Goal: Task Accomplishment & Management: Complete application form

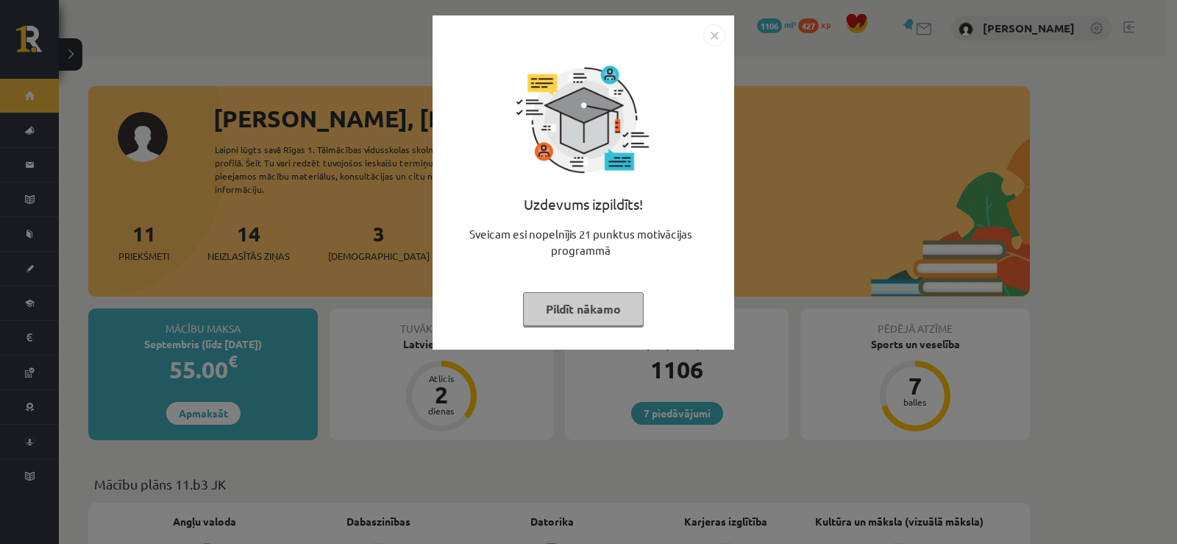
click at [527, 307] on button "Pildīt nākamo" at bounding box center [583, 309] width 121 height 34
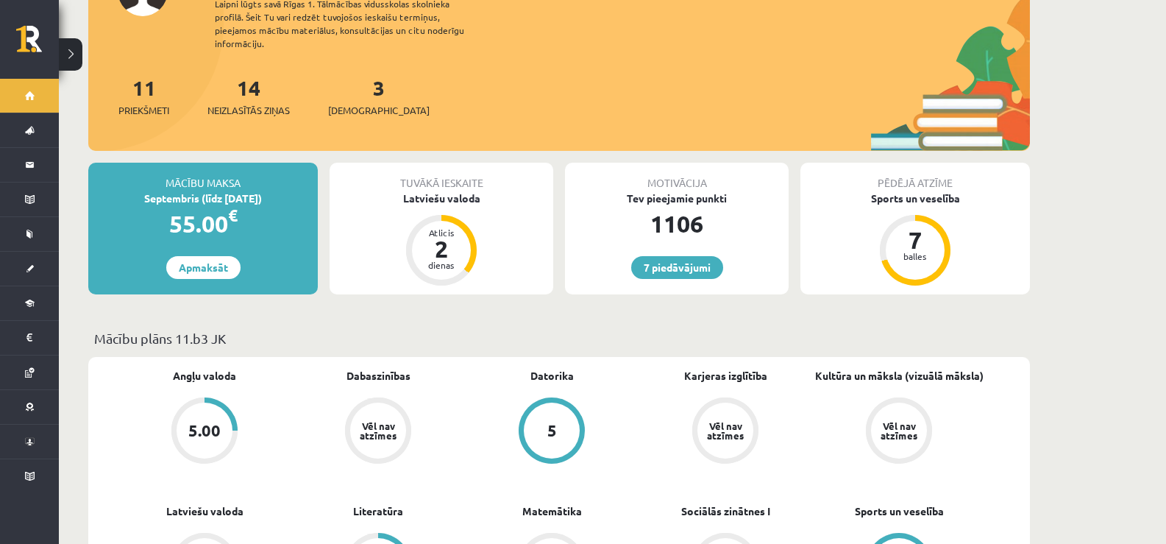
scroll to position [147, 0]
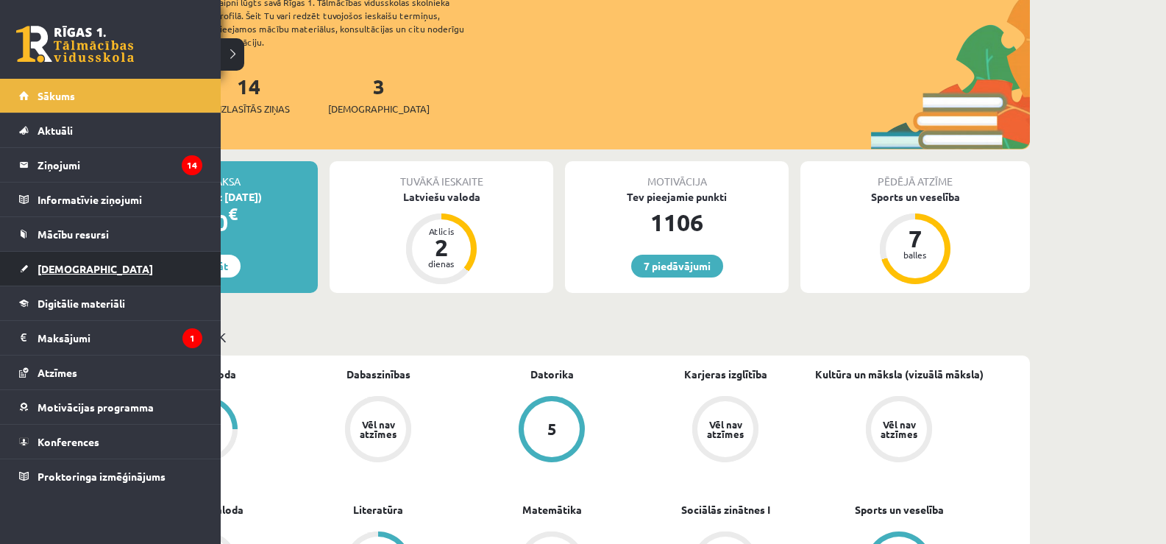
click at [34, 273] on link "[DEMOGRAPHIC_DATA]" at bounding box center [110, 269] width 183 height 34
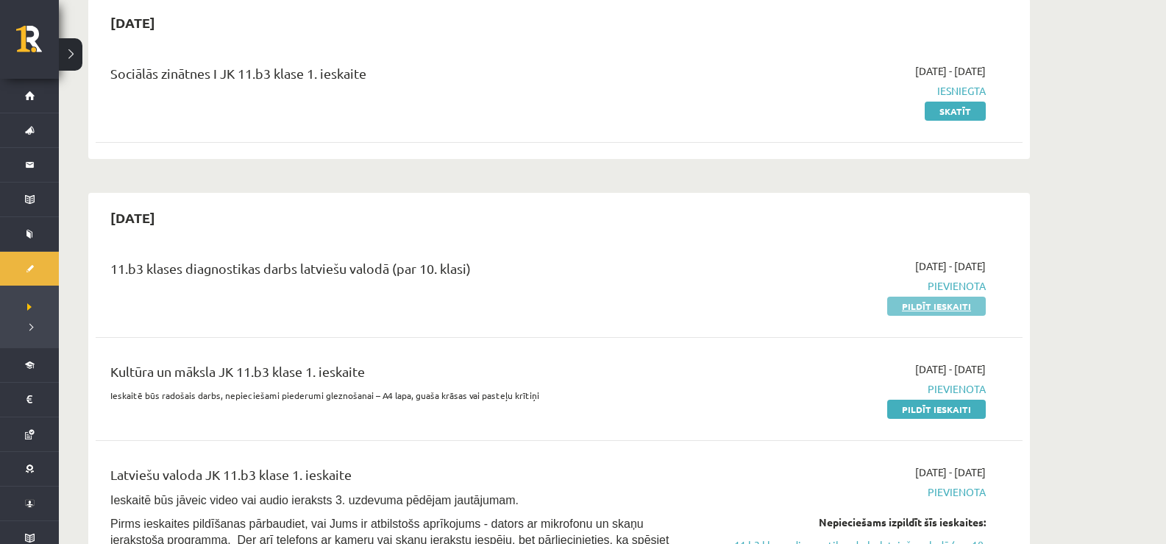
click at [903, 299] on link "Pildīt ieskaiti" at bounding box center [936, 305] width 99 height 19
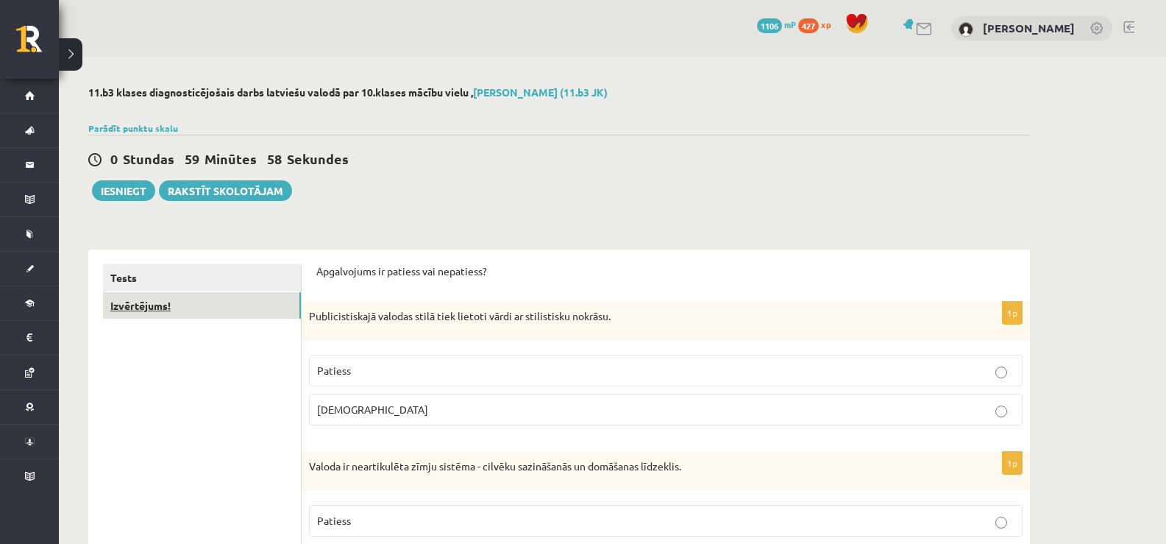
click at [185, 302] on link "Izvērtējums!" at bounding box center [202, 305] width 198 height 27
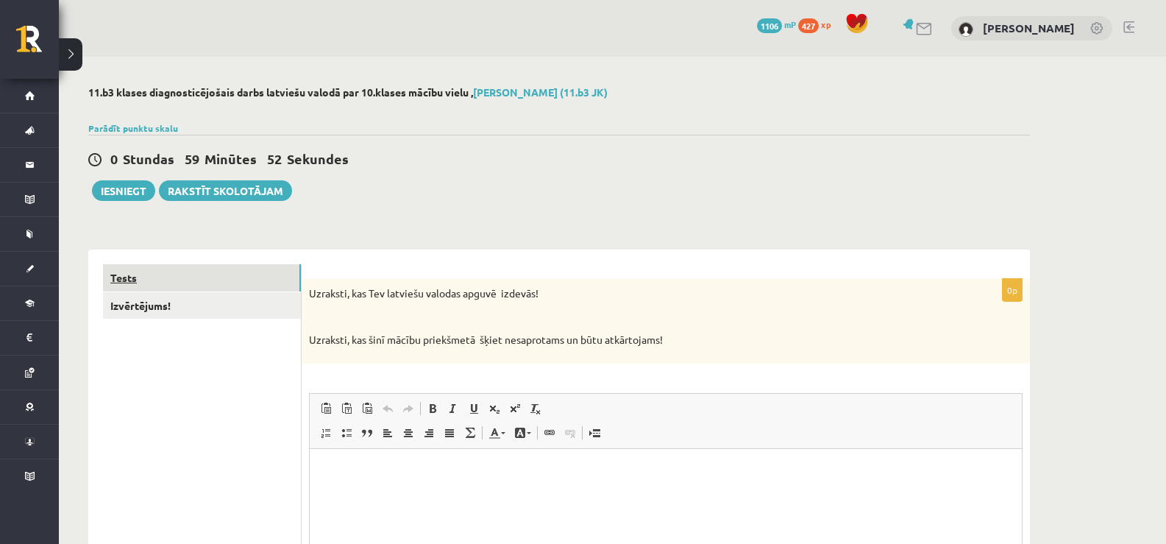
click at [241, 277] on link "Tests" at bounding box center [202, 277] width 198 height 27
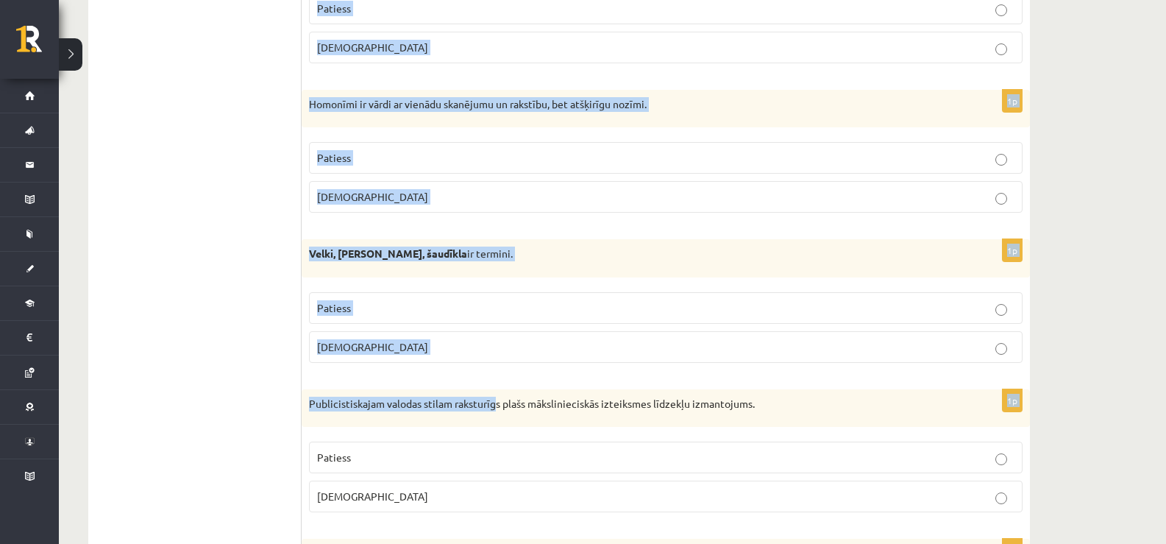
scroll to position [662, 0]
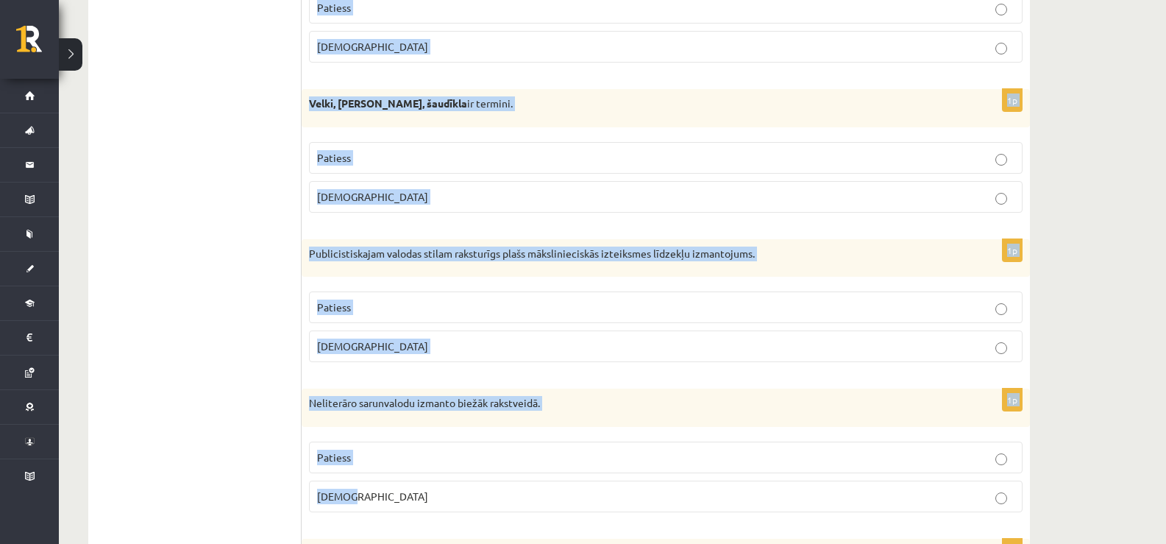
drag, startPoint x: 317, startPoint y: 168, endPoint x: 567, endPoint y: 502, distance: 417.2
copy form "ublicistiskajā valodas stilā tiek lietoti vārdi ar stilistisku nokrāsu. Patiess…"
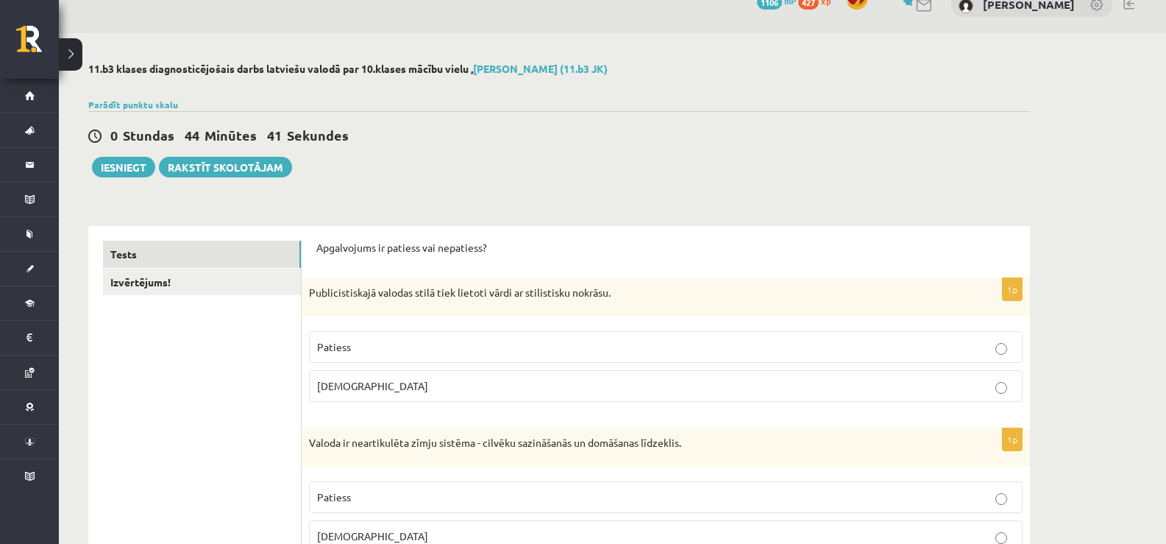
scroll to position [0, 0]
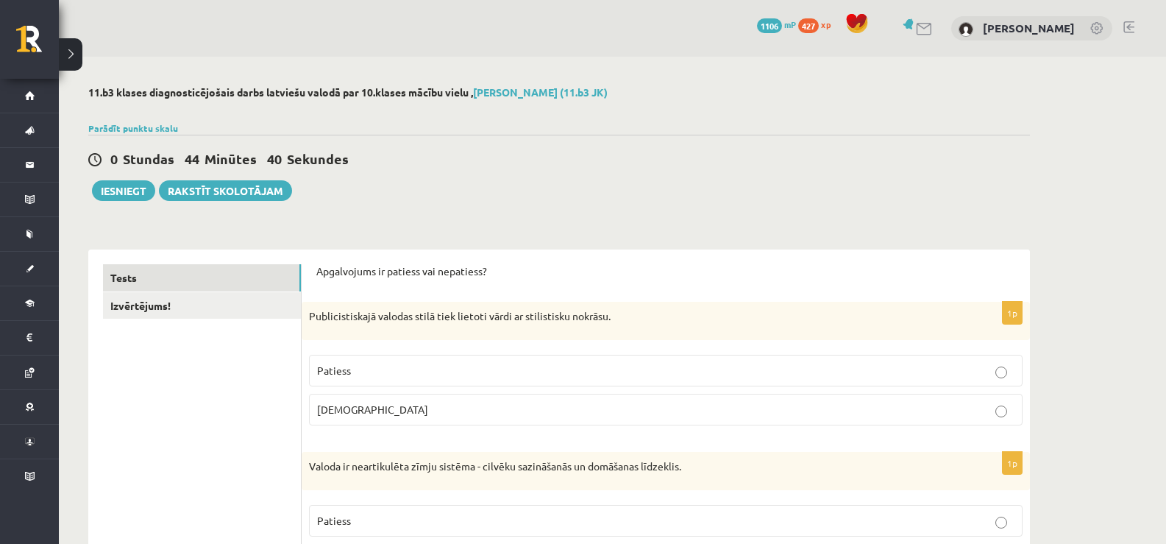
drag, startPoint x: 353, startPoint y: 371, endPoint x: 351, endPoint y: 357, distance: 14.1
click at [352, 372] on p "Patiess" at bounding box center [665, 370] width 697 height 15
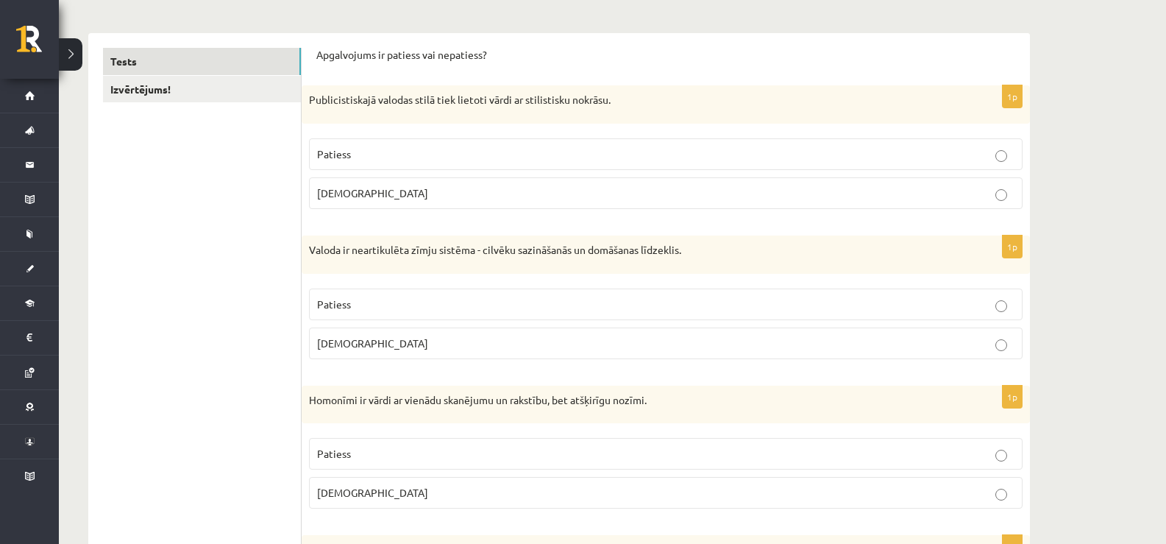
scroll to position [221, 0]
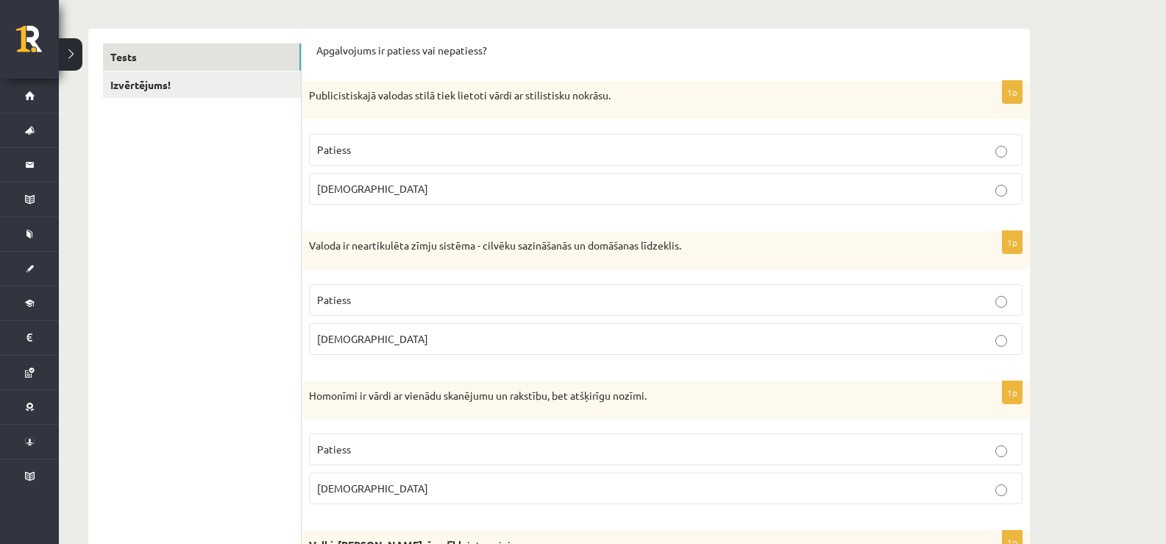
click at [368, 138] on label "Patiess" at bounding box center [665, 150] width 713 height 32
click at [366, 338] on p "Aplams" at bounding box center [665, 338] width 697 height 15
click at [360, 455] on p "Patiess" at bounding box center [665, 448] width 697 height 15
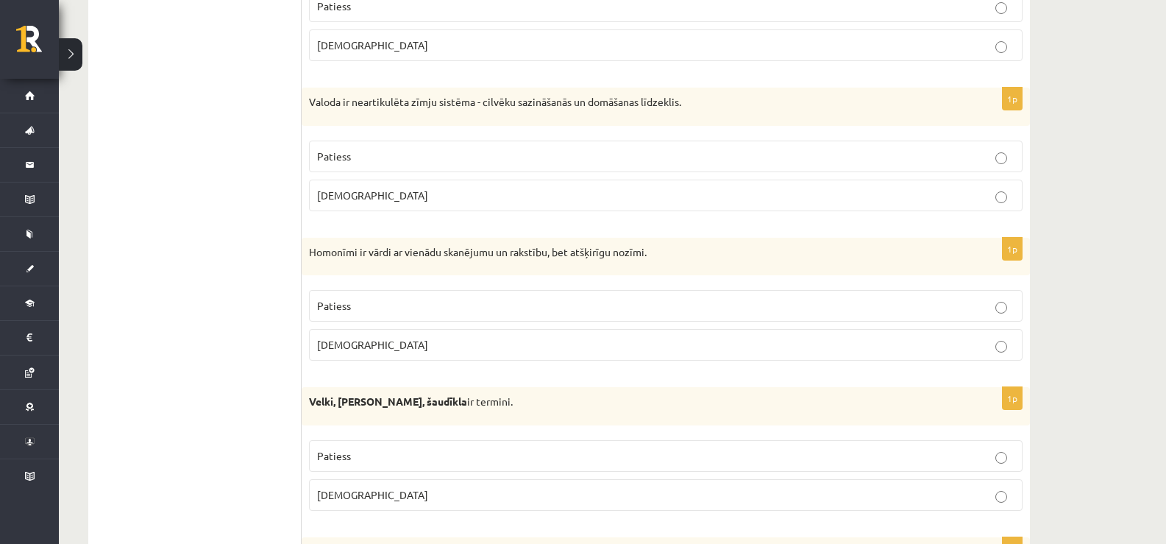
scroll to position [368, 0]
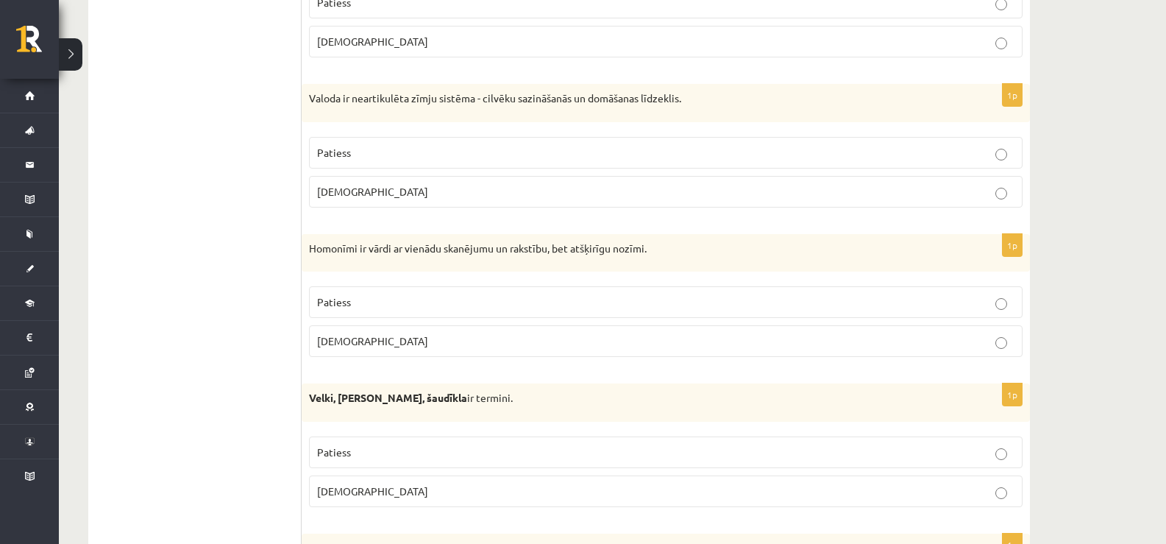
click at [359, 449] on p "Patiess" at bounding box center [665, 451] width 697 height 15
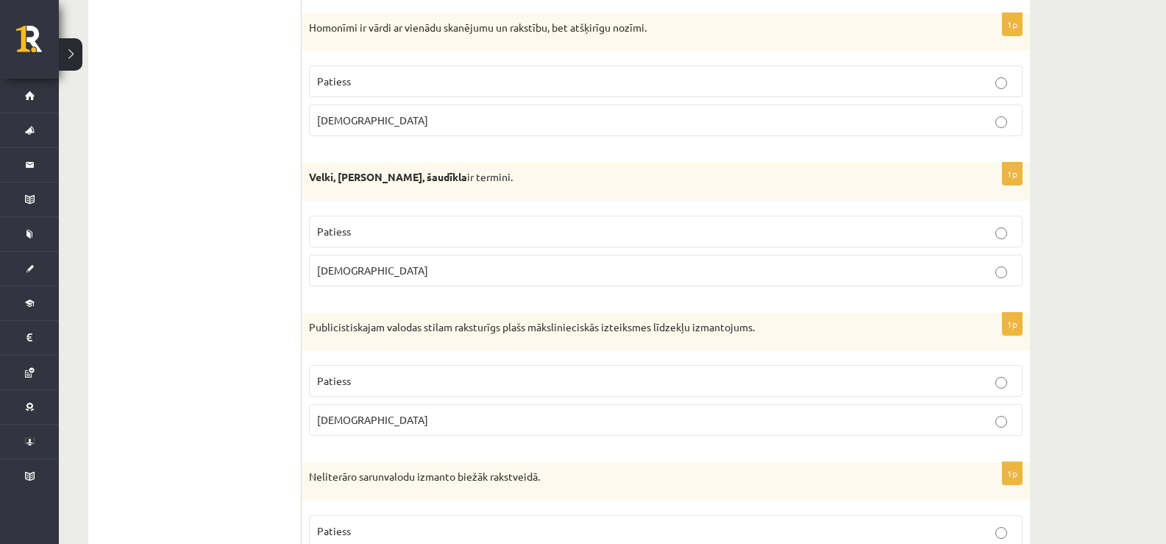
click at [352, 418] on p "Aplams" at bounding box center [665, 419] width 697 height 15
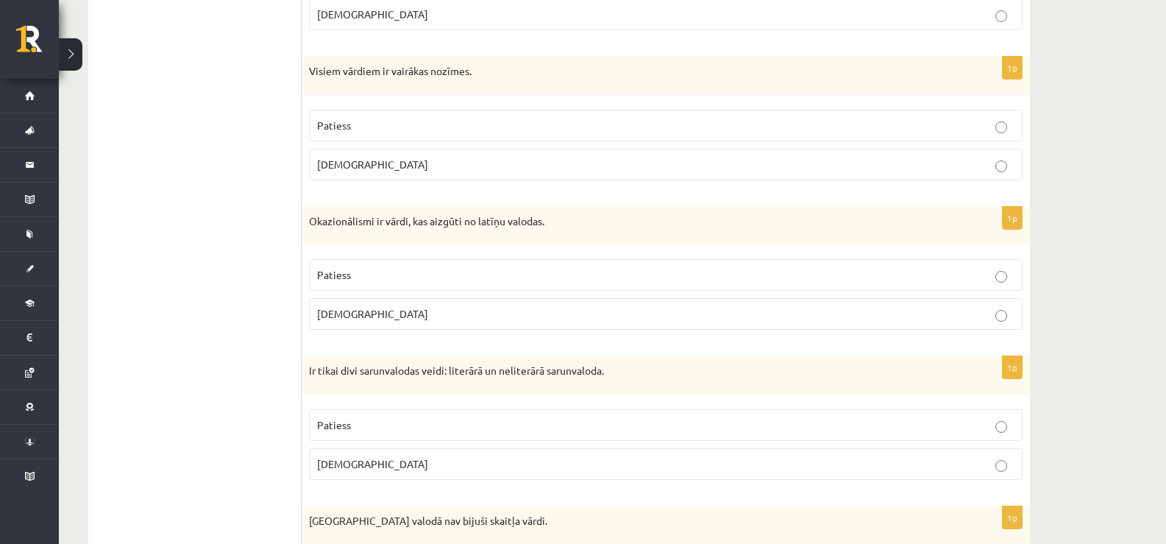
scroll to position [4180, 0]
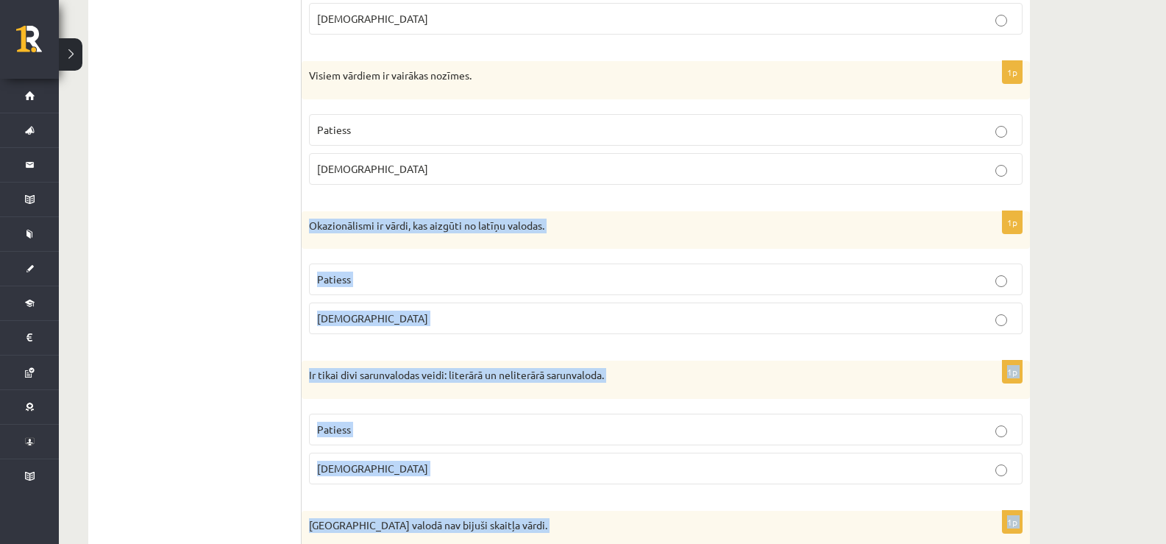
drag, startPoint x: 393, startPoint y: 473, endPoint x: 316, endPoint y: 214, distance: 270.0
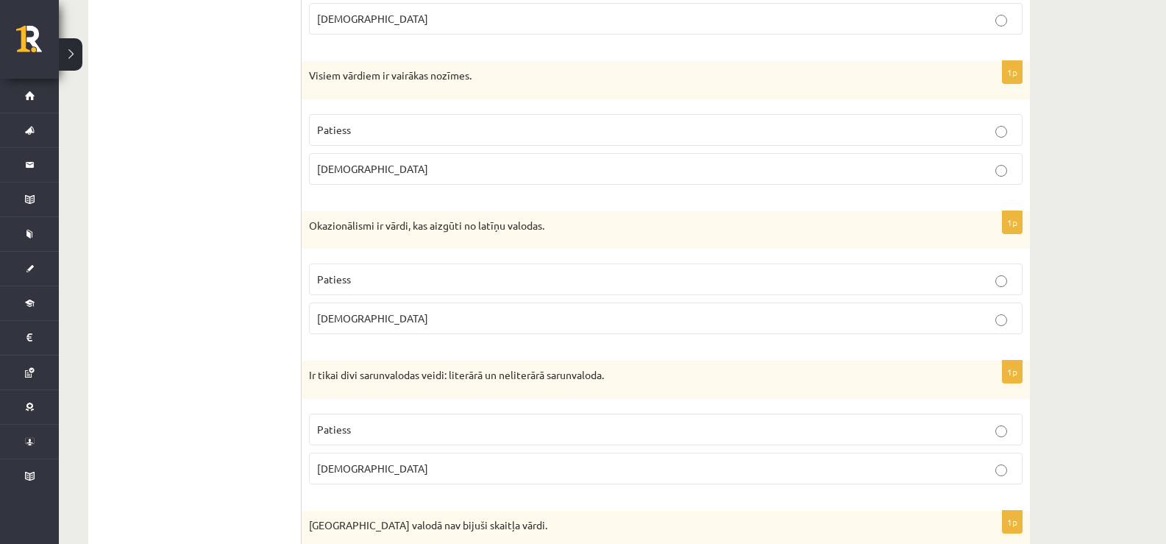
drag, startPoint x: 328, startPoint y: 221, endPoint x: 246, endPoint y: 274, distance: 97.5
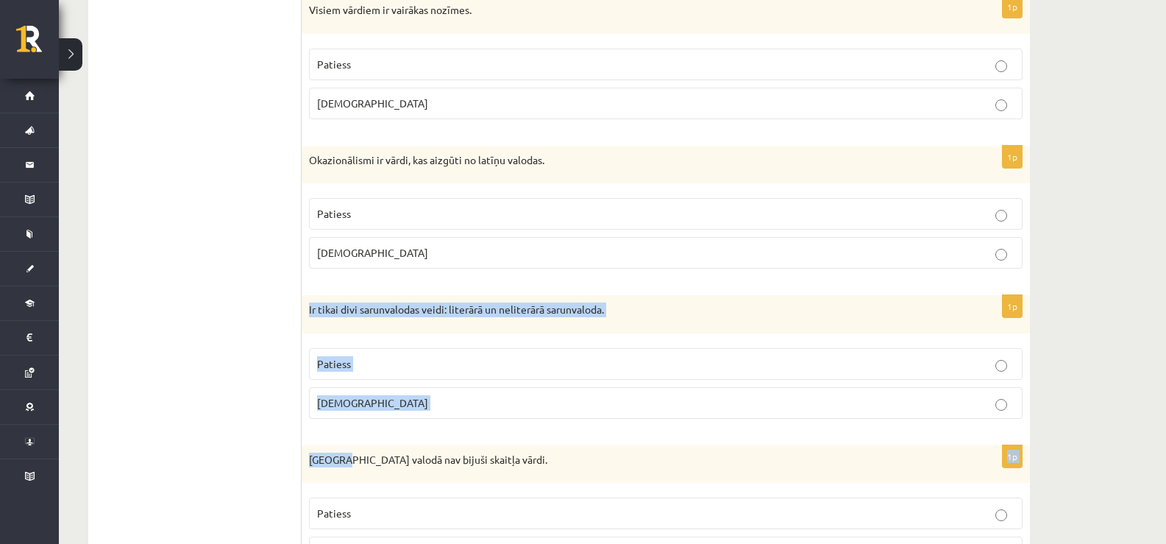
scroll to position [4328, 0]
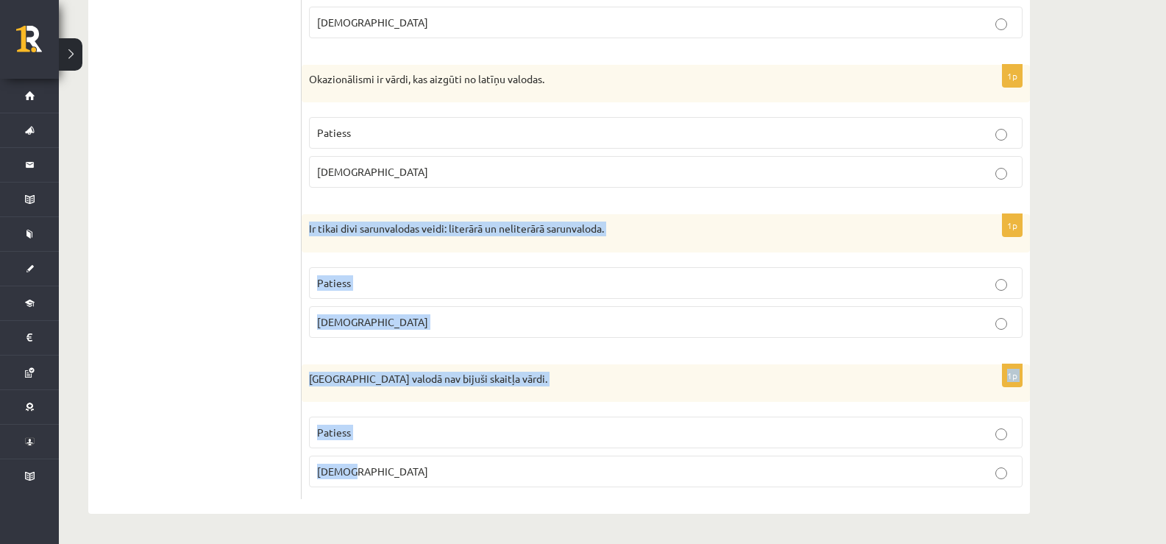
drag, startPoint x: 305, startPoint y: 374, endPoint x: 382, endPoint y: 474, distance: 126.4
click at [384, 474] on p "Aplams" at bounding box center [665, 470] width 697 height 15
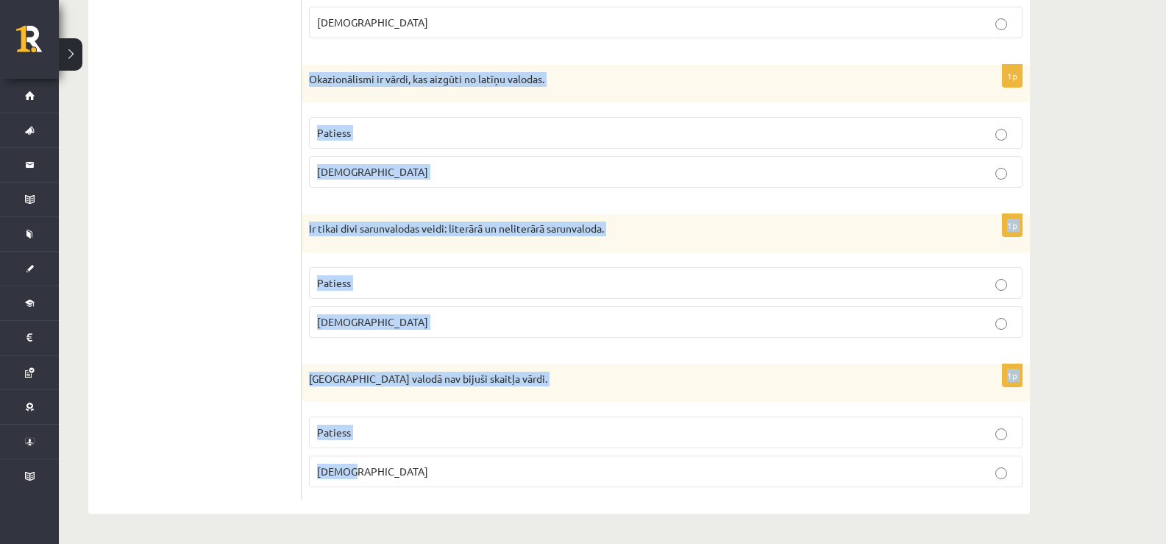
drag, startPoint x: 375, startPoint y: 473, endPoint x: 307, endPoint y: 74, distance: 405.2
copy form "Okazionālismi ir vārdi, kas aizgūti no latīņu valodas. Patiess Aplams 1p Ir tik…"
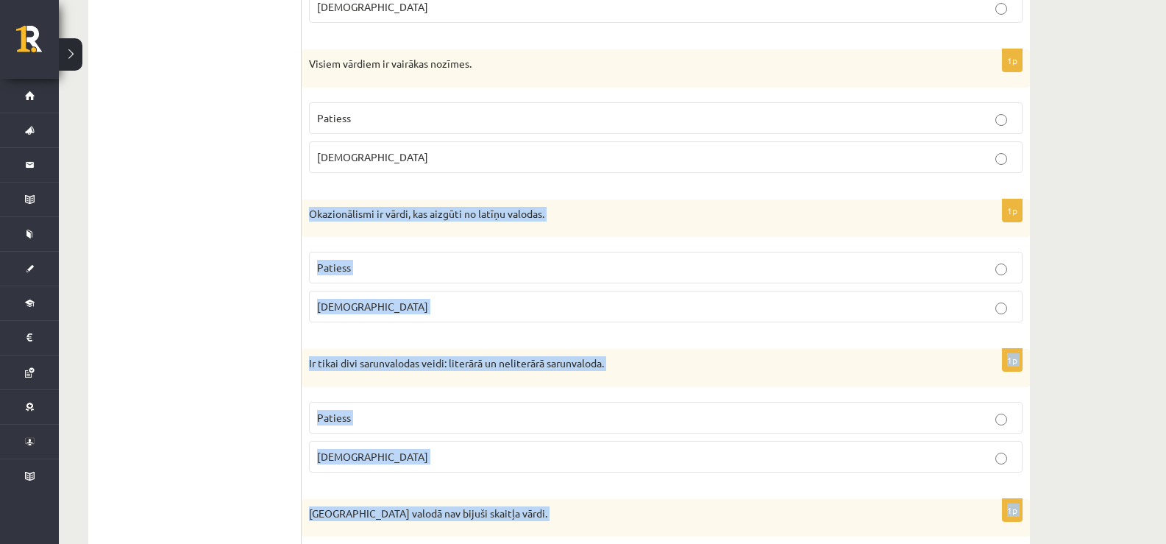
scroll to position [4180, 0]
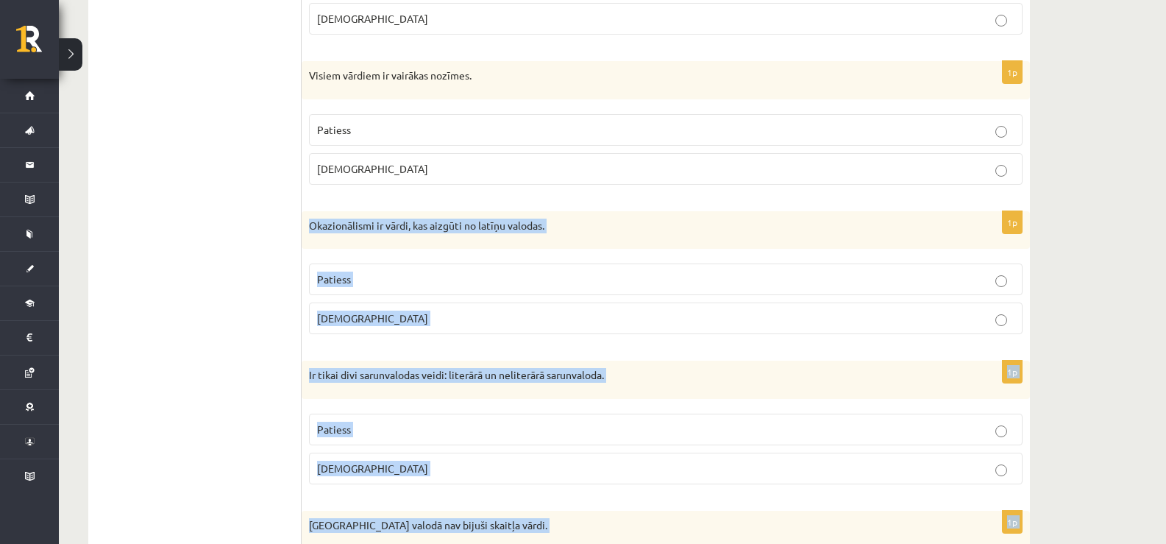
click at [366, 316] on p "Aplams" at bounding box center [665, 317] width 697 height 15
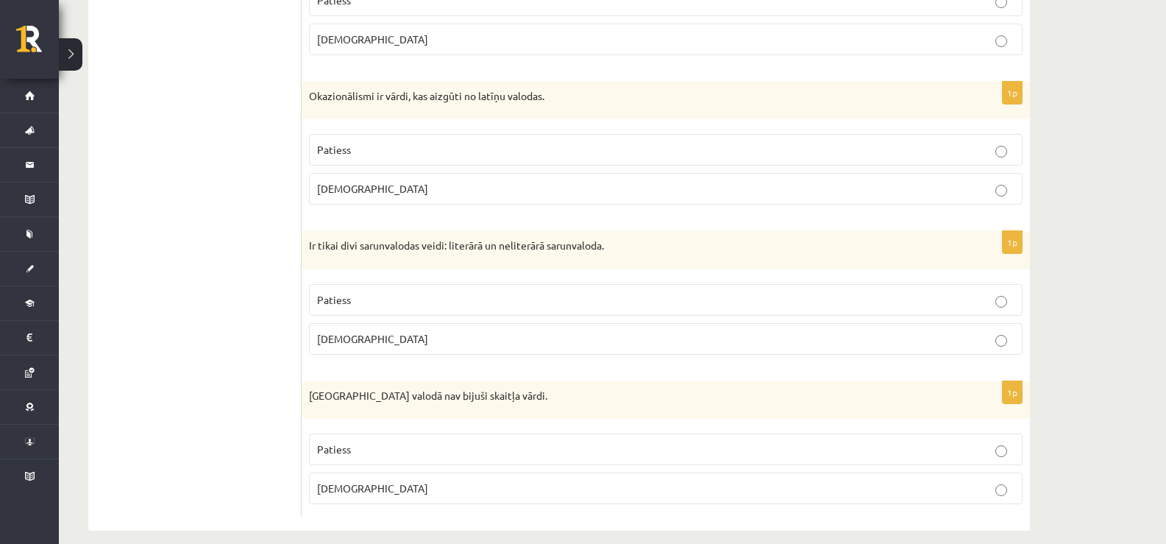
scroll to position [4328, 0]
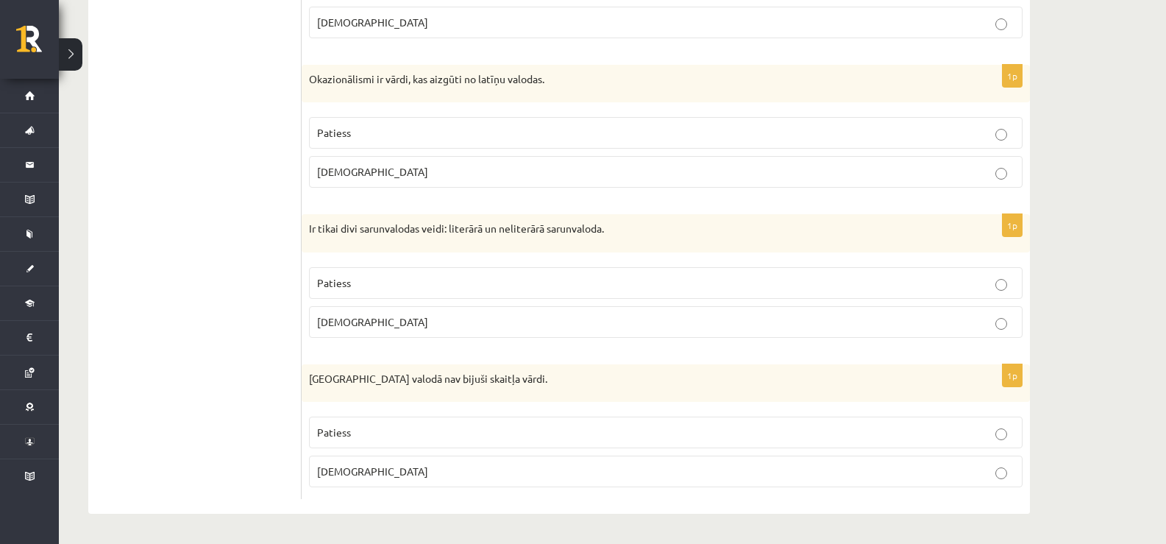
click at [359, 316] on p "Aplams" at bounding box center [665, 321] width 697 height 15
click at [333, 435] on span "Patiess" at bounding box center [334, 431] width 34 height 13
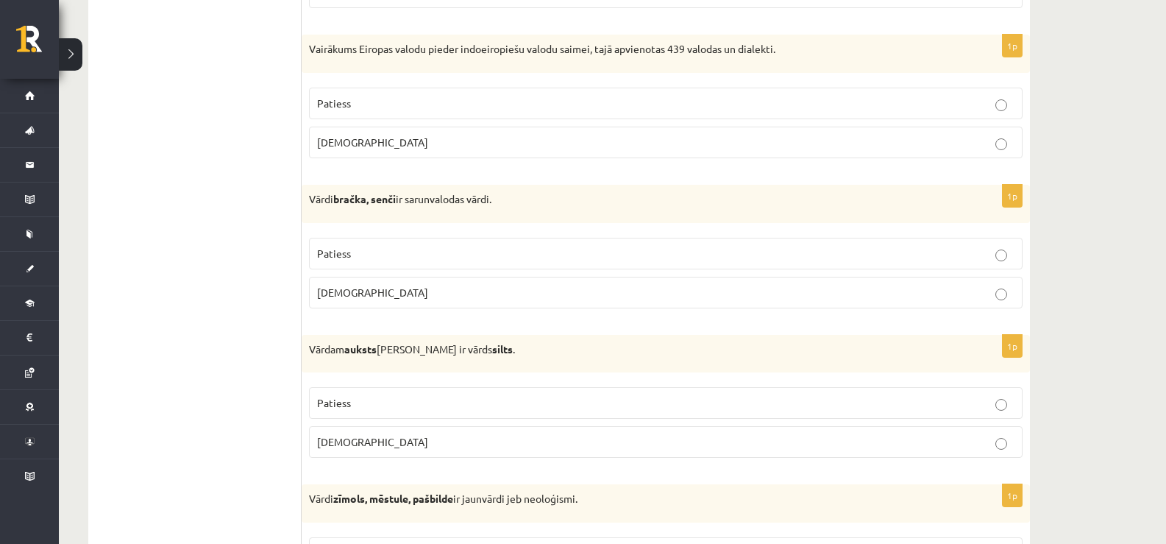
scroll to position [3298, 0]
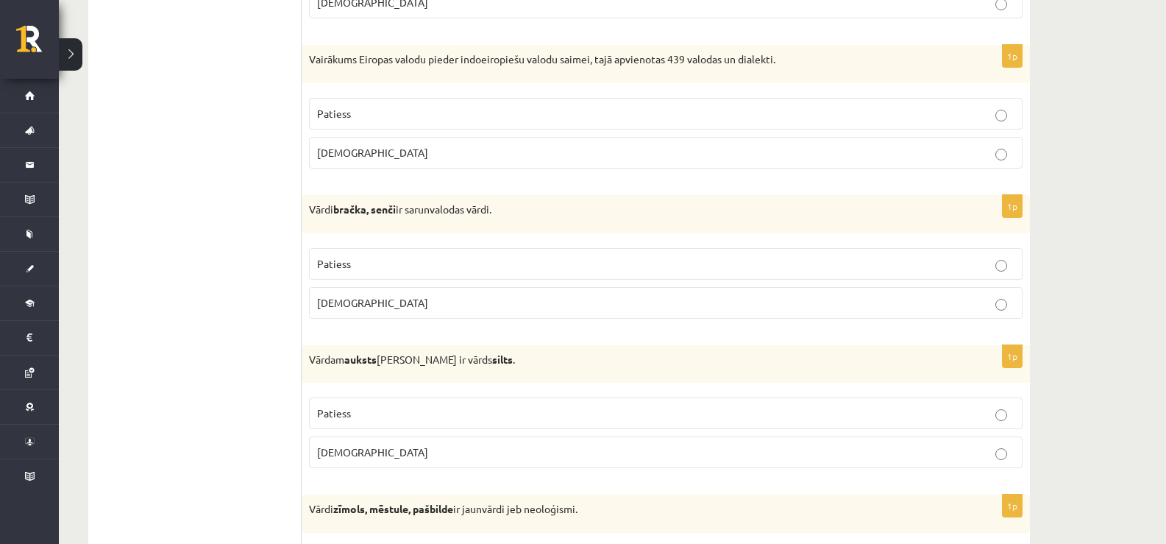
click at [381, 276] on label "Patiess" at bounding box center [665, 264] width 713 height 32
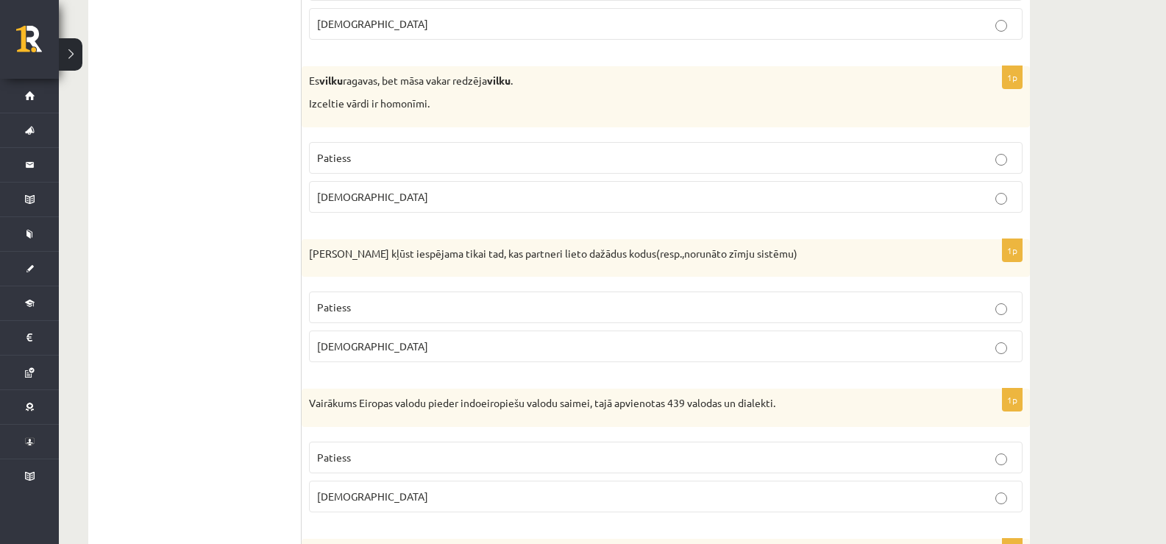
scroll to position [2857, 0]
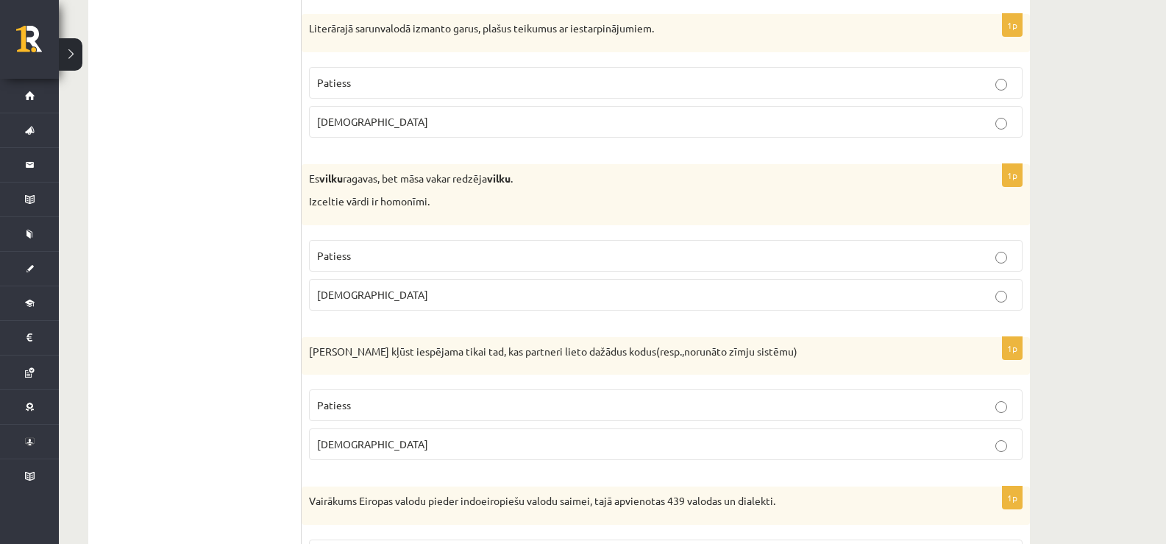
click at [376, 264] on label "Patiess" at bounding box center [665, 256] width 713 height 32
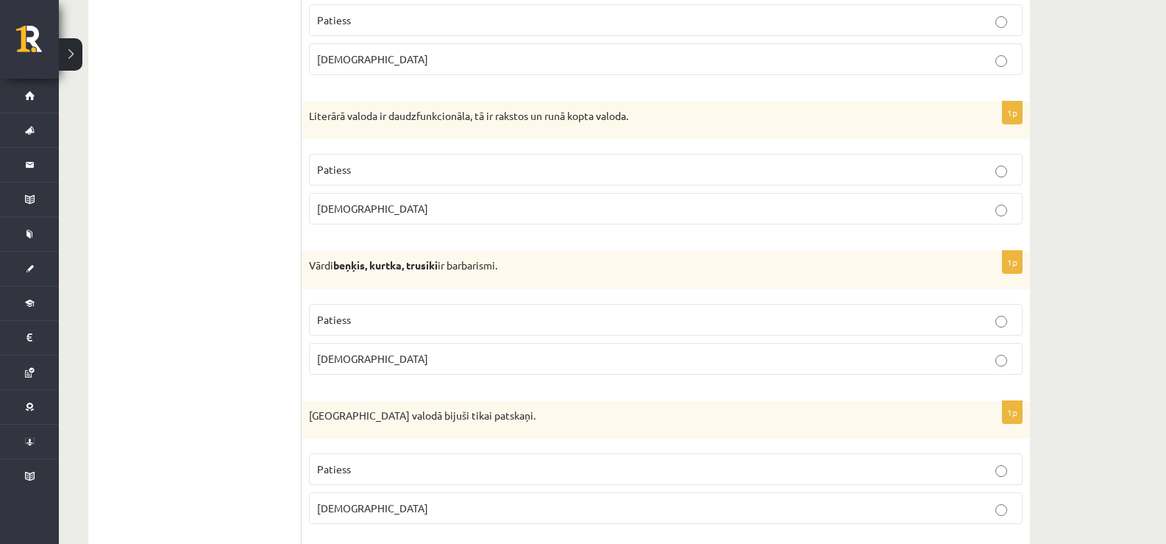
scroll to position [1250, 0]
click at [351, 170] on p "Patiess" at bounding box center [665, 167] width 697 height 15
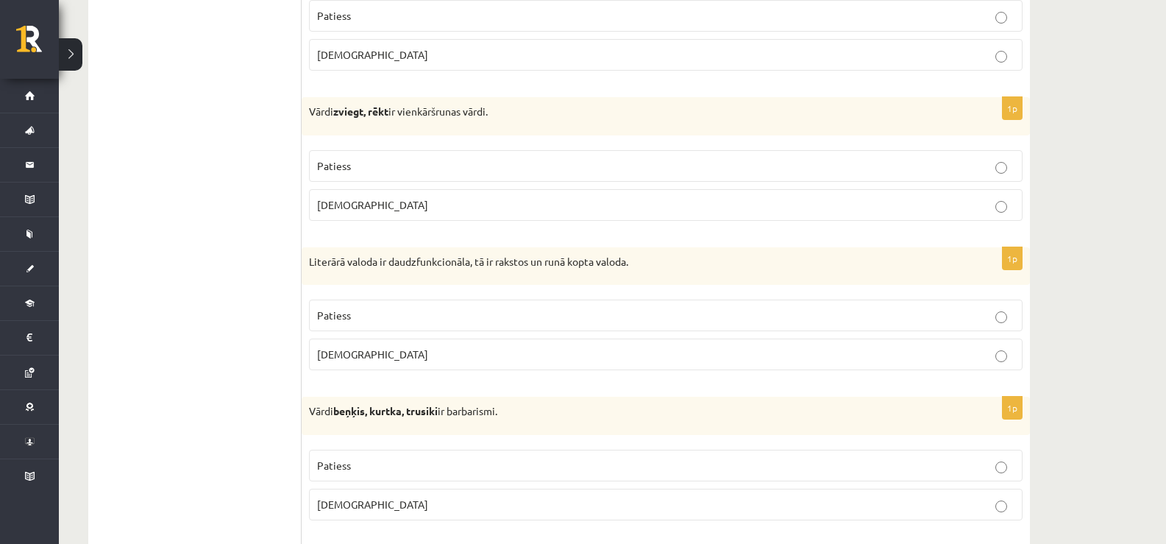
scroll to position [1030, 0]
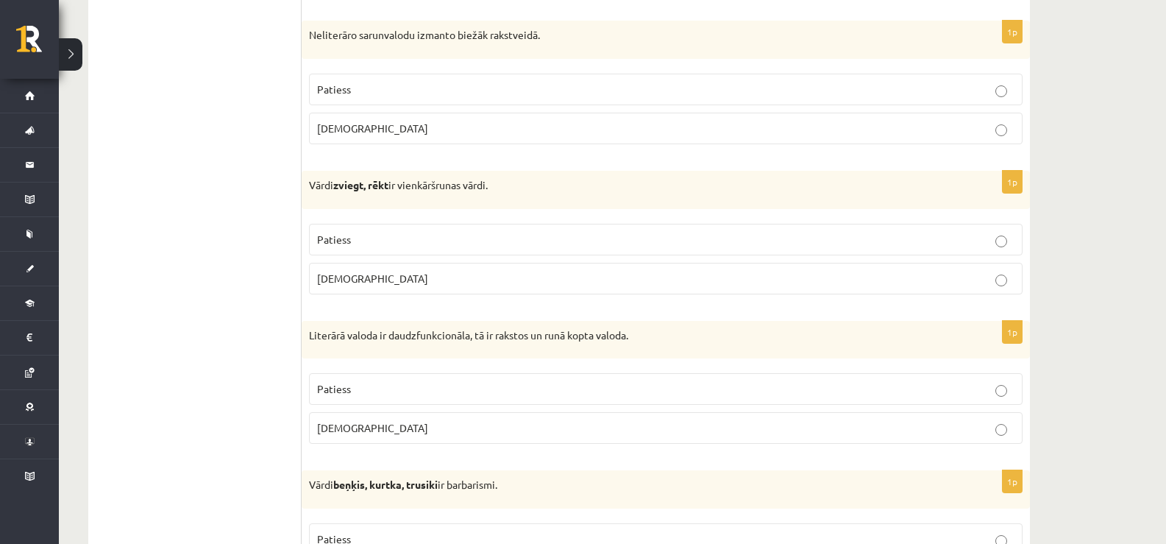
click at [430, 118] on label "Aplams" at bounding box center [665, 129] width 713 height 32
click at [399, 218] on fieldset "Patiess Aplams" at bounding box center [665, 257] width 713 height 82
click at [399, 228] on label "Patiess" at bounding box center [665, 240] width 713 height 32
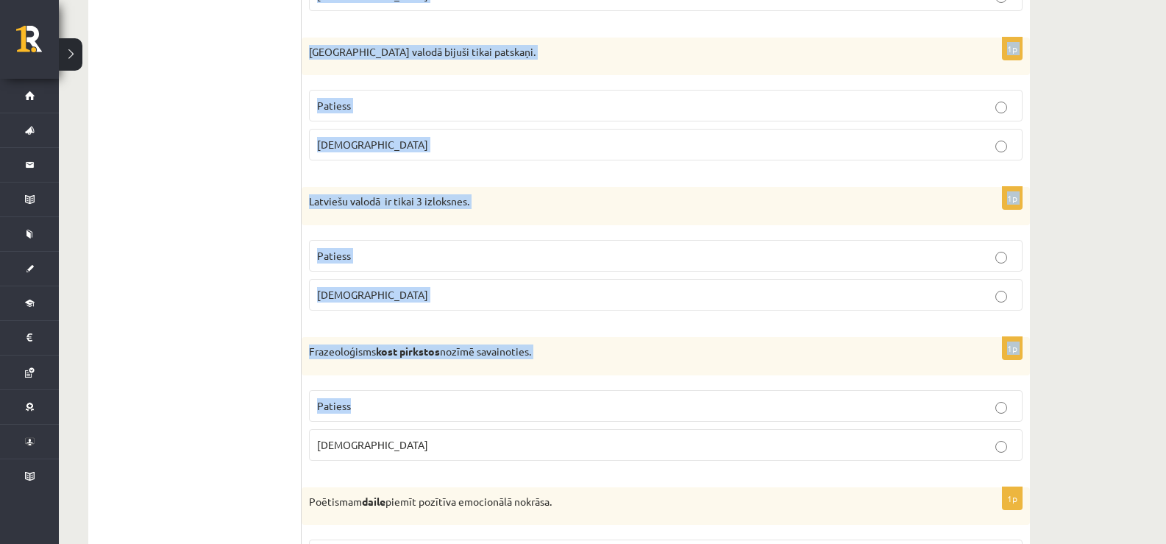
scroll to position [1618, 0]
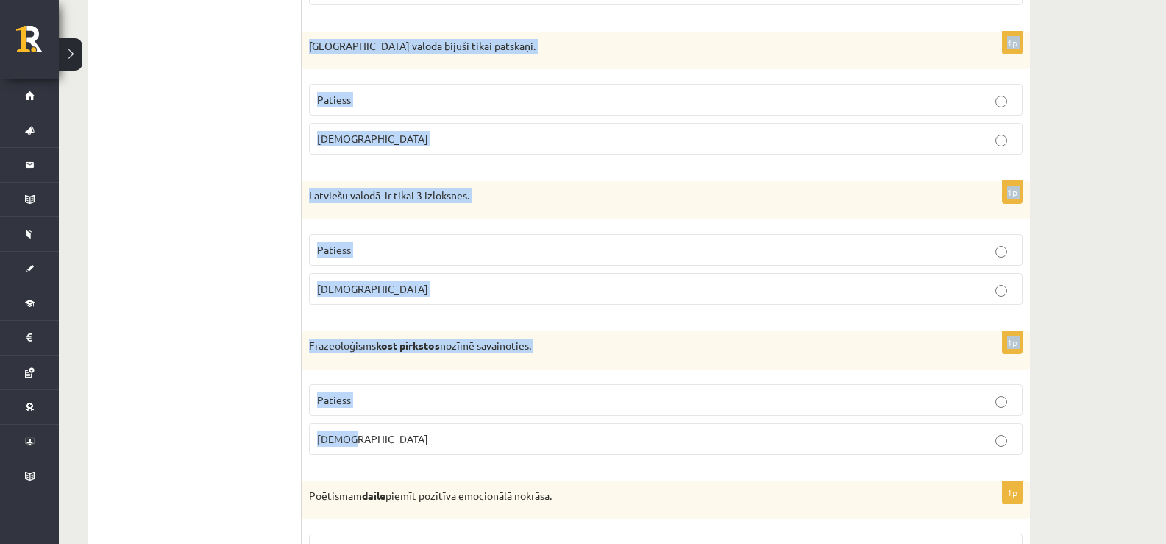
drag, startPoint x: 339, startPoint y: 219, endPoint x: 528, endPoint y: 438, distance: 288.9
copy form "Vārdi beņķis, kurtka, trusiki ir barbarismi. Patiess Aplams 1p Pirmatnējā valod…"
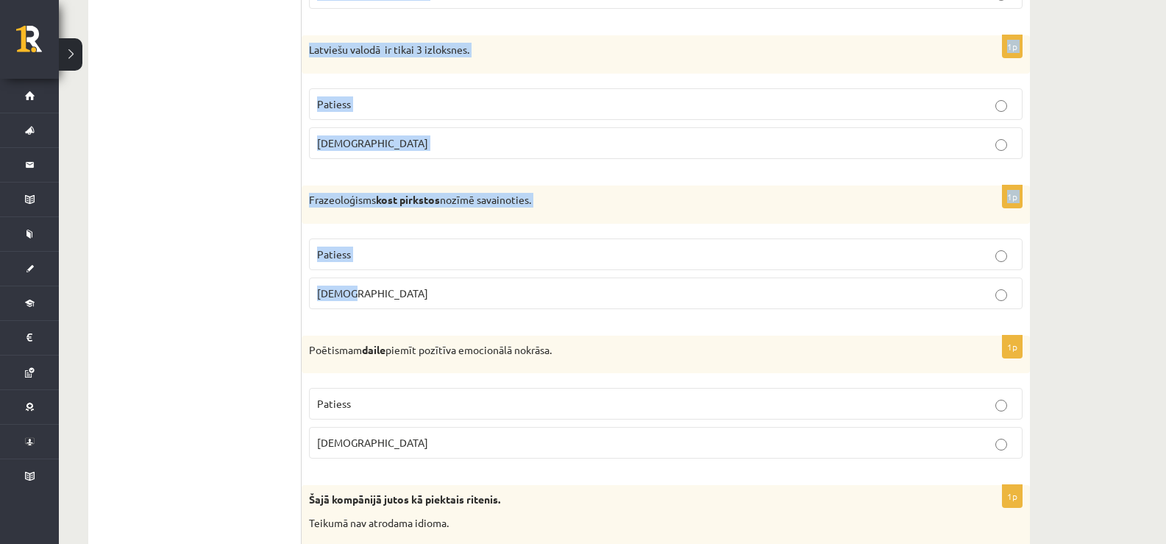
scroll to position [1765, 0]
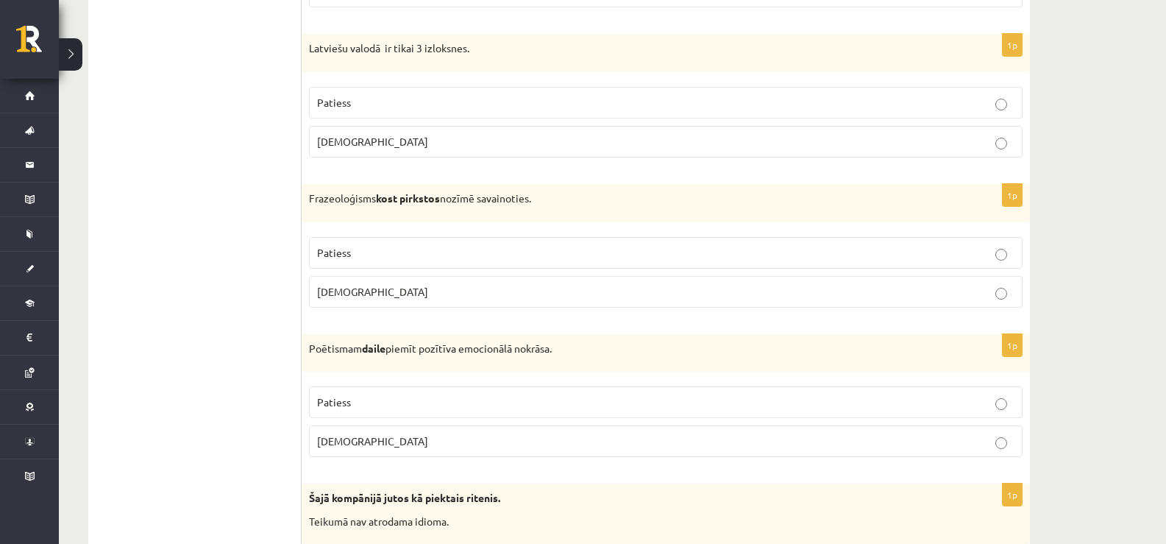
click at [357, 281] on label "Aplams" at bounding box center [665, 292] width 713 height 32
click at [347, 97] on span "Patiess" at bounding box center [334, 102] width 34 height 13
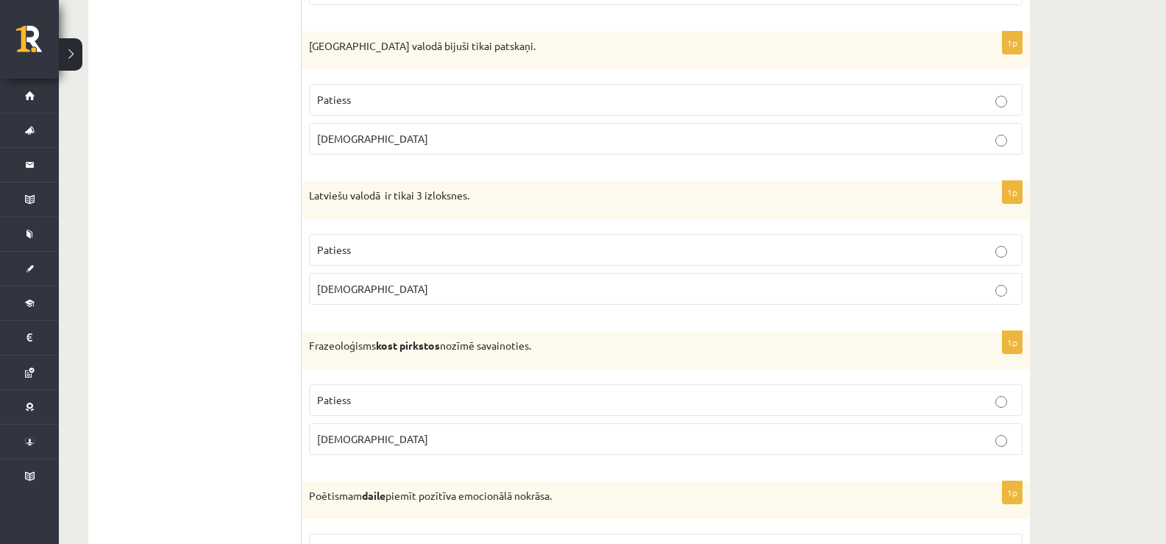
click at [336, 106] on span "Patiess" at bounding box center [334, 99] width 34 height 13
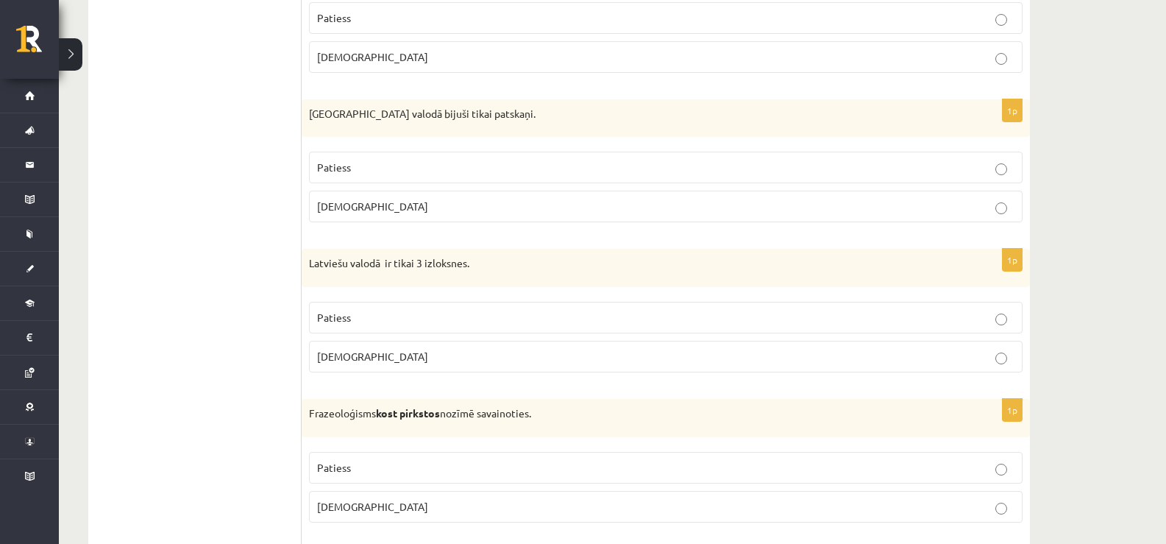
scroll to position [1471, 0]
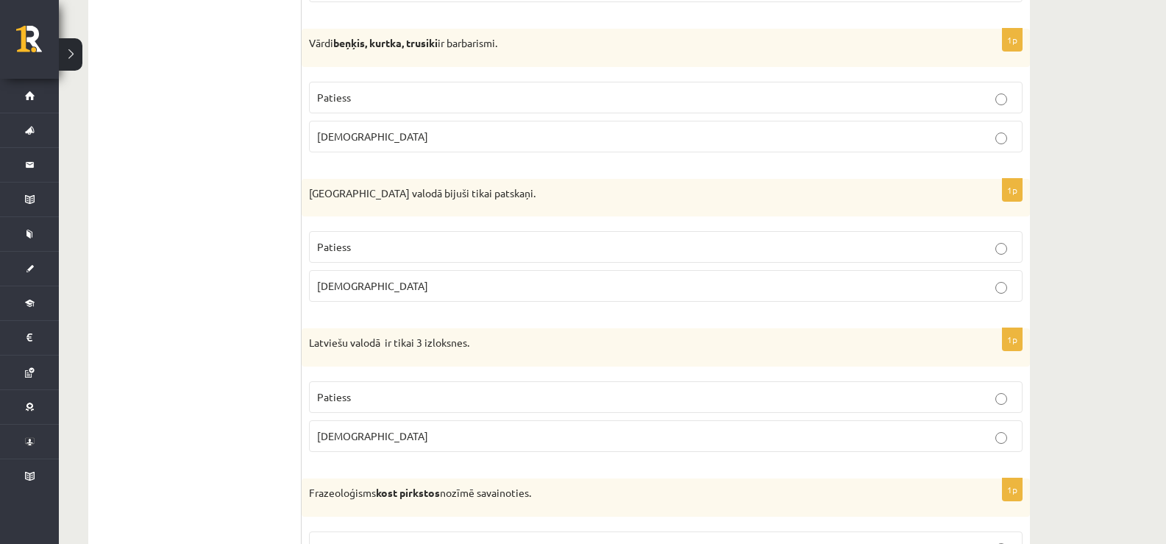
click at [335, 90] on p "Patiess" at bounding box center [665, 97] width 697 height 15
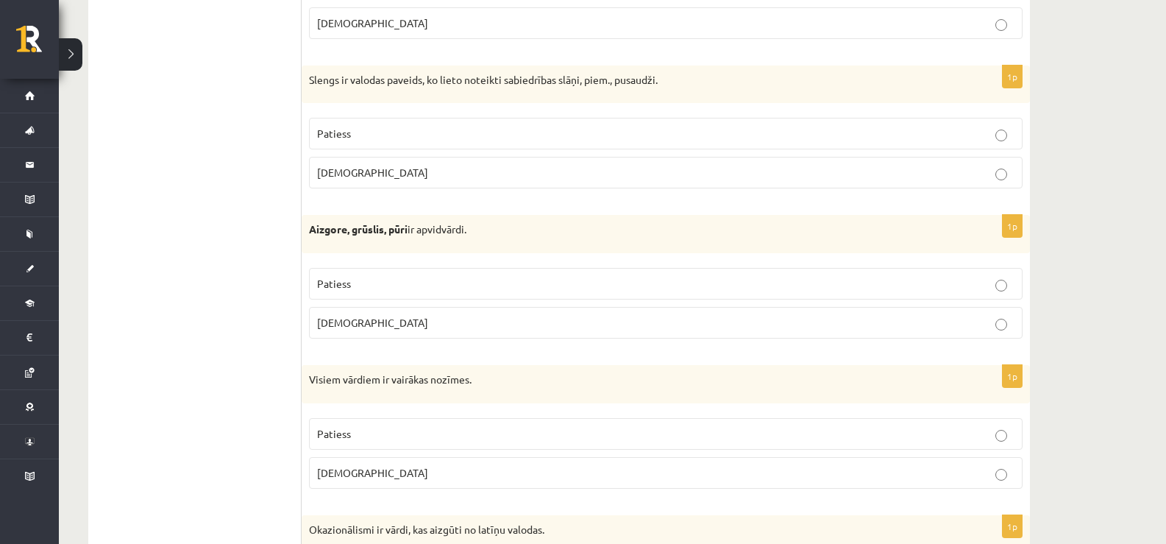
scroll to position [3813, 0]
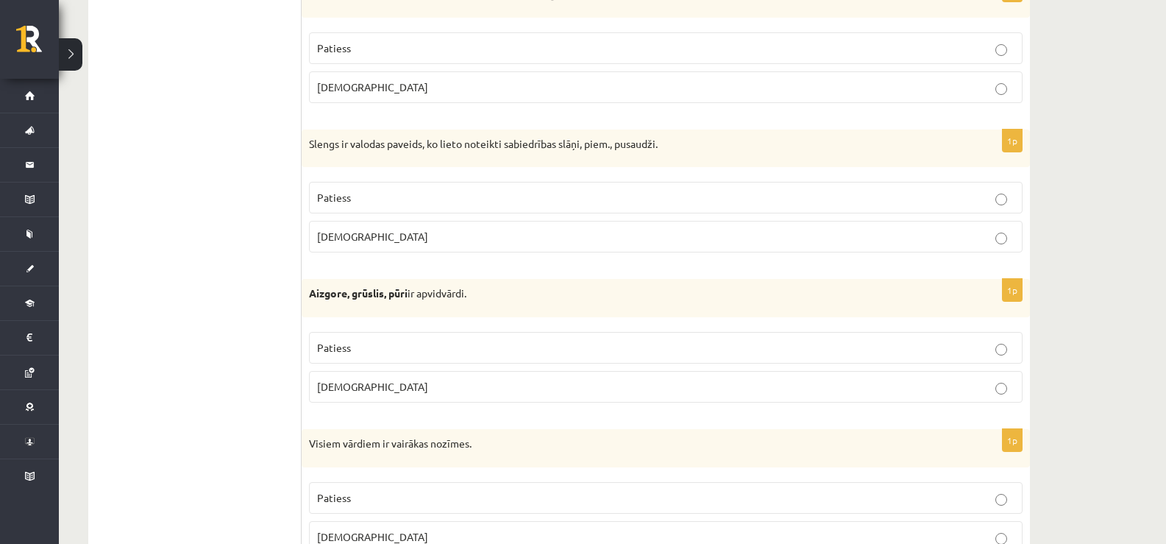
click at [448, 188] on label "Patiess" at bounding box center [665, 198] width 713 height 32
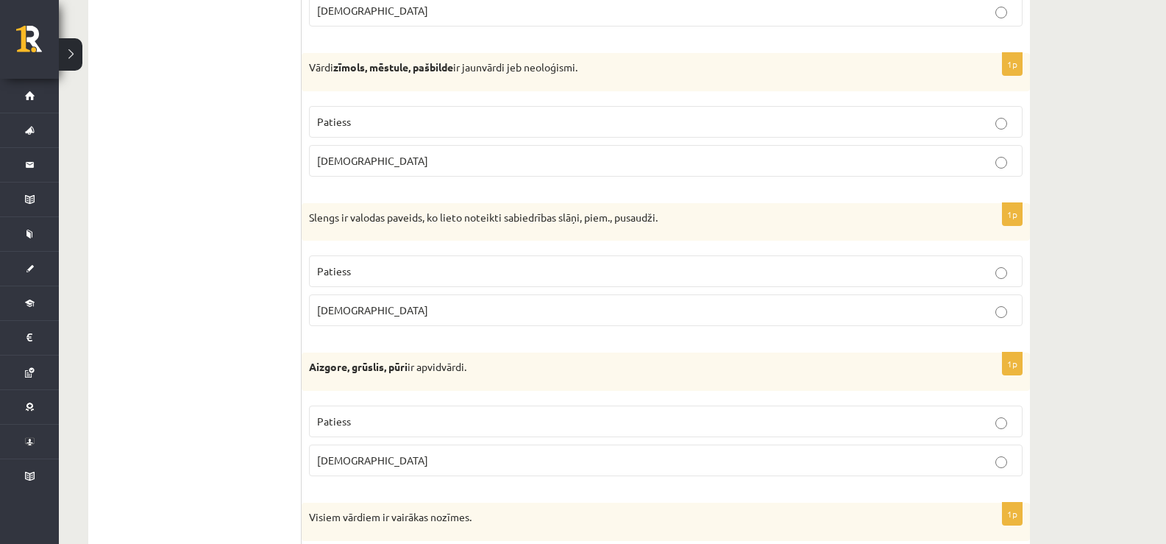
scroll to position [3666, 0]
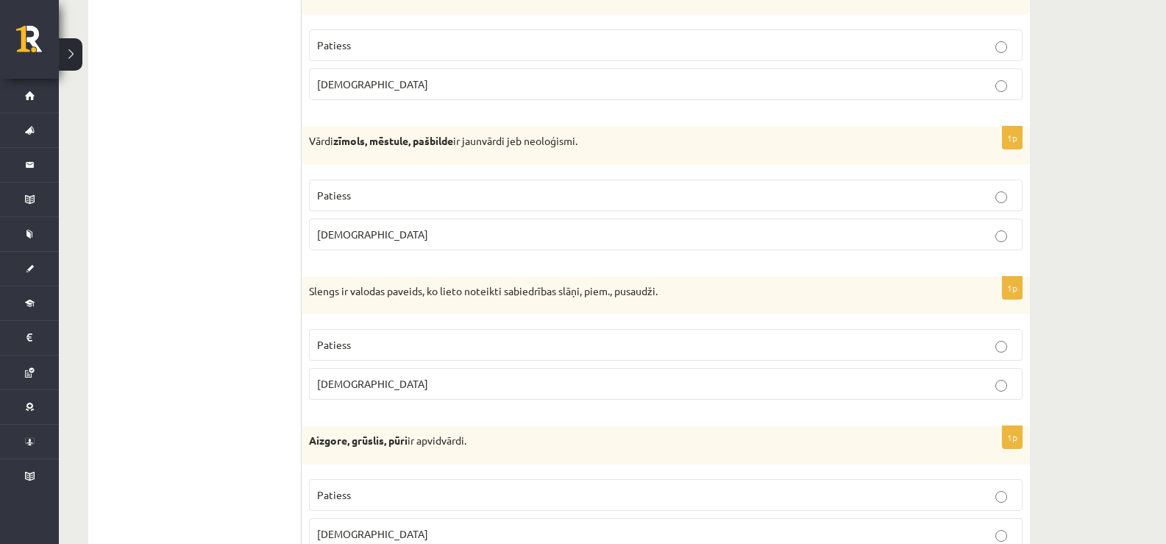
click at [442, 190] on p "Patiess" at bounding box center [665, 195] width 697 height 15
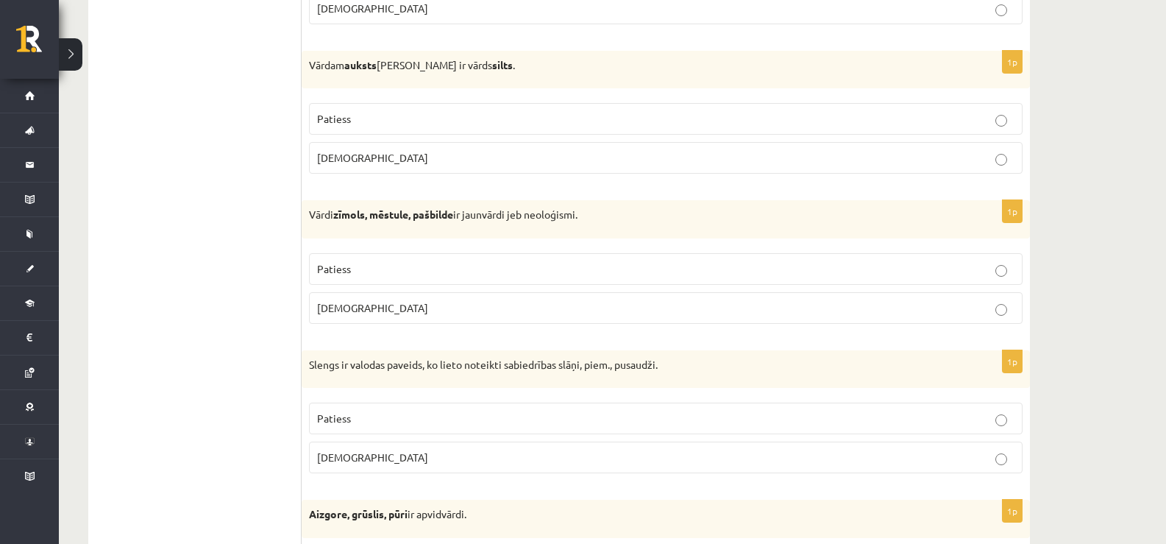
scroll to position [3519, 0]
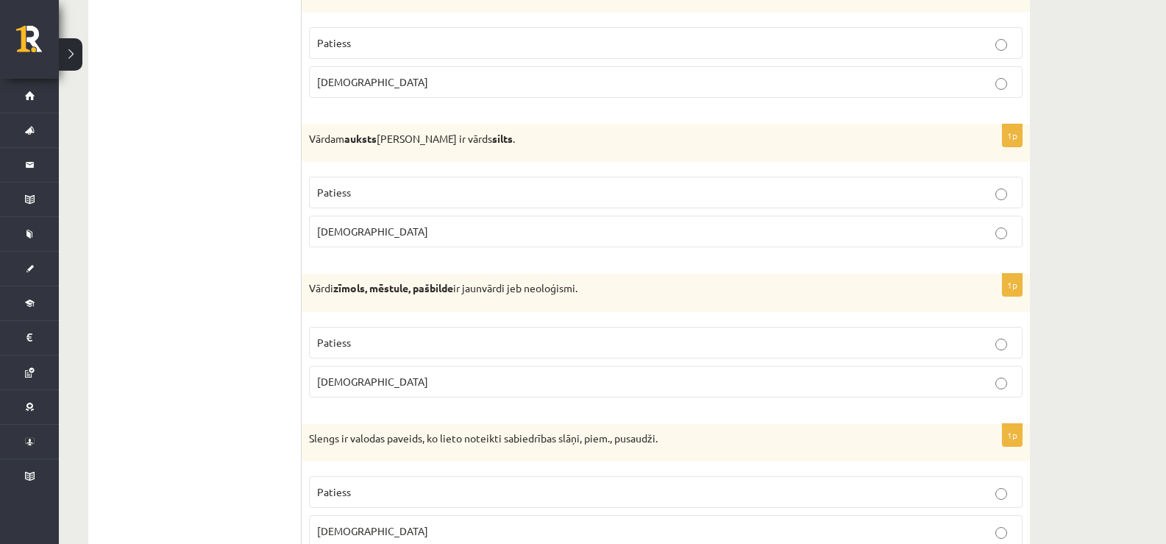
click at [368, 221] on label "Aplams" at bounding box center [665, 231] width 713 height 32
click at [363, 200] on p "Patiess" at bounding box center [665, 192] width 697 height 15
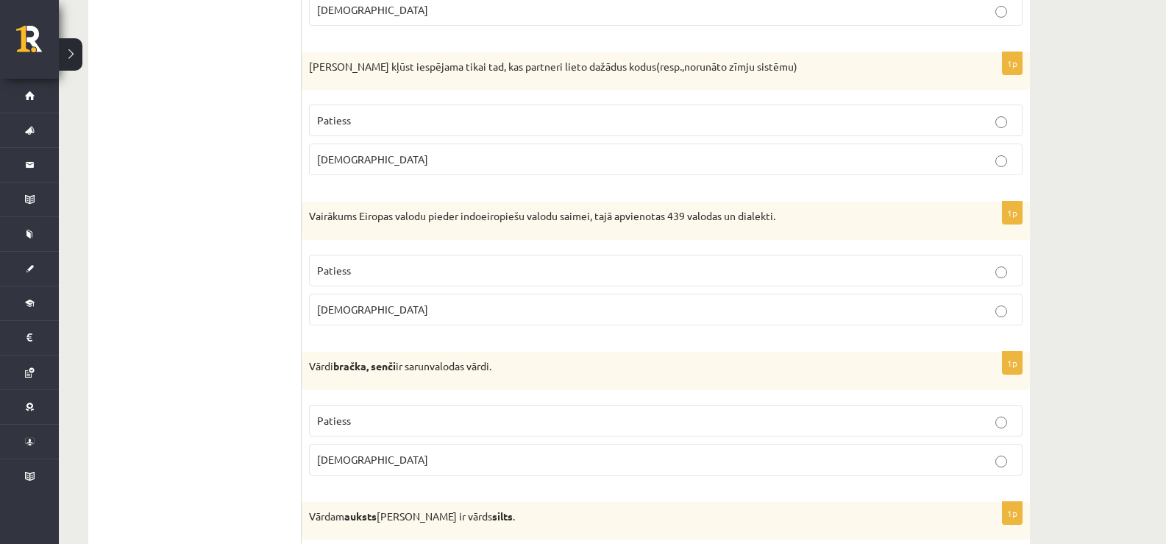
scroll to position [3151, 0]
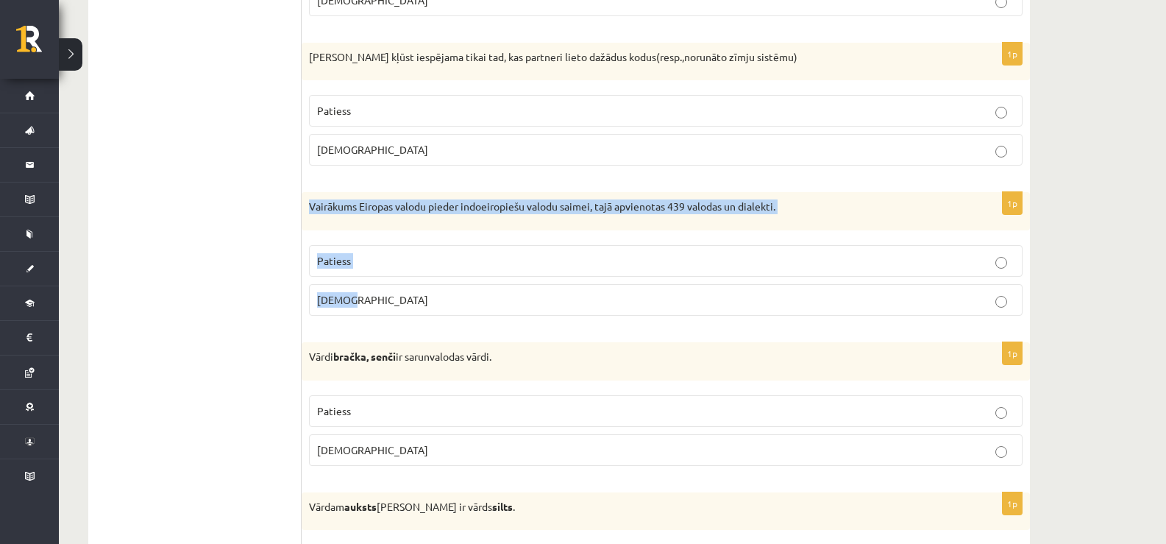
drag, startPoint x: 307, startPoint y: 201, endPoint x: 448, endPoint y: 288, distance: 165.1
click at [448, 288] on div "1p Vairākums Eiropas valodu pieder indoeiropiešu valodu saimei, tajā apvienotas…" at bounding box center [666, 259] width 728 height 135
copy div "Vairākums Eiropas valodu pieder indoeiropiešu valodu saimei, tajā apvienotas 43…"
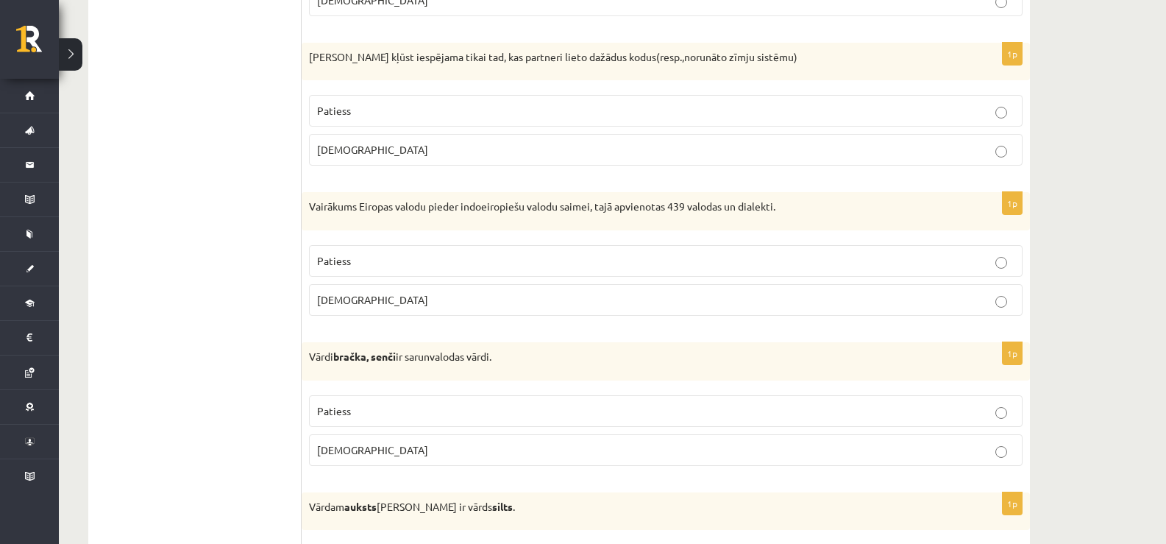
click at [361, 412] on p "Patiess" at bounding box center [665, 410] width 697 height 15
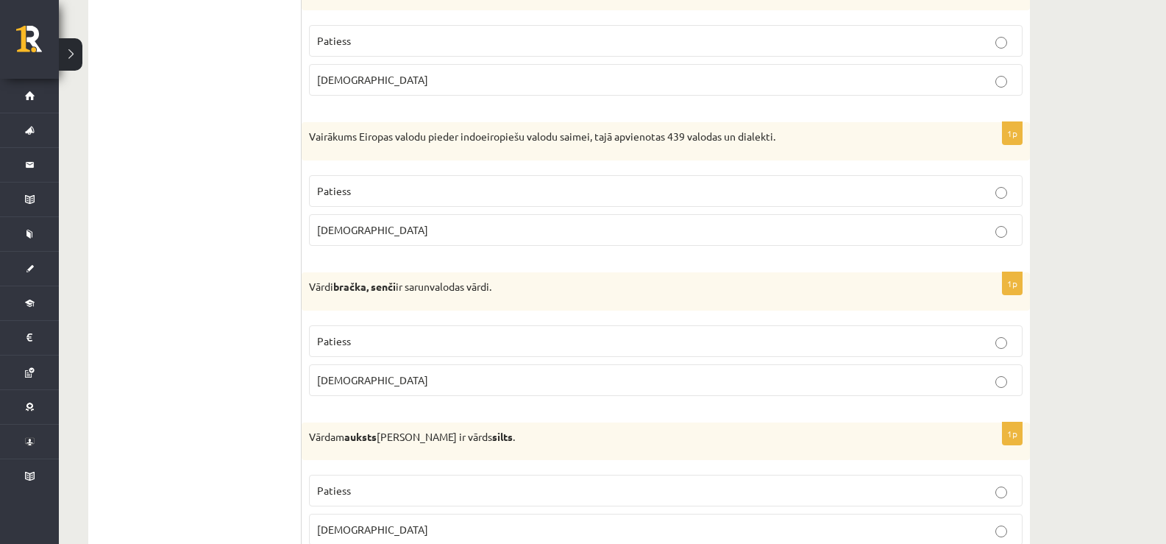
scroll to position [3224, 0]
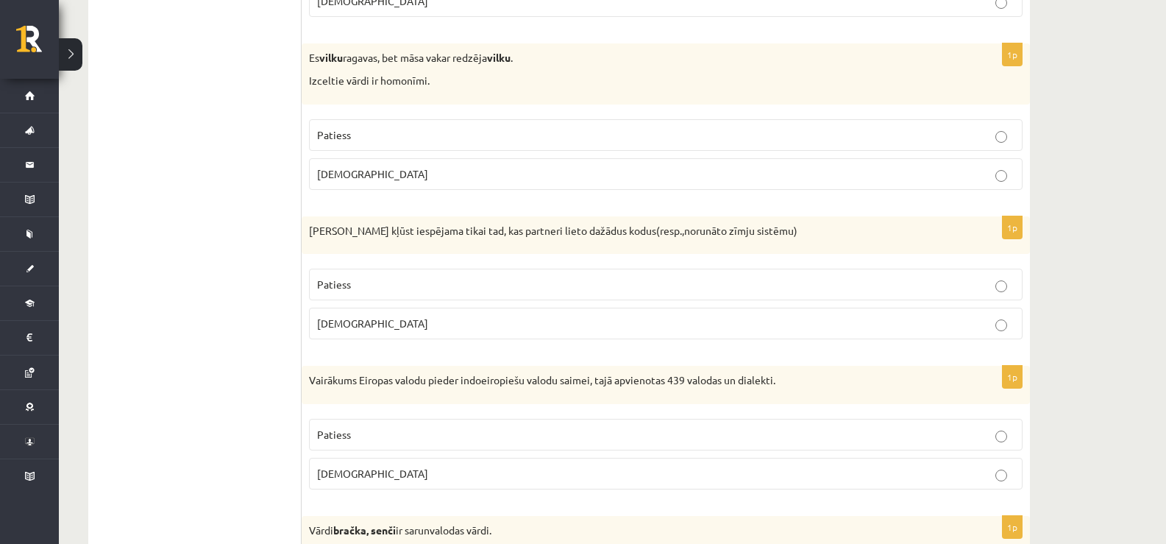
scroll to position [3003, 0]
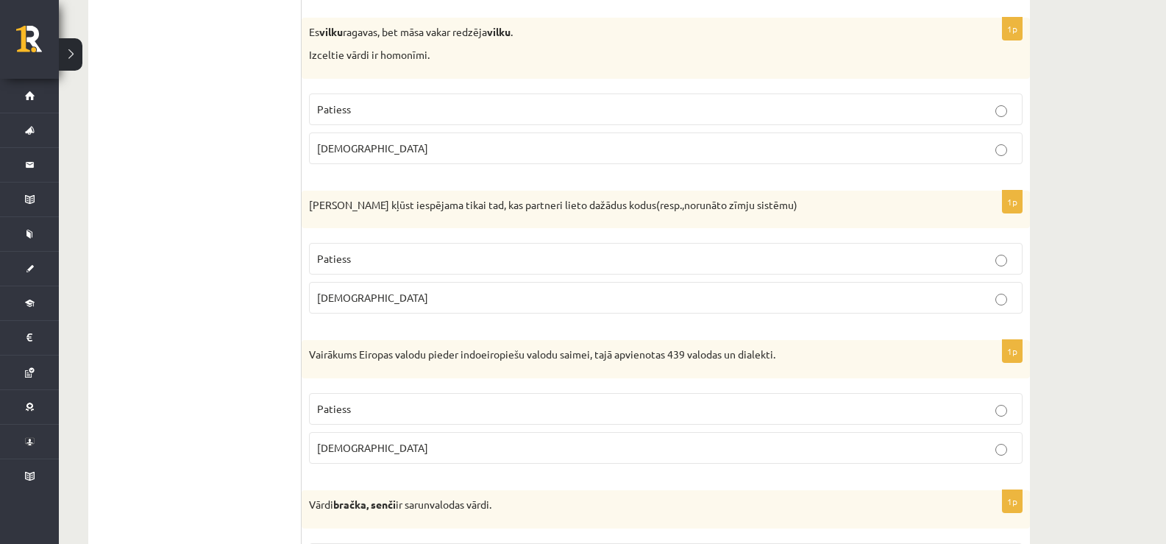
click at [355, 405] on p "Patiess" at bounding box center [665, 408] width 697 height 15
click at [343, 262] on span "Patiess" at bounding box center [334, 258] width 34 height 13
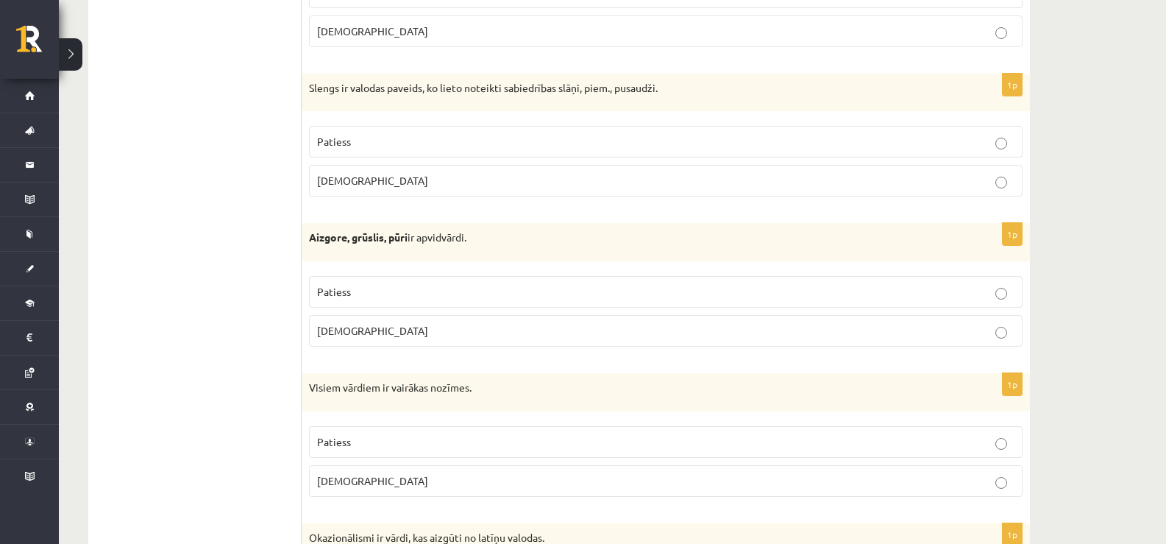
scroll to position [4106, 0]
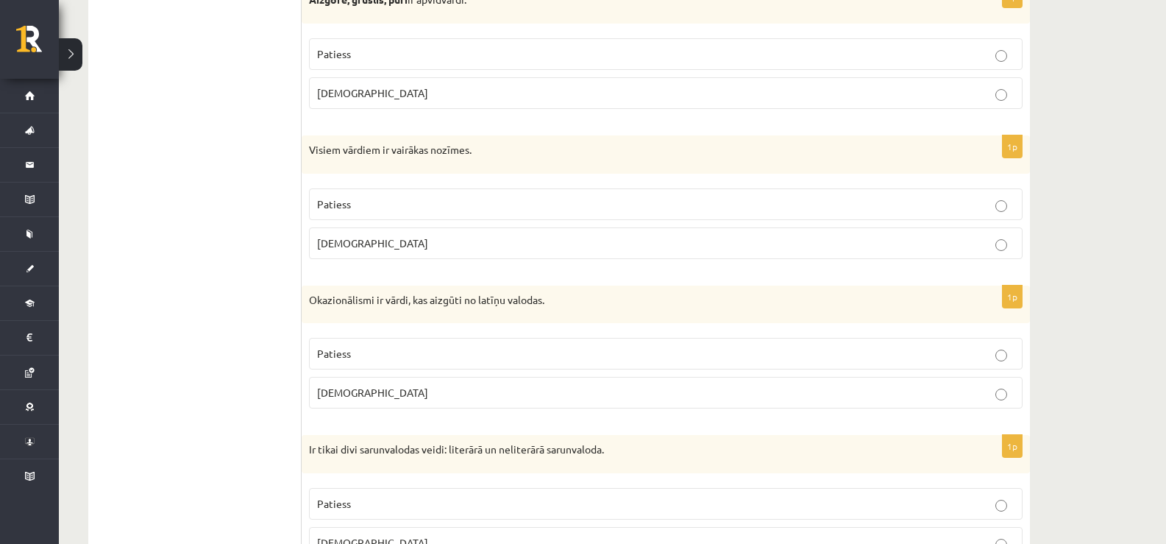
click at [385, 205] on p "Patiess" at bounding box center [665, 203] width 697 height 15
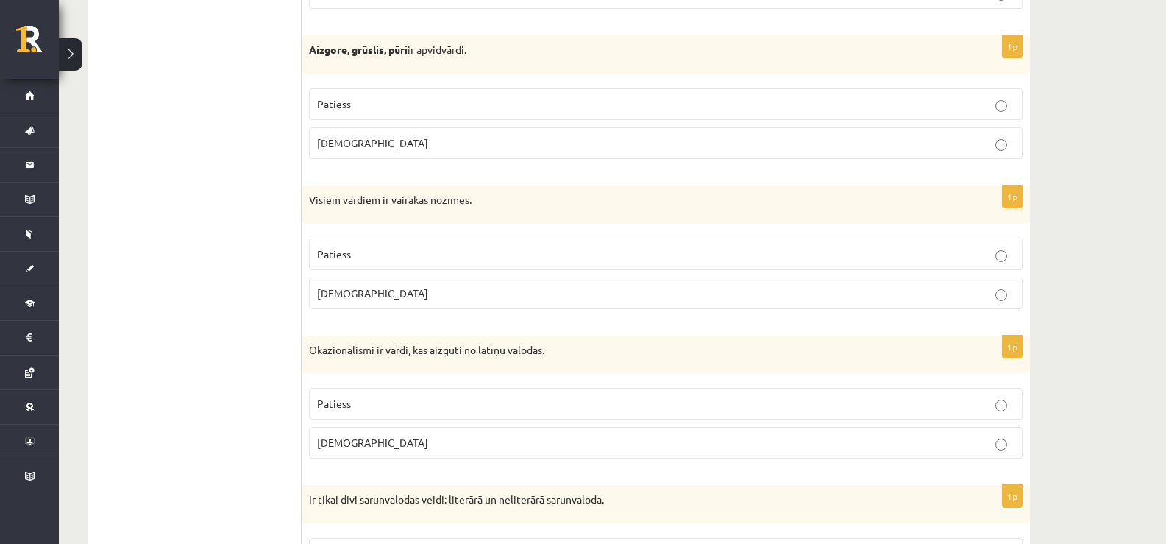
scroll to position [4033, 0]
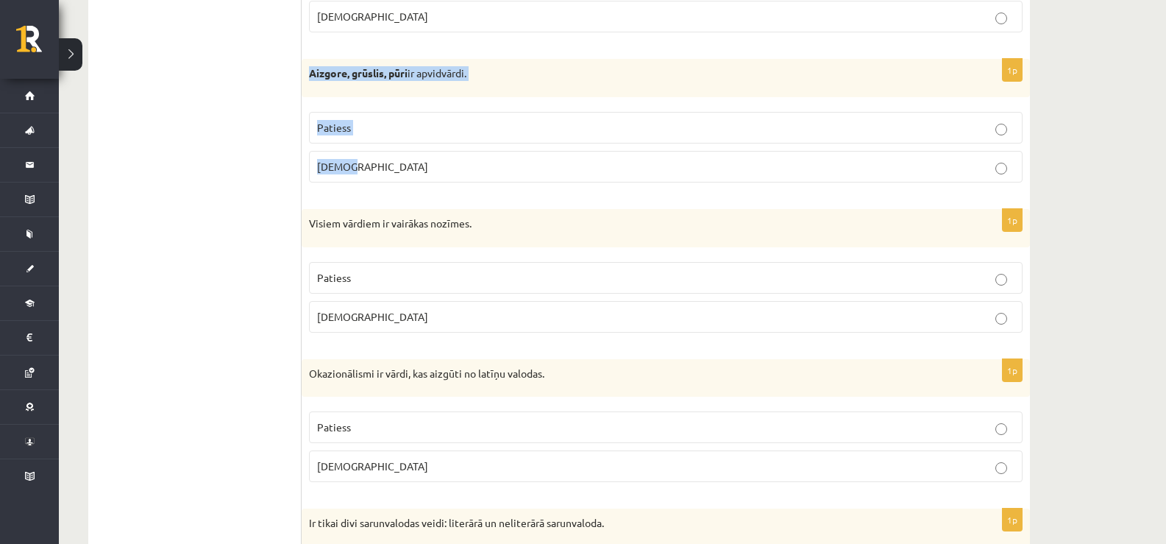
drag, startPoint x: 311, startPoint y: 70, endPoint x: 435, endPoint y: 158, distance: 151.8
click at [435, 158] on div "1p Aizgore, grūslis, pūri ir apvidvārdi. Patiess Aplams" at bounding box center [666, 126] width 728 height 135
copy div "Aizgore, grūslis, pūri ir apvidvārdi. Patiess Aplams"
click at [363, 134] on p "Patiess" at bounding box center [665, 127] width 697 height 15
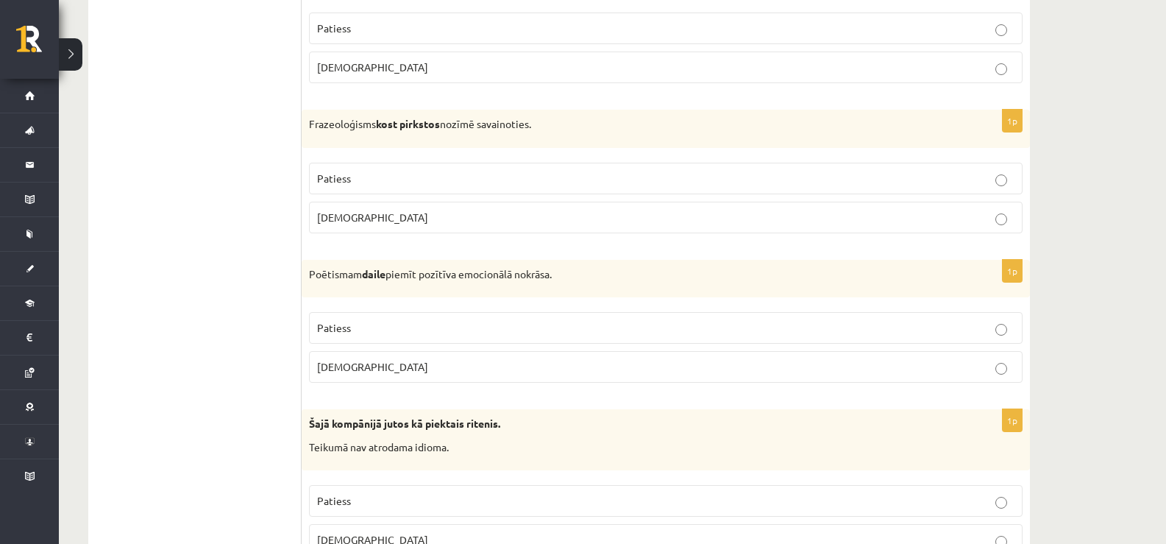
scroll to position [1839, 0]
click at [394, 332] on p "Patiess" at bounding box center [665, 328] width 697 height 15
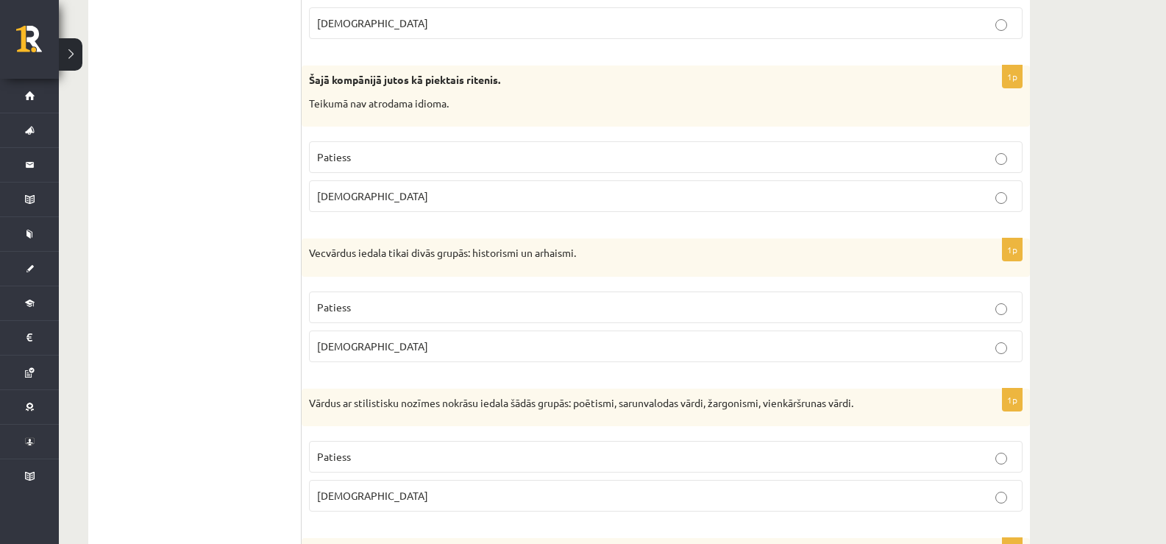
scroll to position [2206, 0]
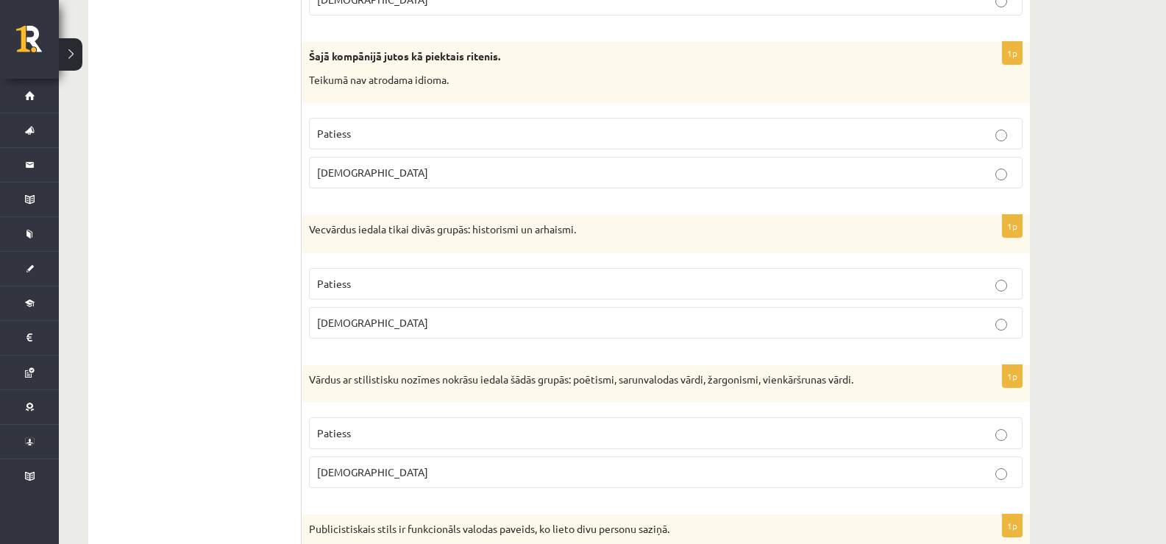
click at [371, 287] on p "Patiess" at bounding box center [665, 283] width 697 height 15
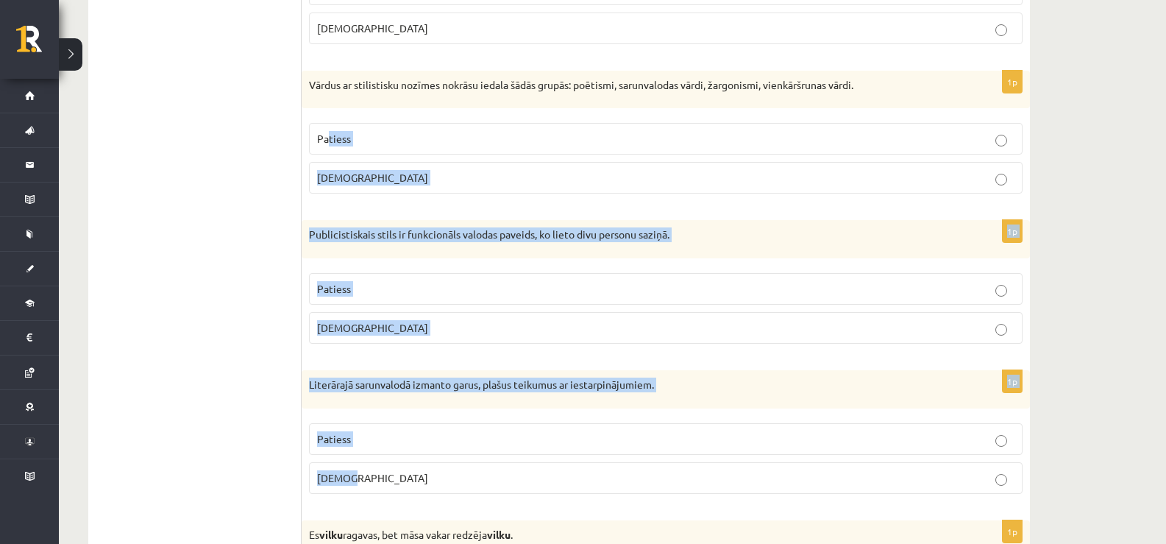
scroll to position [2427, 0]
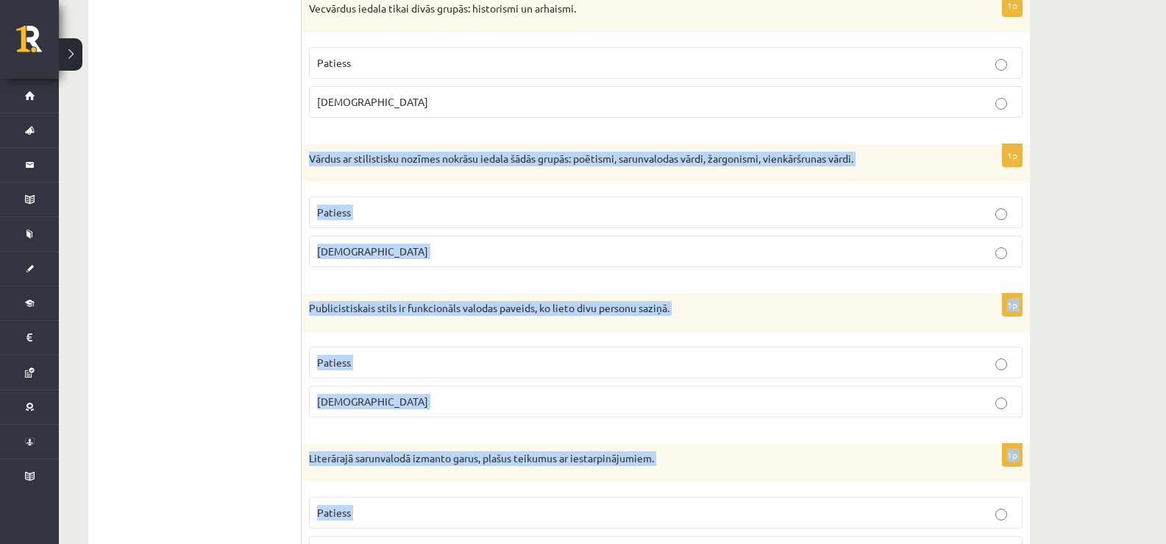
drag, startPoint x: 380, startPoint y: 203, endPoint x: 309, endPoint y: 150, distance: 88.8
click at [316, 151] on form "Apgalvojums ir patiess vai nepatiess? 1p Publicistiskajā valodas stilā tiek lie…" at bounding box center [665, 118] width 699 height 4562
copy form "Vārdus ar stilistisku nozīmes nokrāsu iedala šādās grupās: poētismi, sarunvalod…"
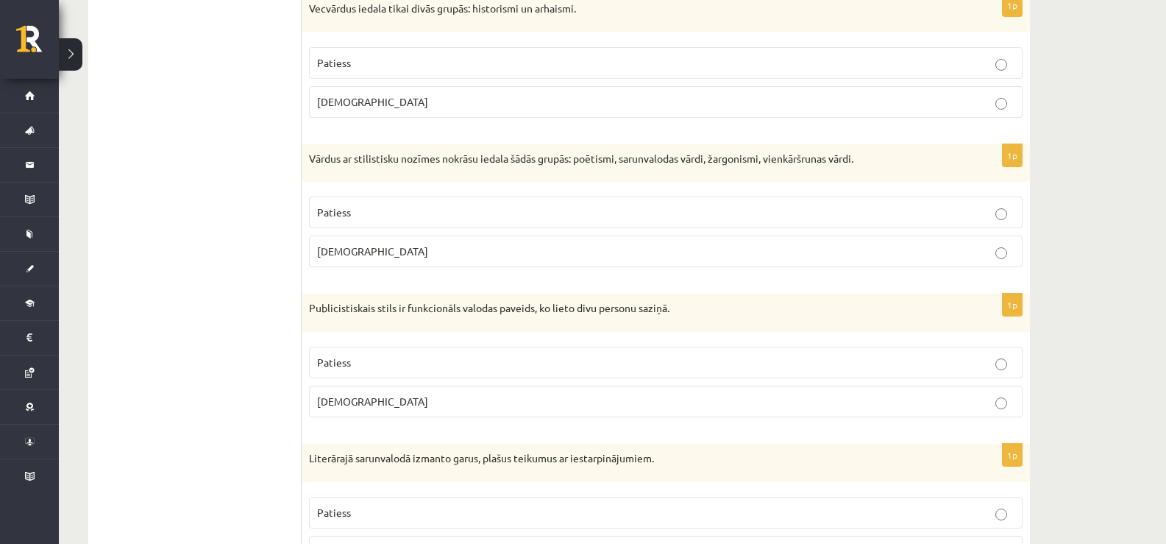
click at [235, 151] on ul "Tests Izvērtējums!" at bounding box center [202, 118] width 199 height 4562
click at [346, 212] on span "Patiess" at bounding box center [334, 211] width 34 height 13
click at [349, 402] on span "Aplams" at bounding box center [372, 400] width 111 height 13
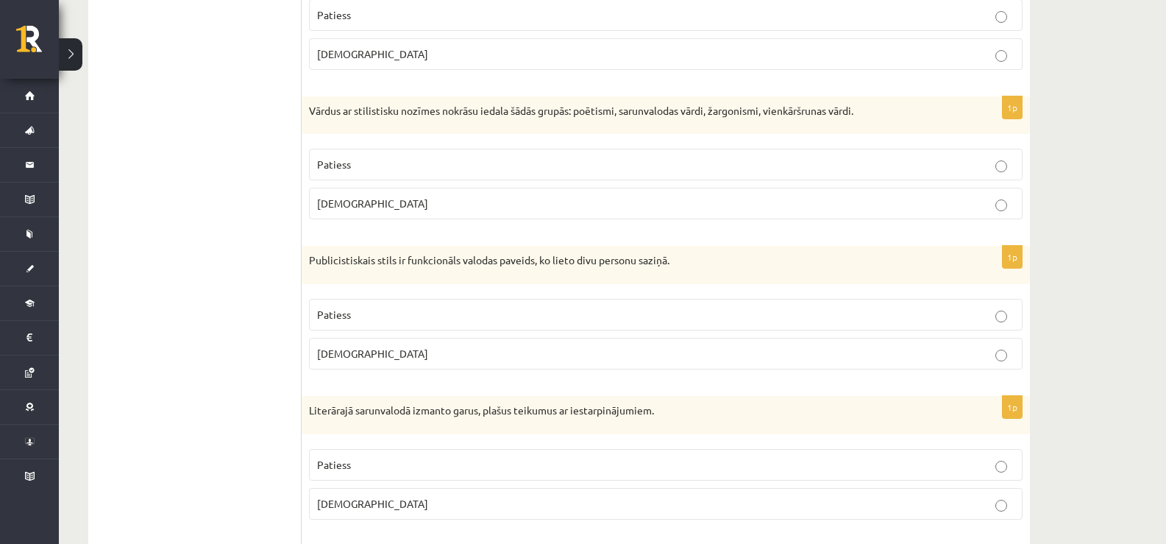
scroll to position [2501, 0]
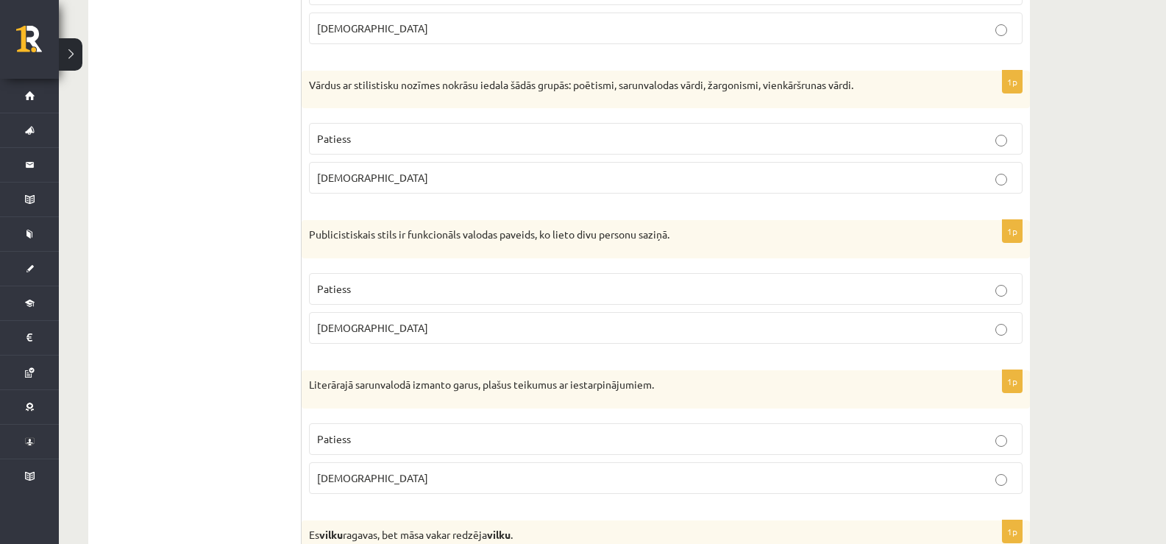
click at [357, 447] on label "Patiess" at bounding box center [665, 439] width 713 height 32
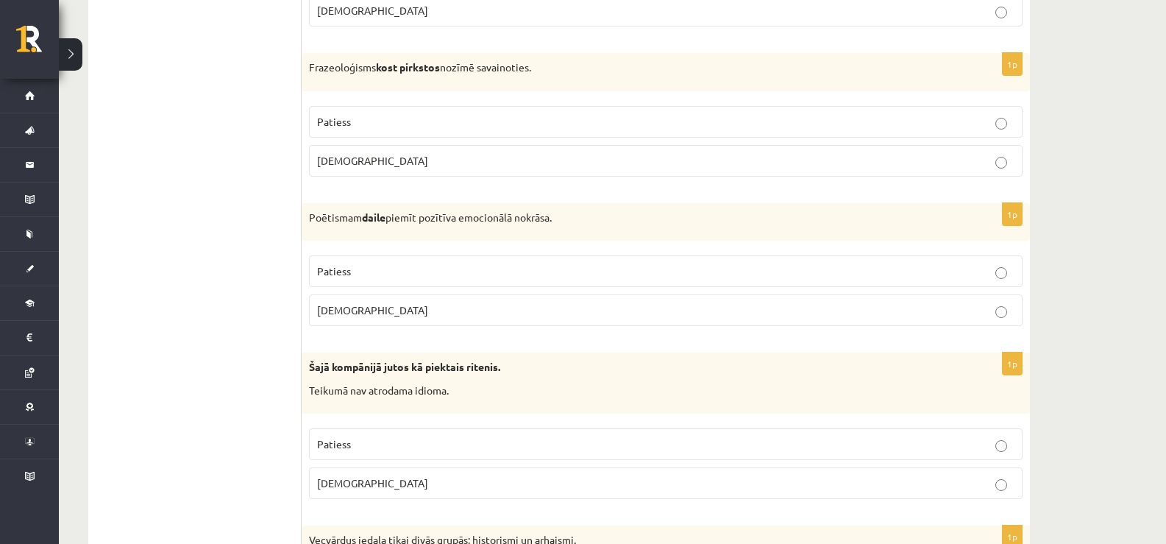
scroll to position [1986, 0]
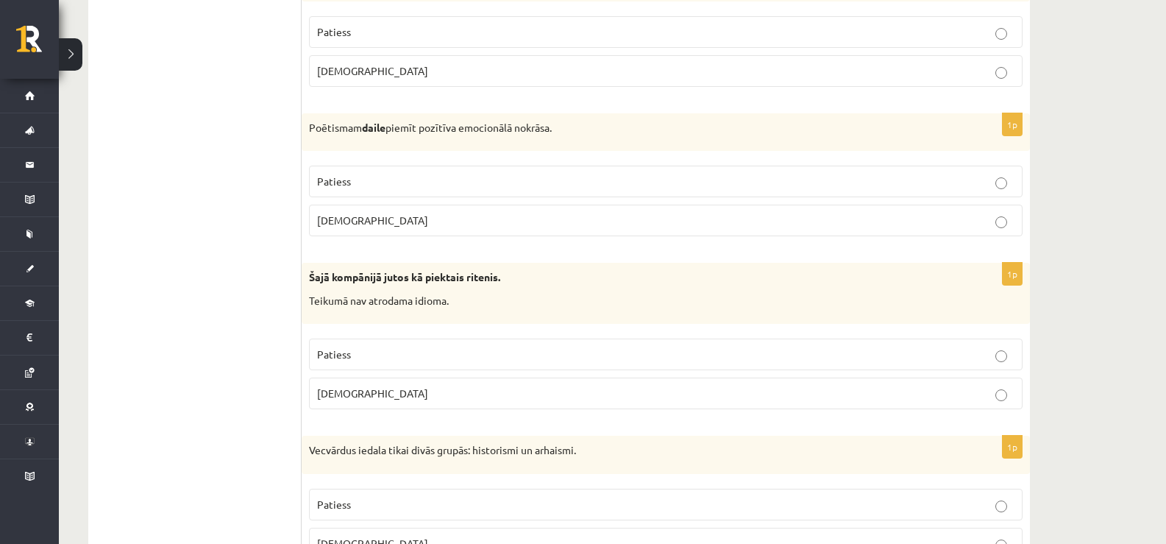
click at [341, 359] on span "Patiess" at bounding box center [334, 353] width 34 height 13
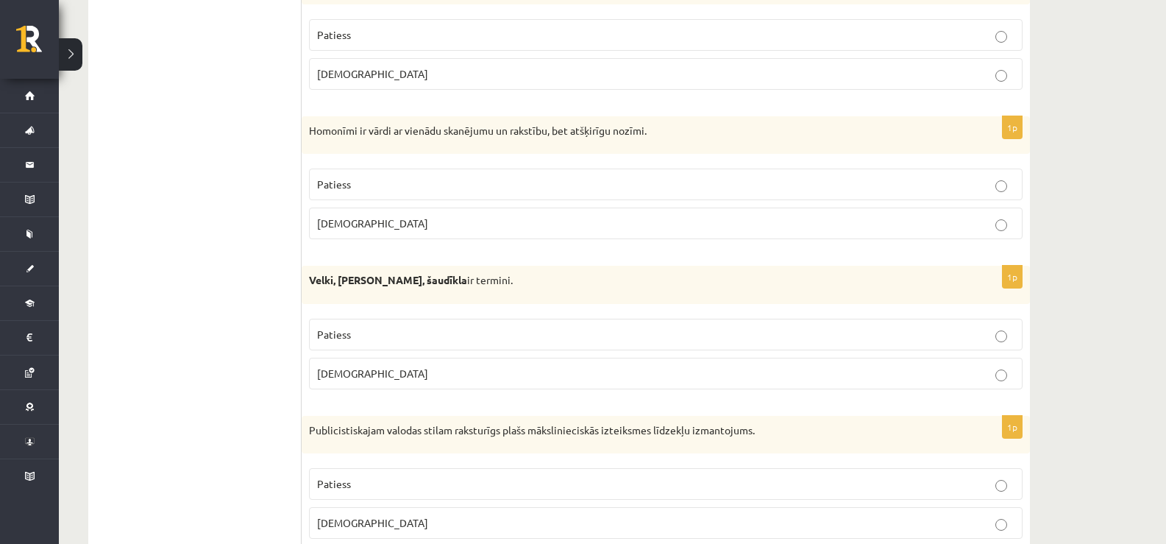
scroll to position [0, 0]
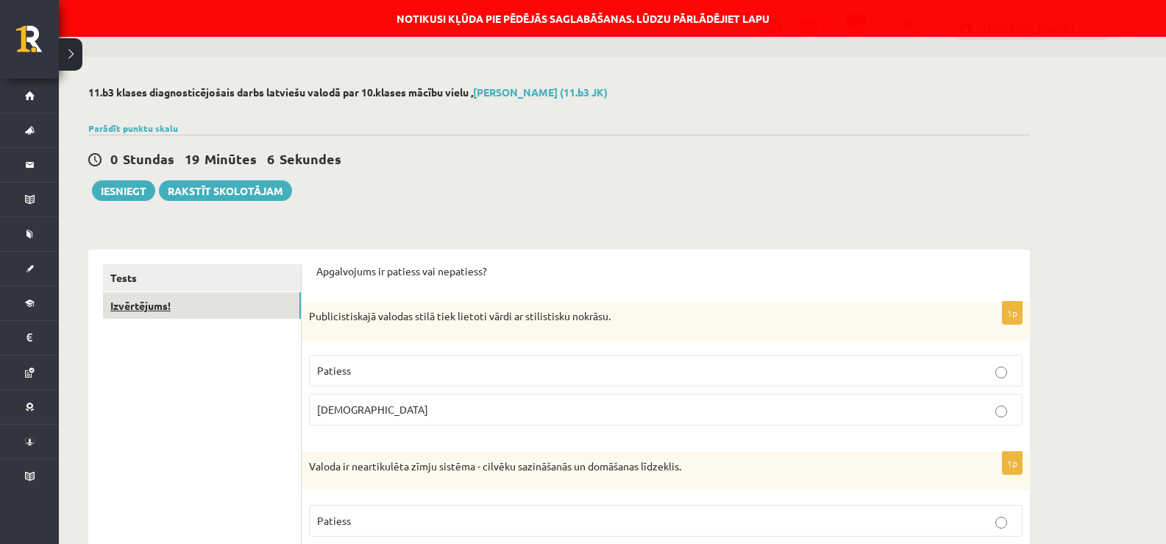
click at [176, 305] on link "Izvērtējums!" at bounding box center [202, 305] width 198 height 27
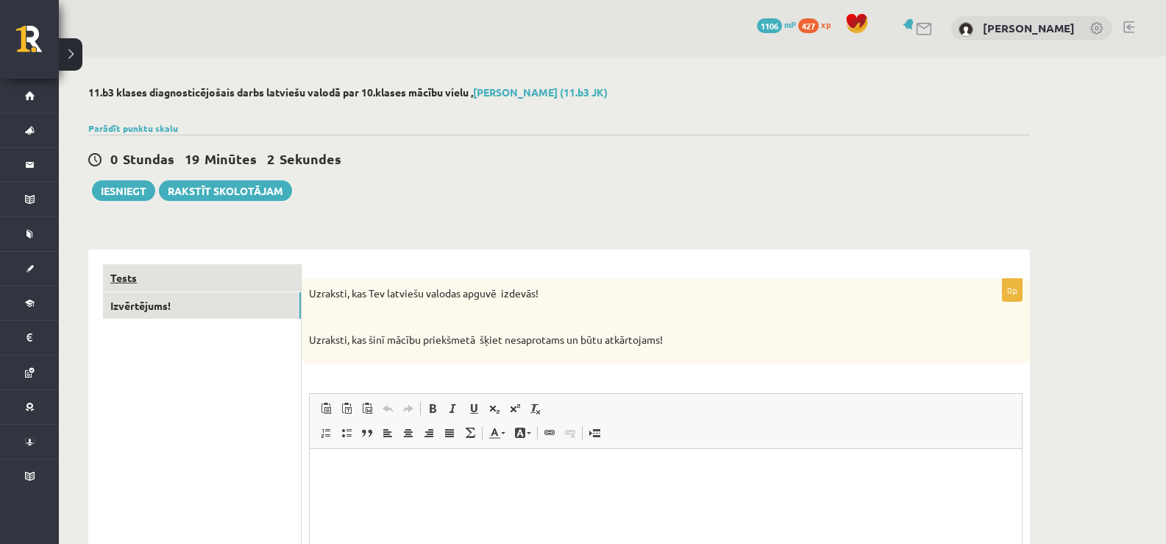
click at [146, 283] on link "Tests" at bounding box center [202, 277] width 198 height 27
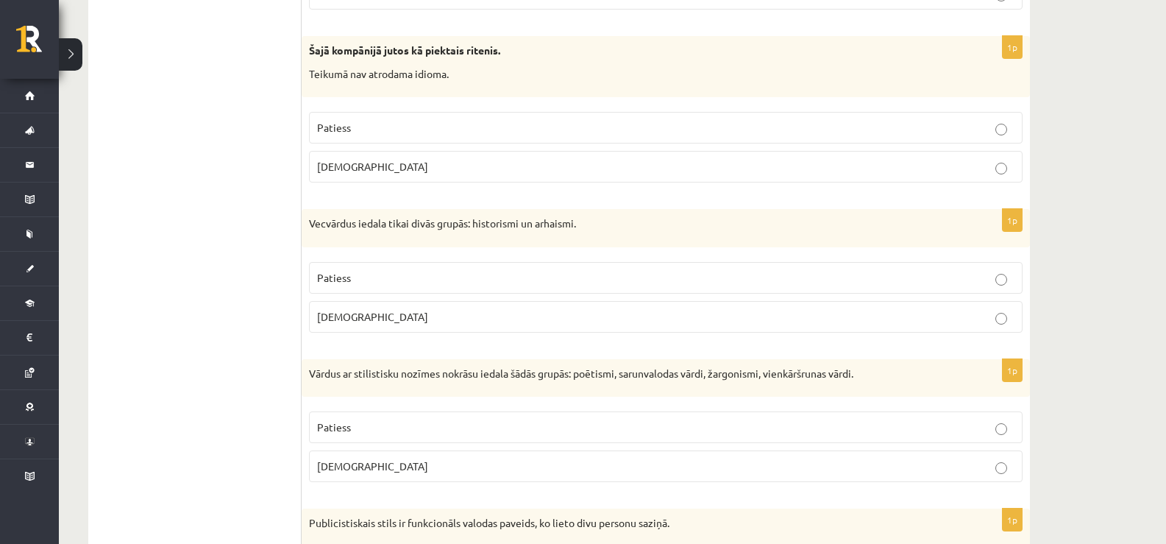
scroll to position [2226, 0]
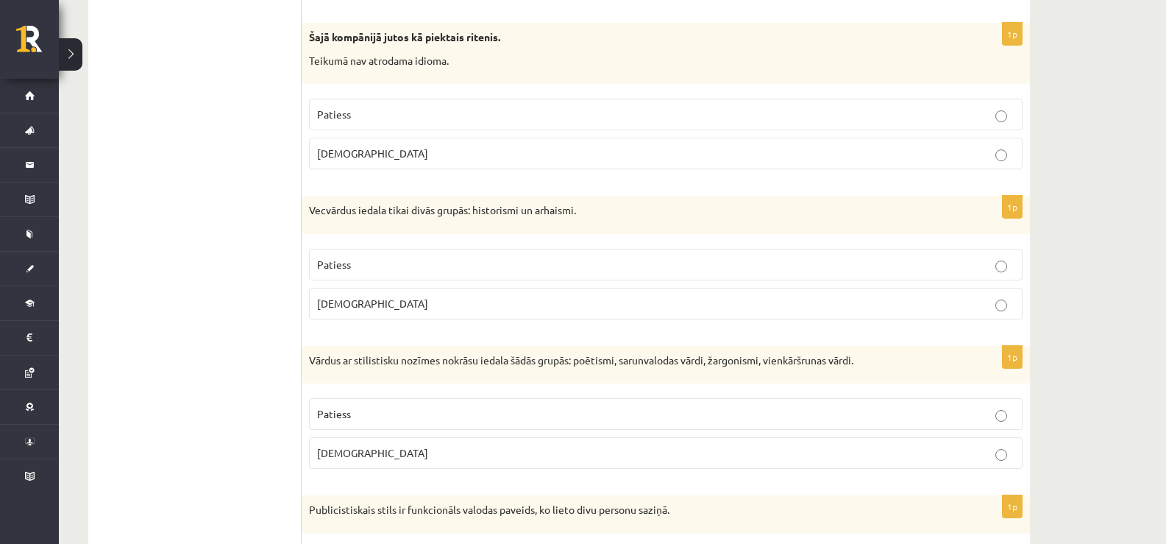
click at [567, 150] on p "Aplams" at bounding box center [665, 153] width 697 height 15
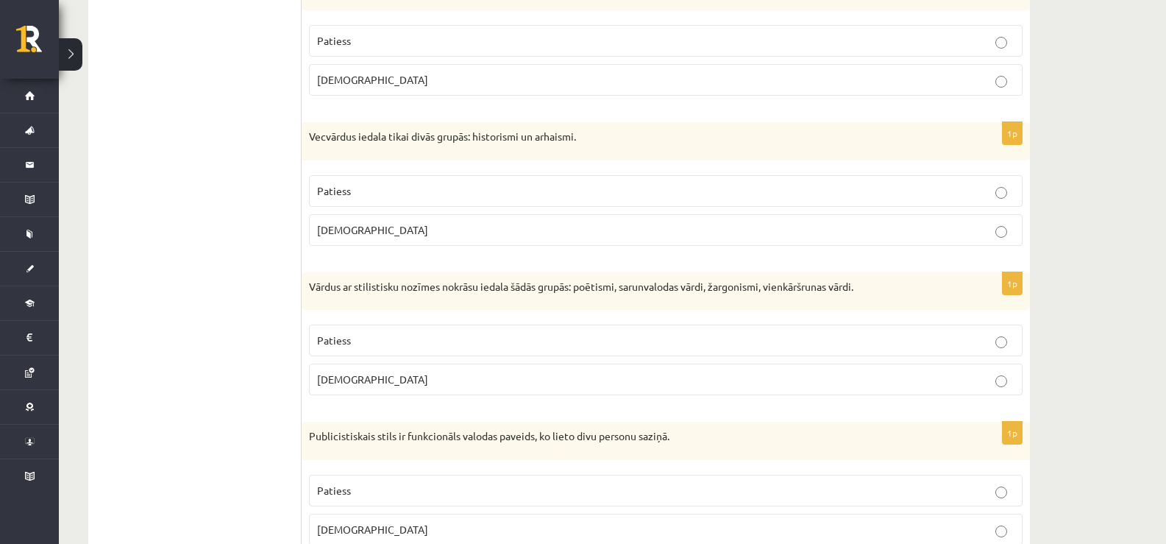
click at [410, 188] on p "Patiess" at bounding box center [665, 190] width 697 height 15
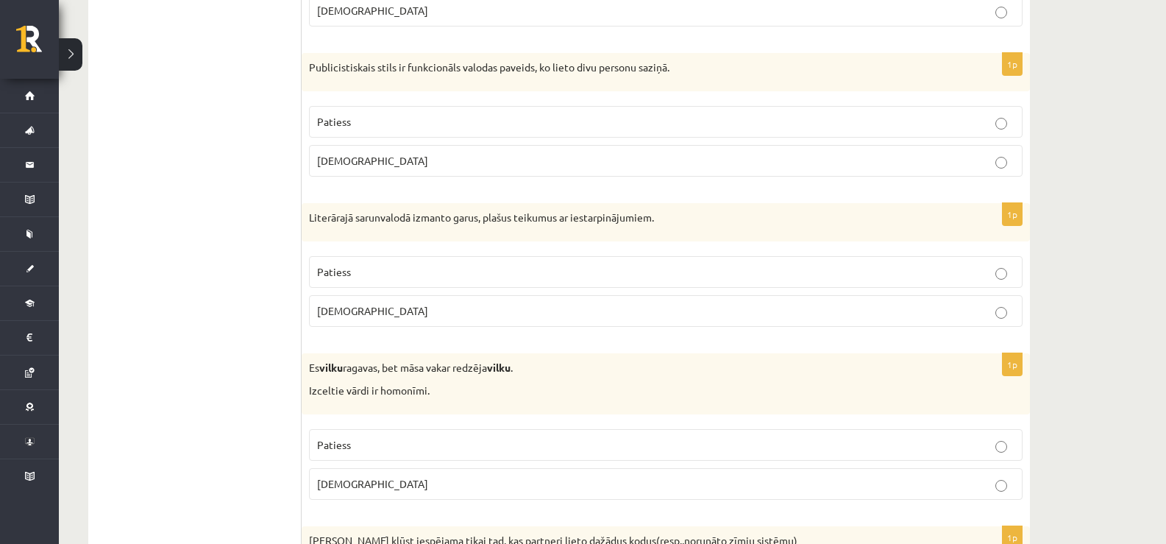
scroll to position [2667, 0]
drag, startPoint x: 351, startPoint y: 278, endPoint x: 335, endPoint y: 183, distance: 96.2
click at [348, 276] on p "Patiess" at bounding box center [665, 272] width 697 height 15
click at [338, 164] on span "Aplams" at bounding box center [372, 160] width 111 height 13
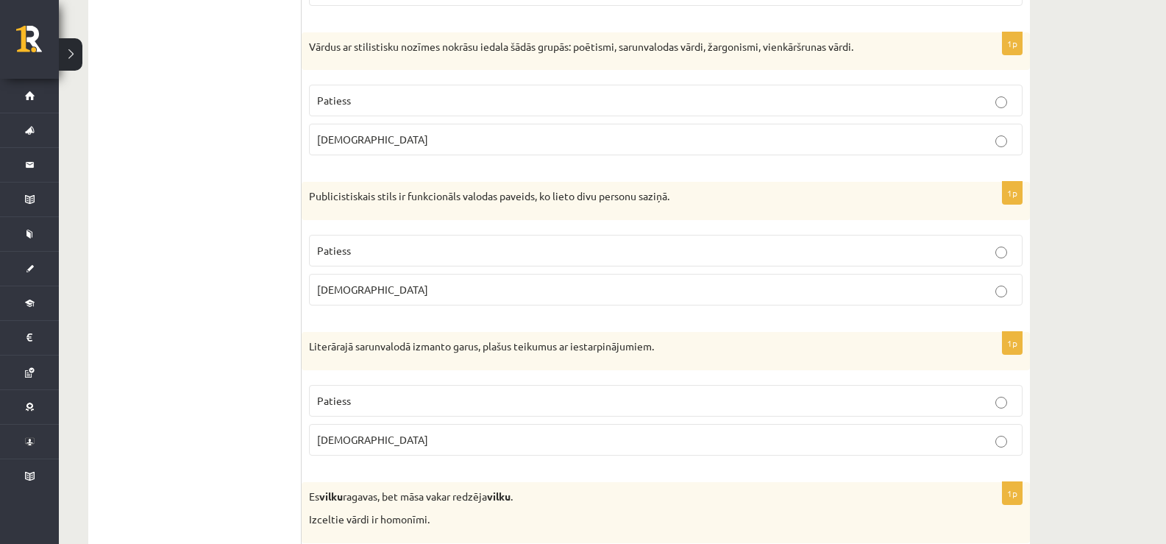
scroll to position [2520, 0]
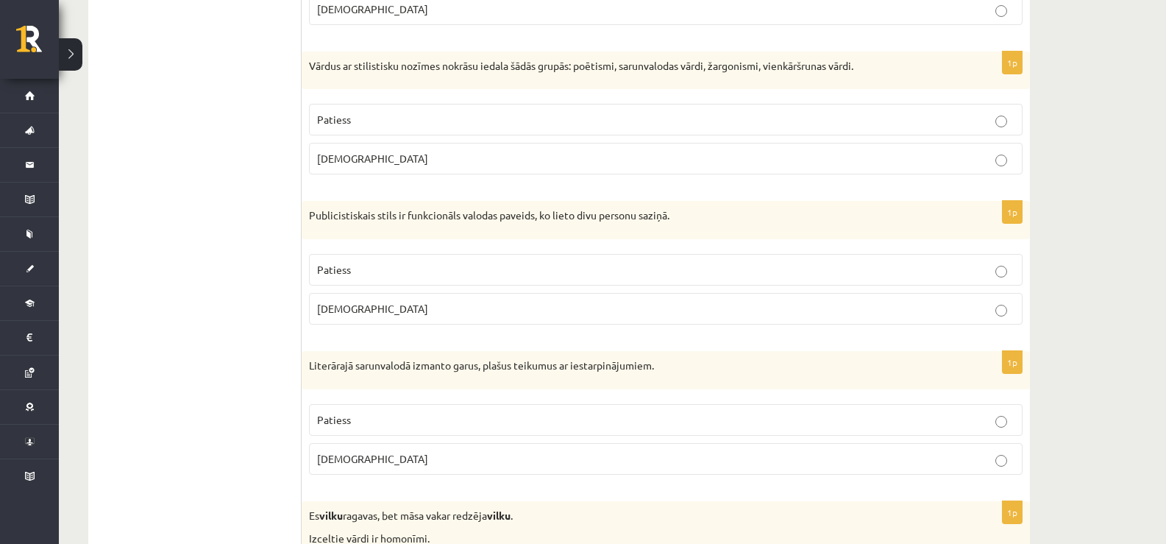
click at [335, 129] on label "Patiess" at bounding box center [665, 120] width 713 height 32
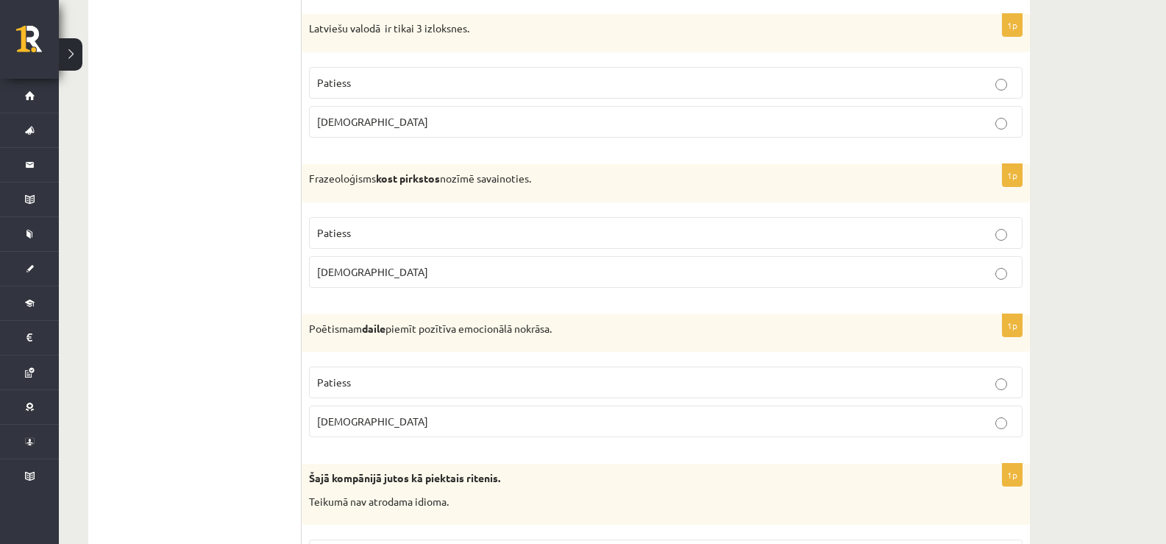
scroll to position [1784, 0]
click at [569, 388] on p "Patiess" at bounding box center [665, 382] width 697 height 15
drag, startPoint x: 1164, startPoint y: 139, endPoint x: 1170, endPoint y: 157, distance: 19.3
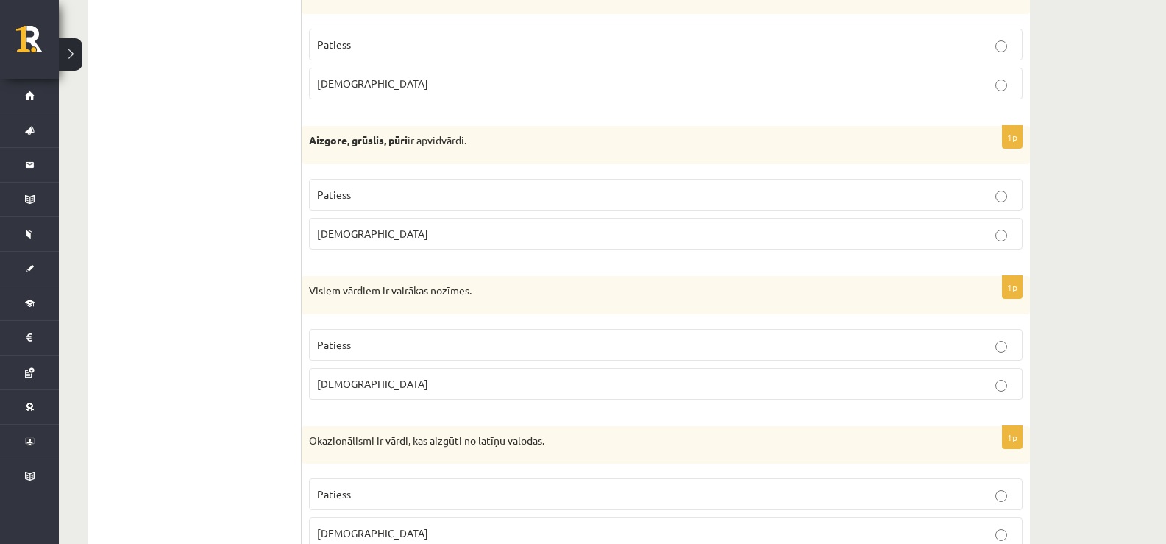
scroll to position [3972, 0]
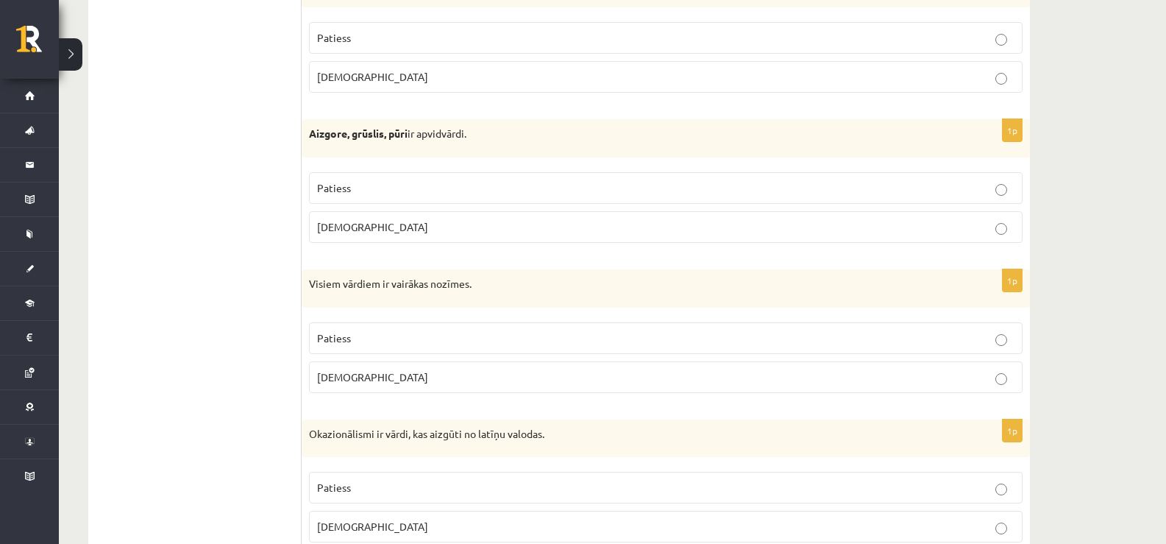
click at [529, 331] on p "Patiess" at bounding box center [665, 337] width 697 height 15
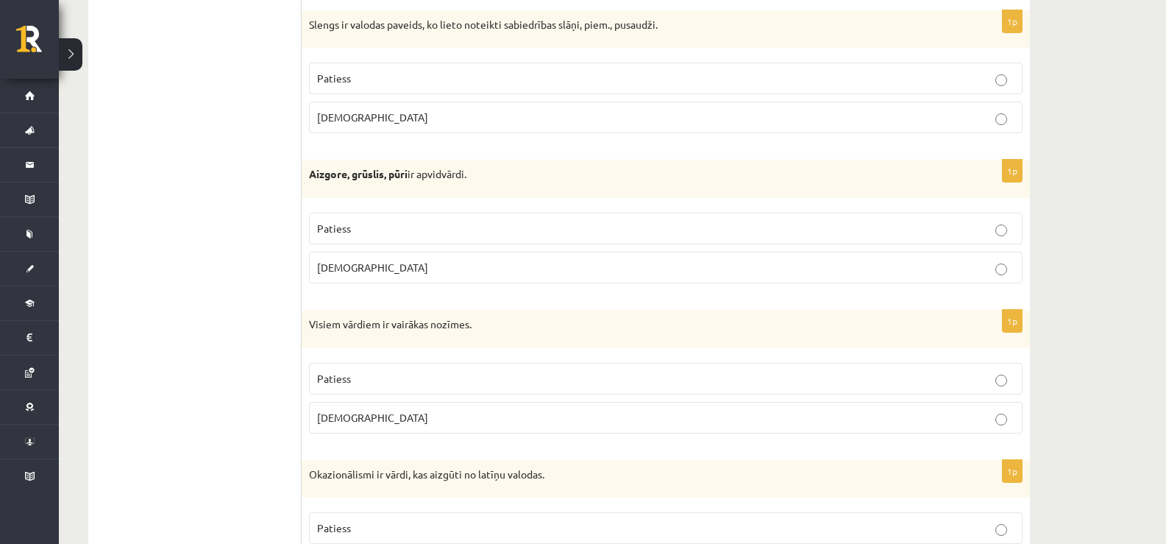
scroll to position [3899, 0]
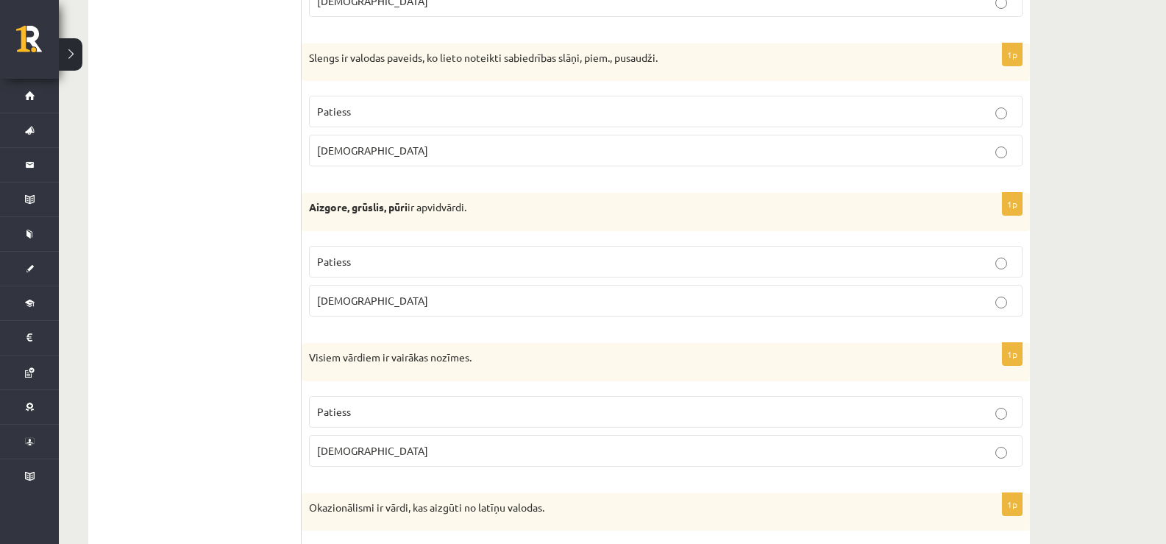
click at [381, 301] on p "Aplams" at bounding box center [665, 300] width 697 height 15
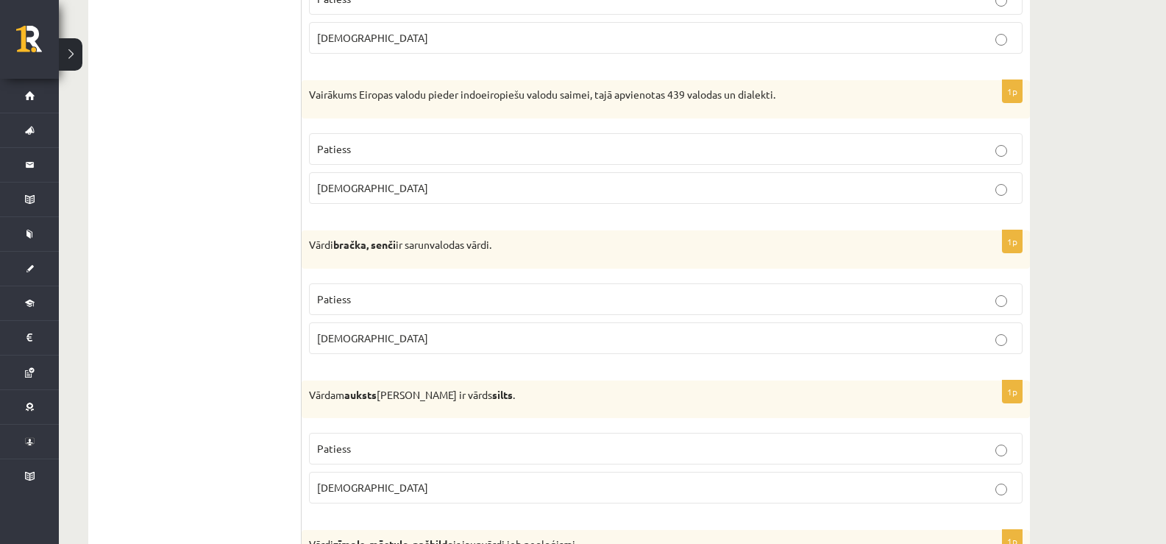
scroll to position [3237, 0]
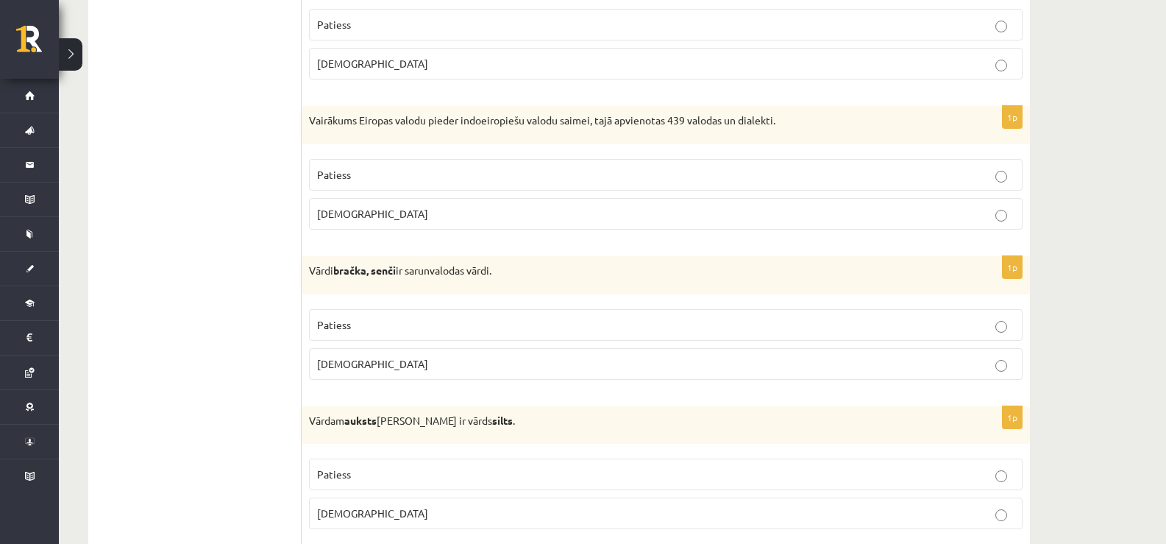
click at [414, 177] on p "Patiess" at bounding box center [665, 174] width 697 height 15
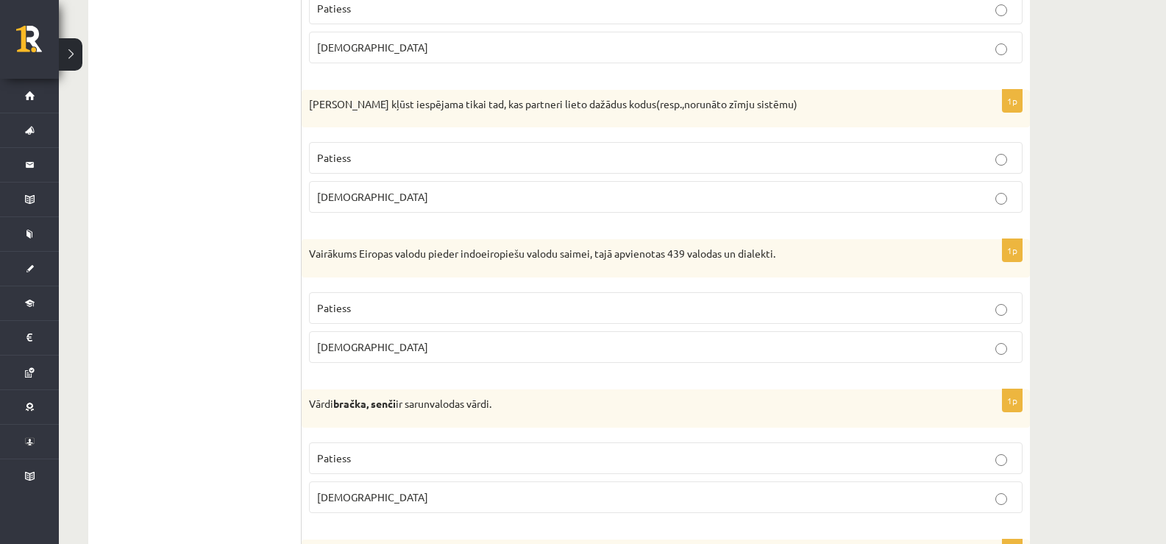
scroll to position [3090, 0]
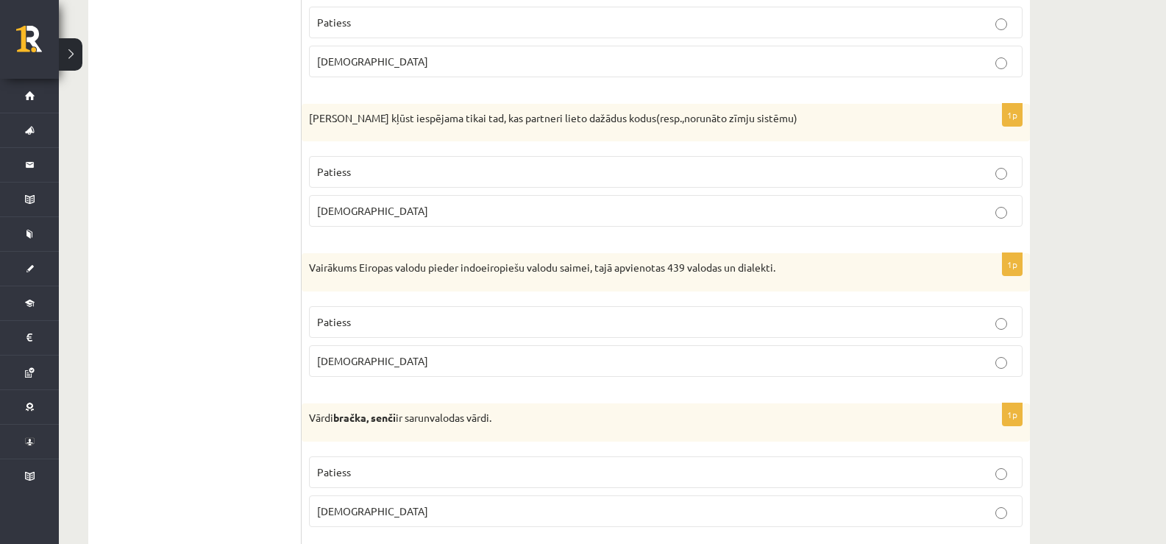
click at [376, 171] on p "Patiess" at bounding box center [665, 171] width 697 height 15
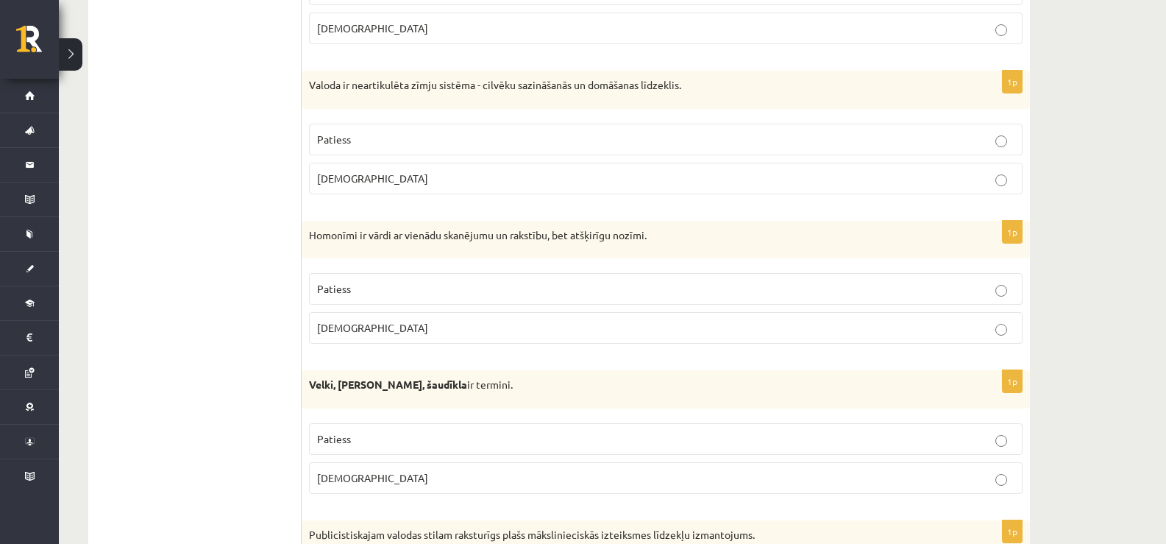
scroll to position [0, 0]
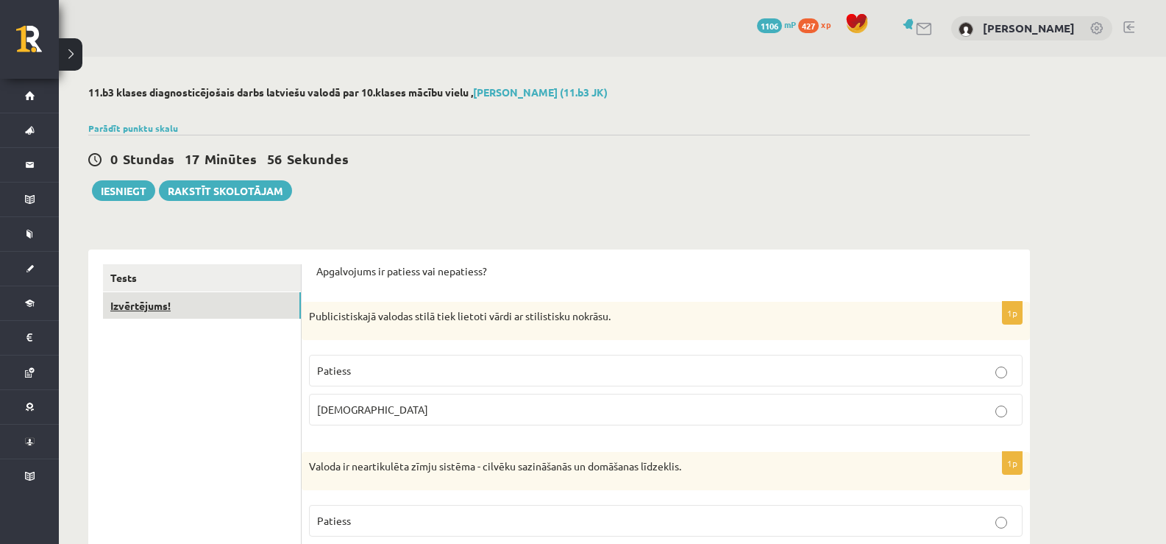
click at [188, 298] on link "Izvērtējums!" at bounding box center [202, 305] width 198 height 27
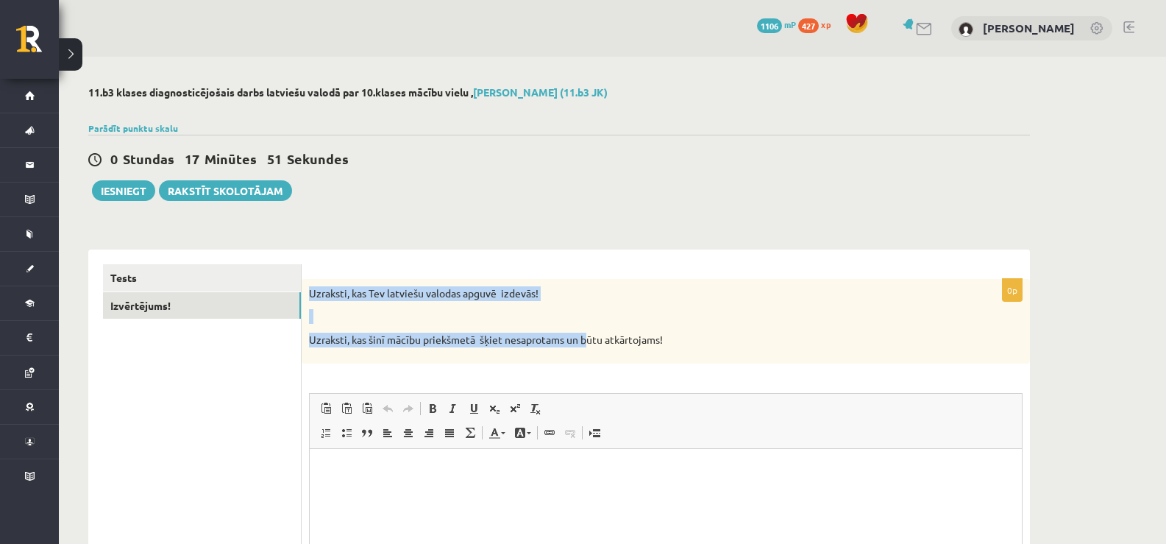
drag, startPoint x: 311, startPoint y: 289, endPoint x: 585, endPoint y: 310, distance: 275.2
click at [587, 324] on div "Uzraksti, kas Tev latviešu valodas apguvē izdevās! Uzraksti, kas šinī mācību pr…" at bounding box center [666, 321] width 728 height 85
click at [585, 310] on p at bounding box center [629, 316] width 640 height 15
drag, startPoint x: 671, startPoint y: 340, endPoint x: 309, endPoint y: 289, distance: 366.1
click at [309, 289] on div "Uzraksti, kas Tev latviešu valodas apguvē izdevās! Uzraksti, kas šinī mācību pr…" at bounding box center [666, 321] width 728 height 85
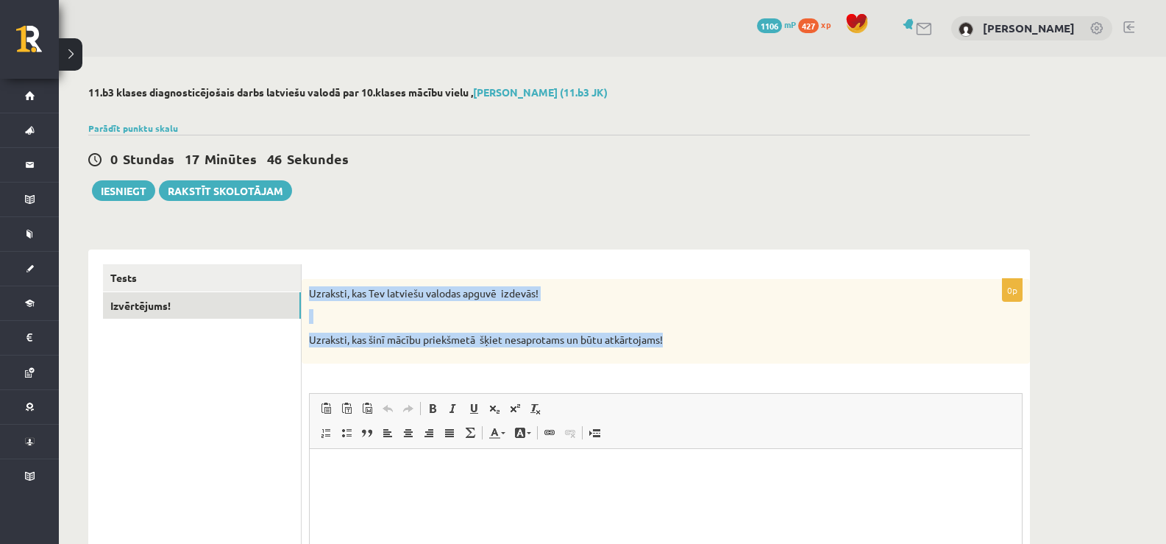
click at [309, 289] on p "Uzraksti, kas Tev latviešu valodas apguvē izdevās!" at bounding box center [629, 293] width 640 height 15
drag, startPoint x: 311, startPoint y: 290, endPoint x: 640, endPoint y: 337, distance: 332.1
click at [696, 345] on div "Uzraksti, kas Tev latviešu valodas apguvē izdevās! Uzraksti, kas šinī mācību pr…" at bounding box center [666, 321] width 728 height 85
click at [430, 230] on div "**********" at bounding box center [559, 400] width 1000 height 686
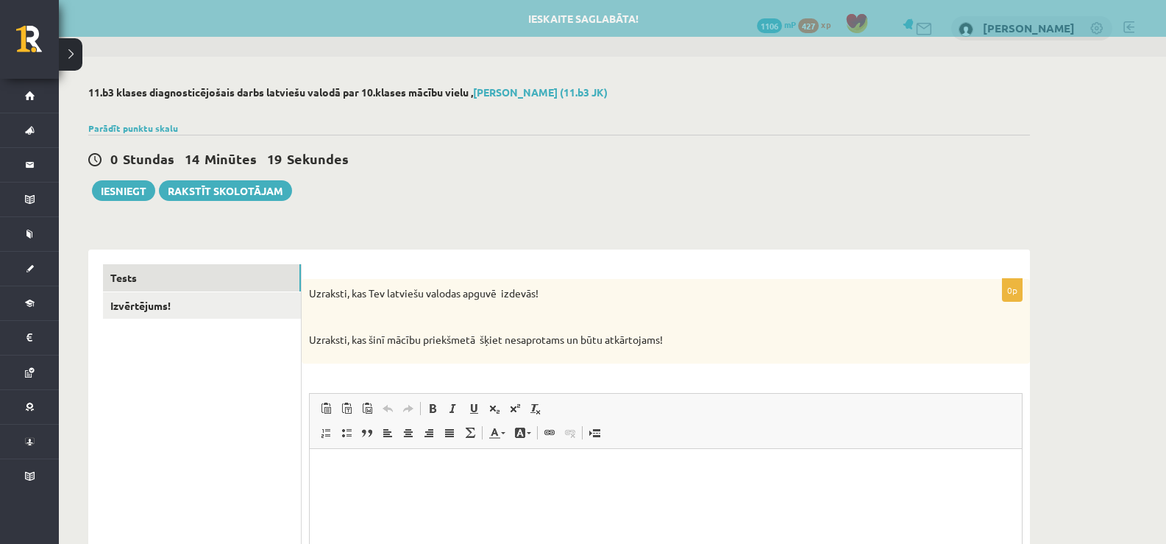
drag, startPoint x: 610, startPoint y: 324, endPoint x: 461, endPoint y: 17, distance: 341.8
click at [598, 307] on div "Uzraksti, kas Tev latviešu valodas apguvē izdevās! Uzraksti, kas šinī mācību pr…" at bounding box center [666, 321] width 728 height 85
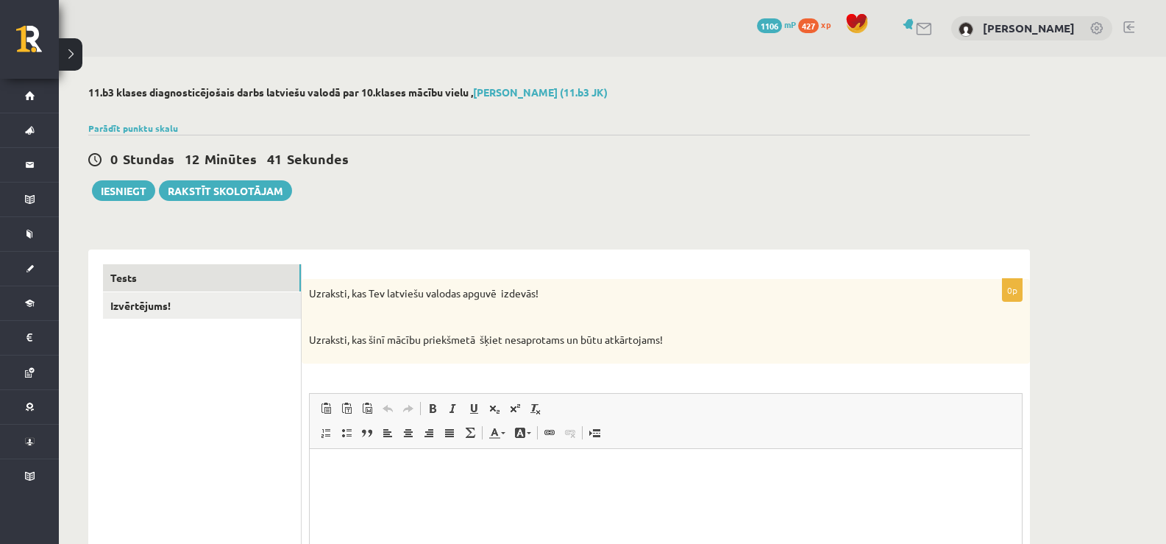
click at [523, 207] on div "**********" at bounding box center [559, 400] width 1000 height 686
click at [149, 283] on link "Tests" at bounding box center [202, 277] width 198 height 27
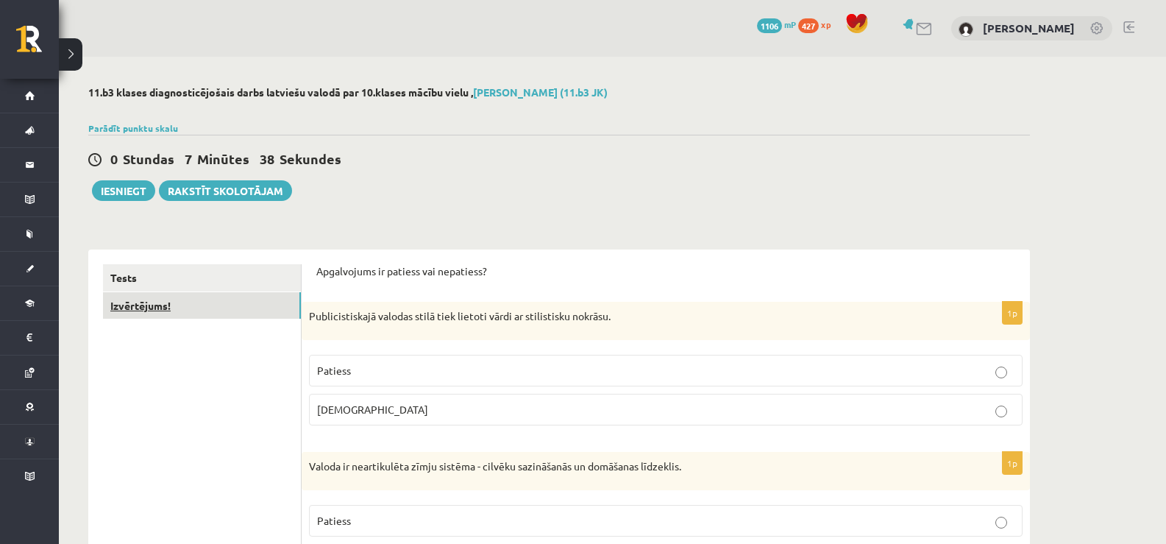
click at [213, 307] on link "Izvērtējums!" at bounding box center [202, 305] width 198 height 27
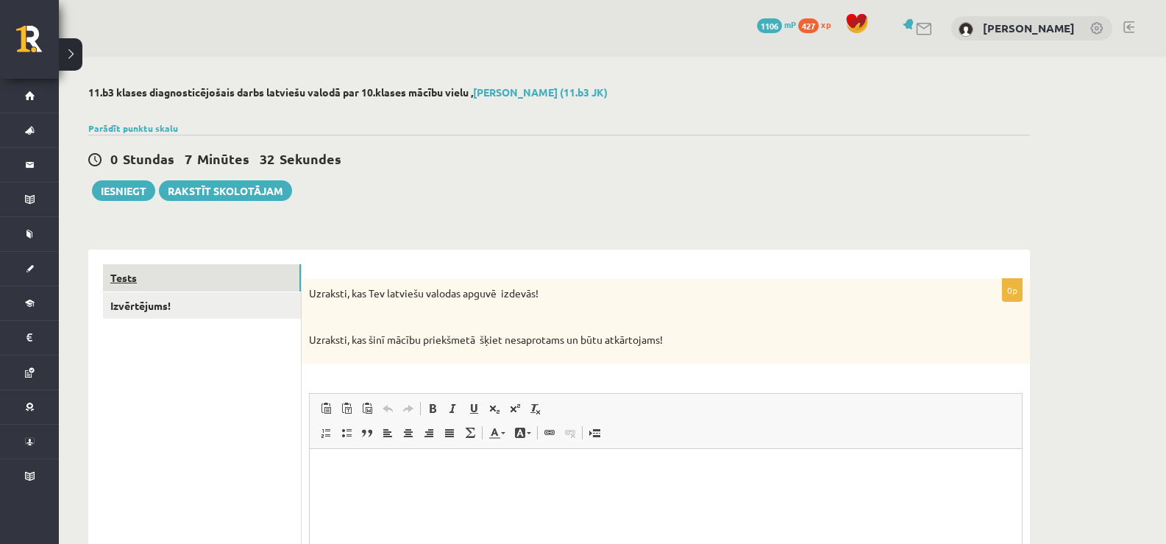
click at [175, 282] on link "Tests" at bounding box center [202, 277] width 198 height 27
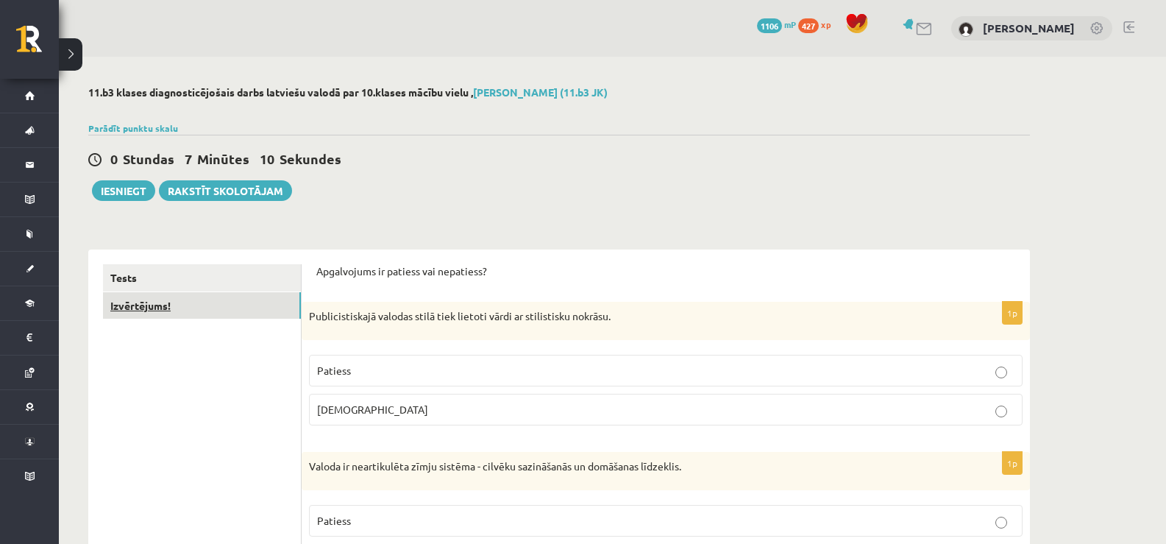
click at [180, 302] on link "Izvērtējums!" at bounding box center [202, 305] width 198 height 27
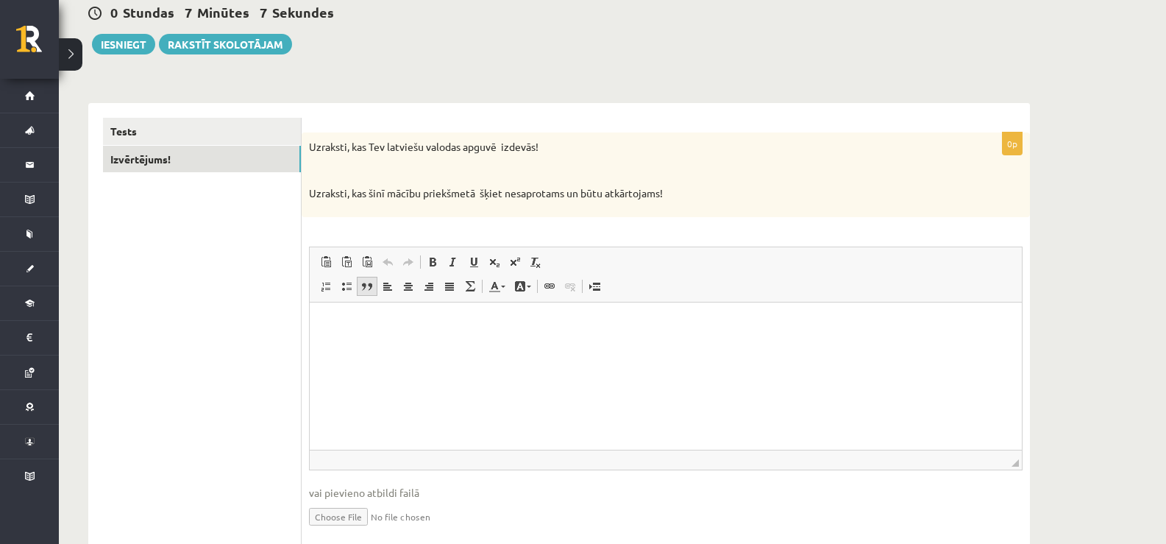
scroll to position [147, 0]
click at [175, 158] on link "Izvērtējums!" at bounding box center [202, 158] width 198 height 27
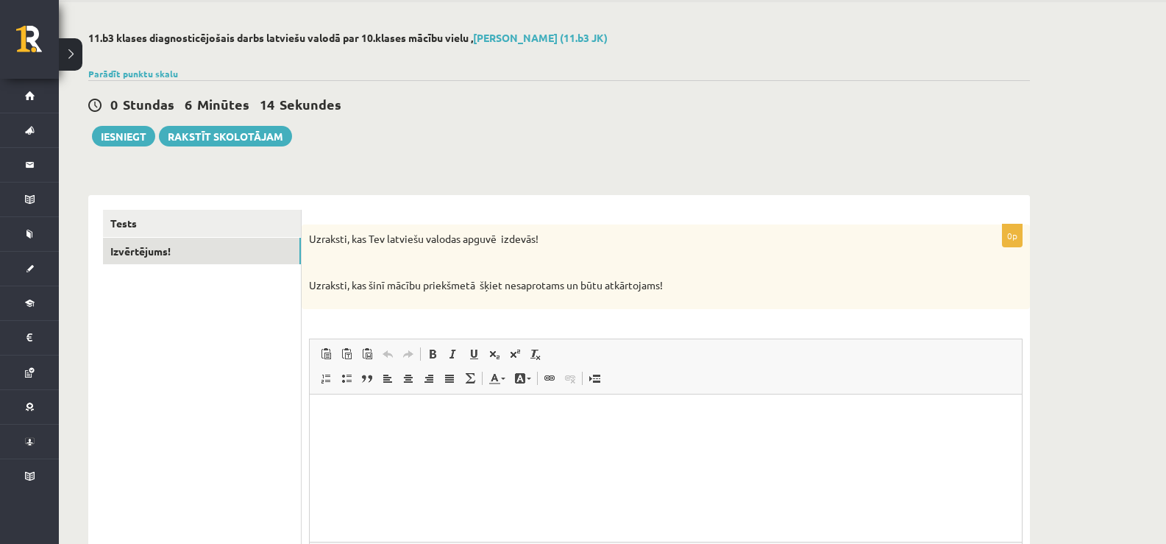
scroll to position [0, 0]
drag, startPoint x: 334, startPoint y: 320, endPoint x: 294, endPoint y: 231, distance: 97.5
click at [294, 231] on link "Tests" at bounding box center [202, 223] width 198 height 27
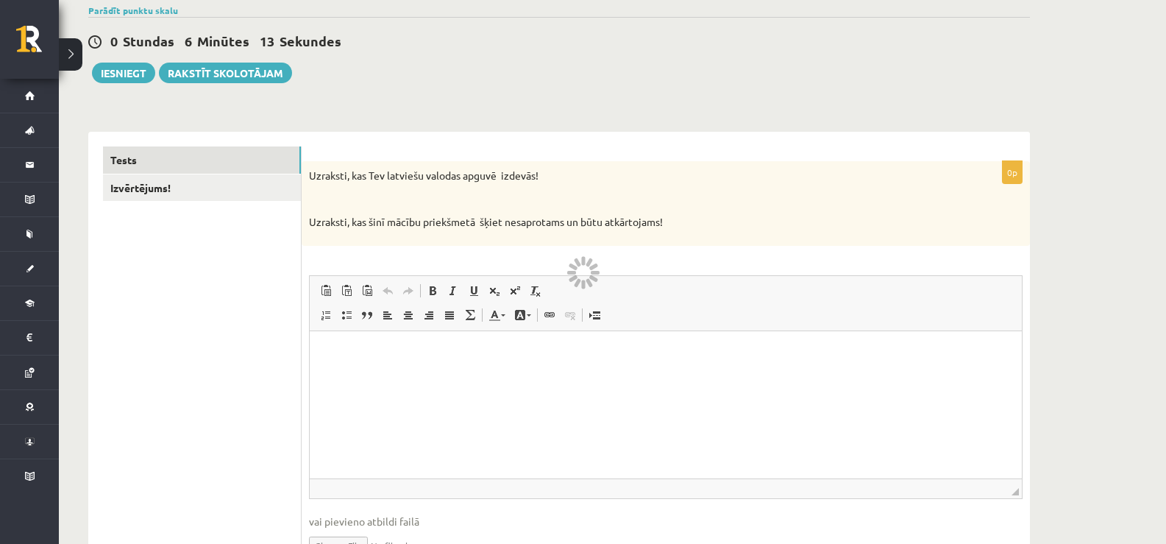
scroll to position [201, 0]
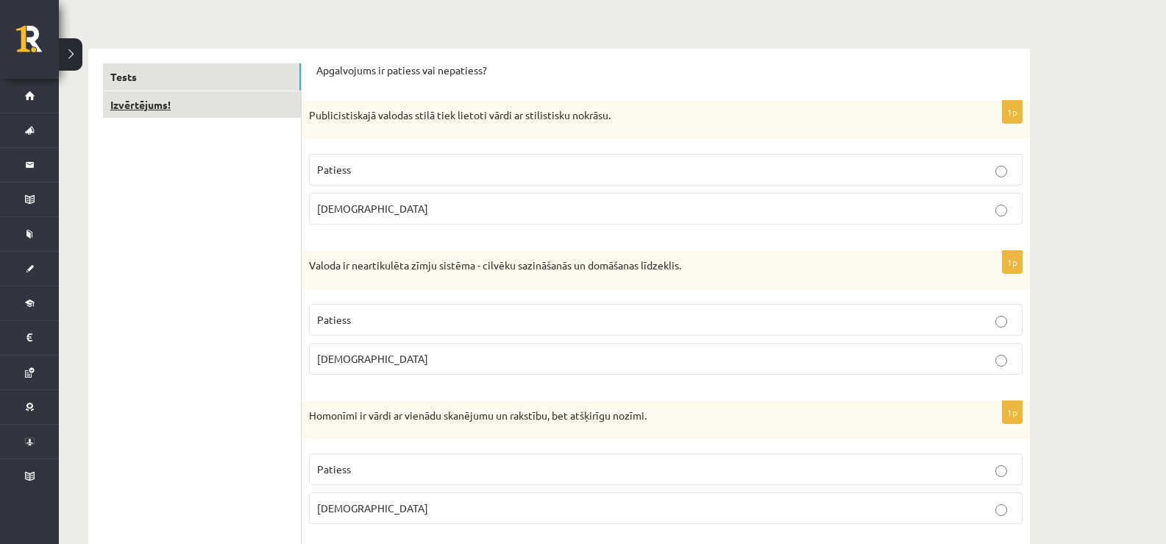
click at [219, 106] on link "Izvērtējums!" at bounding box center [202, 104] width 198 height 27
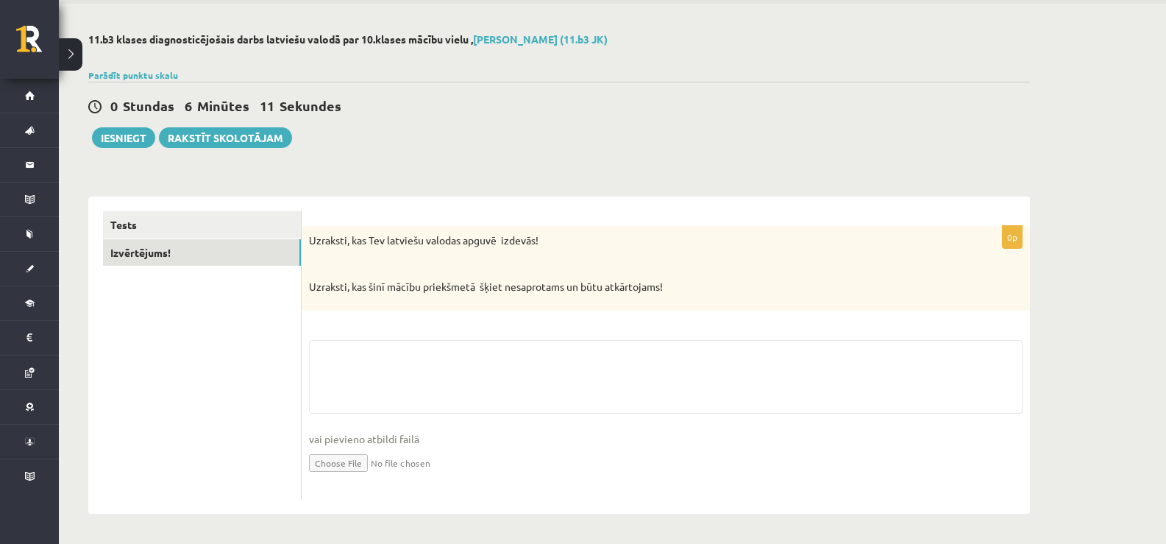
click at [351, 327] on div "0p Uzraksti, kas Tev latviešu valodas apguvē izdevās! Uzraksti, kas šinī mācību…" at bounding box center [666, 362] width 728 height 273
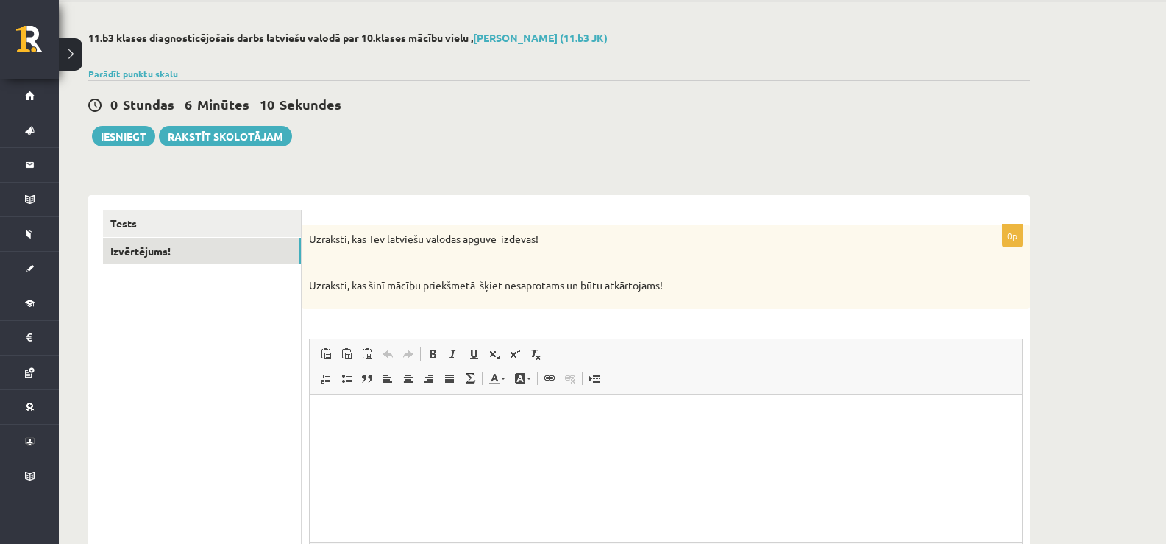
scroll to position [0, 0]
click at [338, 367] on span "Вставить Комбинация клавиш Ctrl+V Вставить только текст Комбинация клавиш Ctrl+…" at bounding box center [369, 355] width 107 height 24
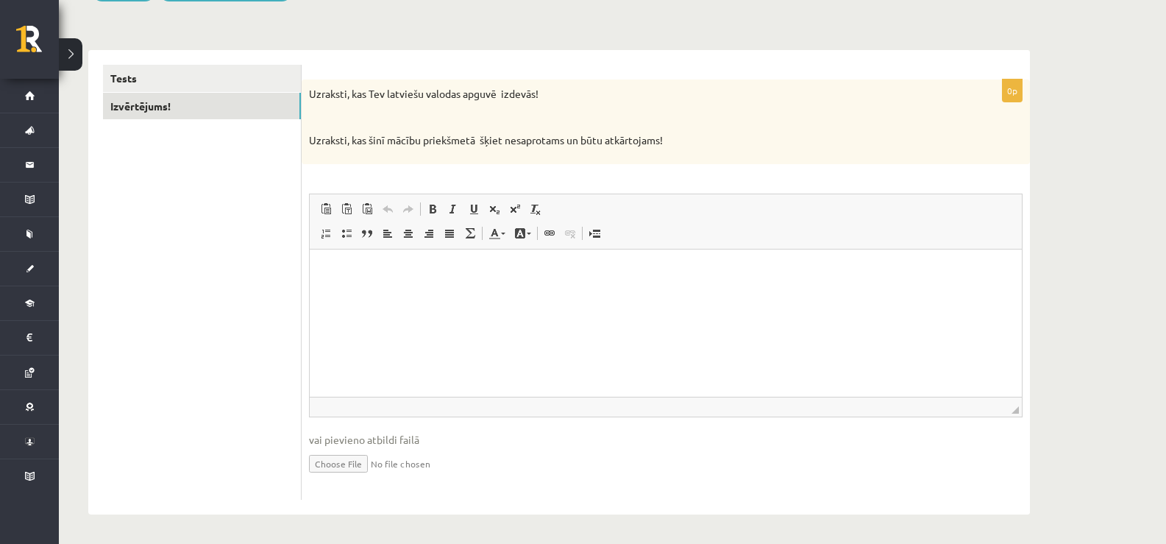
scroll to position [201, 0]
click at [352, 293] on html at bounding box center [666, 270] width 712 height 45
click at [335, 266] on p "**********" at bounding box center [665, 270] width 683 height 15
click at [691, 267] on p "**********" at bounding box center [665, 270] width 683 height 15
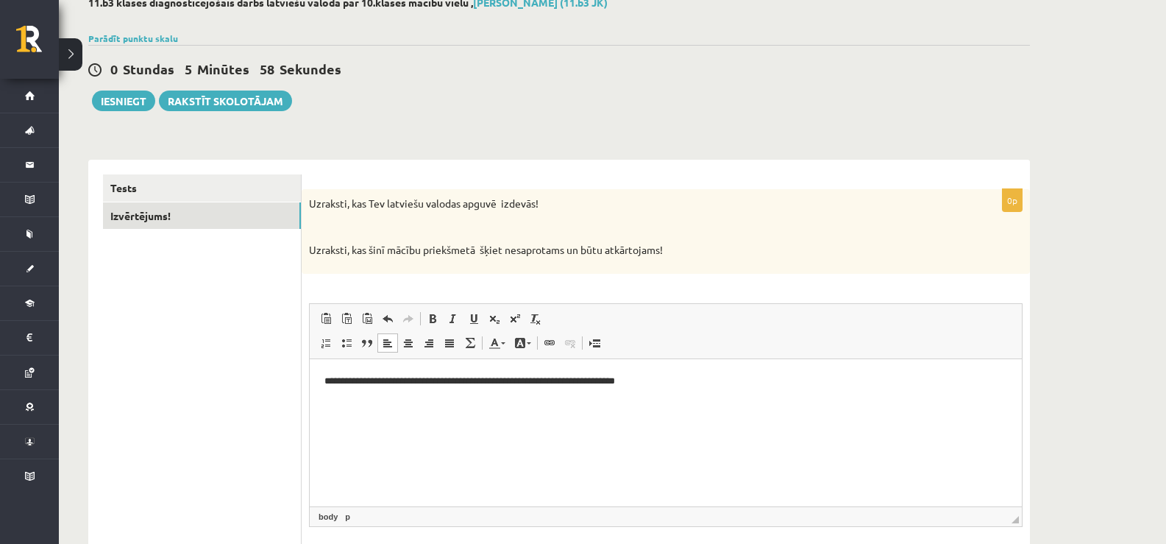
scroll to position [0, 0]
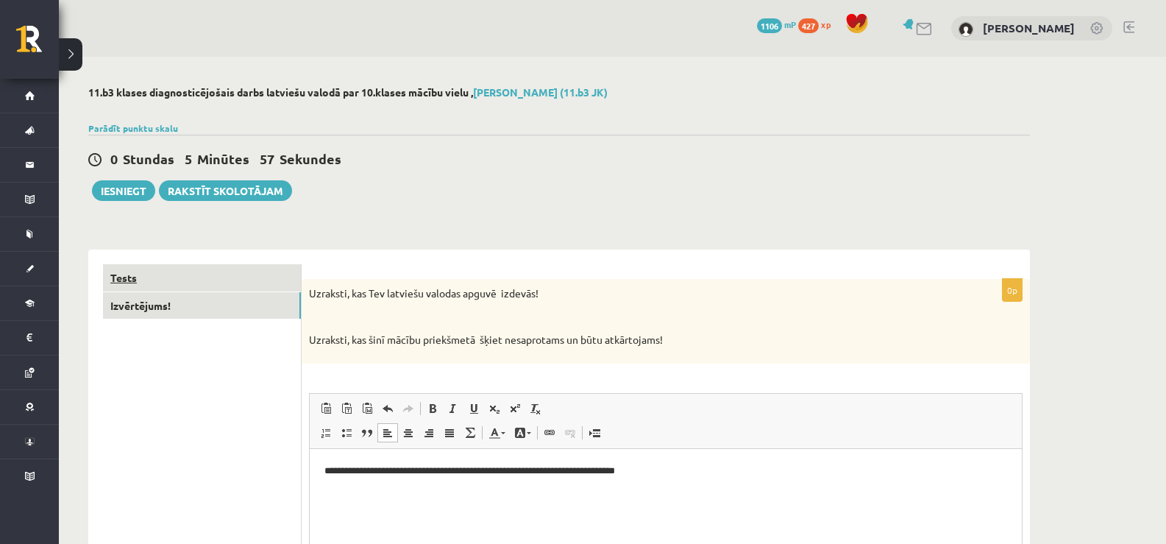
click at [118, 284] on link "Tests" at bounding box center [202, 277] width 198 height 27
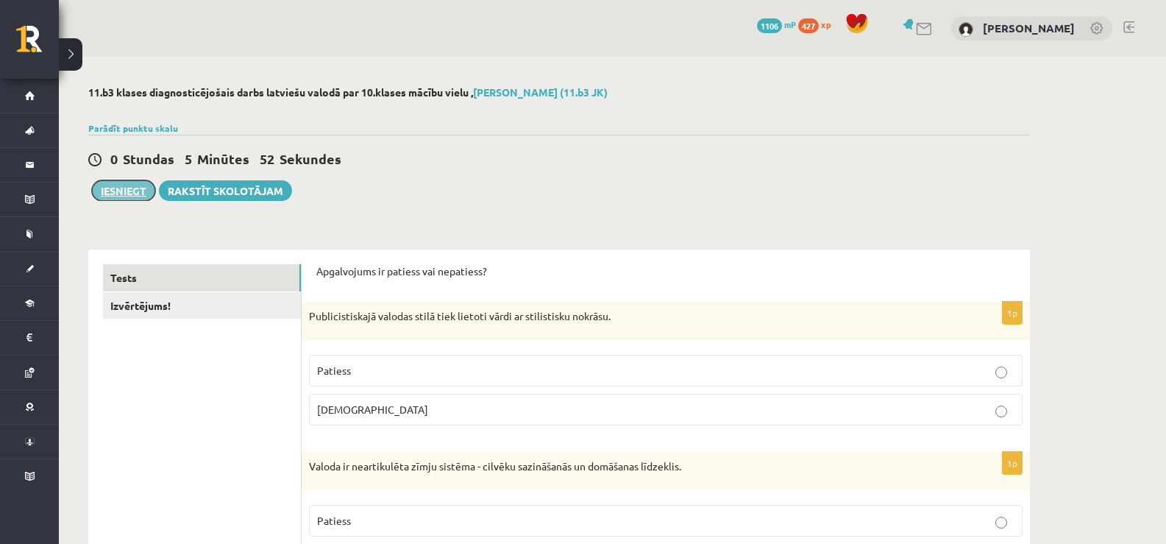
click at [111, 199] on button "Iesniegt" at bounding box center [123, 190] width 63 height 21
click at [130, 191] on button "Iesniegt" at bounding box center [123, 190] width 63 height 21
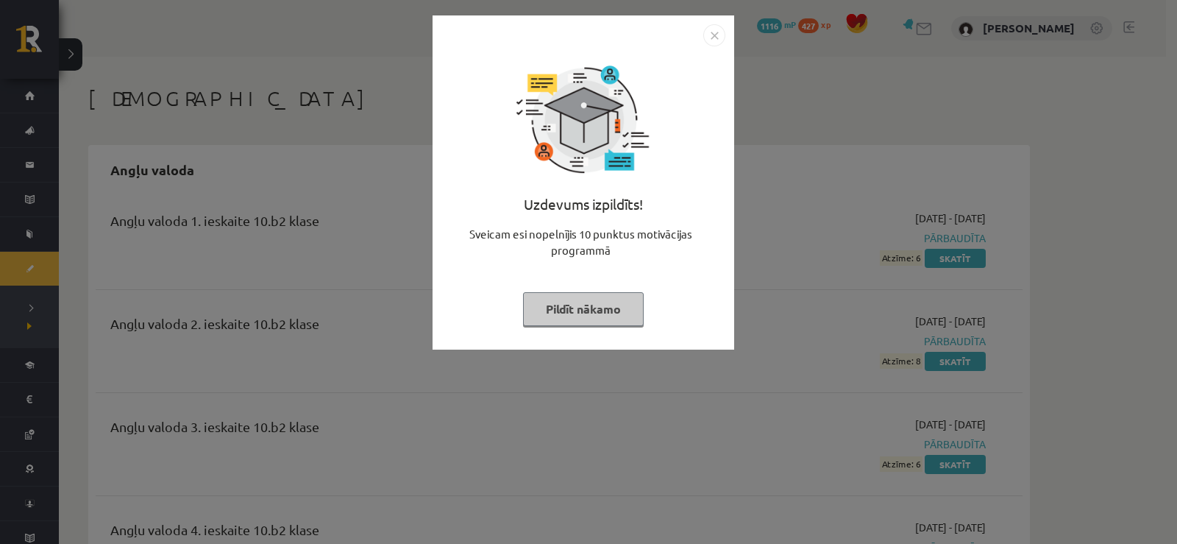
click at [710, 38] on img "Close" at bounding box center [714, 35] width 22 height 22
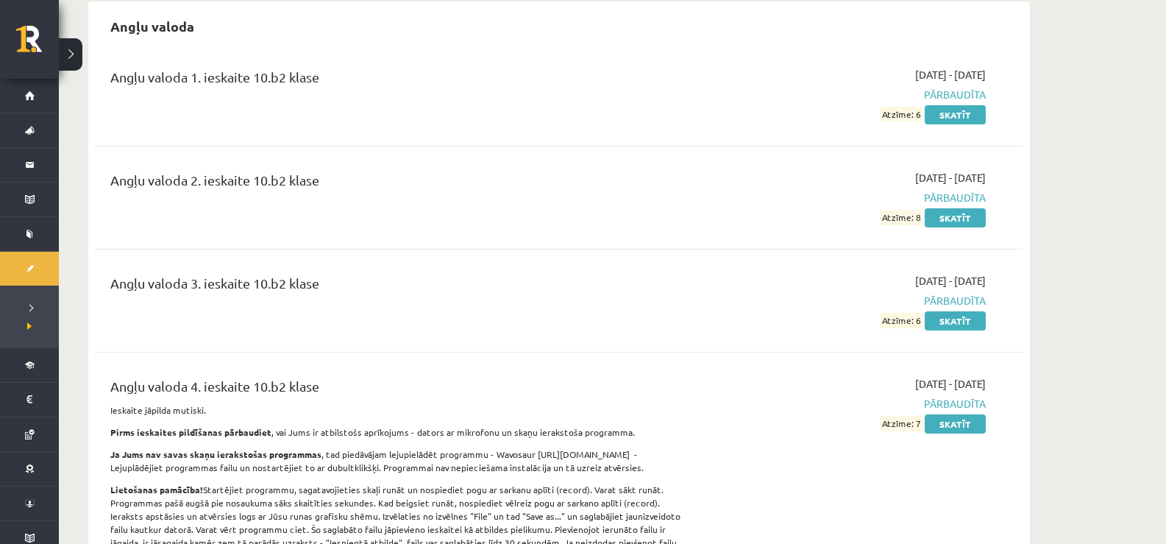
scroll to position [74, 0]
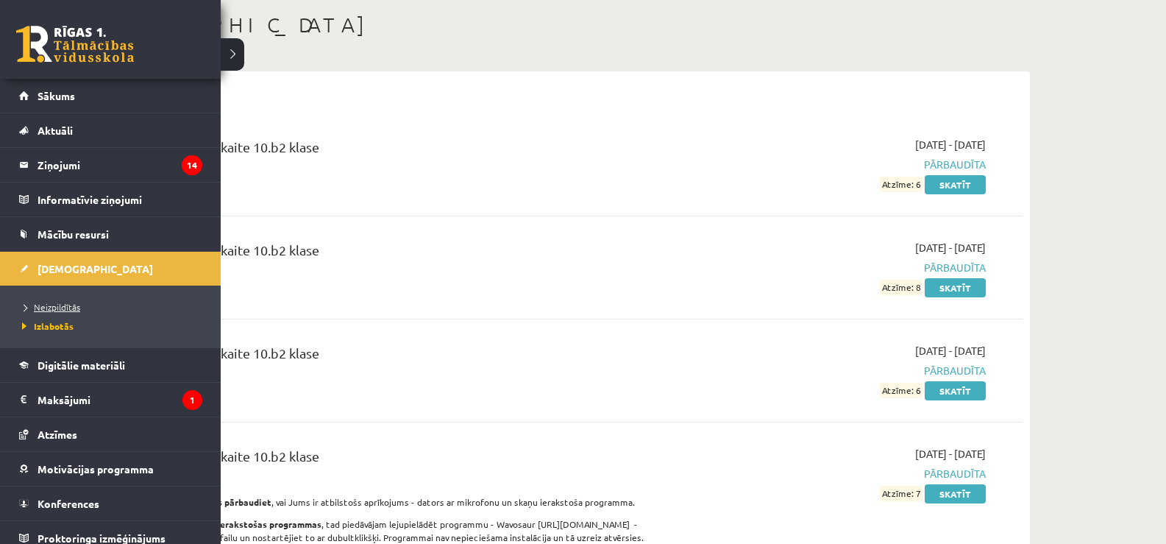
click at [60, 300] on link "Neizpildītās" at bounding box center [112, 306] width 188 height 13
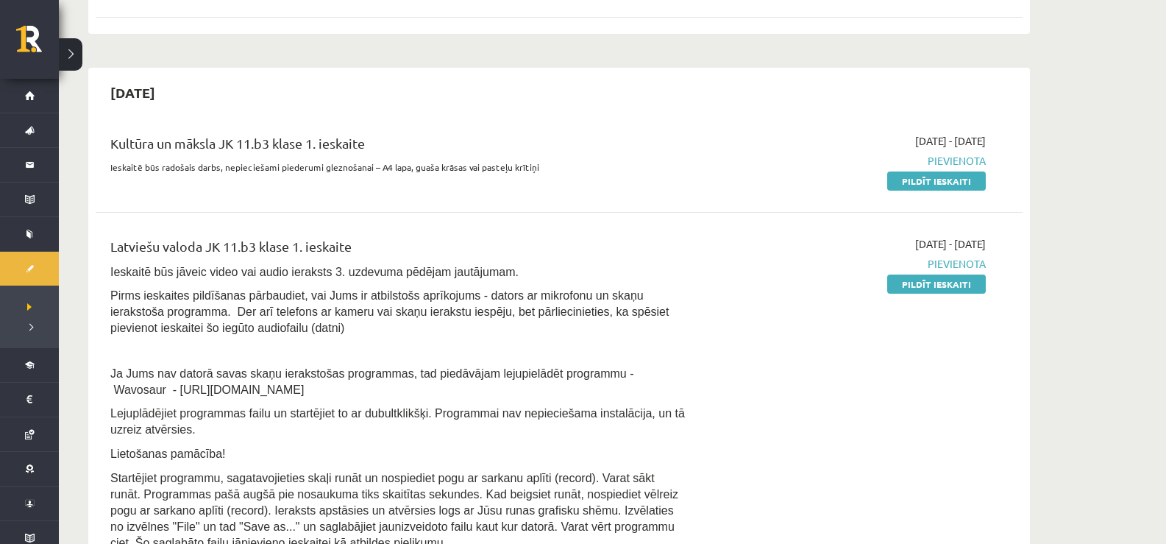
scroll to position [294, 0]
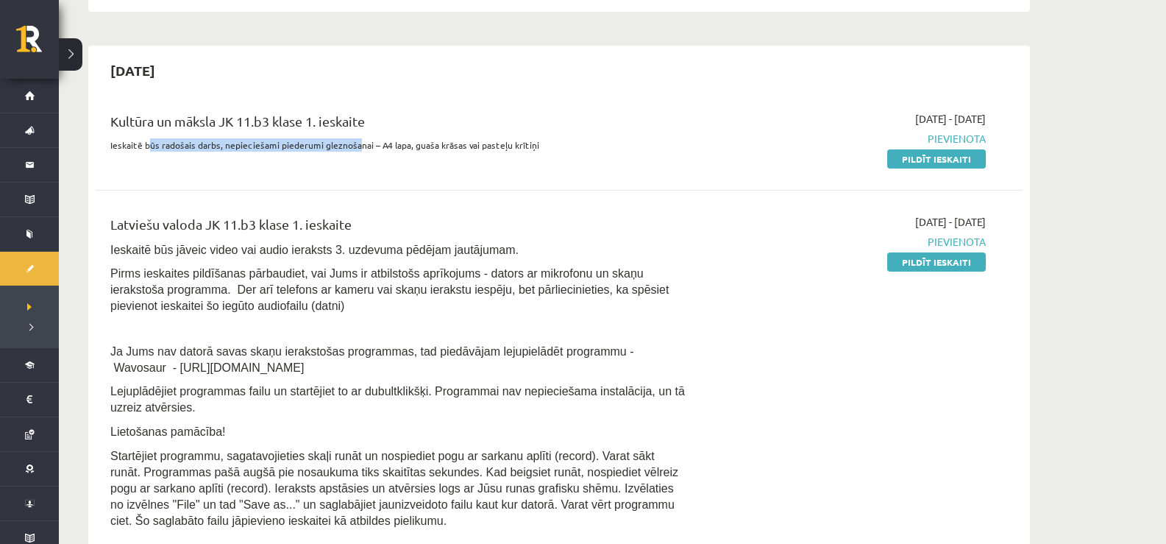
drag, startPoint x: 148, startPoint y: 143, endPoint x: 352, endPoint y: 146, distance: 204.5
click at [352, 146] on p "Ieskaitē būs radošais darbs, nepieciešami piederumi gleznošanai – A4 lapa, guaš…" at bounding box center [398, 144] width 576 height 13
click at [919, 264] on link "Pildīt ieskaiti" at bounding box center [936, 261] width 99 height 19
click at [918, 257] on link "Pildīt ieskaiti" at bounding box center [936, 261] width 99 height 19
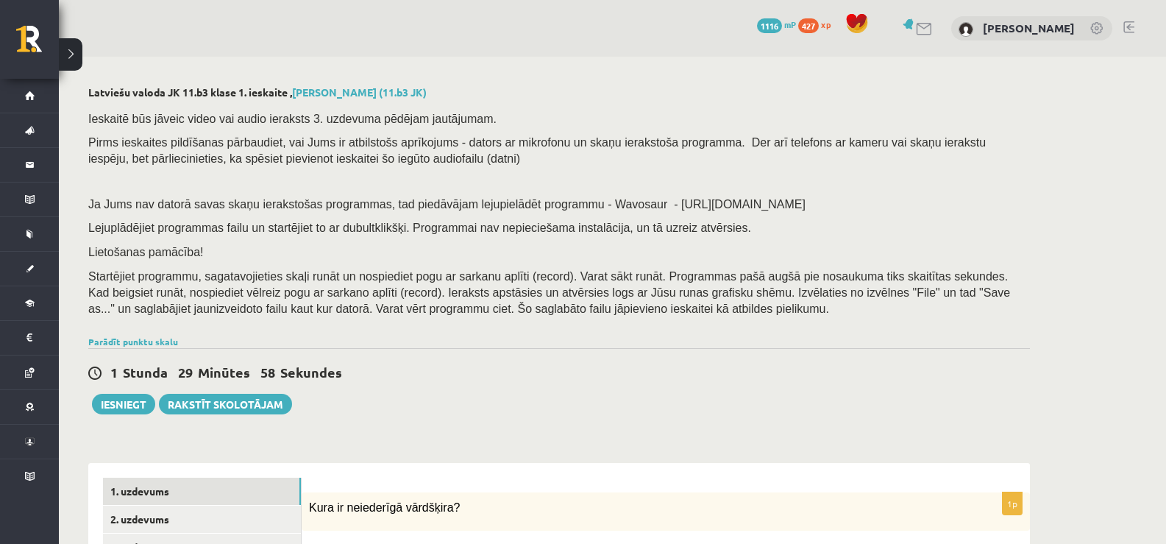
scroll to position [294, 0]
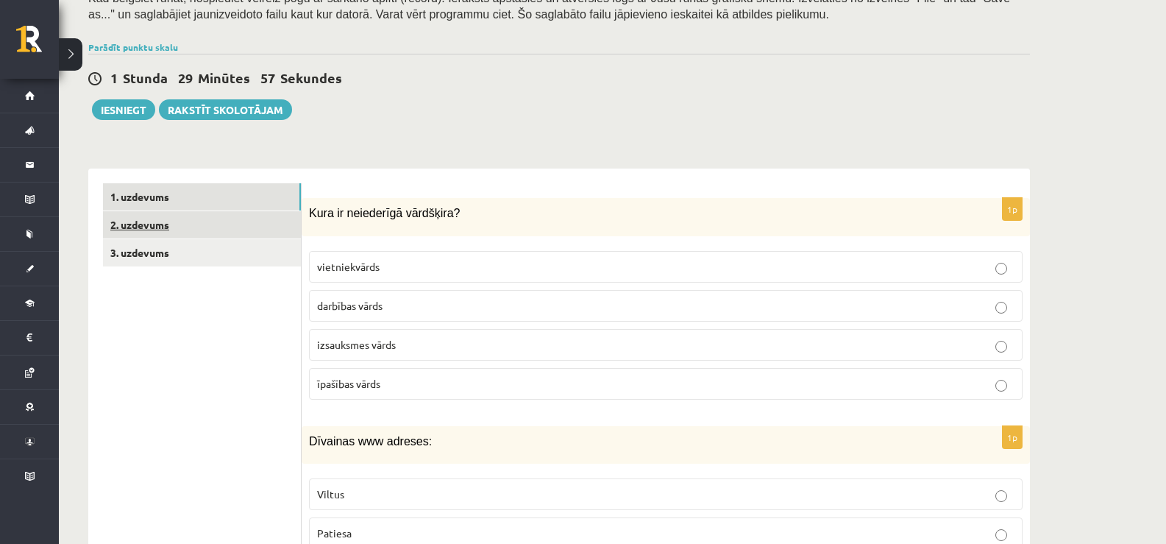
click at [169, 224] on link "2. uzdevums" at bounding box center [202, 224] width 198 height 27
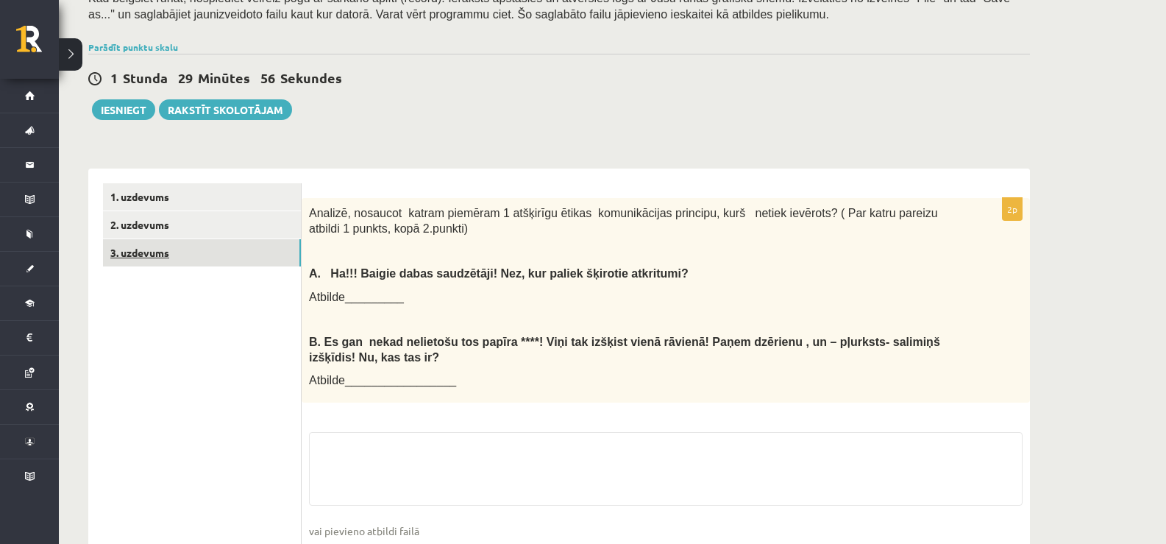
click at [176, 252] on link "3. uzdevums" at bounding box center [202, 252] width 198 height 27
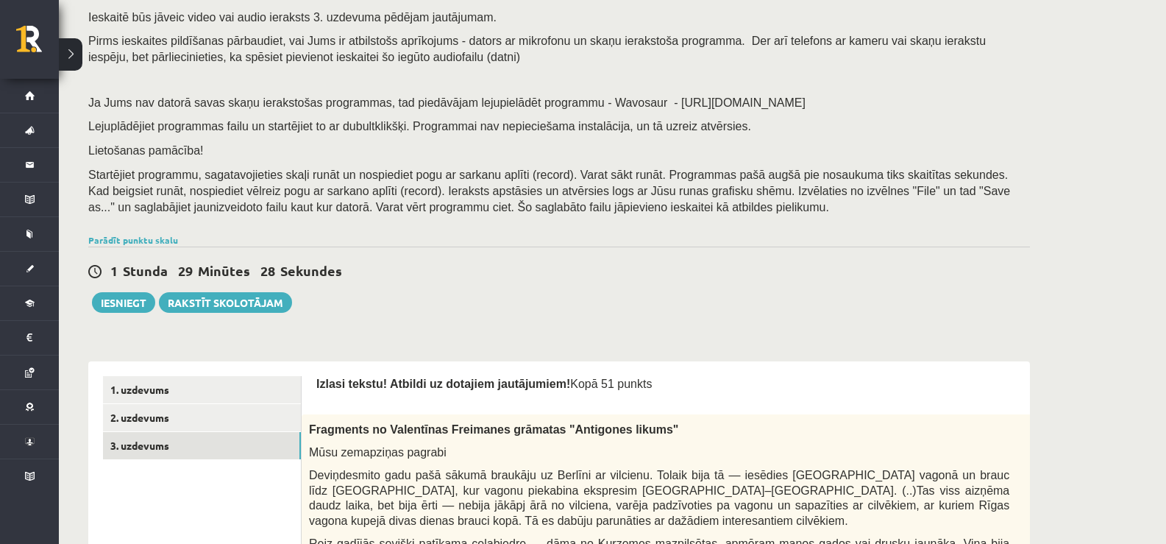
scroll to position [90, 0]
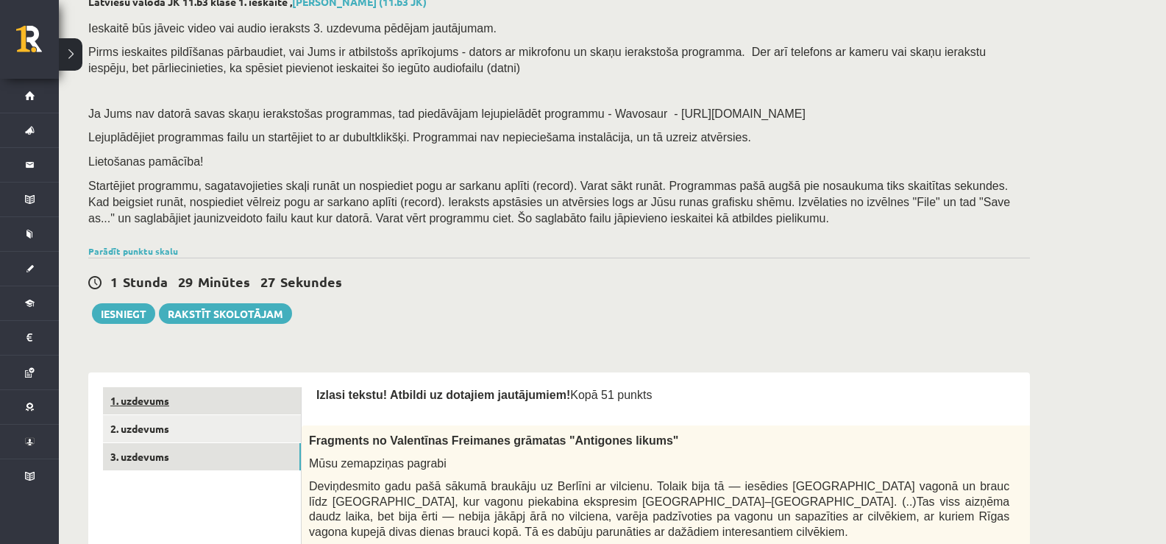
click at [154, 402] on link "1. uzdevums" at bounding box center [202, 400] width 198 height 27
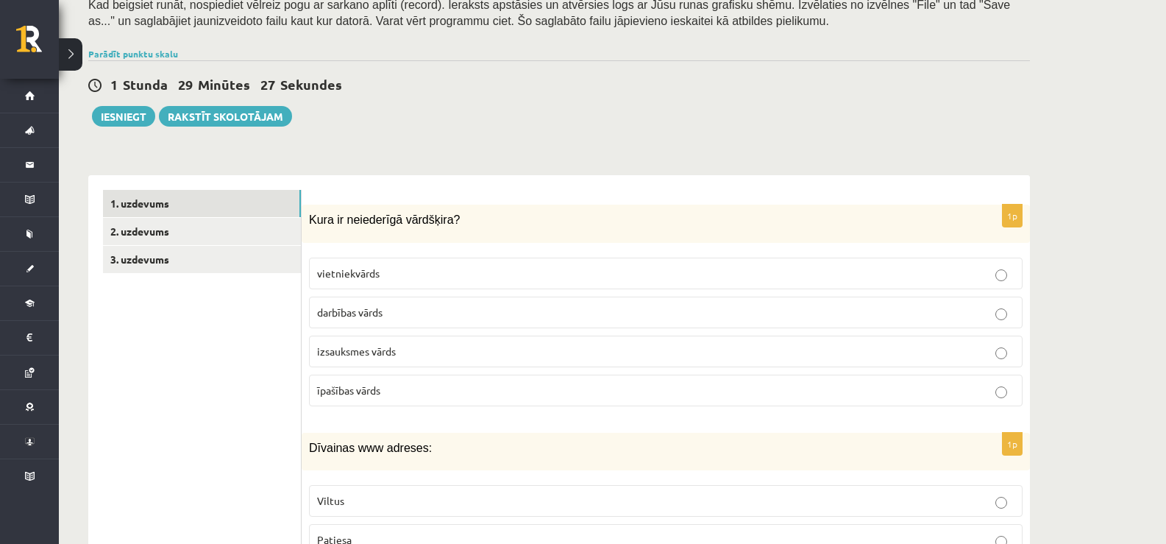
scroll to position [458, 0]
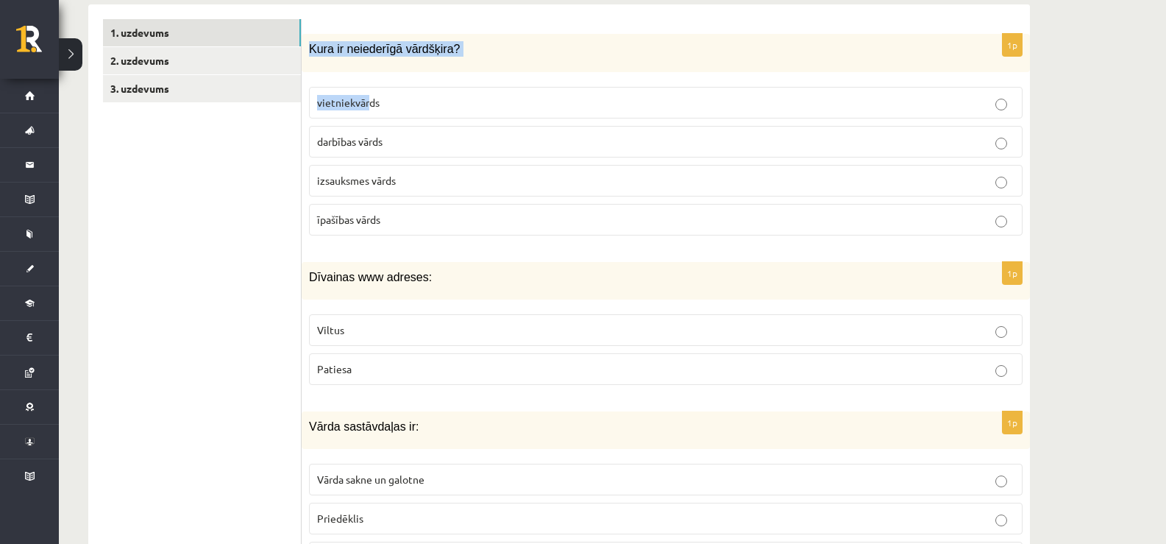
drag, startPoint x: 311, startPoint y: 39, endPoint x: 371, endPoint y: 85, distance: 76.1
click at [371, 85] on div "1p Kura ir neiederīgā vārdšķira? vietniekvārds darbības vārds izsauksmes vārds …" at bounding box center [666, 140] width 728 height 213
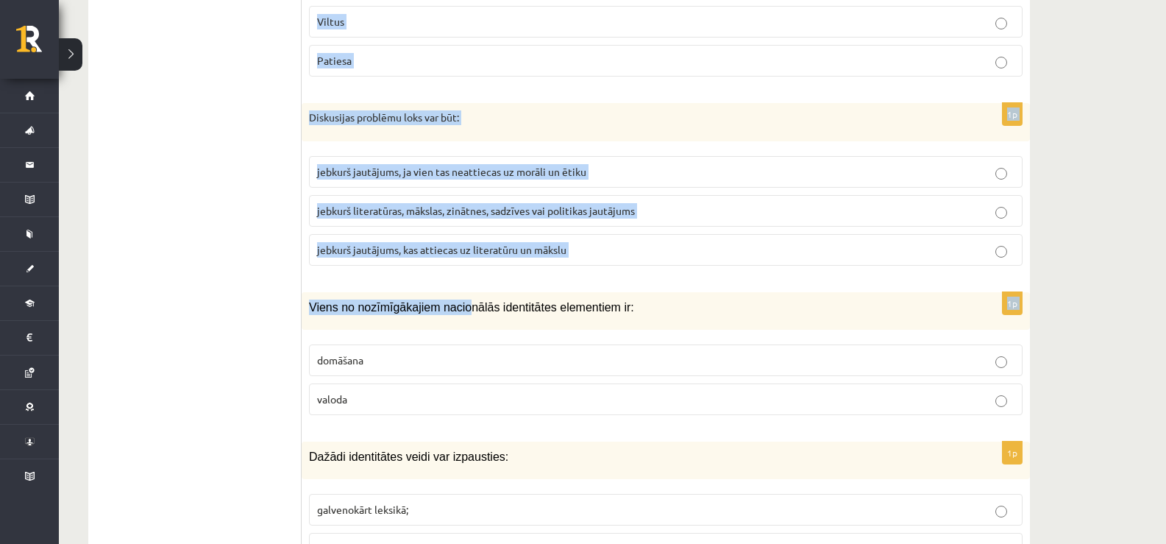
scroll to position [1635, 0]
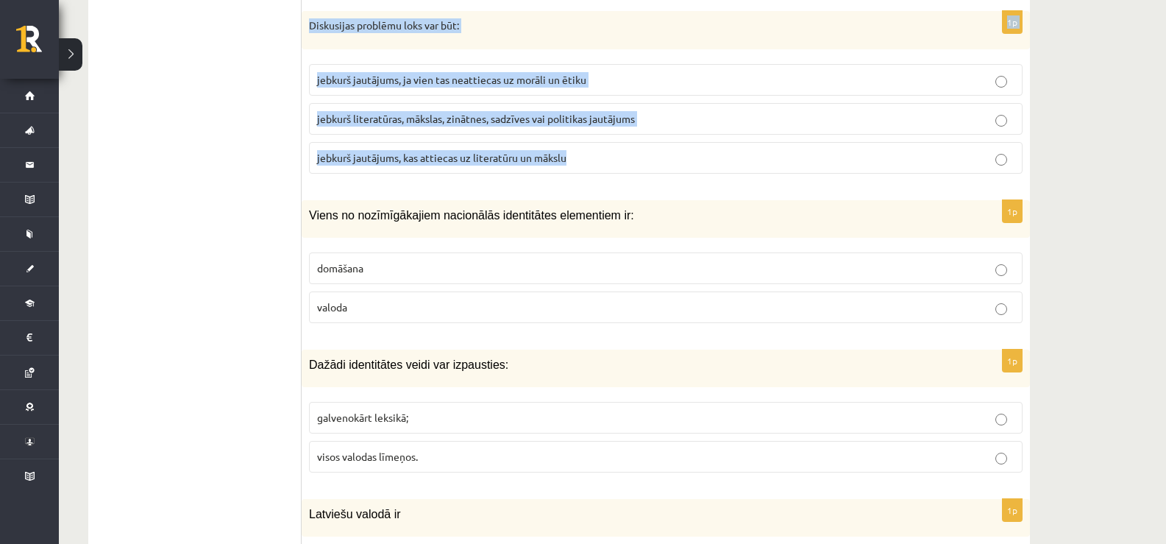
drag, startPoint x: 308, startPoint y: 119, endPoint x: 627, endPoint y: 157, distance: 321.5
copy form "Lore ip dolorsitam consectet? adipiscingeli seddoeiu tempo incididunt utlab etd…"
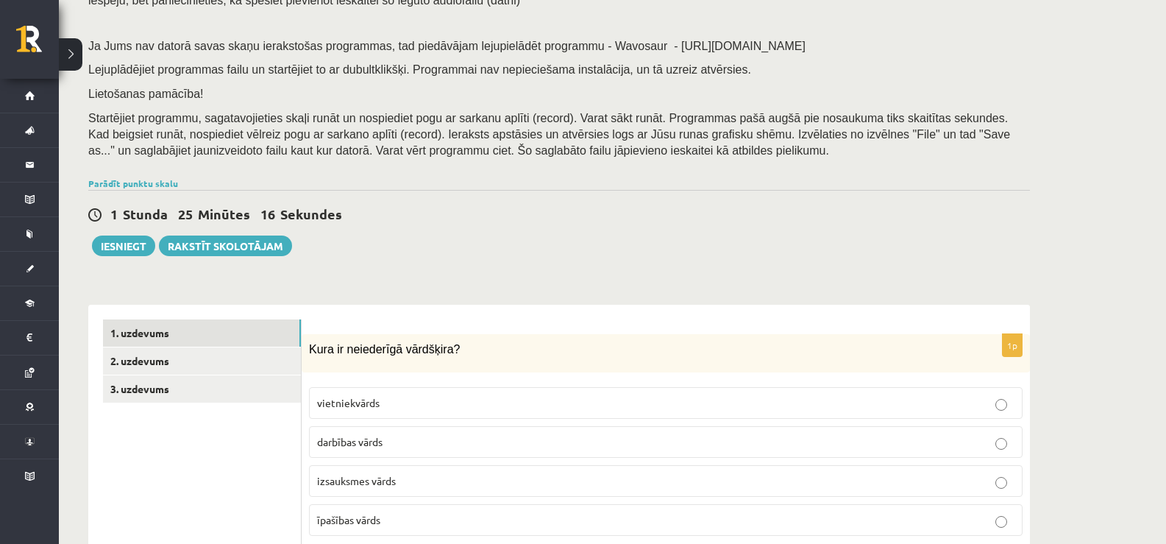
scroll to position [441, 0]
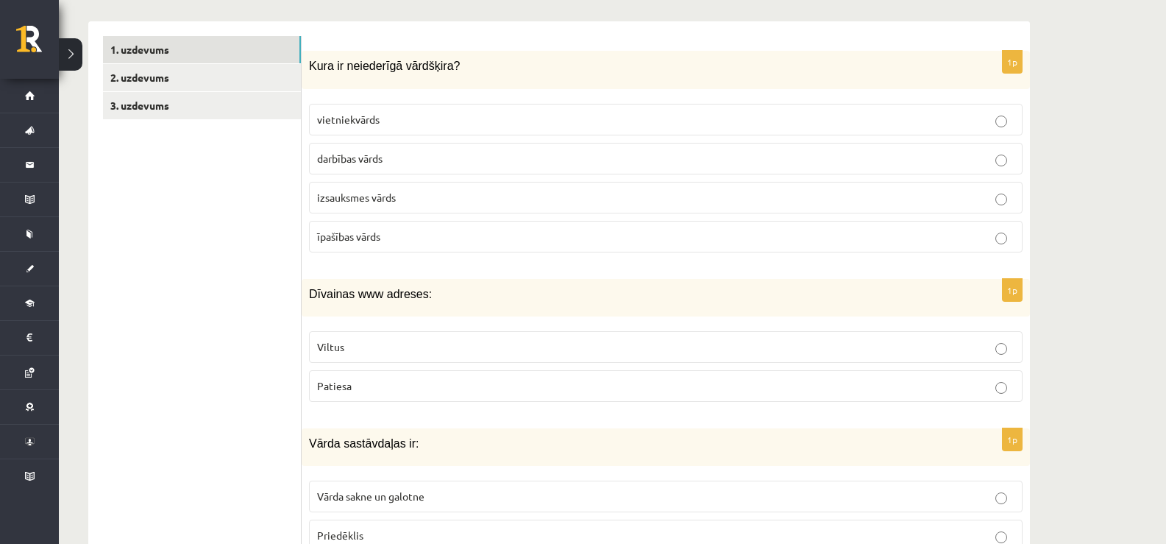
click at [339, 190] on p "izsauksmes vārds" at bounding box center [665, 197] width 697 height 15
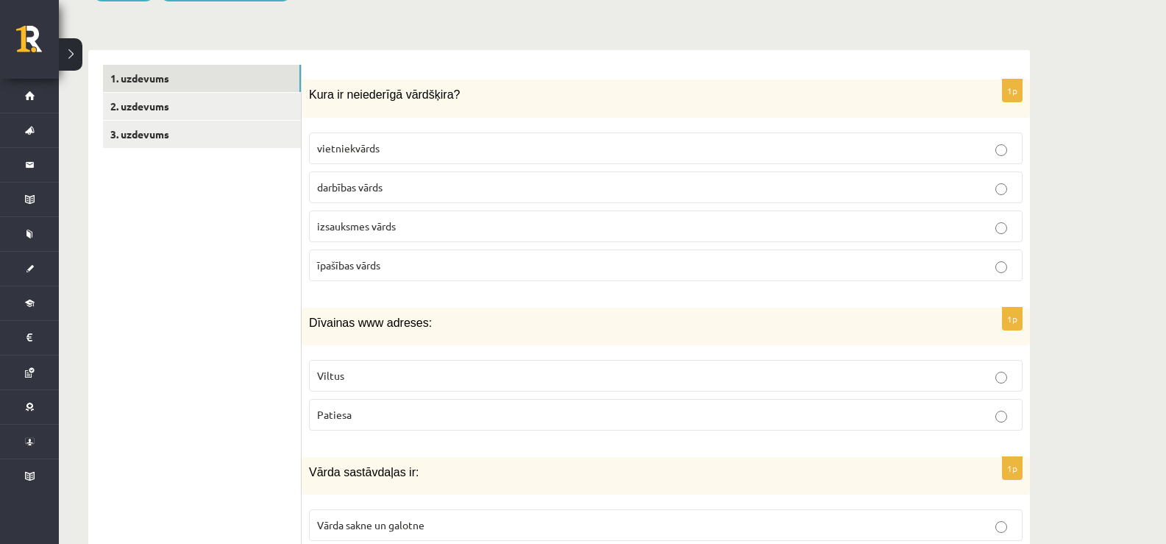
scroll to position [368, 0]
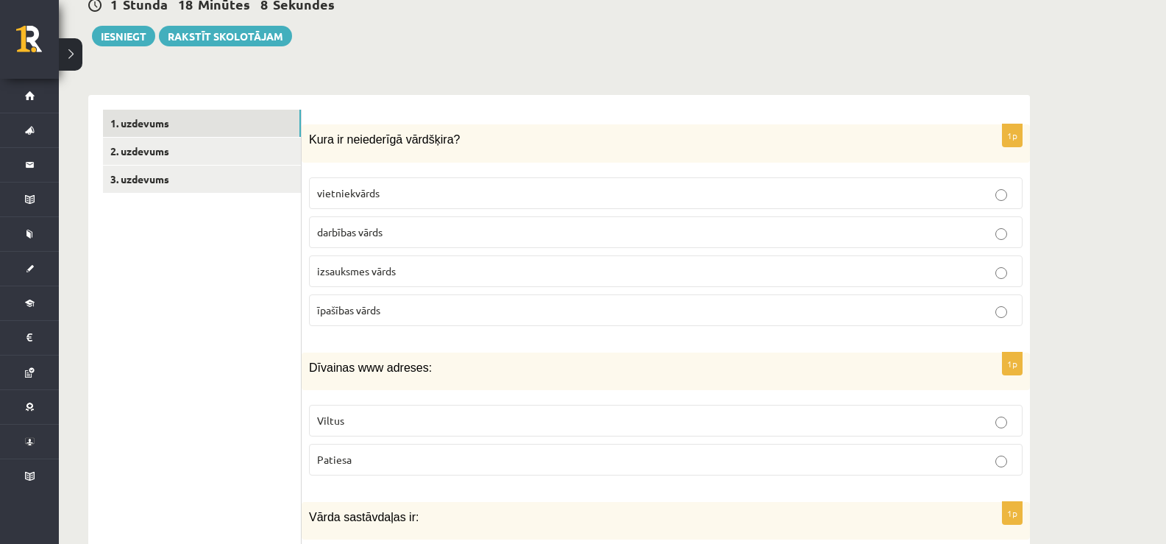
click at [401, 417] on p "Viltus" at bounding box center [665, 420] width 697 height 15
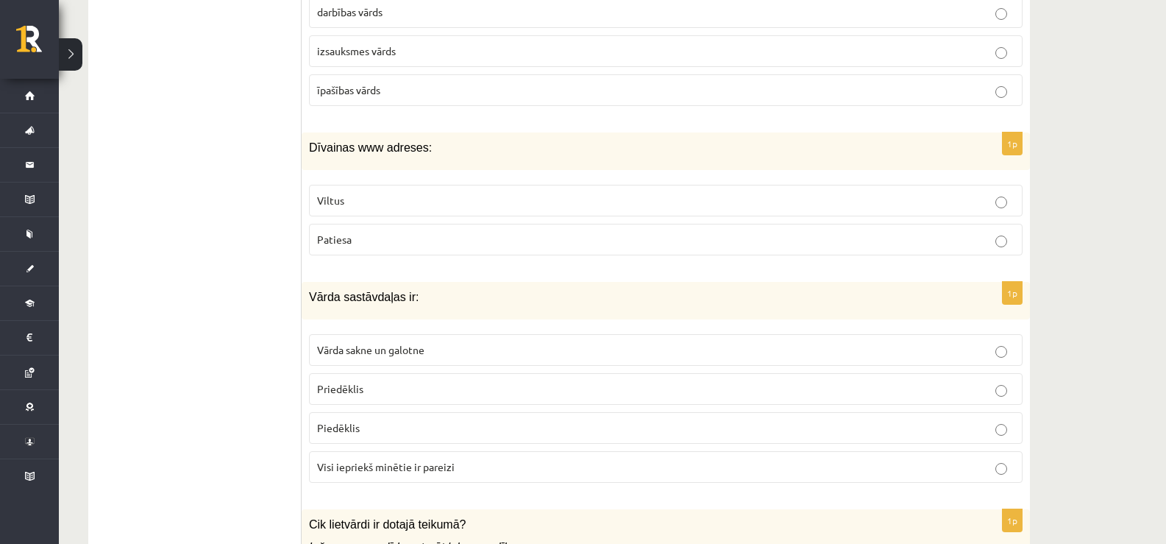
scroll to position [588, 0]
click at [368, 469] on span "Visi iepriekš minētie ir pareizi" at bounding box center [386, 465] width 138 height 13
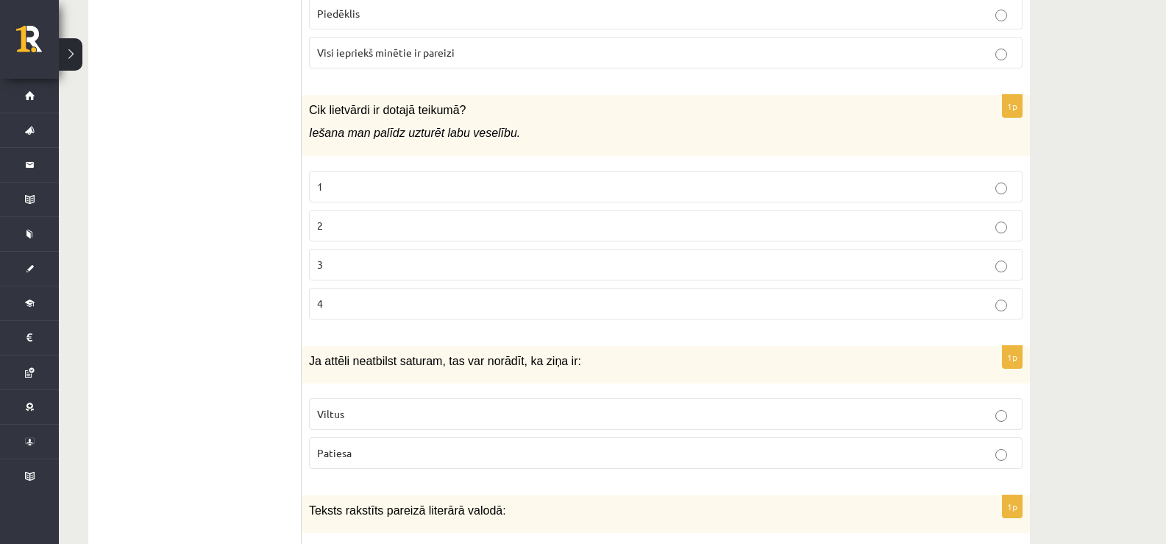
scroll to position [956, 0]
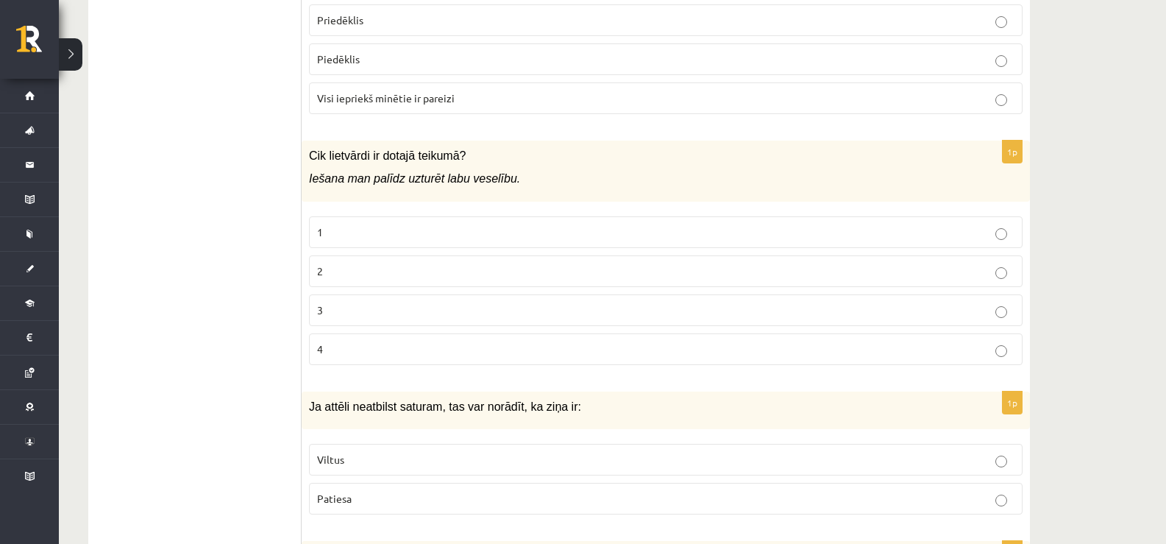
click at [386, 218] on label "1" at bounding box center [665, 232] width 713 height 32
click at [407, 321] on label "3" at bounding box center [665, 310] width 713 height 32
click at [405, 354] on p "4" at bounding box center [665, 348] width 697 height 15
click at [327, 288] on fieldset "1 2 3 4" at bounding box center [665, 289] width 713 height 160
click at [329, 273] on p "2" at bounding box center [665, 270] width 697 height 15
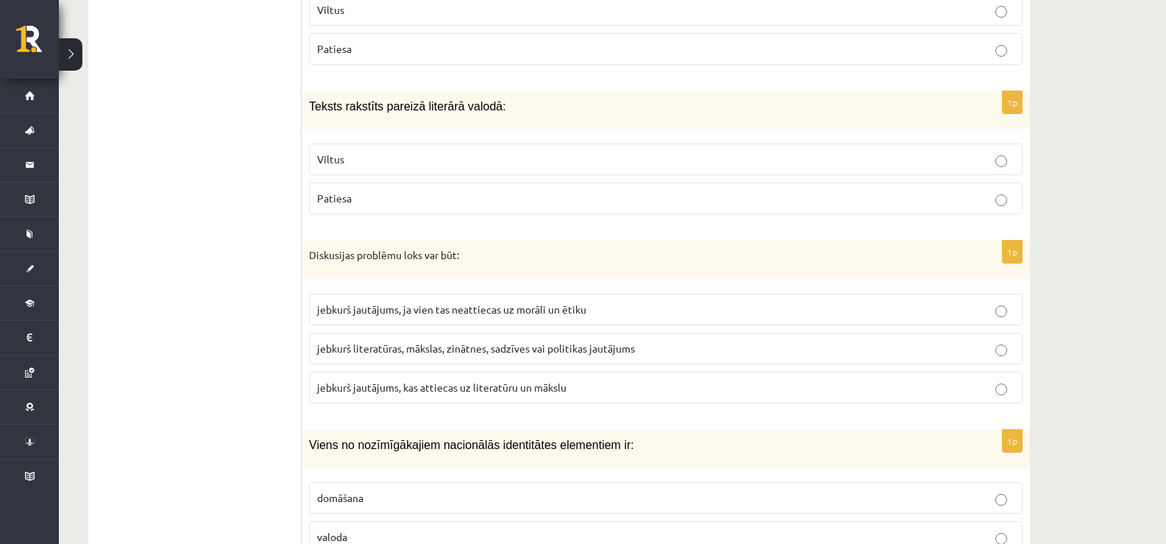
scroll to position [1324, 0]
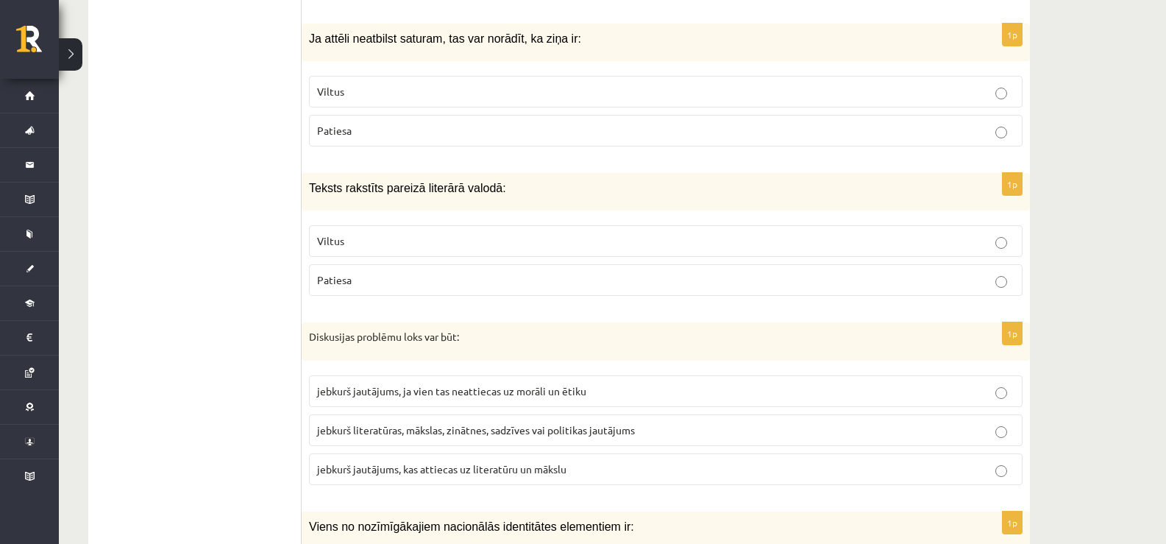
click at [368, 103] on label "Viltus" at bounding box center [665, 92] width 713 height 32
click at [346, 287] on p "Patiesa" at bounding box center [665, 279] width 697 height 15
click at [350, 427] on span "jebkurš literatūras, mākslas, zinātnes, sadzīves vai politikas jautājums" at bounding box center [476, 429] width 318 height 13
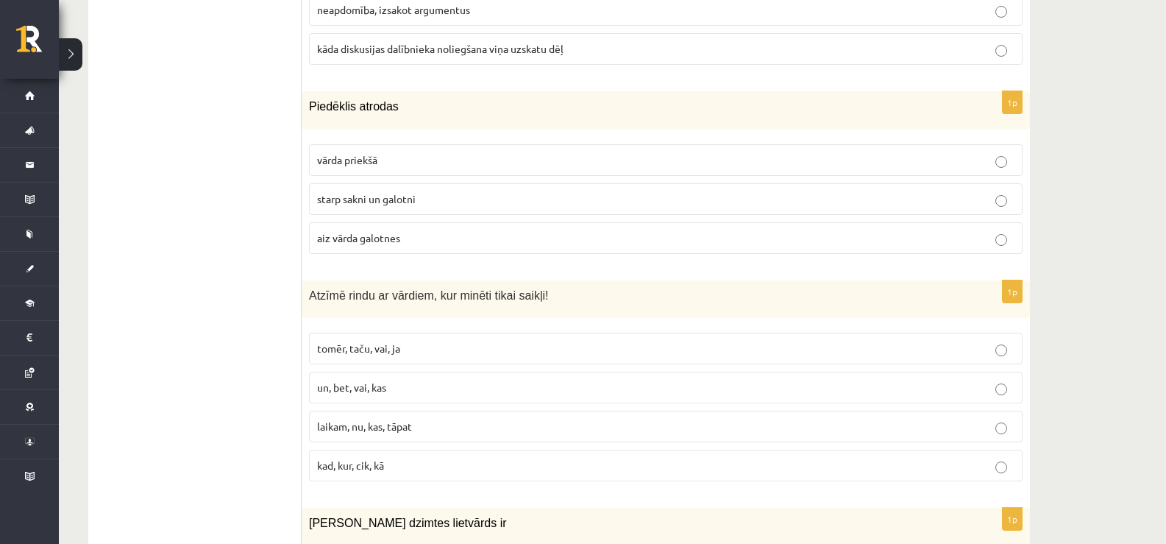
scroll to position [2648, 0]
drag, startPoint x: 308, startPoint y: 101, endPoint x: 380, endPoint y: 136, distance: 79.6
click at [442, 235] on div "1p [GEOGRAPHIC_DATA] atrodas vārda priekšā starp sakni un galotni aiz vārda gal…" at bounding box center [666, 177] width 728 height 174
copy div "Piedēklis atrodas vārda priekšā starp sakni un galotni aiz vārda galotnes"
drag, startPoint x: 359, startPoint y: 242, endPoint x: 343, endPoint y: 241, distance: 16.2
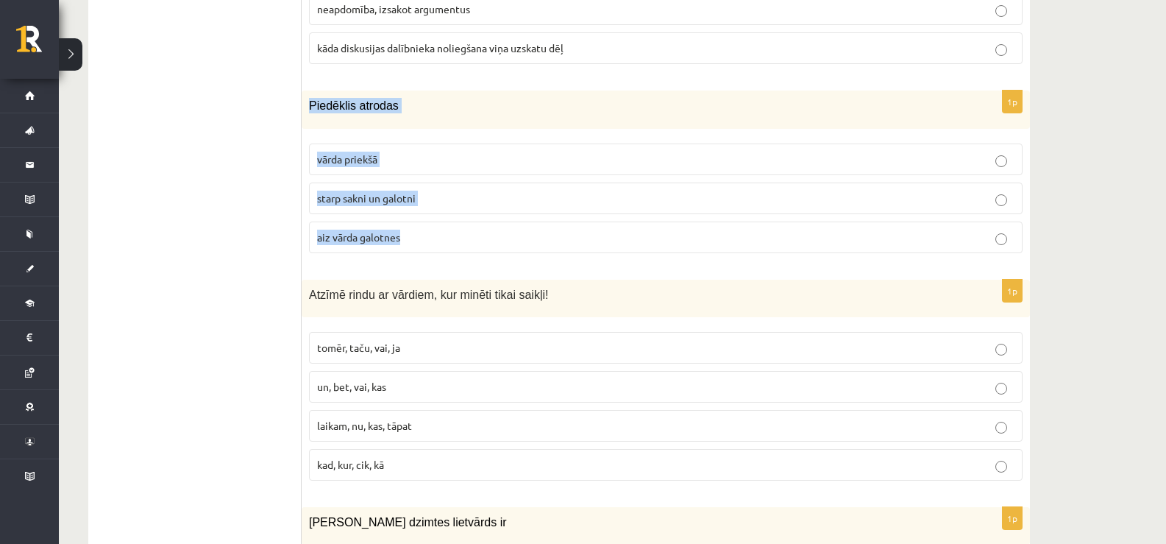
click at [357, 243] on span "aiz vārda galotnes" at bounding box center [358, 236] width 83 height 13
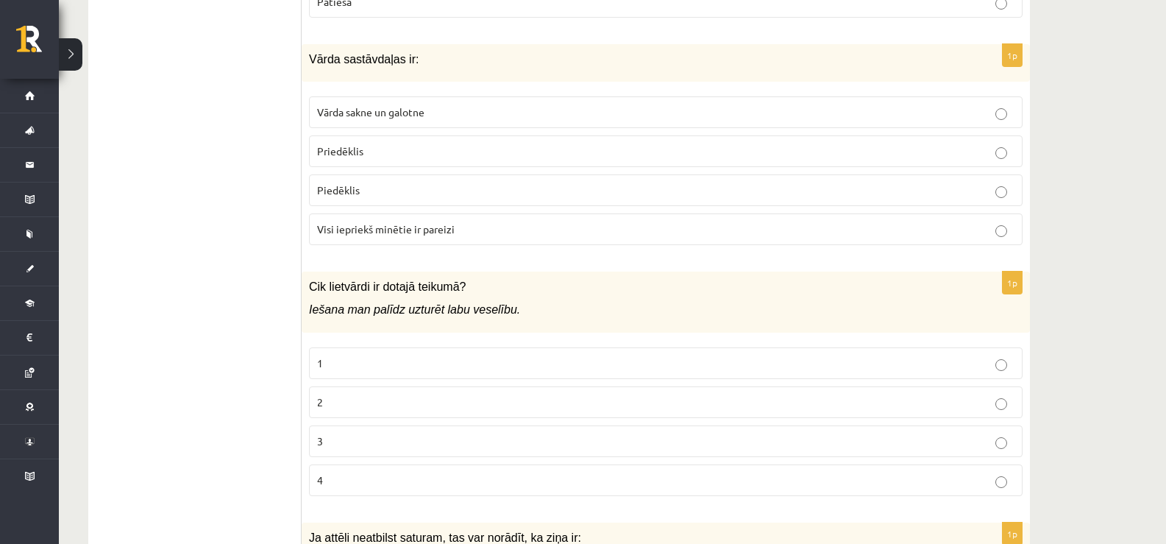
scroll to position [883, 0]
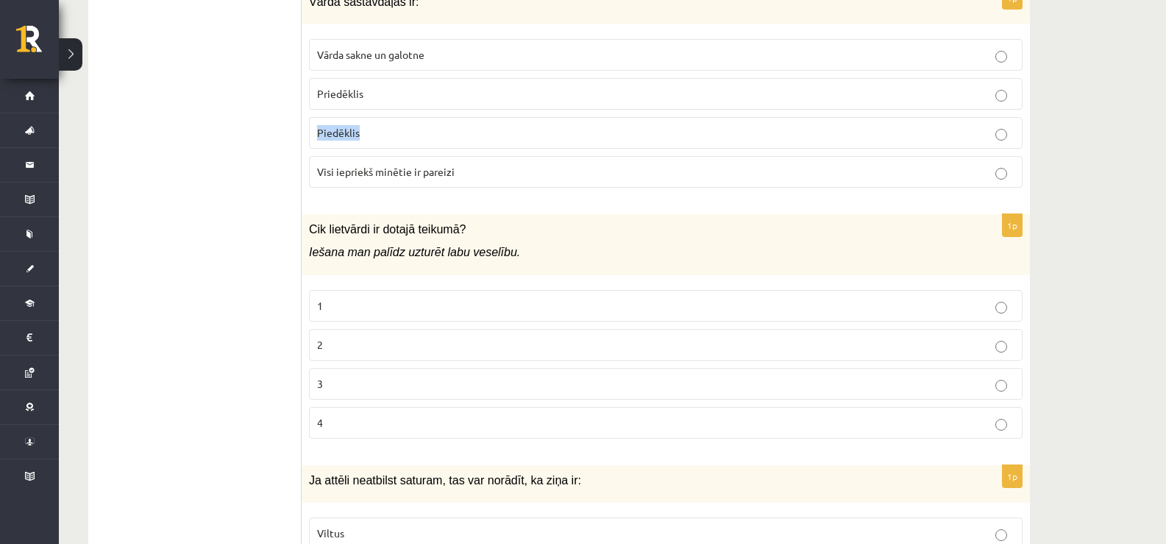
drag, startPoint x: 1165, startPoint y: 99, endPoint x: 1176, endPoint y: 130, distance: 32.8
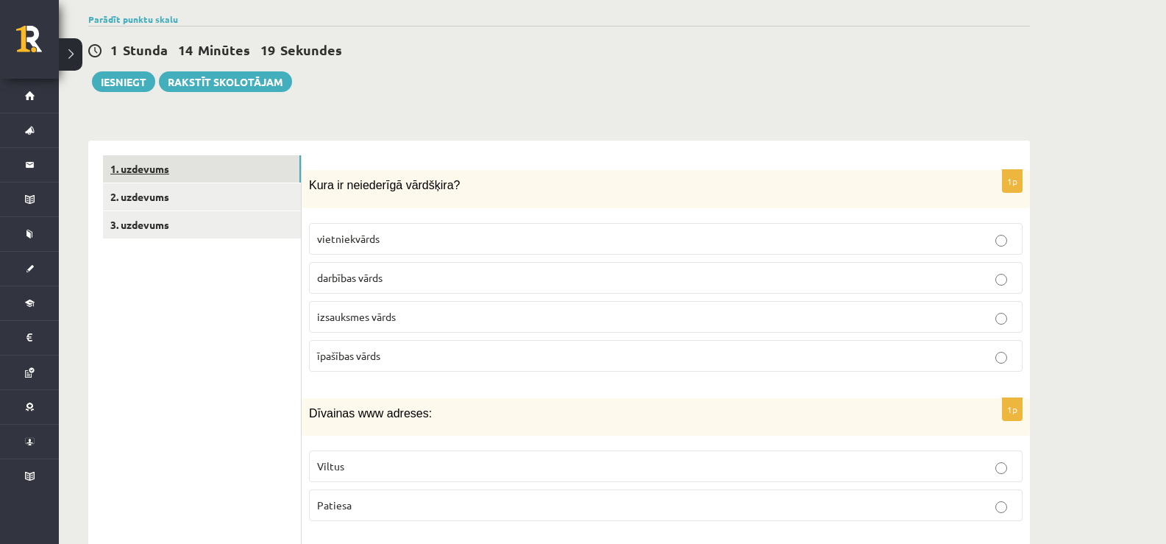
scroll to position [316, 0]
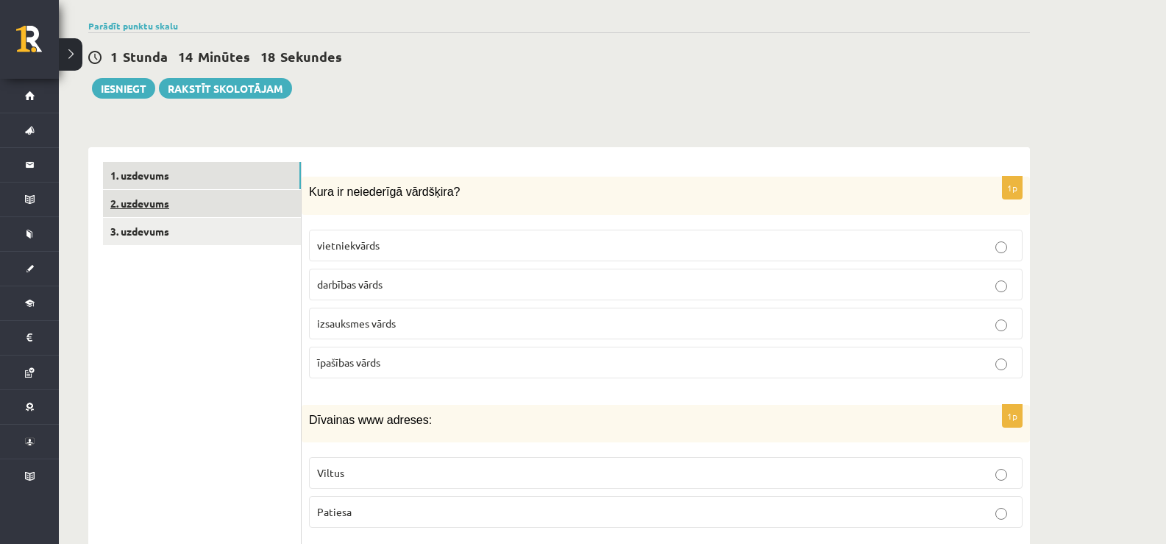
click at [111, 210] on link "2. uzdevums" at bounding box center [202, 203] width 198 height 27
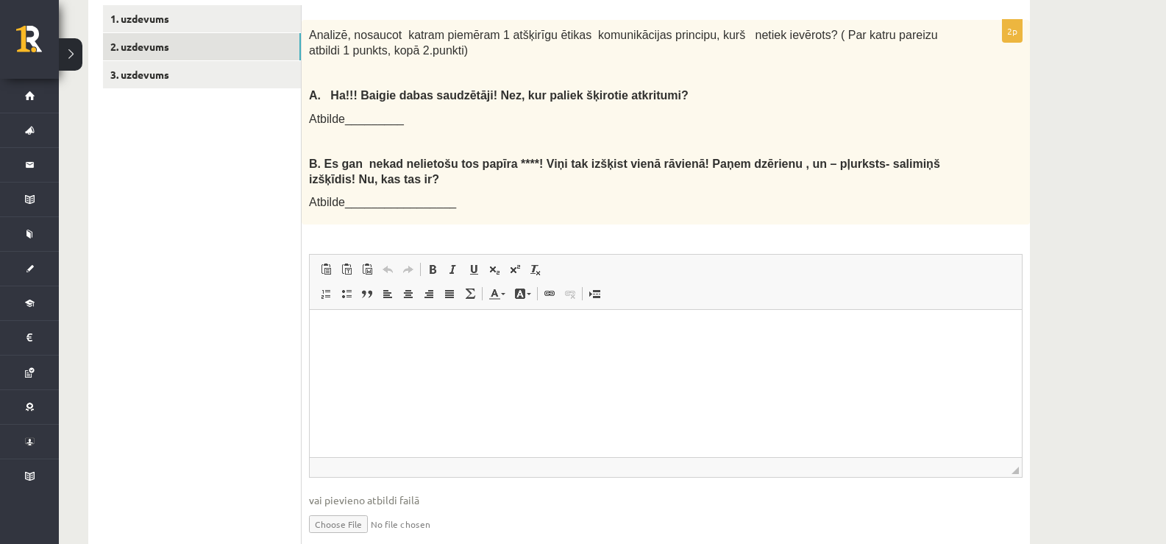
scroll to position [387, 0]
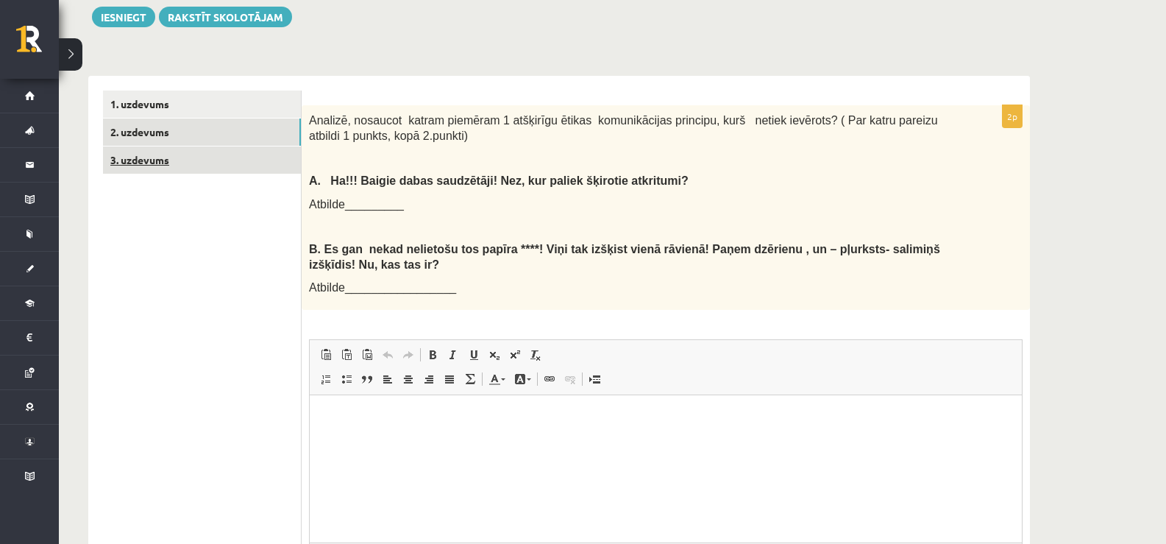
click at [210, 173] on link "3. uzdevums" at bounding box center [202, 159] width 198 height 27
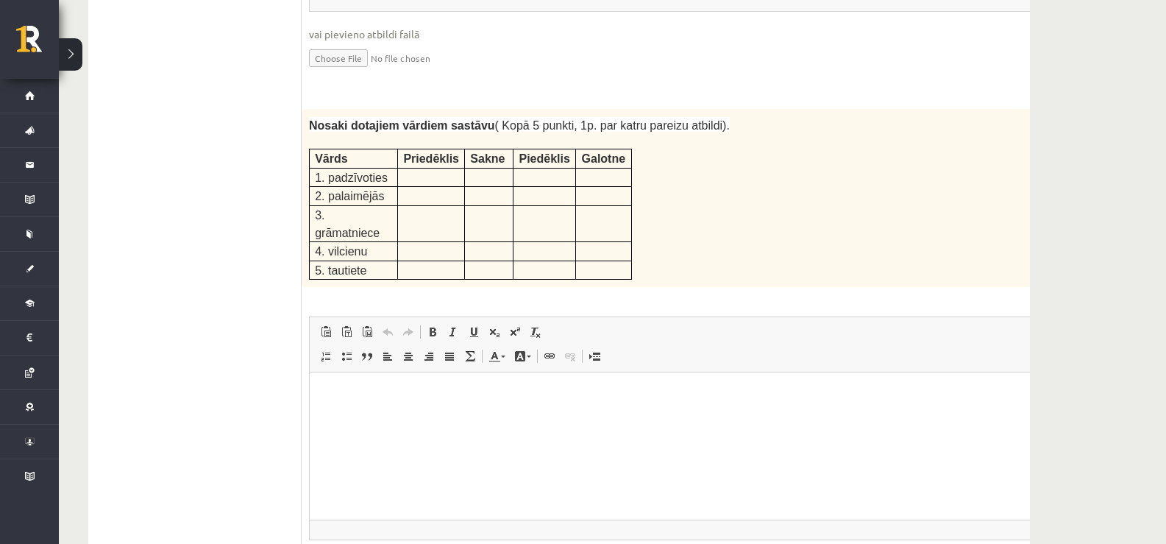
scroll to position [2446, 0]
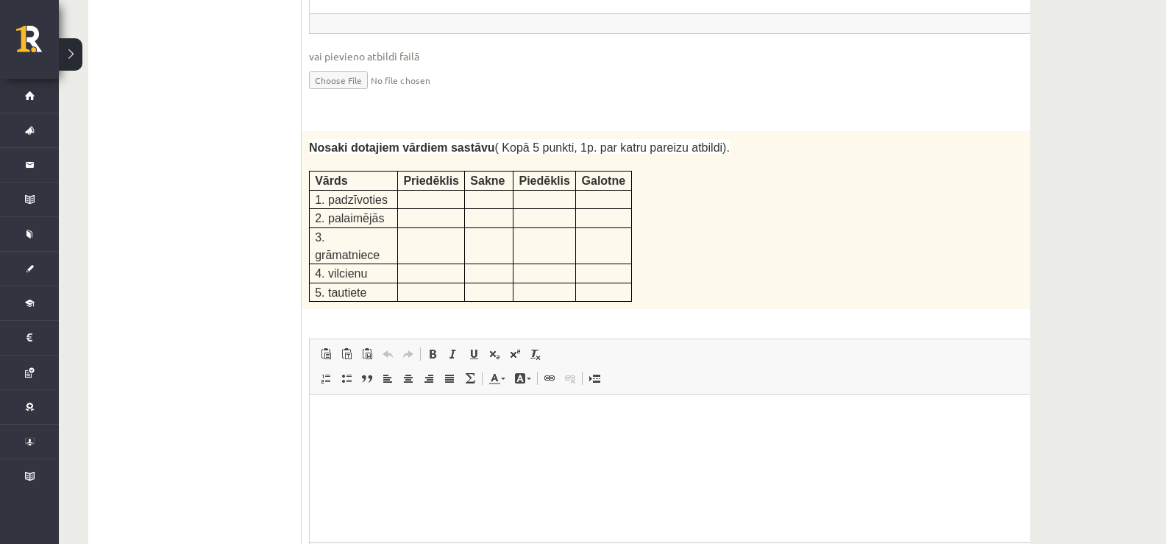
click at [430, 174] on span "Priedēklis" at bounding box center [431, 180] width 56 height 13
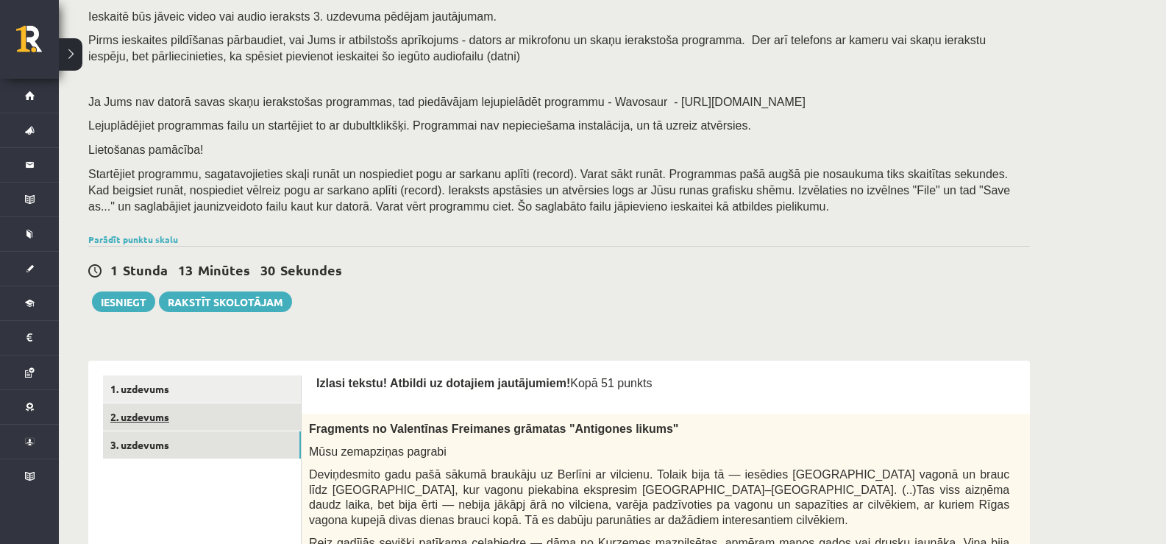
scroll to position [221, 0]
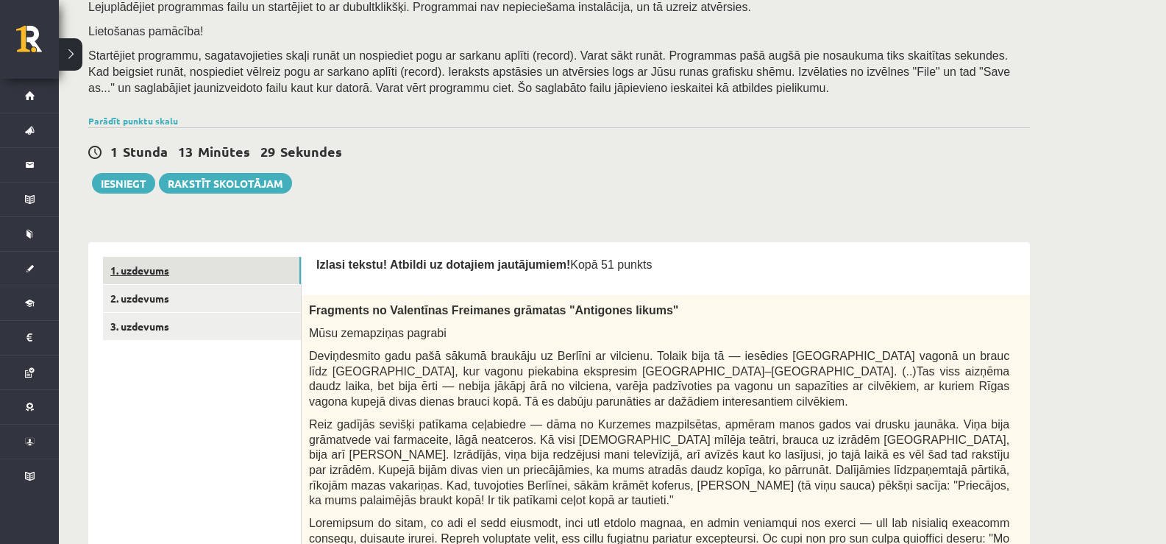
click at [174, 276] on link "1. uzdevums" at bounding box center [202, 270] width 198 height 27
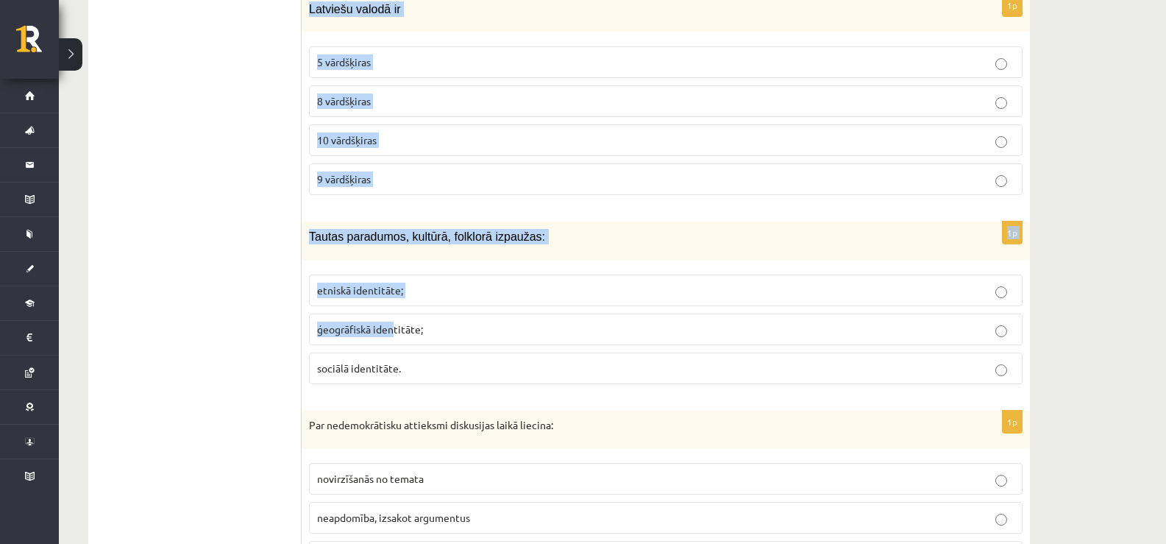
scroll to position [2178, 0]
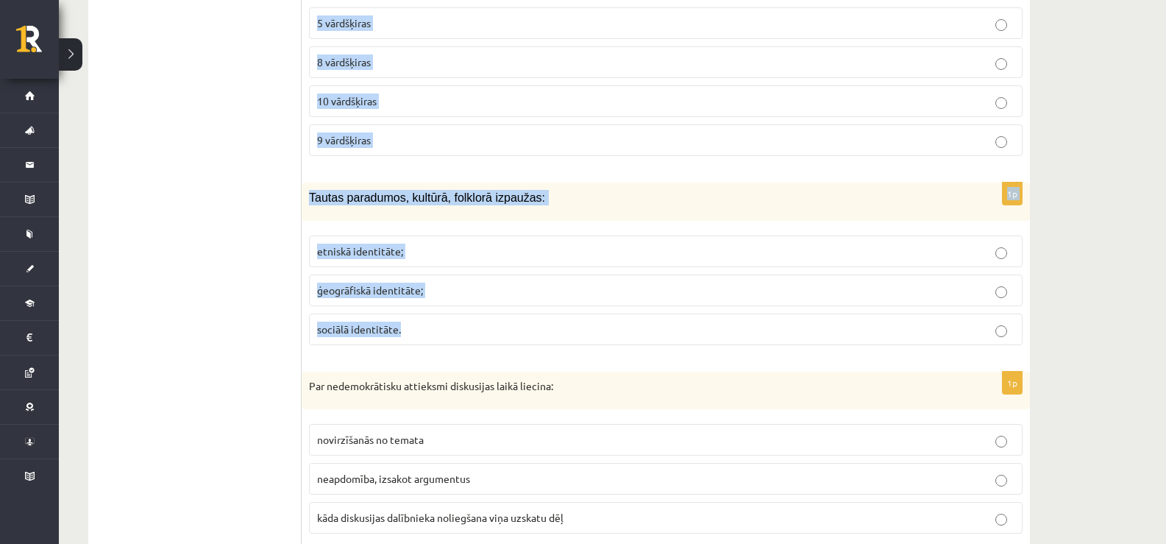
drag, startPoint x: 310, startPoint y: 192, endPoint x: 416, endPoint y: 320, distance: 166.1
copy form "Latviešu valodā ir 5 vārdšķiras 8 vārdšķiras 10 vārdšķiras 9 vārdšķiras 1p Taut…"
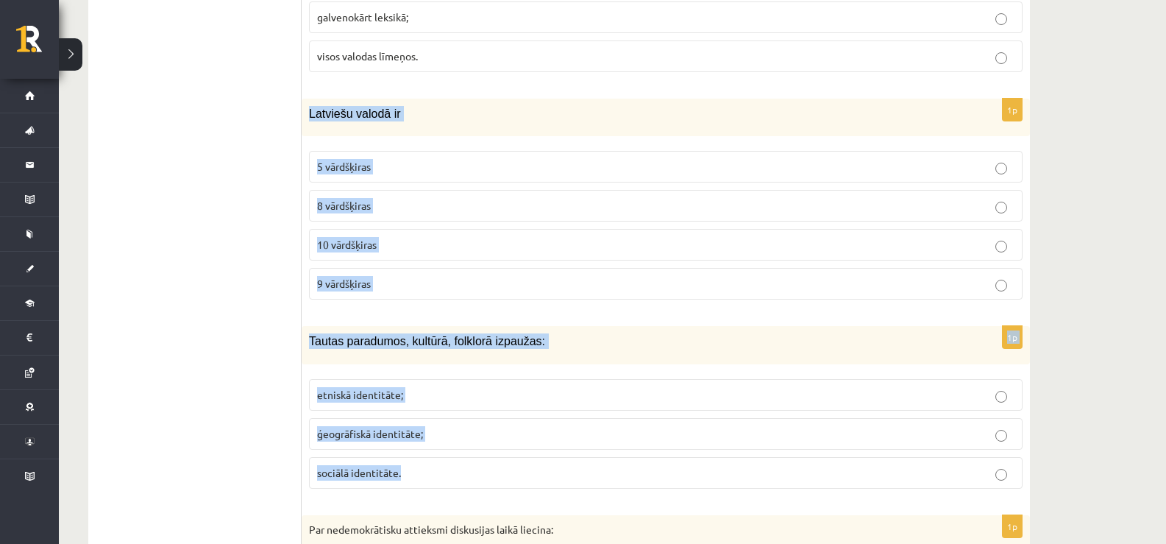
scroll to position [2031, 0]
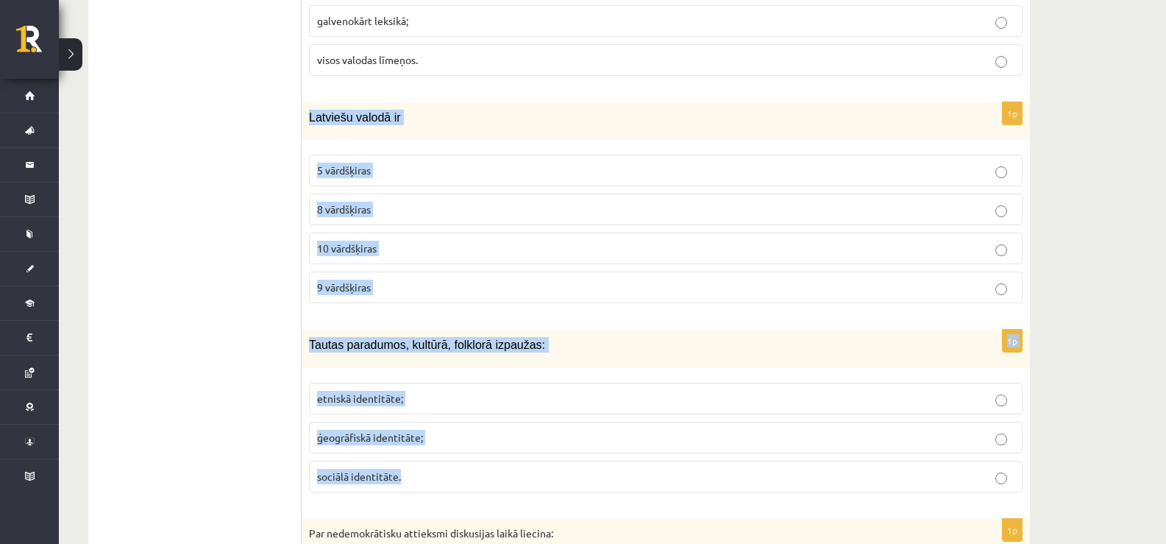
click at [359, 236] on label "10 vārdšķiras" at bounding box center [665, 248] width 713 height 32
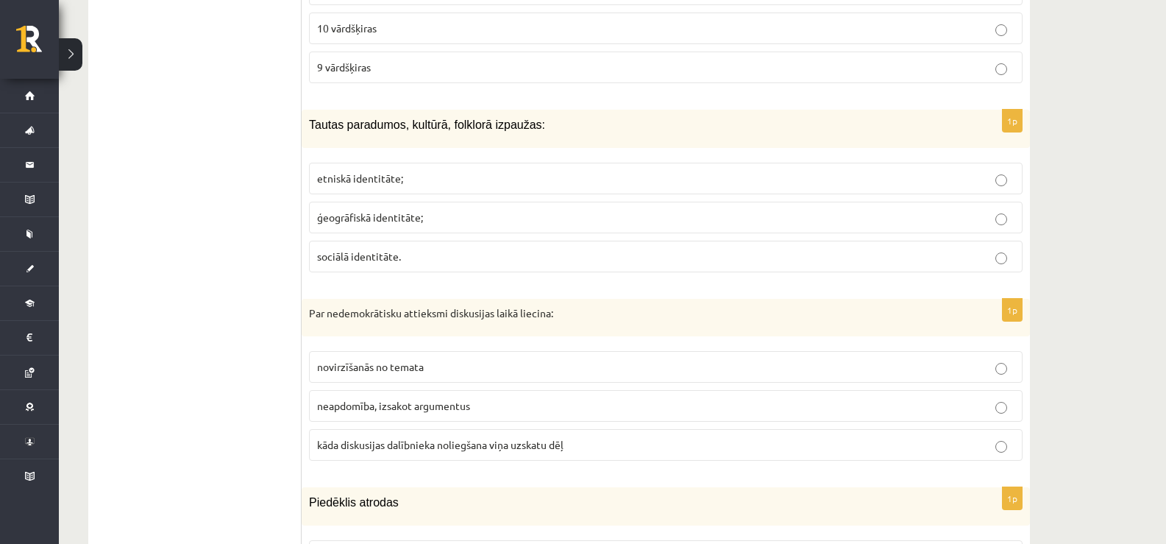
scroll to position [2252, 0]
click at [357, 178] on span "etniskā identitāte;" at bounding box center [360, 177] width 86 height 13
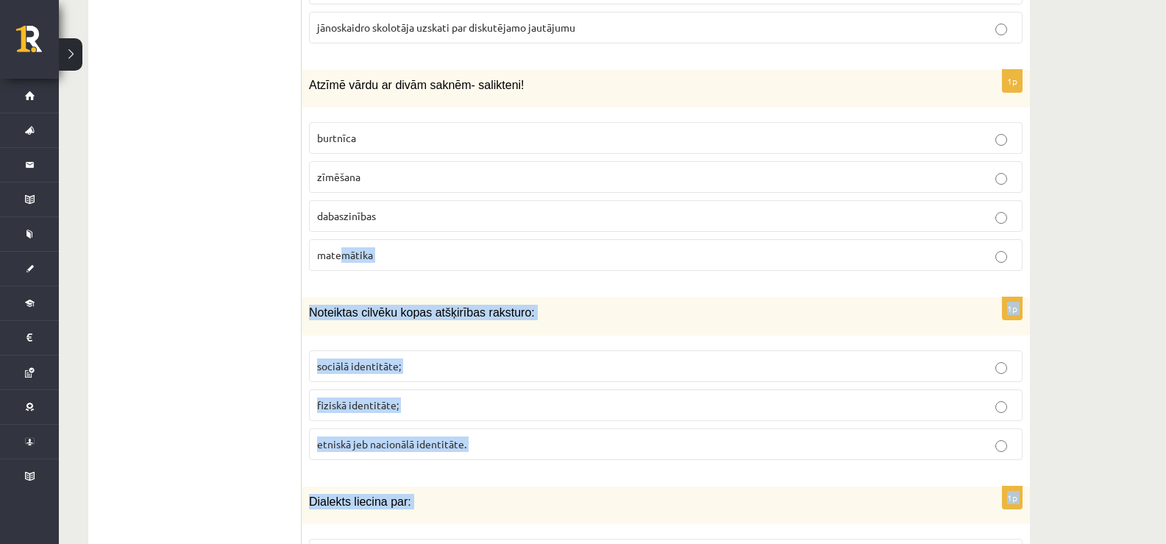
scroll to position [6929, 0]
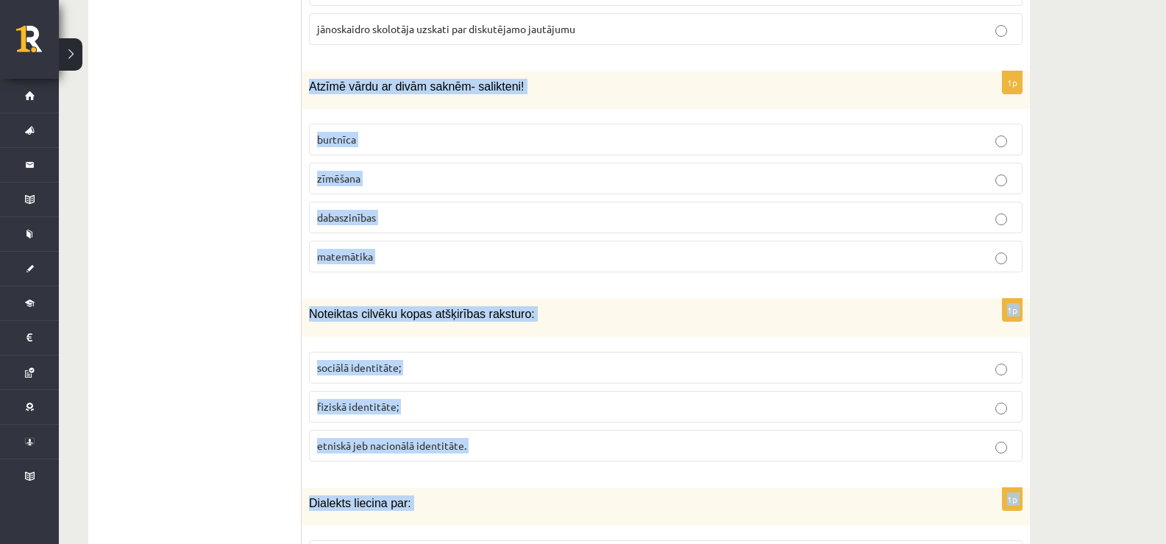
drag, startPoint x: 471, startPoint y: 478, endPoint x: 310, endPoint y: 71, distance: 437.9
copy form "Atzīmē vārdu ar divām saknēm- salikteni! burtnīca zīmēšana dabaszinības matemāt…"
click at [359, 210] on span "dabaszinības" at bounding box center [346, 216] width 59 height 13
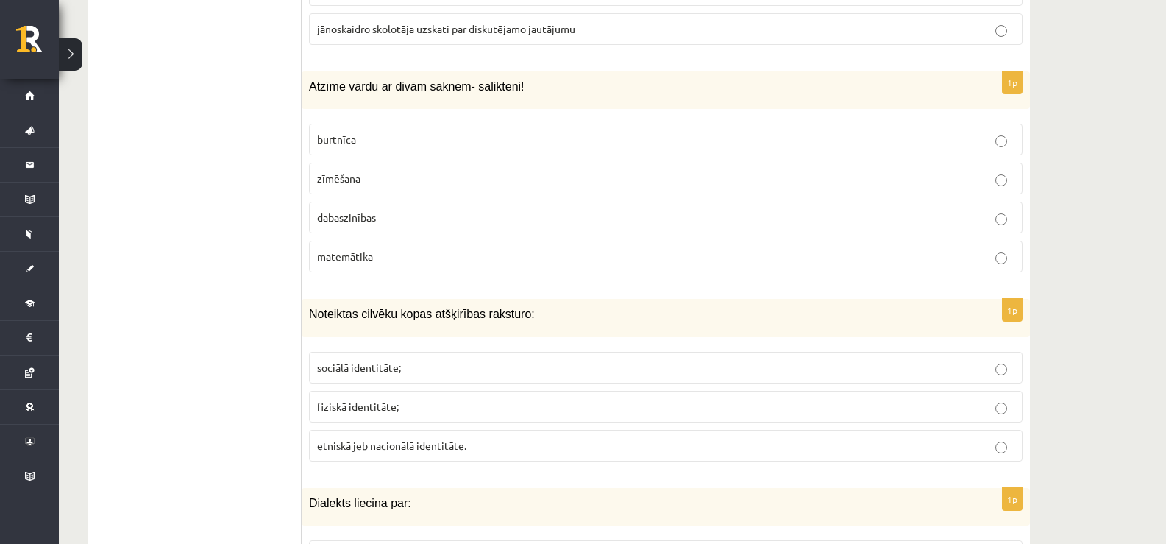
click at [396, 360] on label "sociālā identitāte;" at bounding box center [665, 368] width 713 height 32
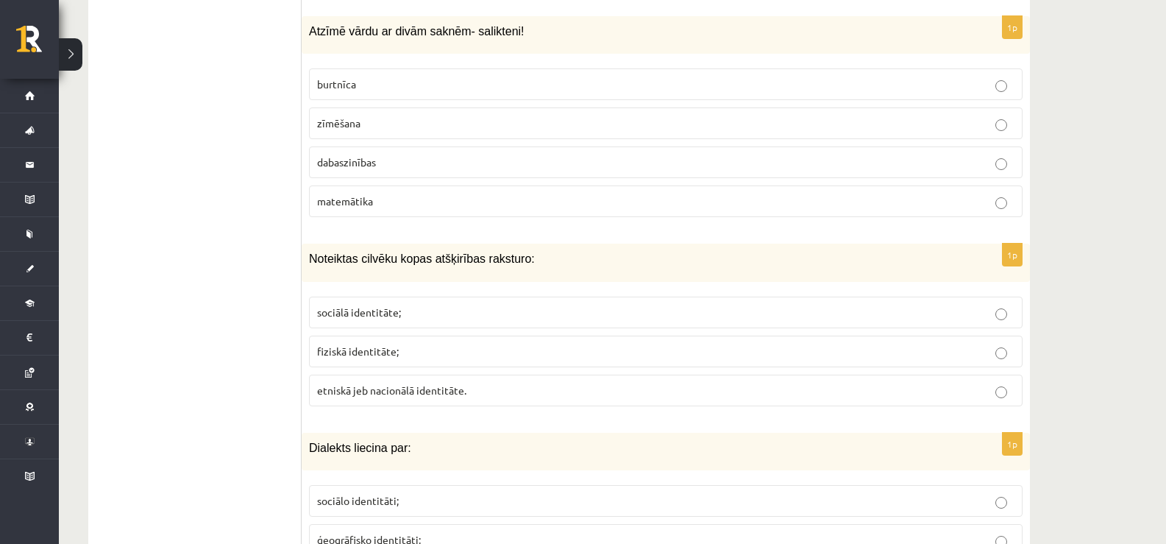
scroll to position [7076, 0]
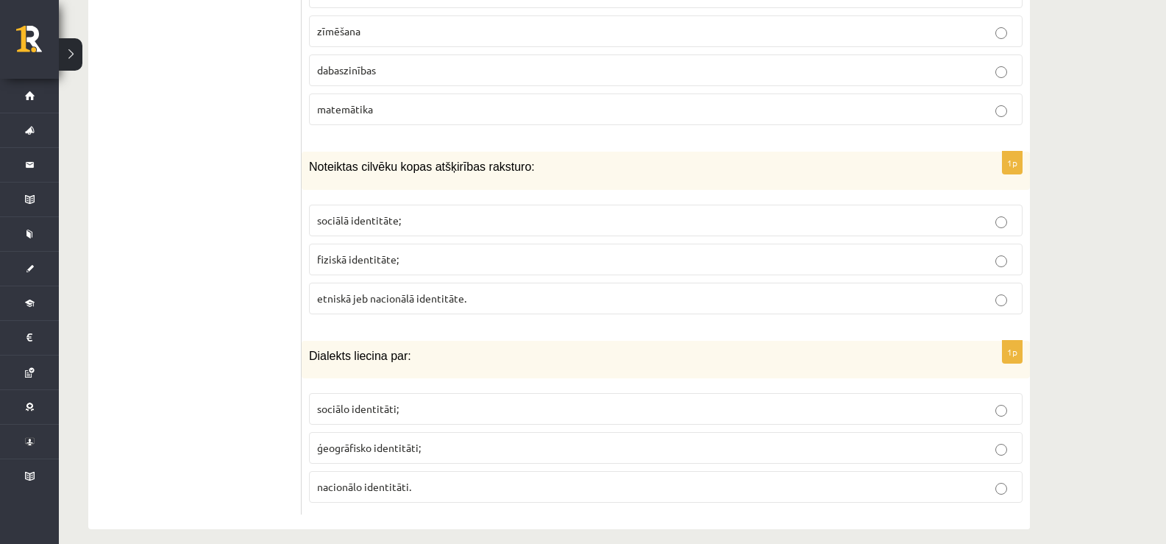
click at [374, 441] on span "ģeogrāfisko identitāti;" at bounding box center [369, 447] width 104 height 13
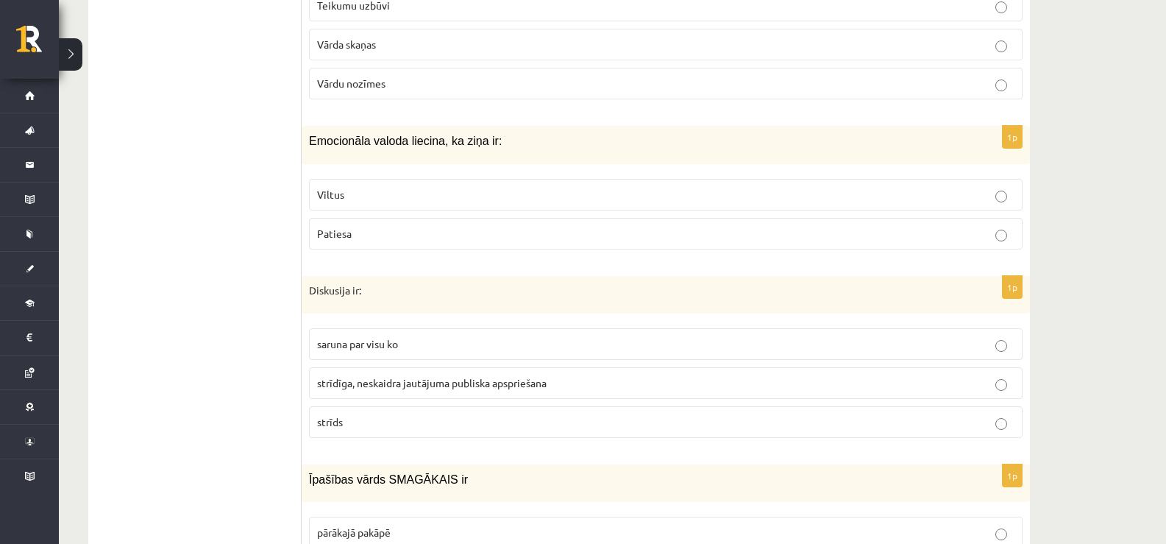
scroll to position [6046, 0]
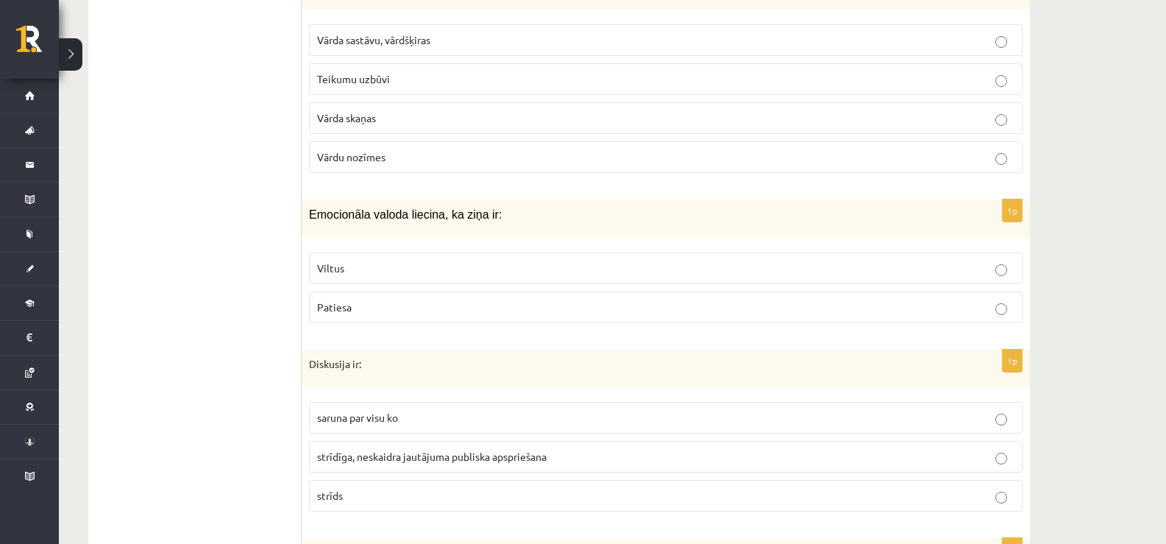
click at [423, 449] on span "strīdīga, neskaidra jautājuma publiska apspriešana" at bounding box center [431, 455] width 229 height 13
click at [414, 411] on label "saruna par visu ko" at bounding box center [665, 418] width 713 height 32
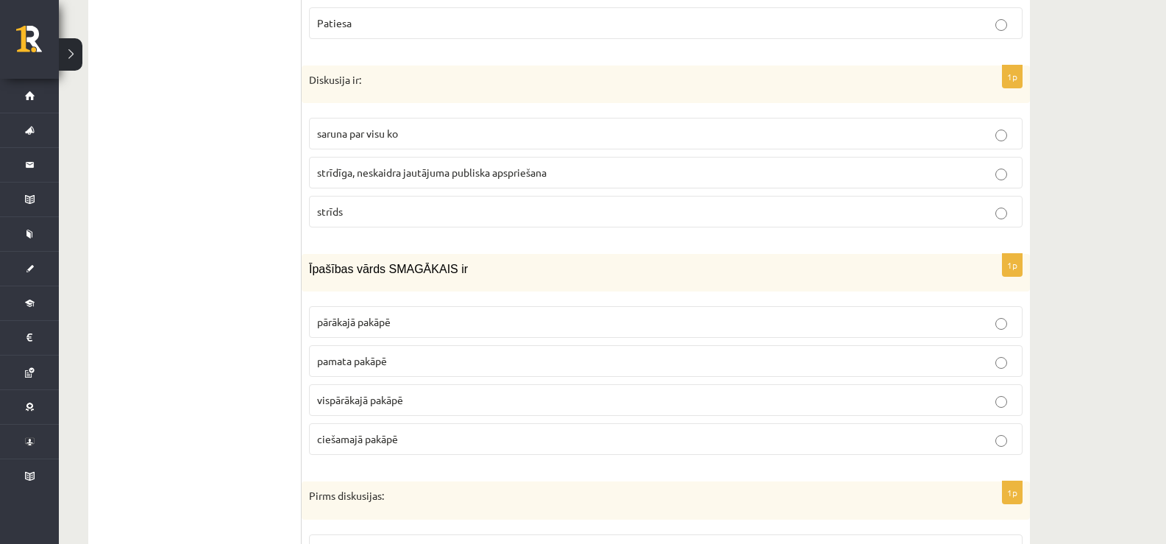
scroll to position [6341, 0]
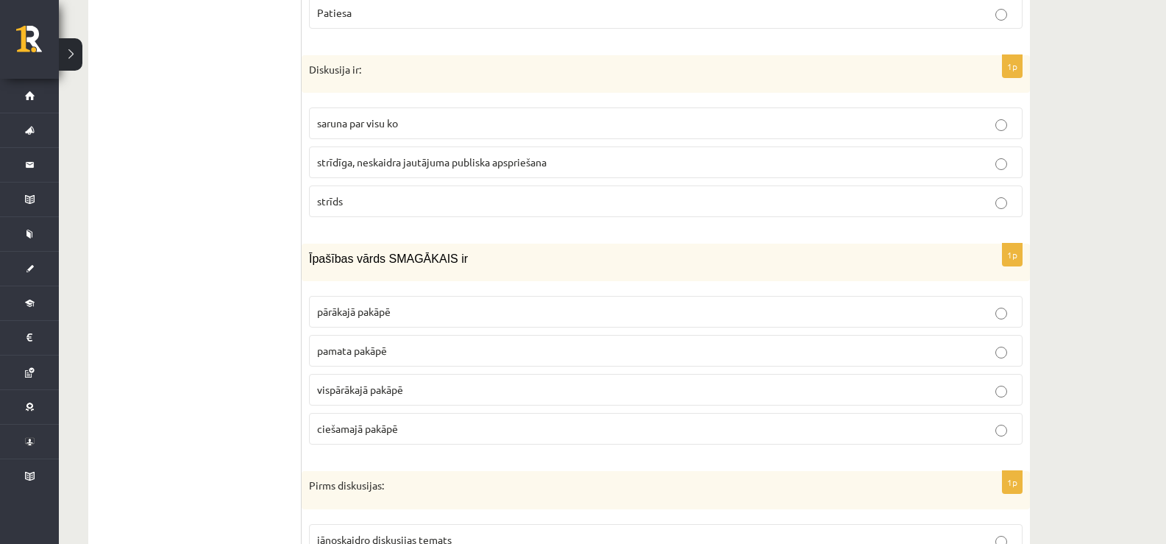
click at [382, 343] on span "pamata pakāpē" at bounding box center [352, 349] width 70 height 13
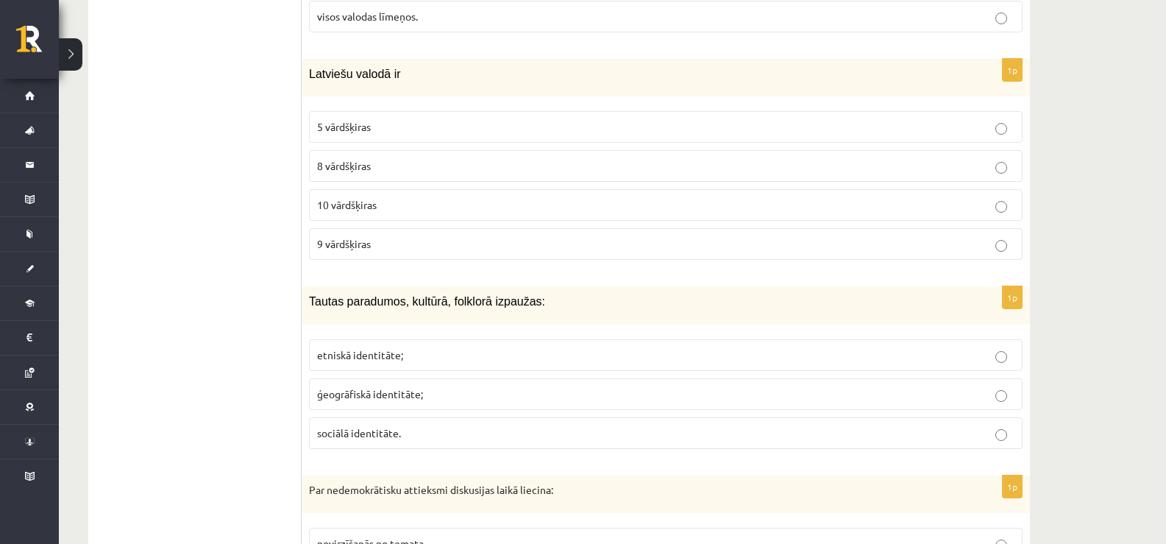
scroll to position [2443, 0]
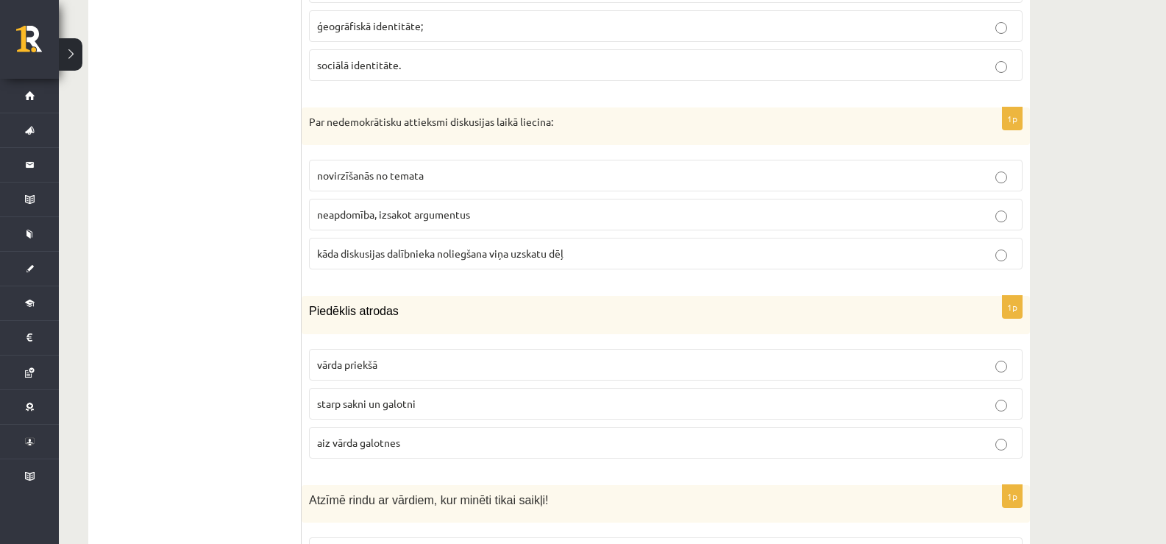
click at [391, 221] on span "neapdomība, izsakot argumentus" at bounding box center [393, 213] width 153 height 13
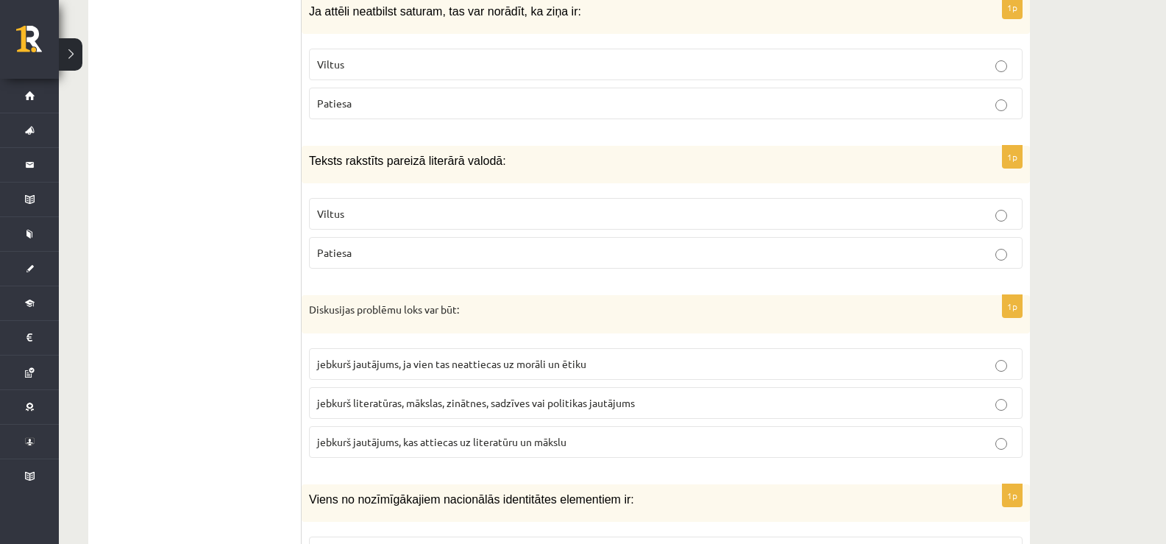
scroll to position [1707, 0]
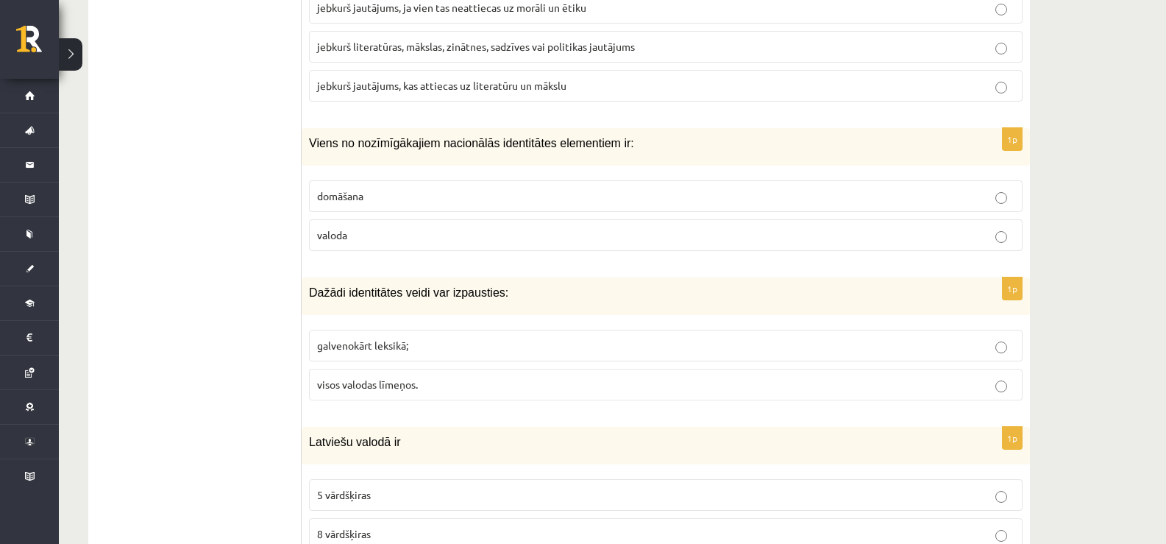
click at [351, 236] on p "valoda" at bounding box center [665, 234] width 697 height 15
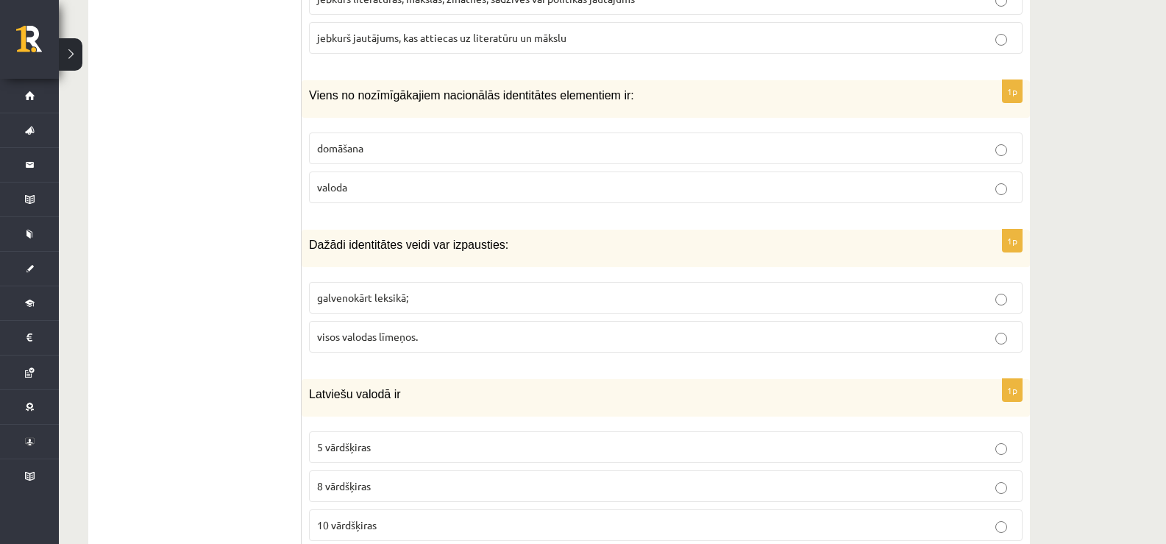
scroll to position [1781, 0]
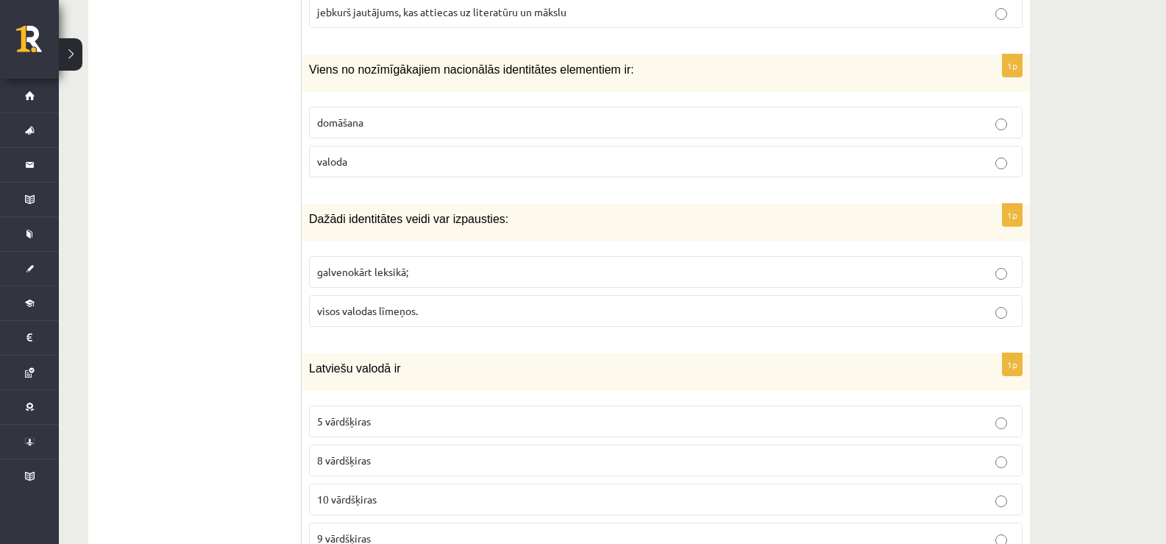
click at [425, 310] on p "visos valodas līmeņos." at bounding box center [665, 310] width 697 height 15
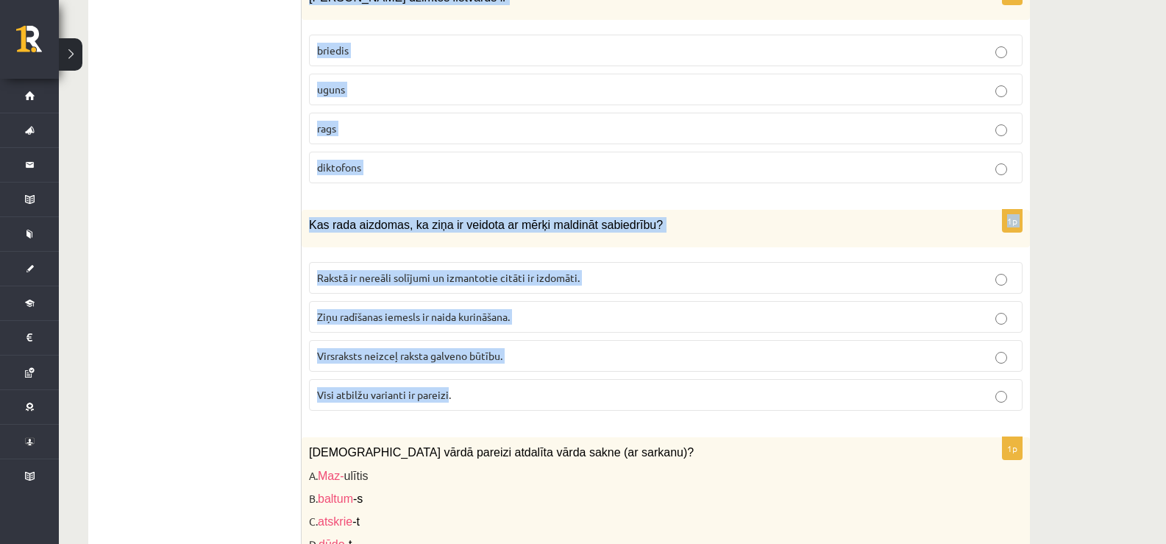
scroll to position [3178, 0]
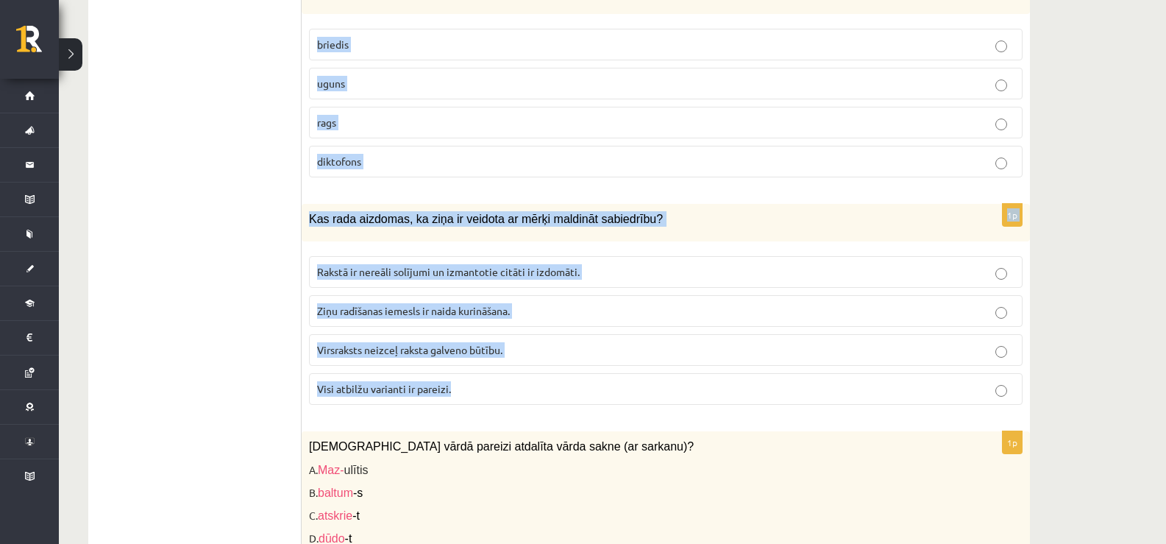
drag, startPoint x: 307, startPoint y: 52, endPoint x: 479, endPoint y: 343, distance: 337.9
copy form "Atzīmē rindu ar vārdiem, kur minēti tikai saikļi! tomēr, taču, vai, ja un, bet,…"
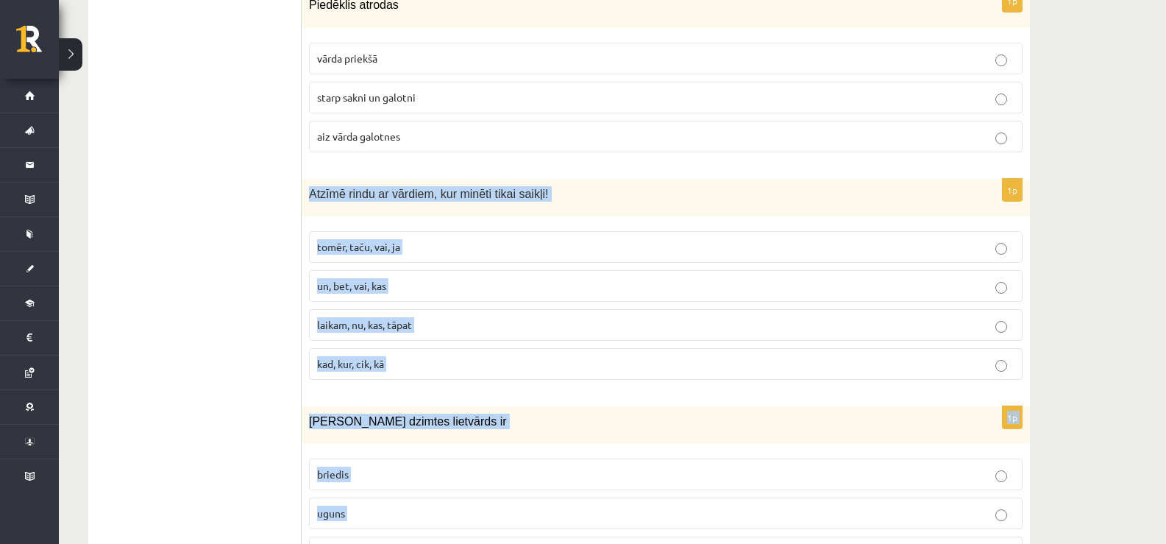
scroll to position [2884, 0]
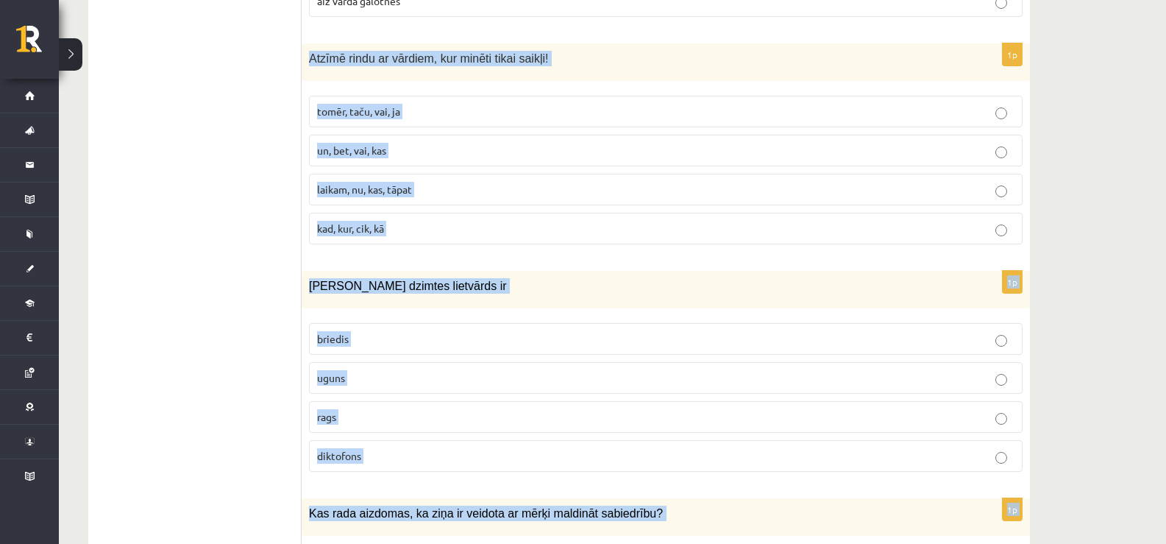
click at [366, 104] on p "tomēr, taču, vai, ja" at bounding box center [665, 111] width 697 height 15
click at [343, 368] on label "uguns" at bounding box center [665, 378] width 713 height 32
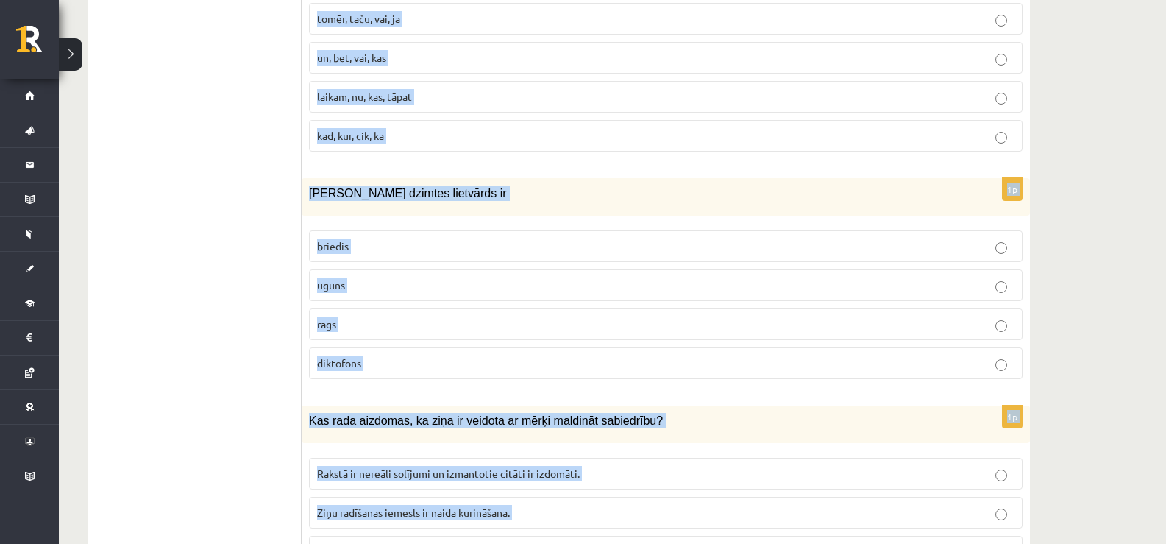
scroll to position [3104, 0]
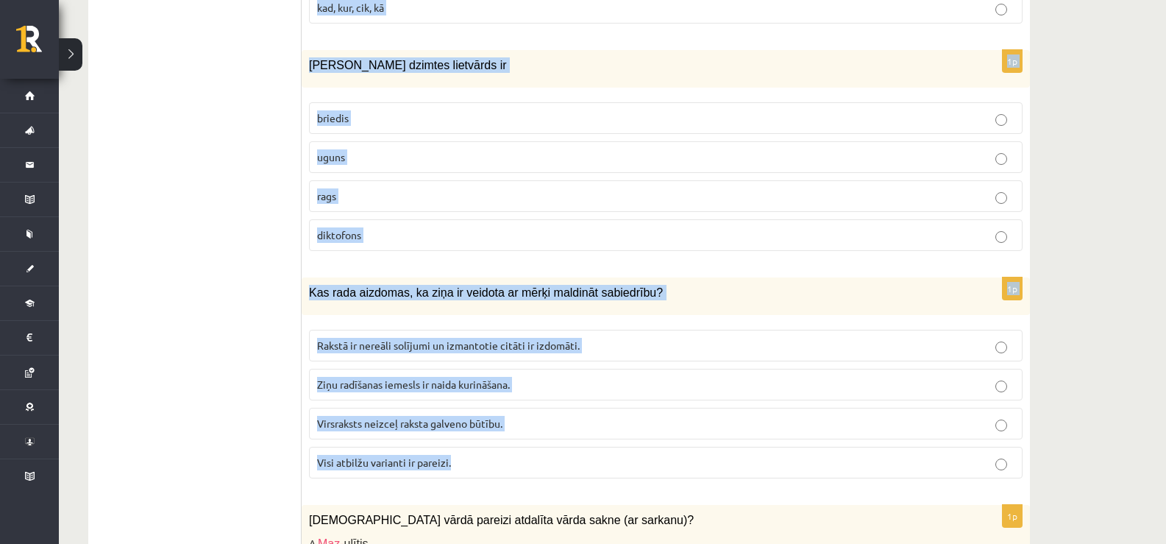
drag, startPoint x: 401, startPoint y: 458, endPoint x: 393, endPoint y: 452, distance: 9.9
click at [399, 458] on span "Visi atbilžu varianti ir pareizi." at bounding box center [384, 461] width 134 height 13
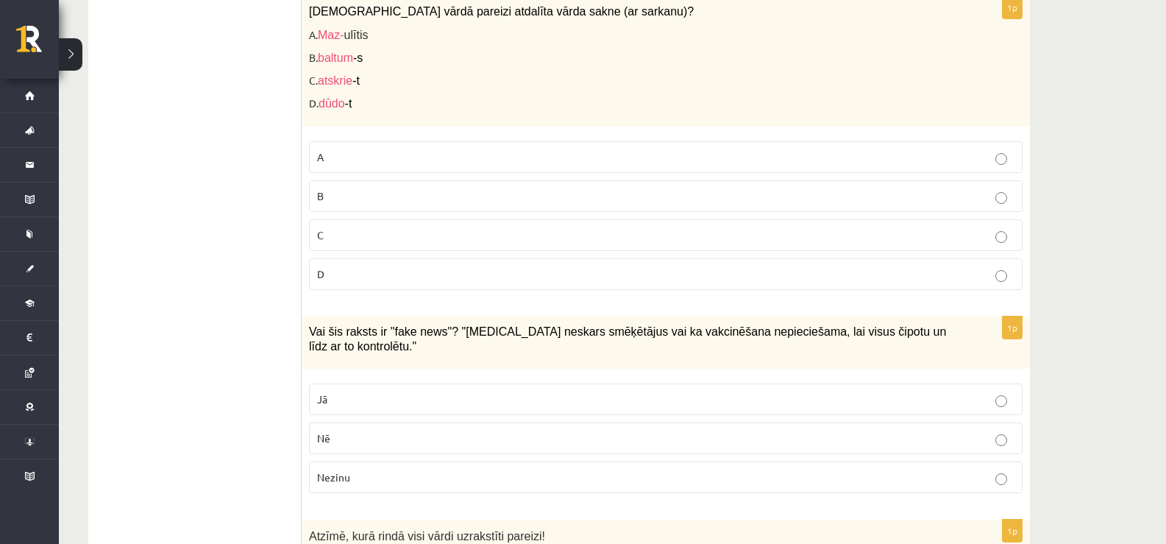
scroll to position [3619, 0]
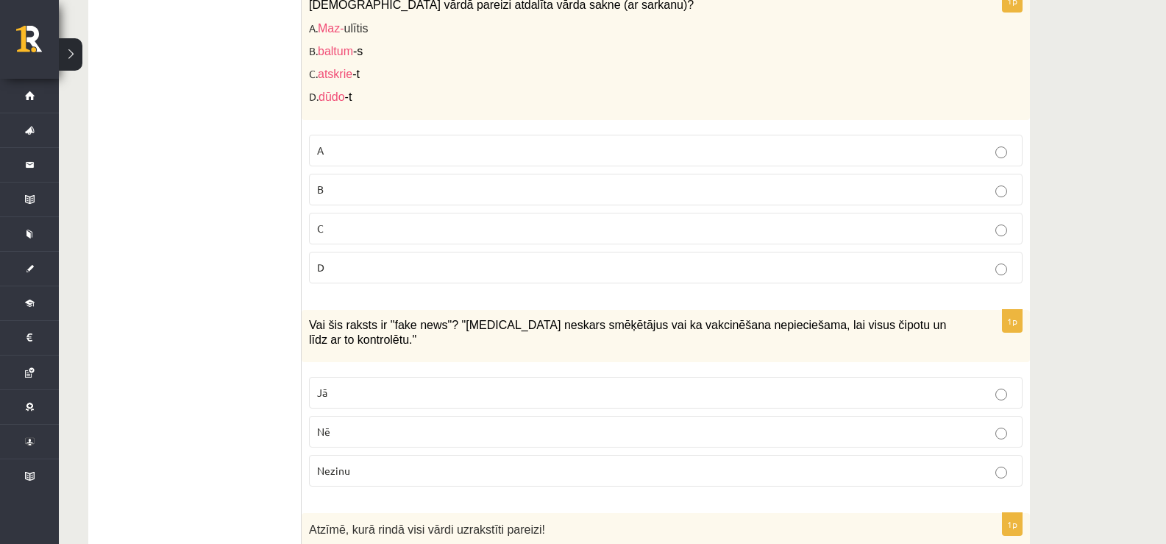
click at [366, 199] on label "B" at bounding box center [665, 190] width 713 height 32
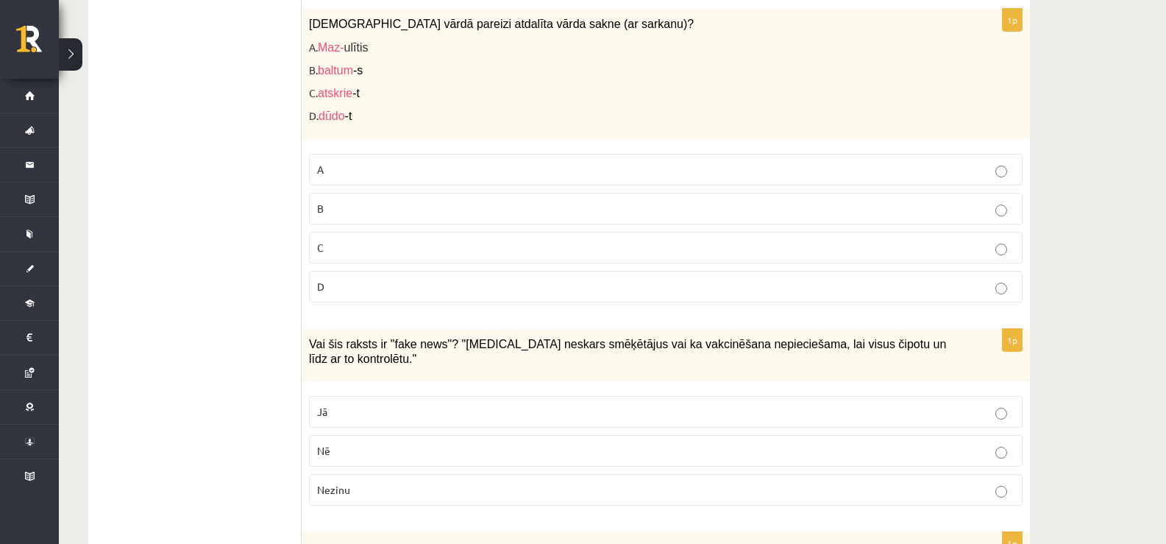
scroll to position [3546, 0]
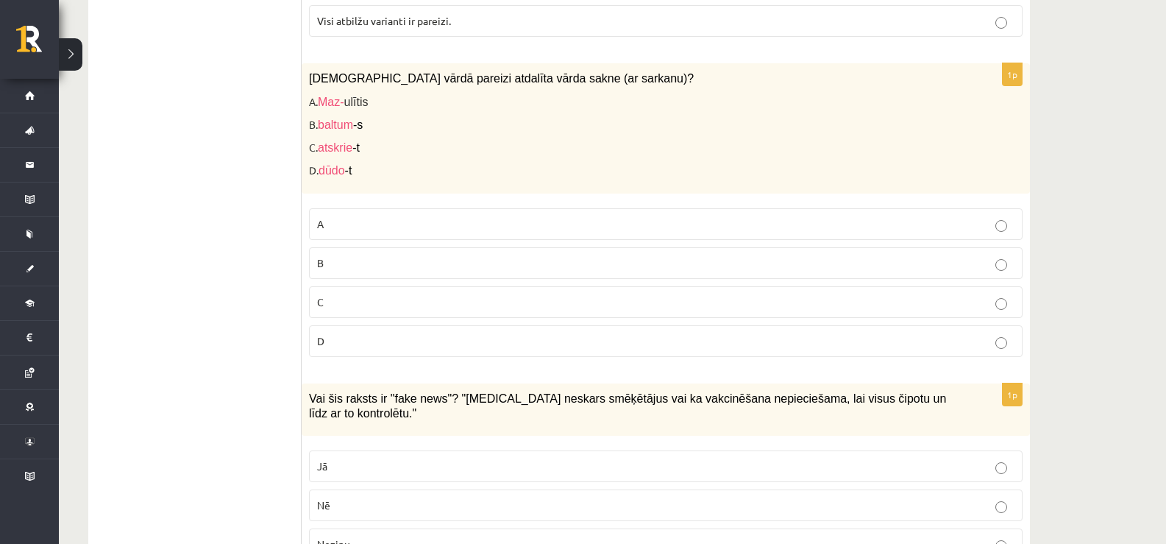
click at [367, 309] on p "C" at bounding box center [665, 301] width 697 height 15
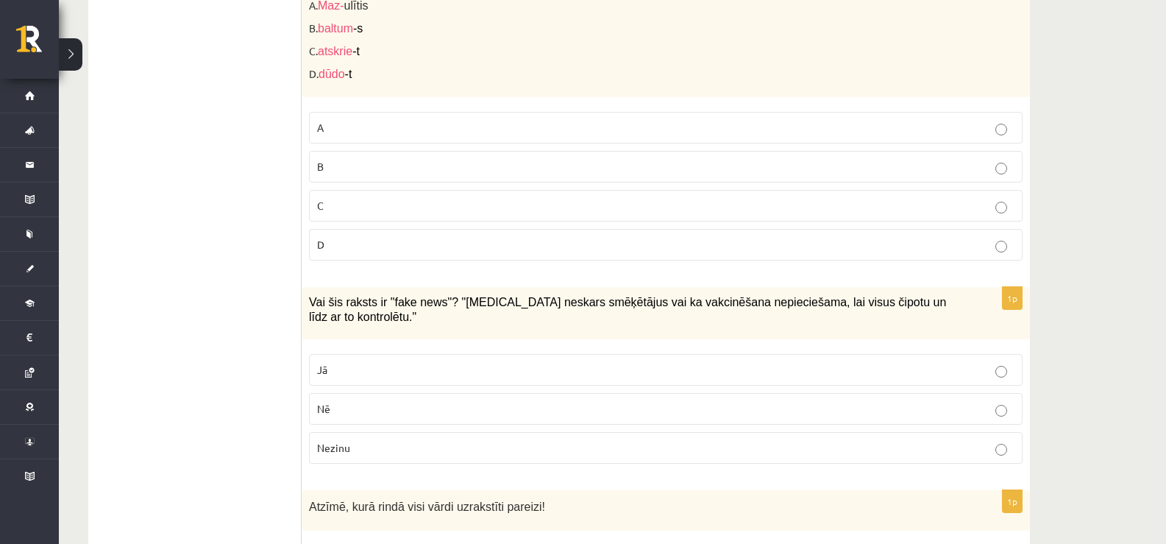
scroll to position [3766, 0]
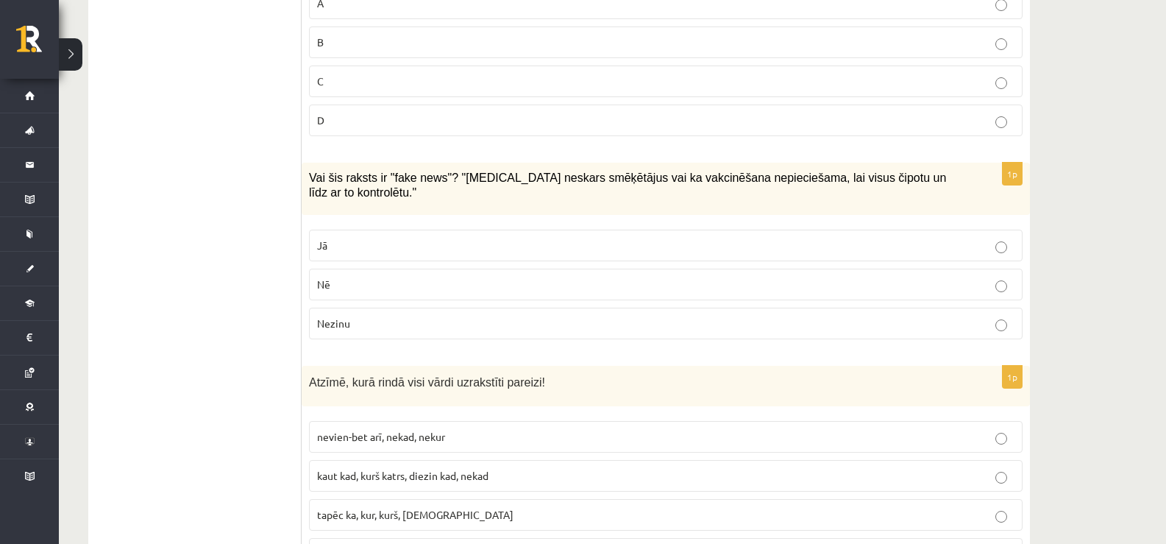
click at [341, 277] on p "Nē" at bounding box center [665, 284] width 697 height 15
click at [352, 316] on p "Nezinu" at bounding box center [665, 323] width 697 height 15
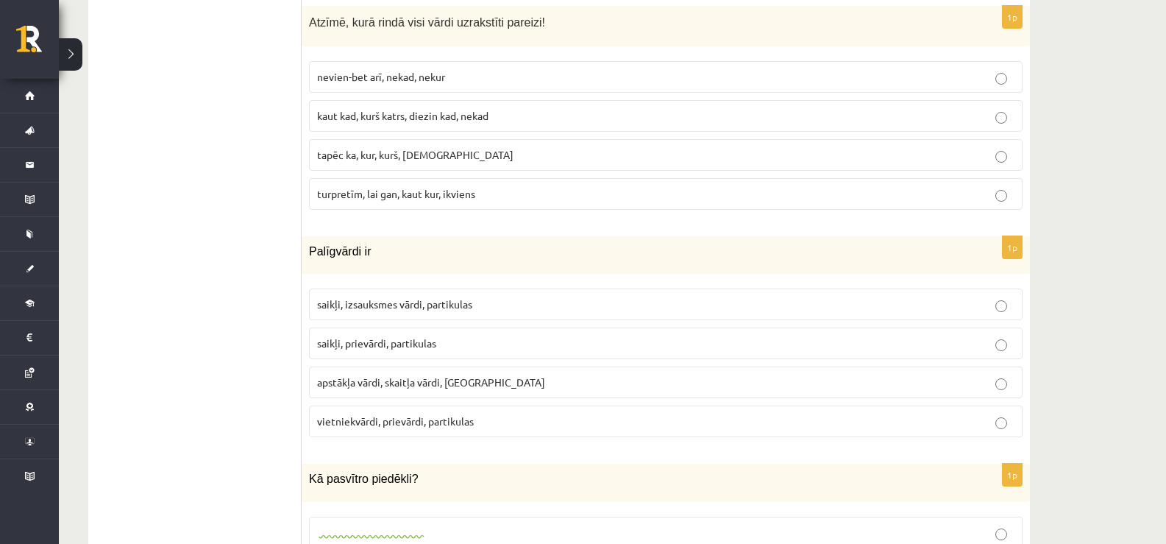
scroll to position [4134, 0]
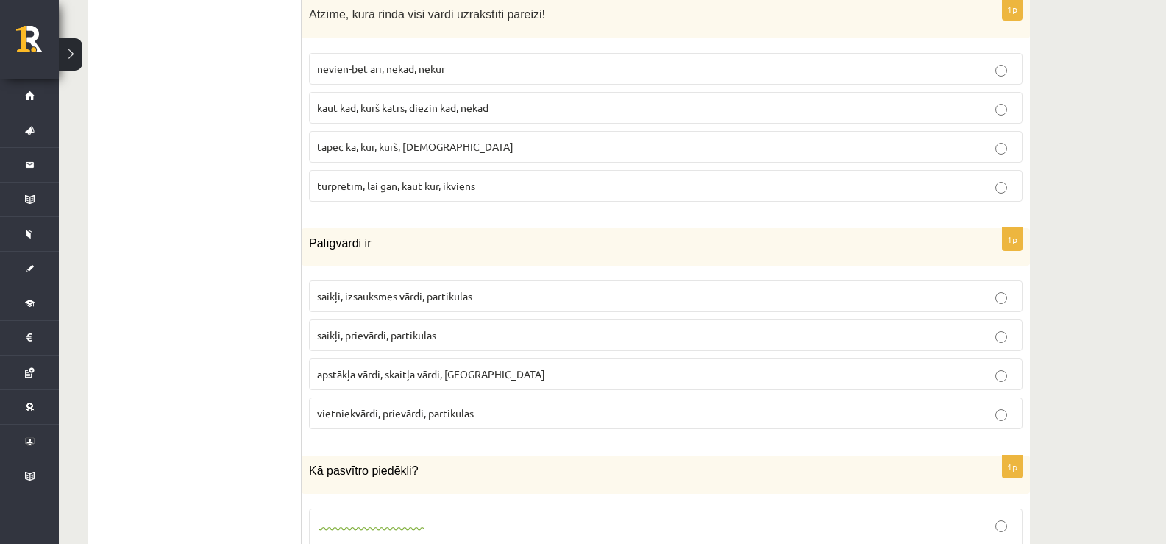
click at [368, 140] on span "tapēc ka, kur, kurš, [DEMOGRAPHIC_DATA]" at bounding box center [415, 146] width 196 height 13
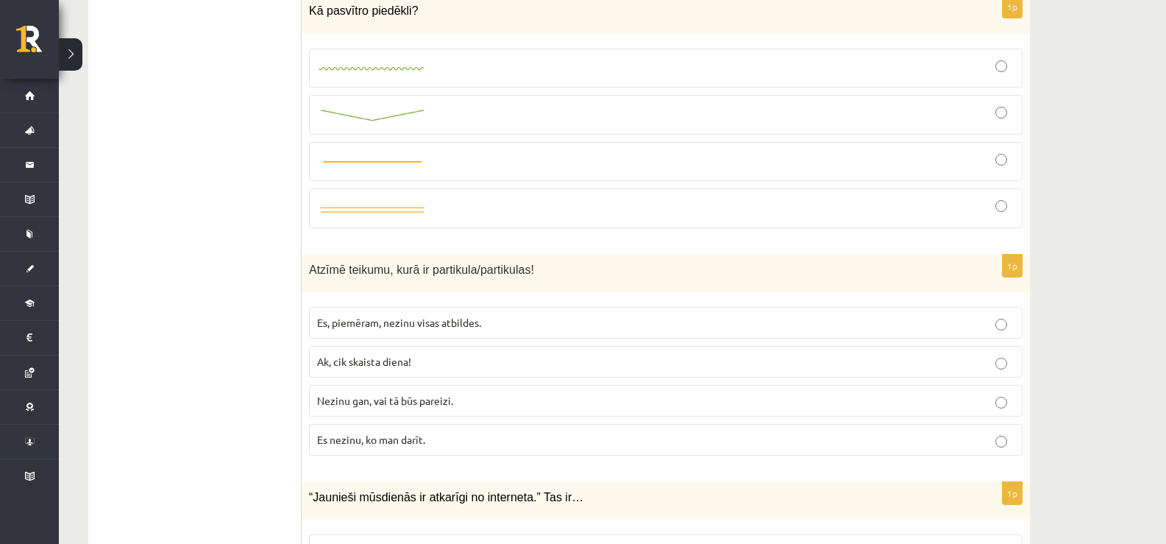
scroll to position [4575, 0]
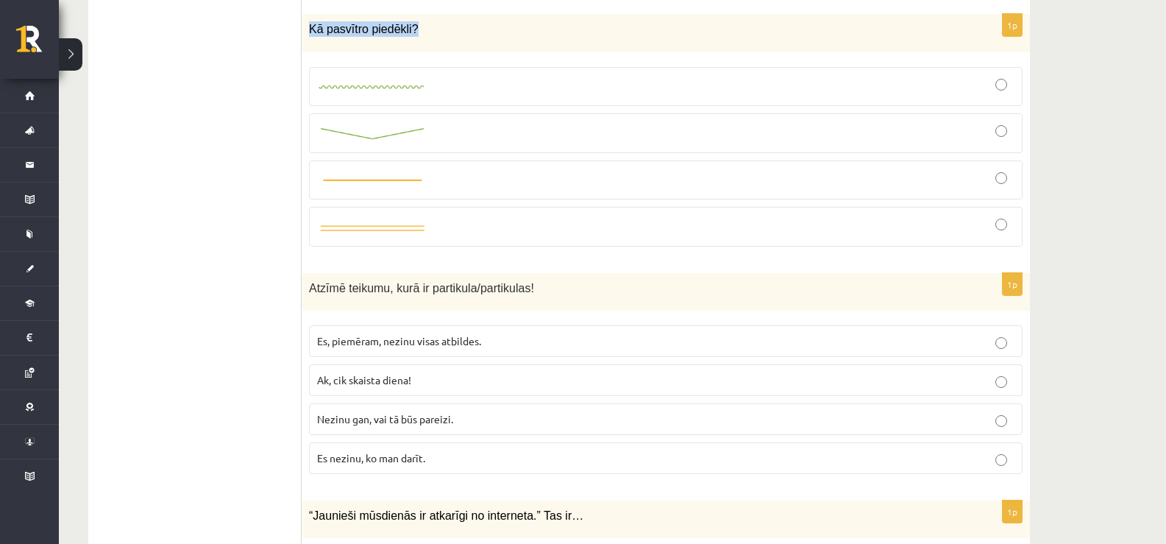
drag, startPoint x: 411, startPoint y: 18, endPoint x: 302, endPoint y: 17, distance: 109.6
click at [302, 17] on div "Kā pasvītro piedēkli?" at bounding box center [666, 33] width 728 height 38
click at [353, 126] on img at bounding box center [372, 133] width 110 height 15
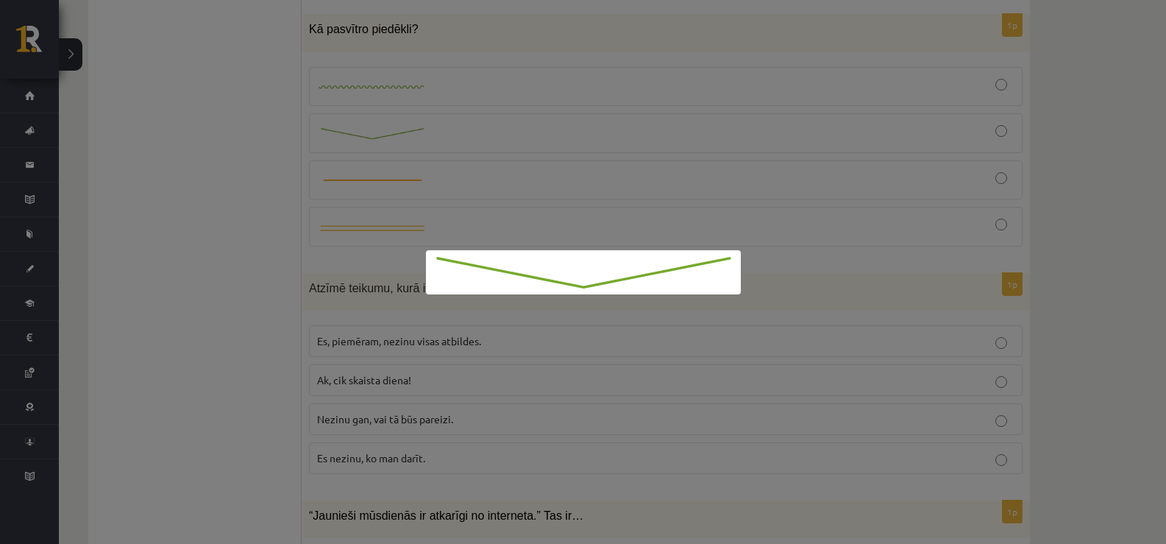
drag, startPoint x: 582, startPoint y: 132, endPoint x: 596, endPoint y: 129, distance: 14.4
click at [590, 132] on div at bounding box center [583, 272] width 1166 height 544
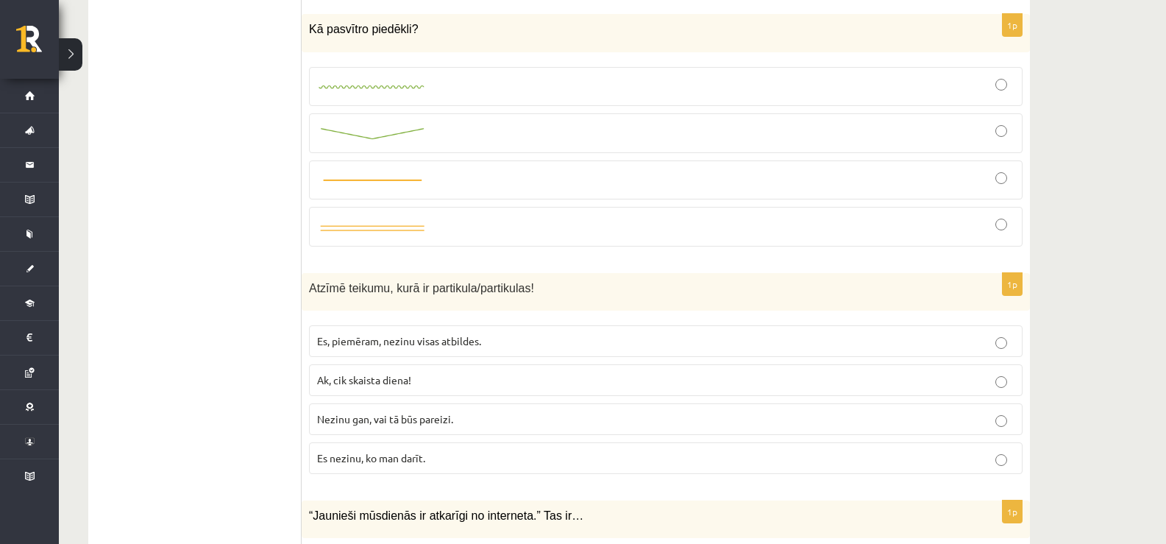
click at [1013, 121] on div at bounding box center [665, 133] width 697 height 24
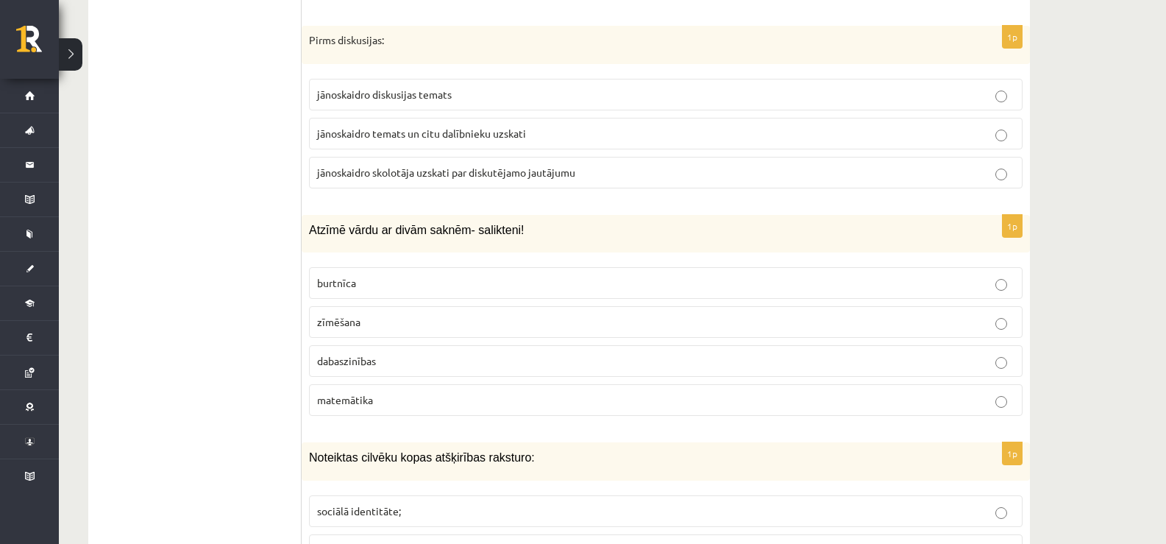
scroll to position [6782, 0]
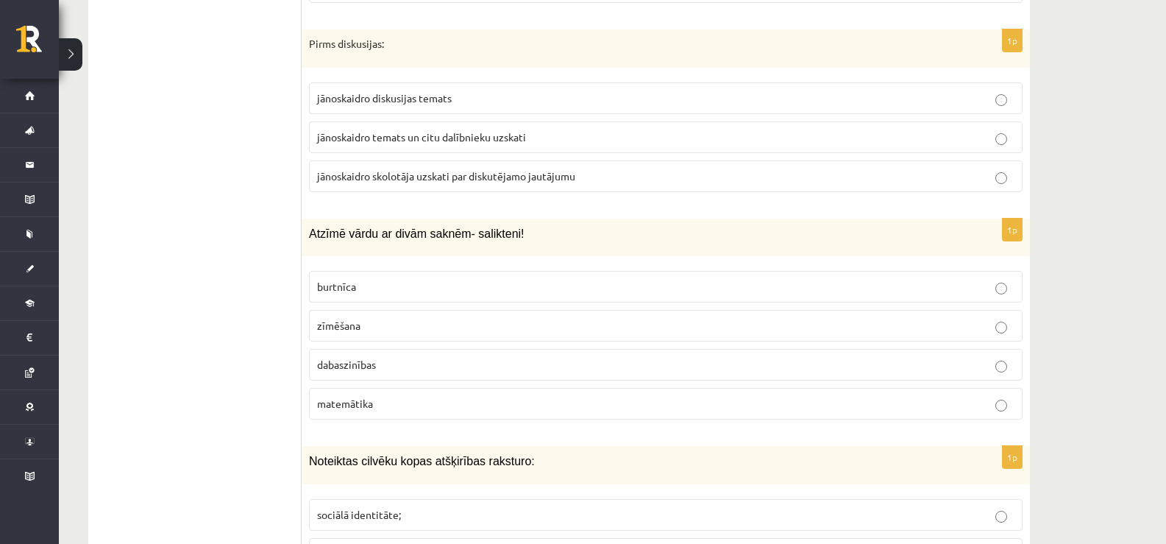
click at [378, 91] on span "jānoskaidro diskusijas temats" at bounding box center [384, 97] width 135 height 13
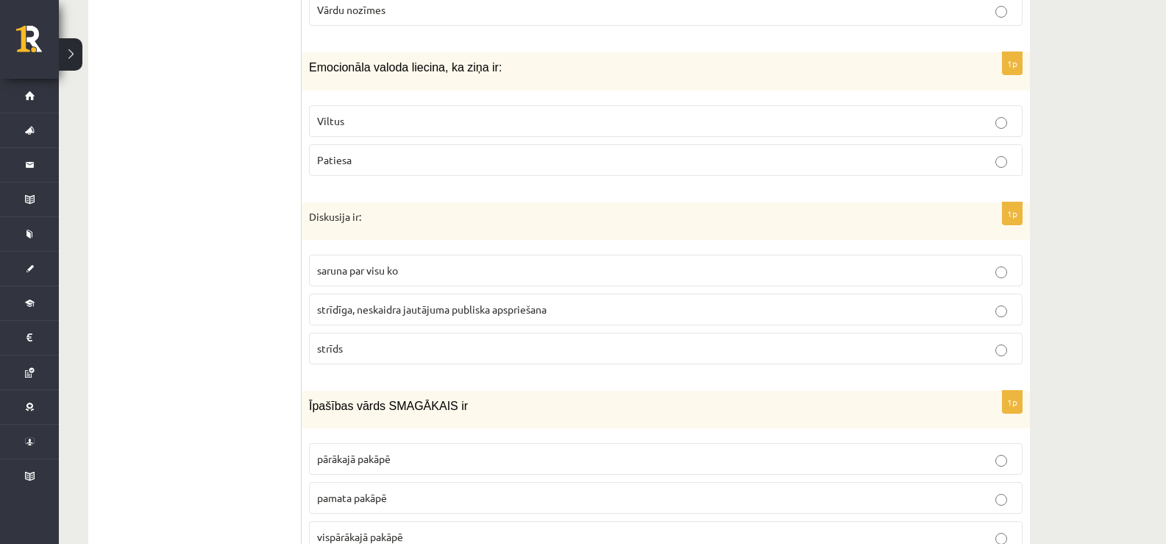
scroll to position [6046, 0]
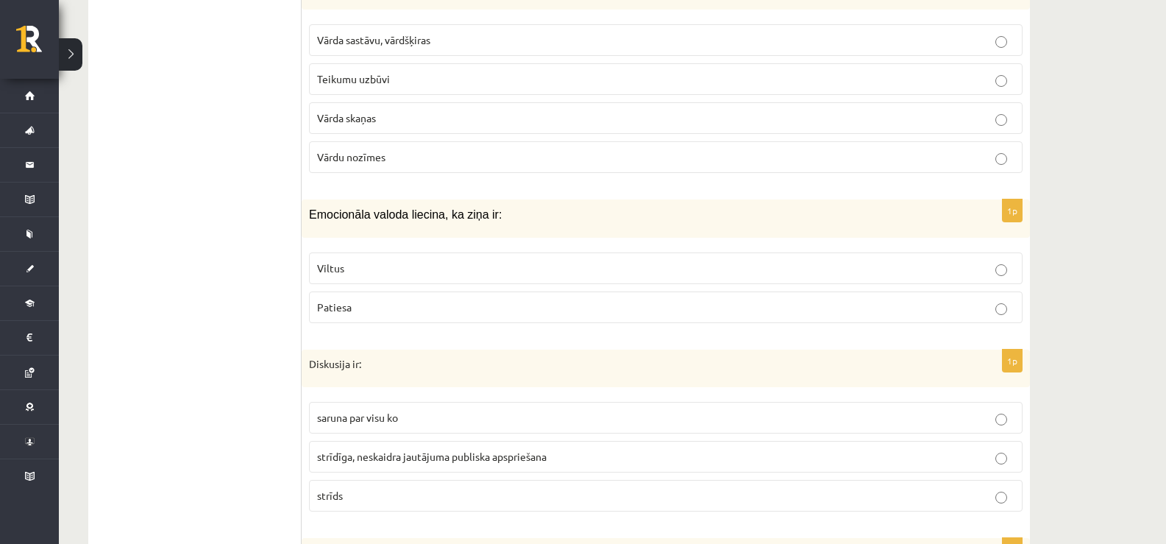
click at [385, 299] on p "Patiesa" at bounding box center [665, 306] width 697 height 15
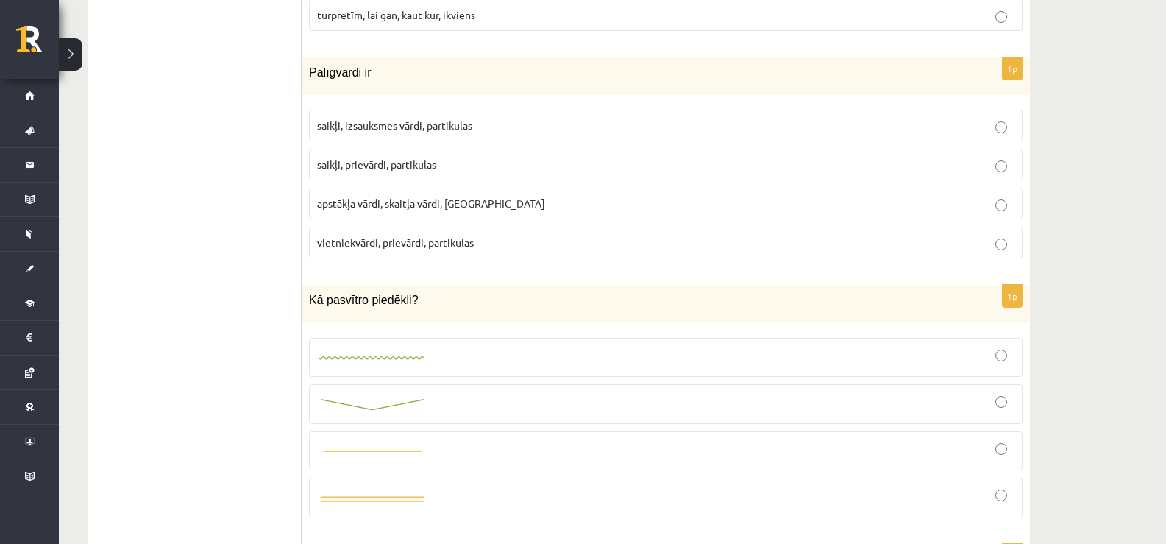
scroll to position [4281, 0]
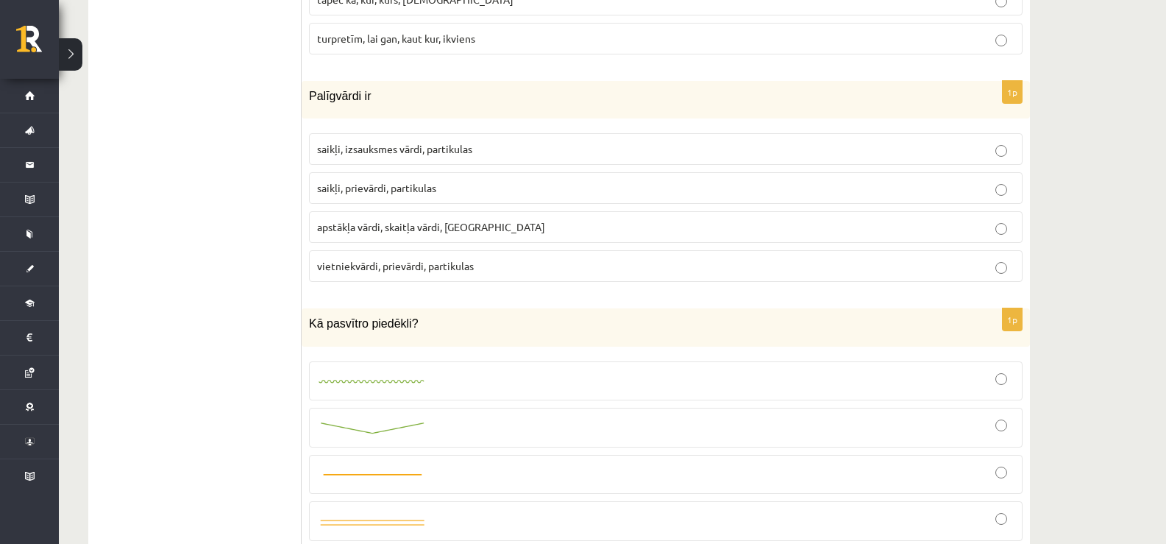
click at [370, 181] on span "saikļi, prievārdi, partikulas" at bounding box center [376, 187] width 119 height 13
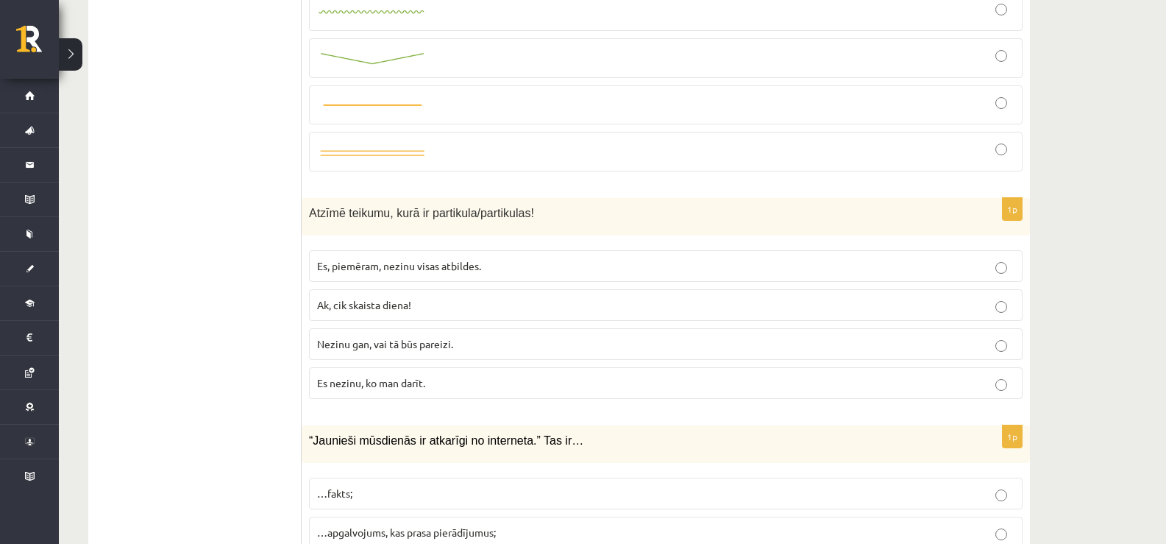
scroll to position [4649, 0]
click at [316, 208] on span "Atzīmē teikumu, kurā ir partikula/partikulas!" at bounding box center [421, 214] width 225 height 13
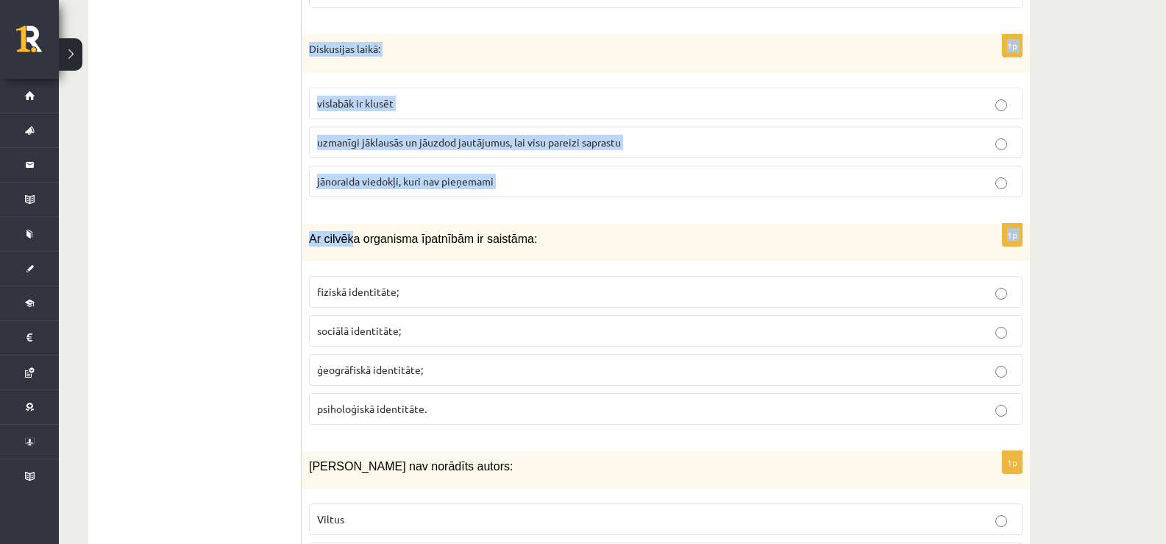
scroll to position [5679, 0]
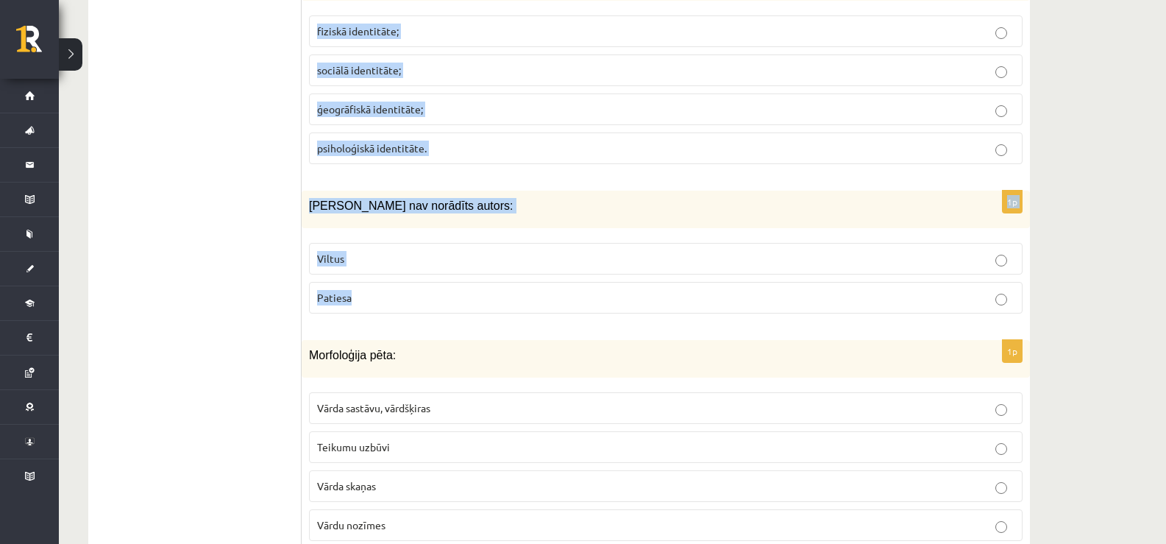
drag, startPoint x: 307, startPoint y: 198, endPoint x: 401, endPoint y: 286, distance: 129.0
copy form "Loremi dolorsi, amet co adipiscin/elitseddoe! Te, incididu, utlabo etdol magnaa…"
click at [341, 252] on span "Viltus" at bounding box center [330, 258] width 27 height 13
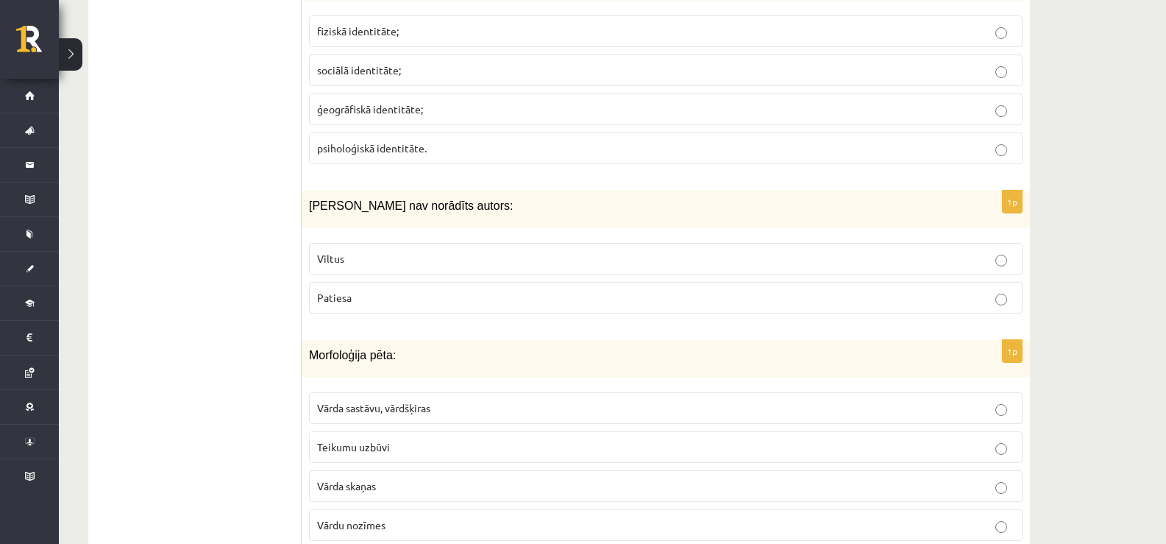
click at [345, 24] on p "fiziskā identitāte;" at bounding box center [665, 31] width 697 height 15
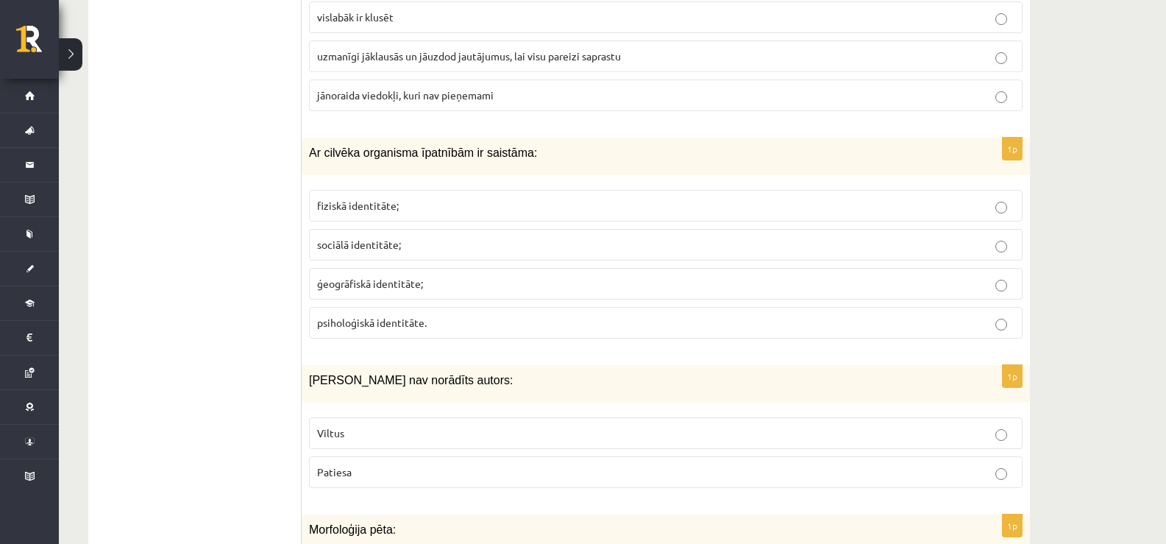
scroll to position [5458, 0]
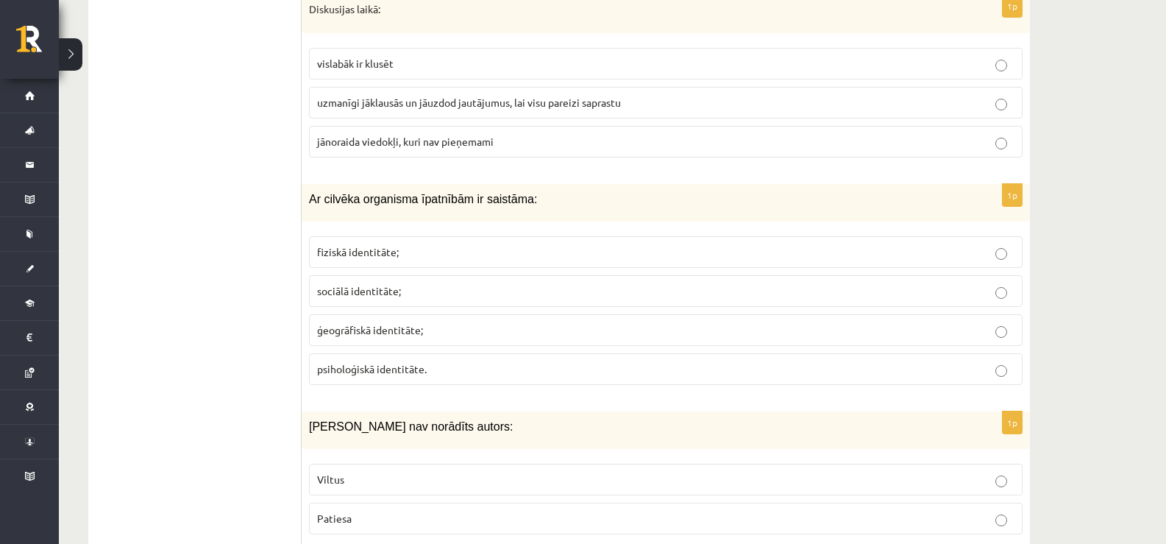
drag, startPoint x: 355, startPoint y: 86, endPoint x: 338, endPoint y: 10, distance: 77.6
click at [354, 96] on span "uzmanīgi jāklausās un jāuzdod jautājumus, lai visu pareizi saprastu" at bounding box center [469, 102] width 304 height 13
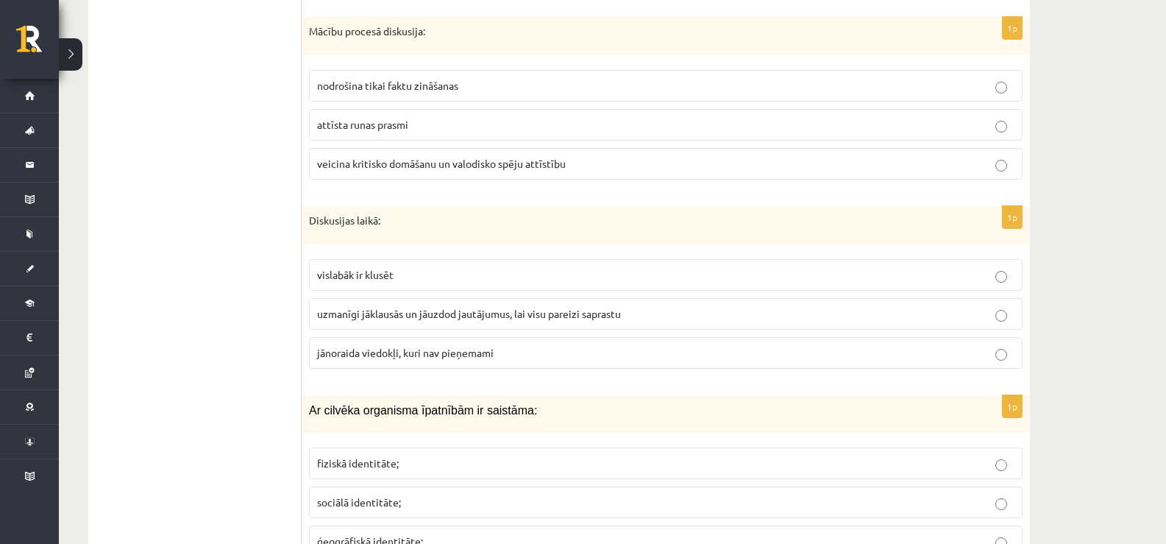
scroll to position [5237, 0]
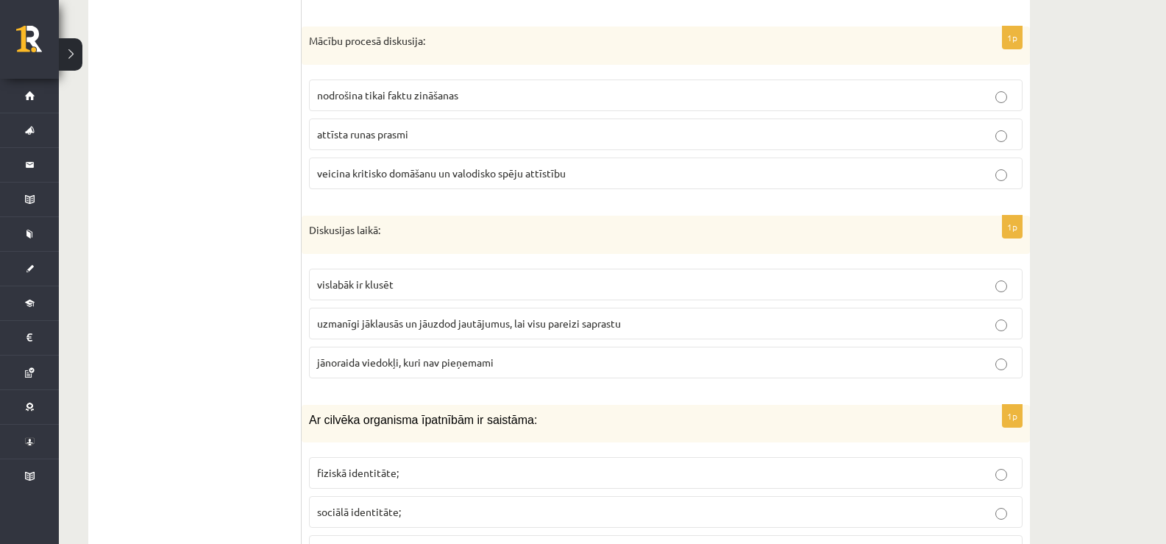
click at [397, 166] on span "veicina kritisko domāšanu un valodisko spēju attīstību" at bounding box center [441, 172] width 249 height 13
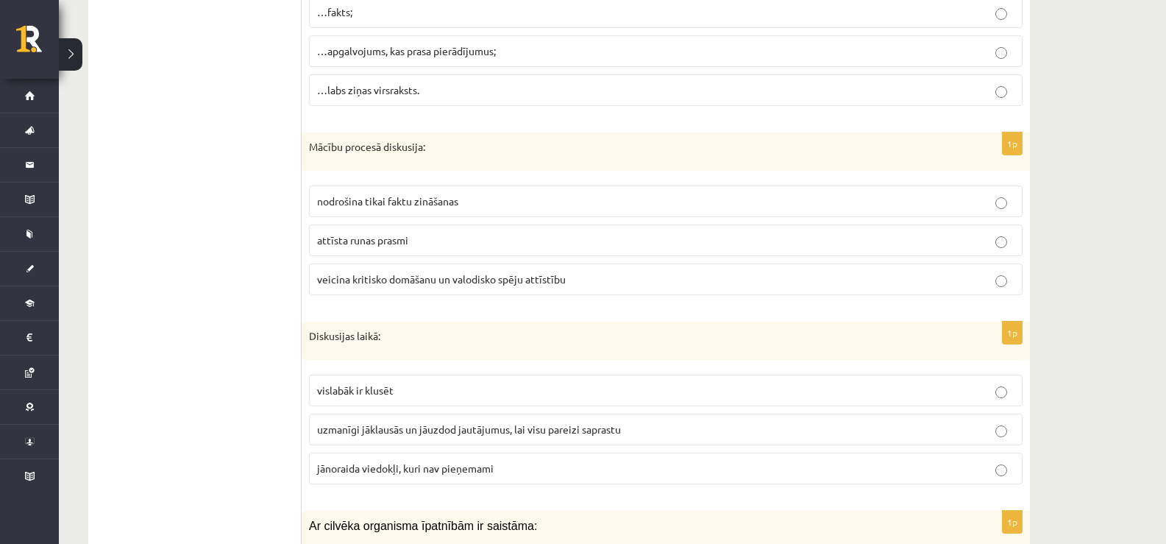
scroll to position [5090, 0]
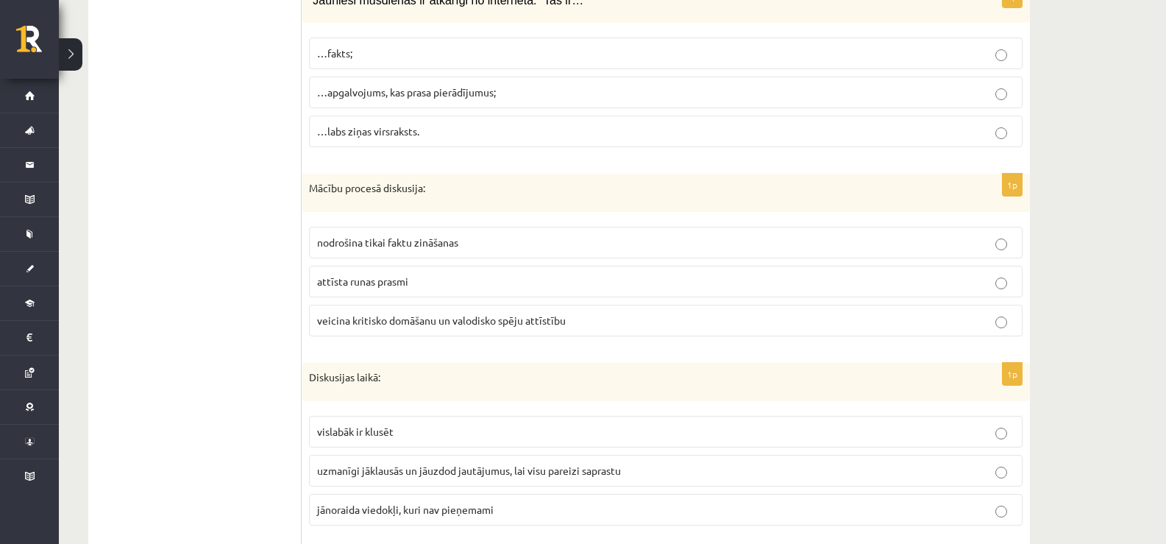
click at [368, 85] on p "…apgalvojums, kas prasa pierādījumus;" at bounding box center [665, 92] width 697 height 15
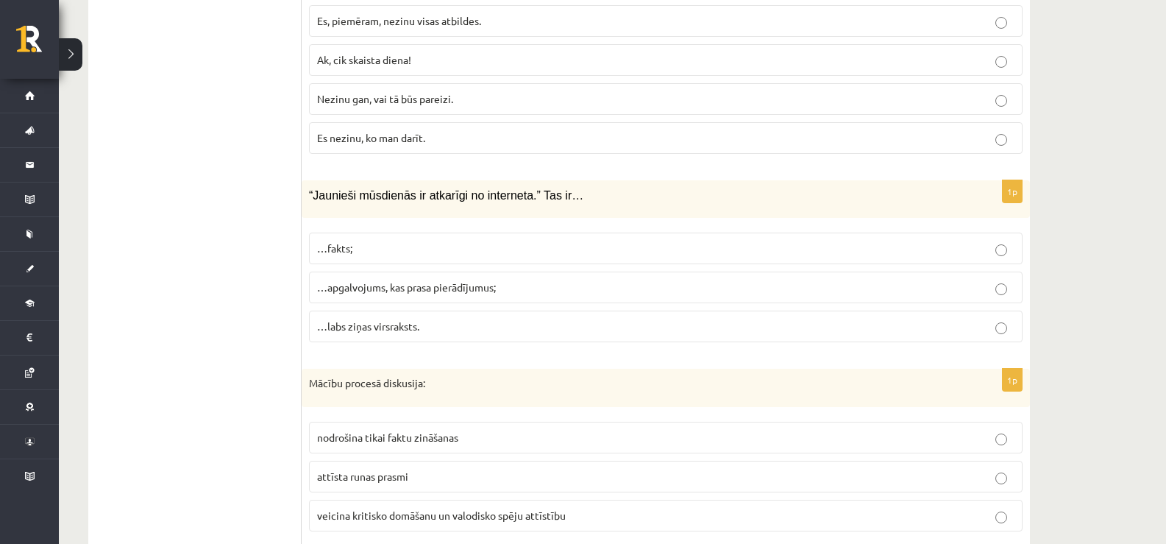
scroll to position [4870, 0]
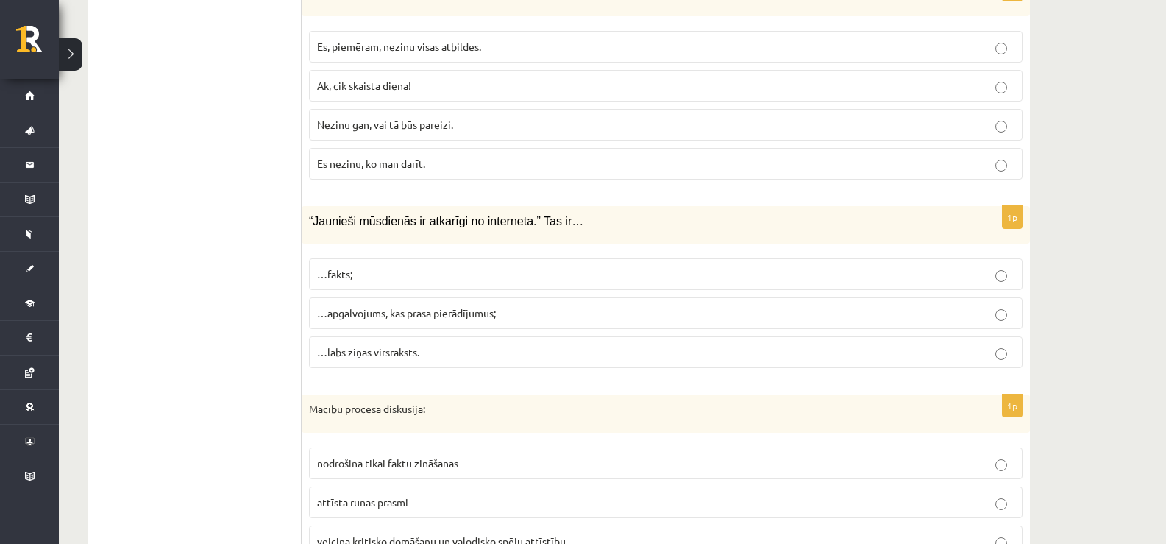
click at [324, 41] on label "Es, piemēram, nezinu visas atbildes." at bounding box center [665, 47] width 713 height 32
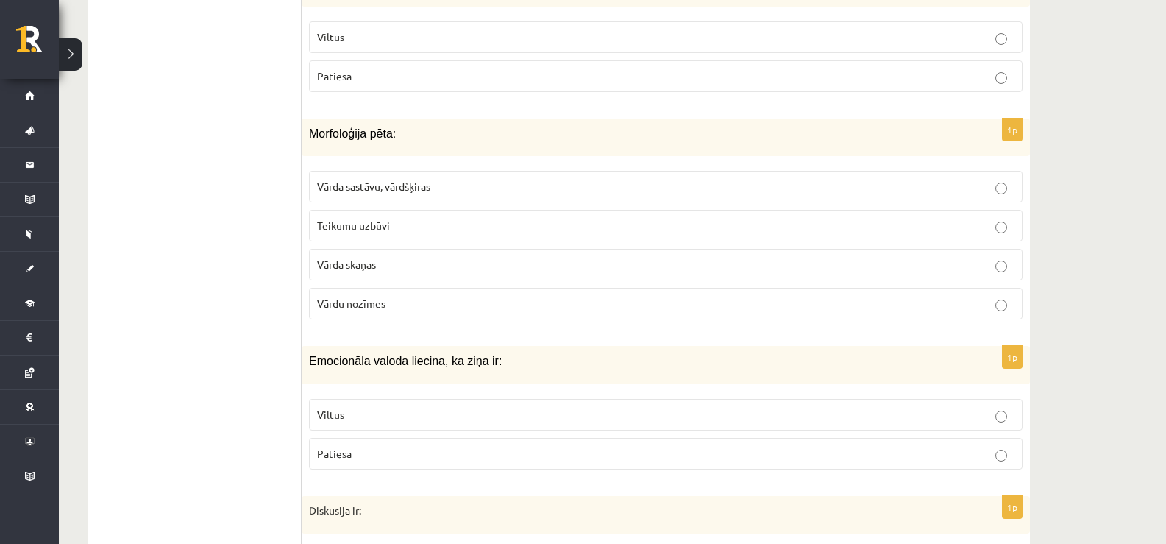
scroll to position [5899, 0]
drag, startPoint x: 304, startPoint y: 112, endPoint x: 394, endPoint y: 121, distance: 90.2
click at [394, 121] on div "Morfoloģija pēta:" at bounding box center [666, 138] width 728 height 38
copy span "Morfoloģija pēta:"
click at [388, 219] on span "Teikumu uzbūvi" at bounding box center [353, 225] width 73 height 13
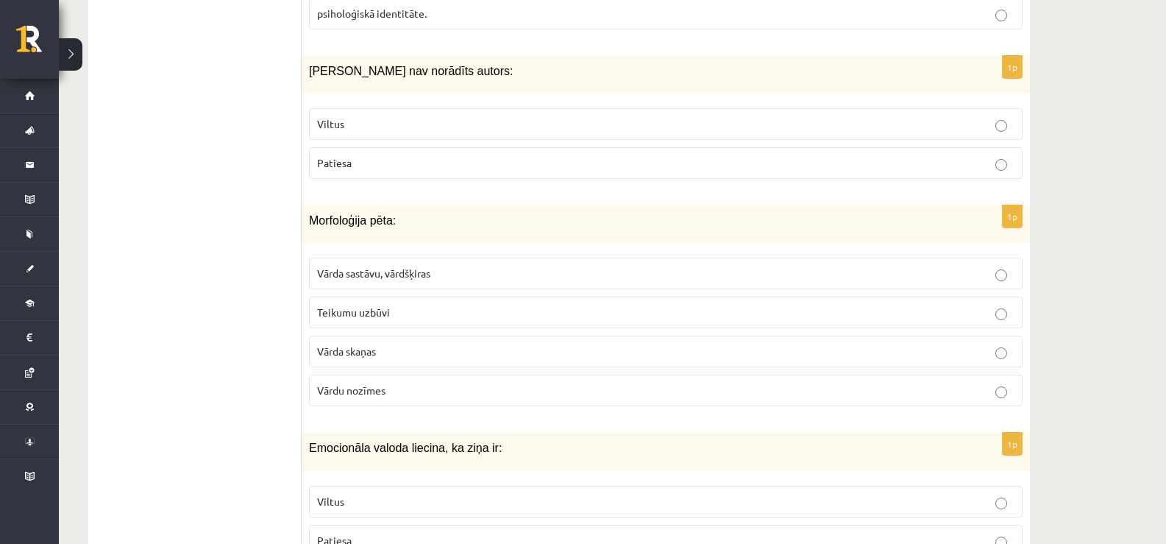
scroll to position [5826, 0]
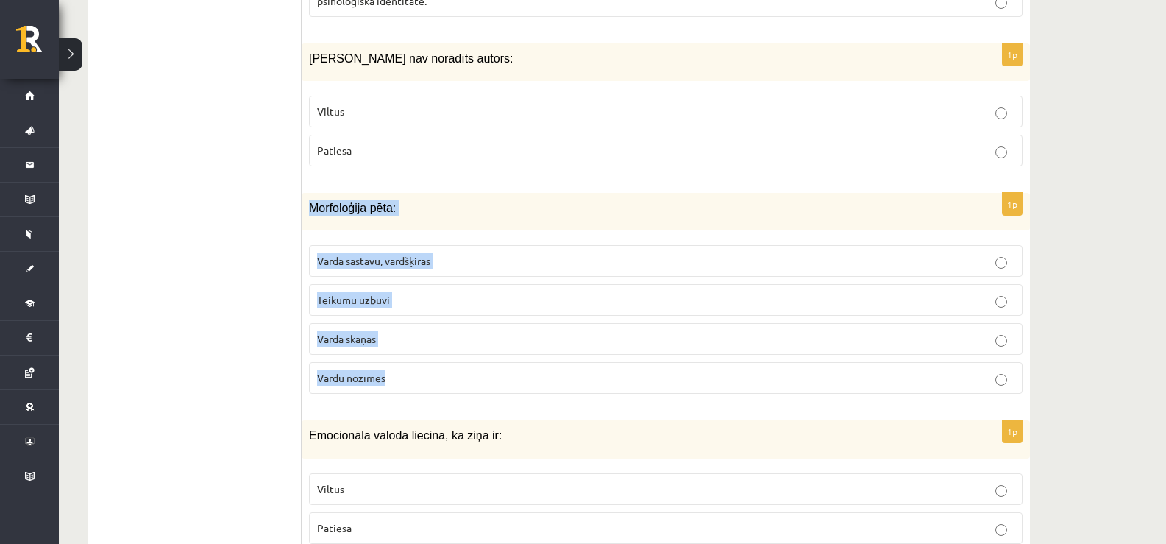
drag, startPoint x: 310, startPoint y: 190, endPoint x: 387, endPoint y: 374, distance: 198.8
click at [387, 374] on div "1p Morfoloģija pēta: Vārda sastāvu, vārdšķiras Teikumu uzbūvi Vārda skaņas Vārd…" at bounding box center [666, 299] width 728 height 213
copy div "Morfoloģija pēta: Vārda sastāvu, vārdšķiras Teikumu uzbūvi Vārda skaņas Vārdu n…"
click at [335, 245] on label "Vārda sastāvu, vārdšķiras" at bounding box center [665, 261] width 713 height 32
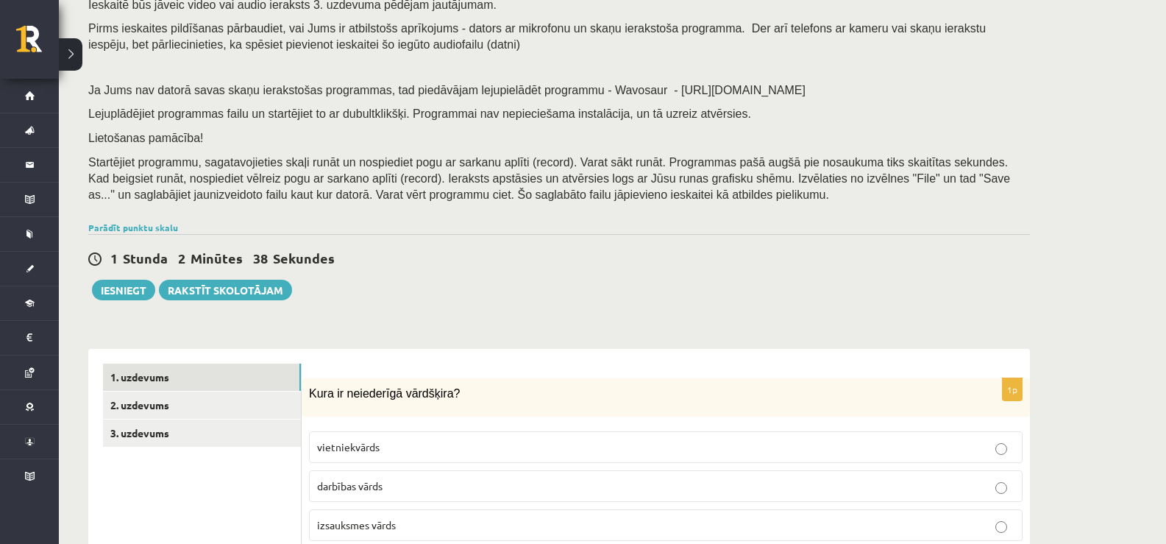
scroll to position [294, 0]
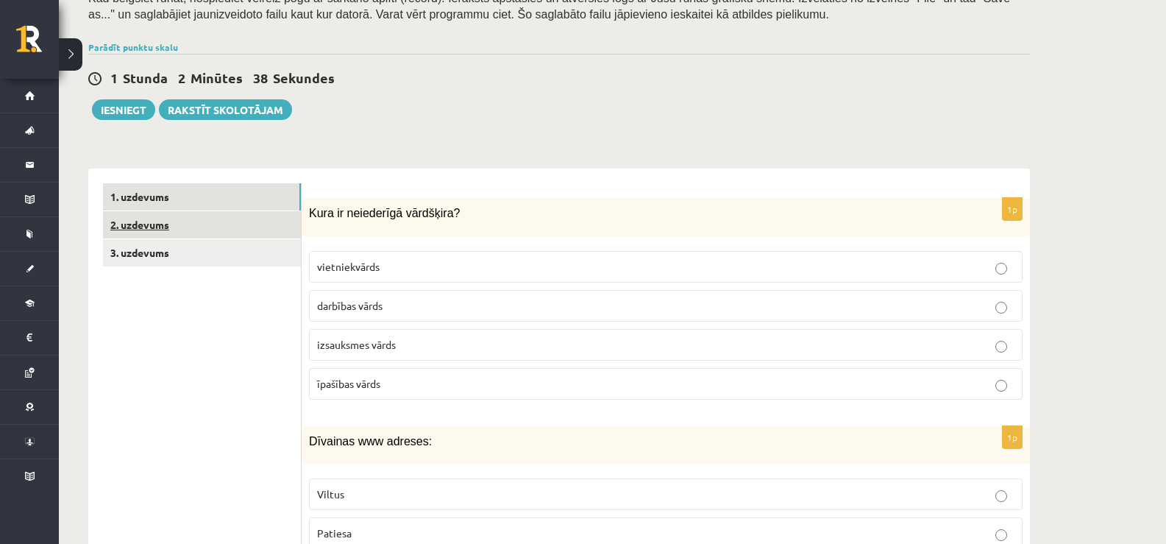
click at [172, 227] on link "2. uzdevums" at bounding box center [202, 224] width 198 height 27
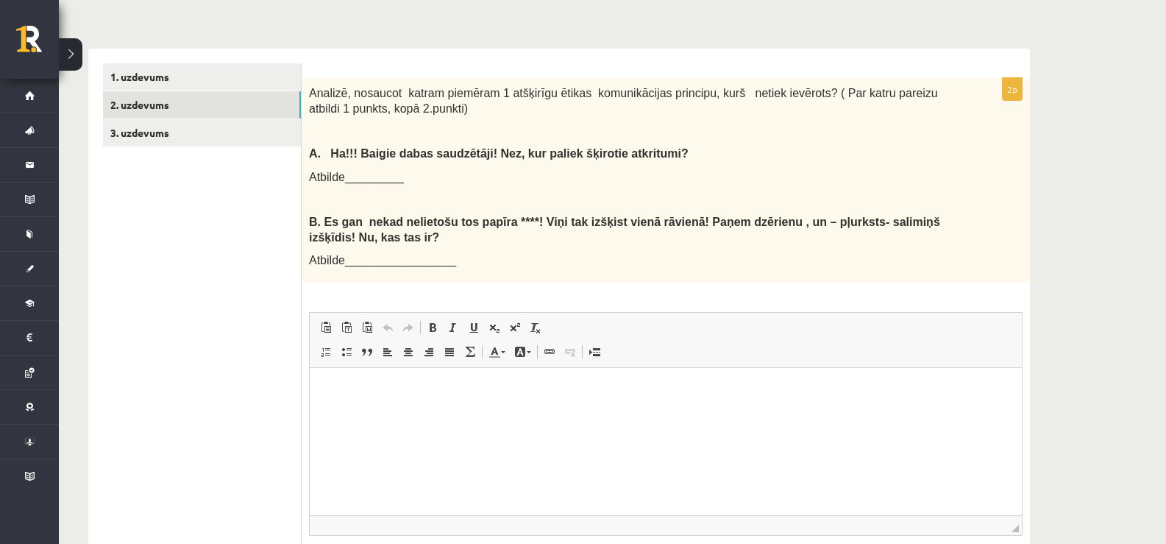
scroll to position [441, 0]
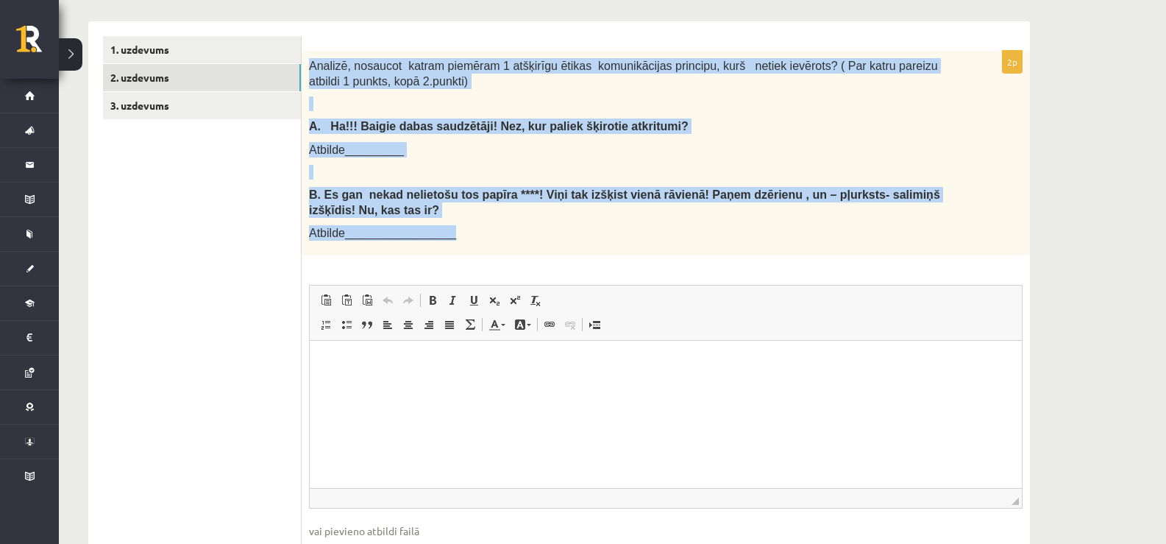
drag, startPoint x: 310, startPoint y: 60, endPoint x: 590, endPoint y: 242, distance: 334.4
click at [590, 242] on div "Analizē, nosaucot katram piemēram 1 atšķirīgu ētikas komunikācijas principu, ku…" at bounding box center [666, 153] width 728 height 204
copy div "Analizē, nosaucot katram piemēram 1 atšķirīgu ētikas komunikācijas principu, ku…"
click at [421, 160] on div "Analizē, nosaucot katram piemēram 1 atšķirīgu ētikas komunikācijas principu, ku…" at bounding box center [666, 153] width 728 height 204
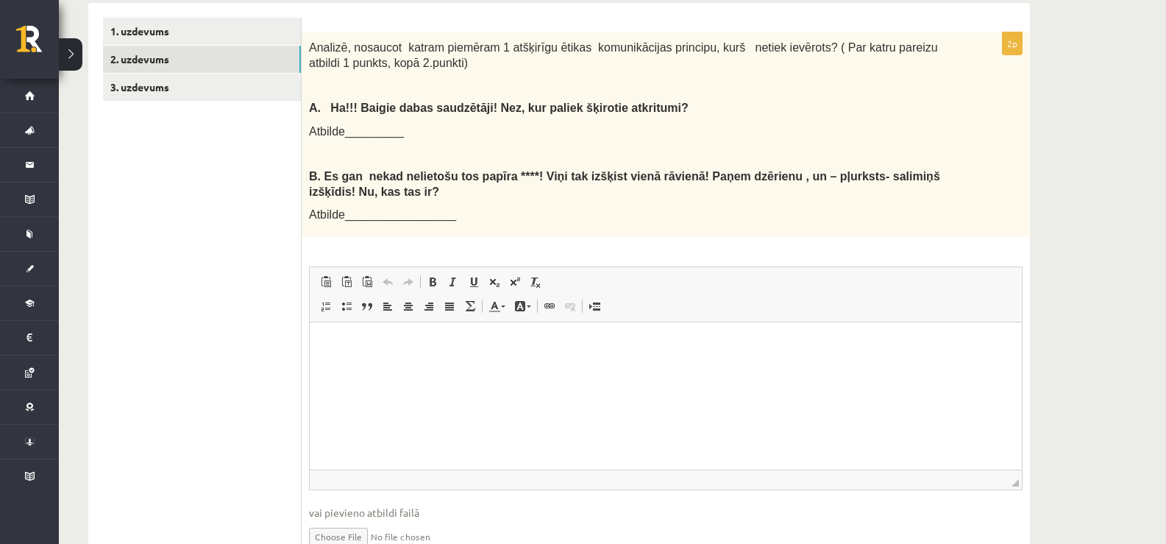
scroll to position [515, 0]
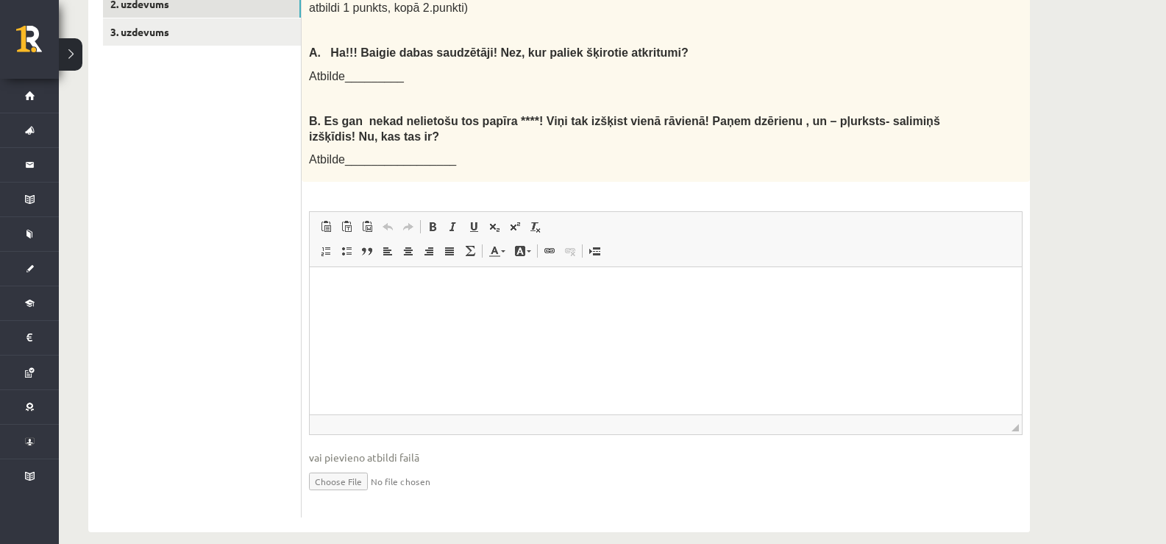
click at [339, 302] on html at bounding box center [666, 289] width 712 height 45
click at [363, 302] on body "** **" at bounding box center [665, 302] width 683 height 40
click at [357, 293] on p "**" at bounding box center [665, 289] width 683 height 15
drag, startPoint x: 337, startPoint y: 283, endPoint x: 423, endPoint y: 283, distance: 86.1
click at [423, 283] on p "**********" at bounding box center [665, 289] width 683 height 15
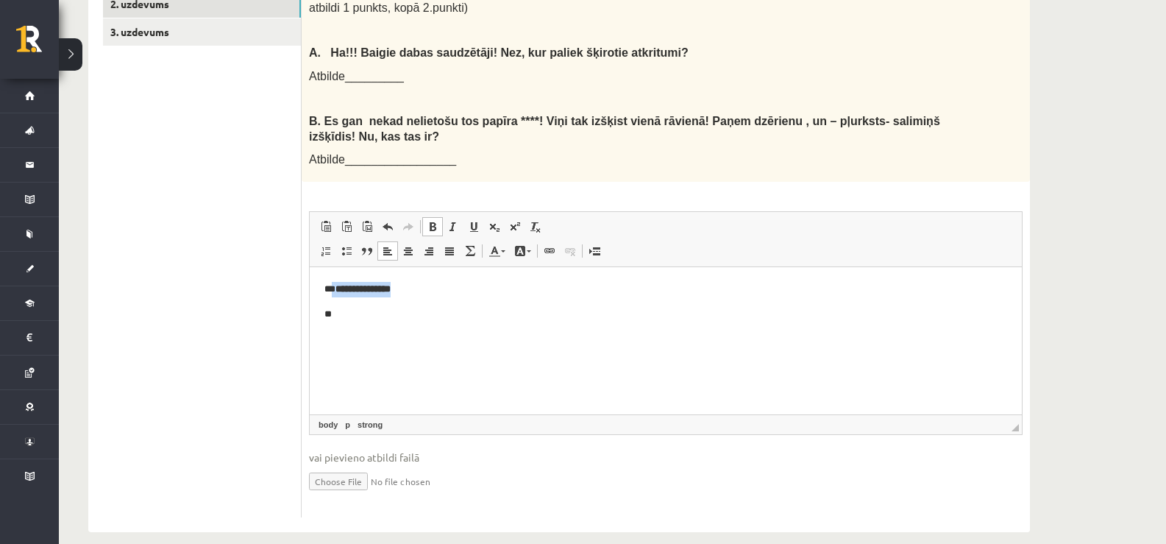
drag, startPoint x: 335, startPoint y: 285, endPoint x: 424, endPoint y: 285, distance: 89.7
click at [424, 285] on p "**********" at bounding box center [665, 289] width 683 height 15
click at [431, 229] on span at bounding box center [433, 227] width 12 height 12
drag, startPoint x: 432, startPoint y: 224, endPoint x: 123, endPoint y: 22, distance: 369.8
click at [432, 224] on span at bounding box center [433, 227] width 12 height 12
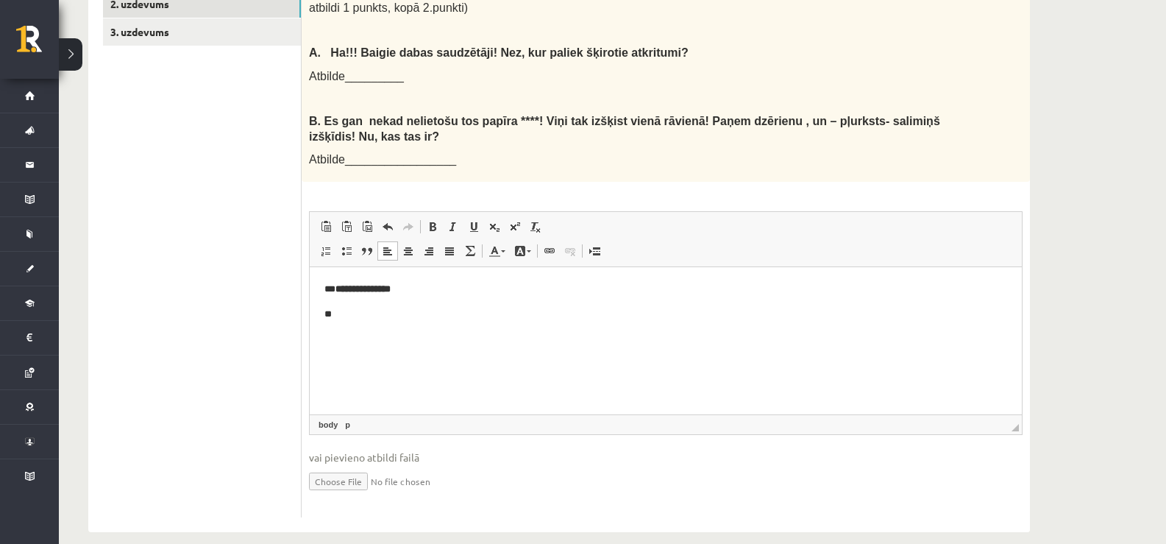
click at [432, 302] on body "**********" at bounding box center [665, 302] width 683 height 40
drag, startPoint x: 336, startPoint y: 286, endPoint x: 418, endPoint y: 279, distance: 82.7
click at [418, 286] on p "**********" at bounding box center [665, 289] width 683 height 15
click at [332, 284] on p "**********" at bounding box center [665, 289] width 683 height 15
click at [340, 308] on p "**" at bounding box center [665, 314] width 683 height 15
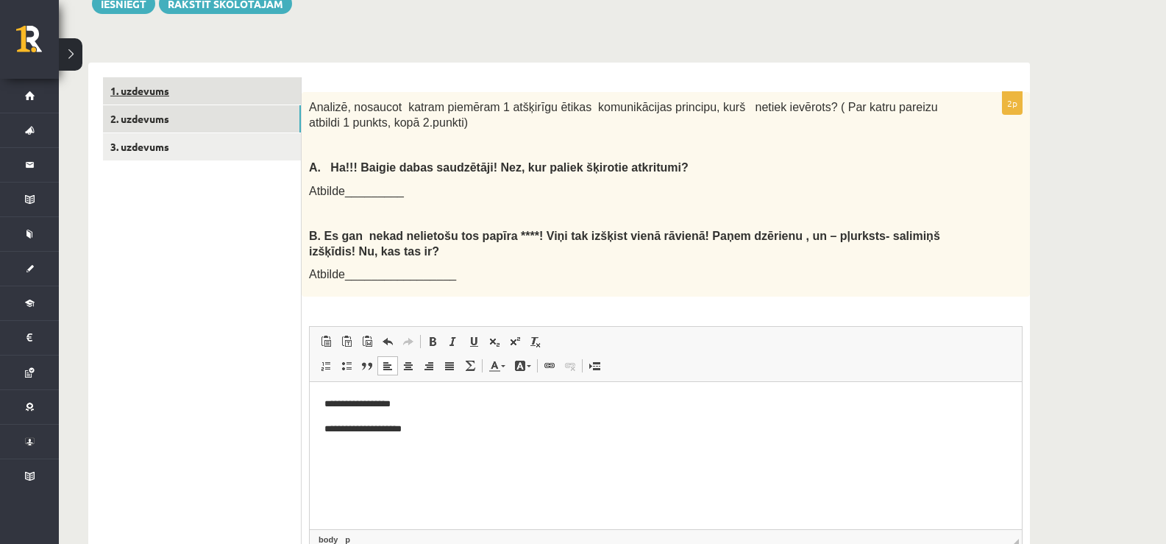
scroll to position [368, 0]
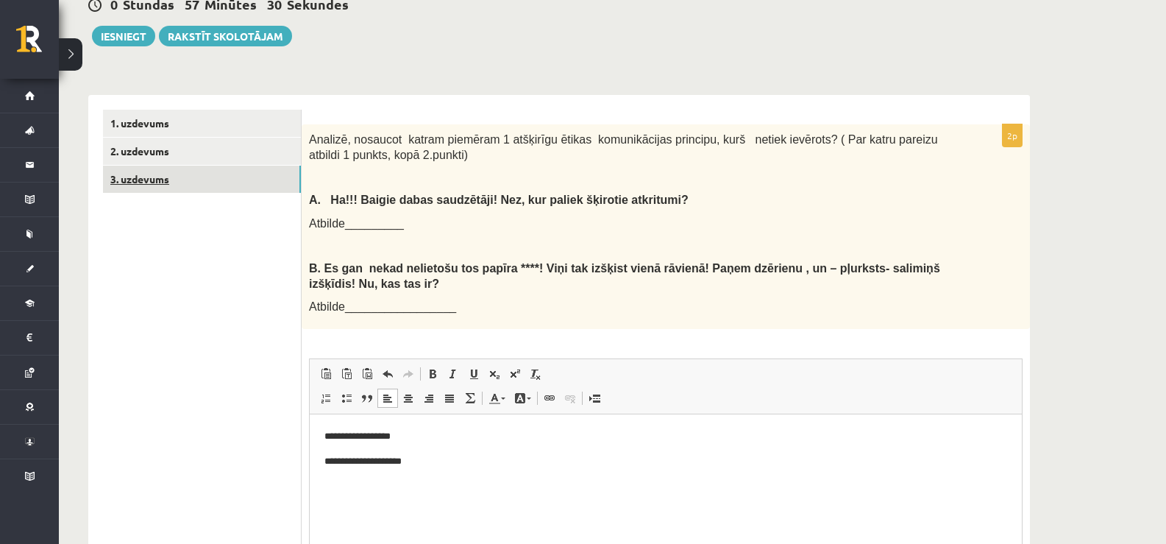
click at [151, 184] on link "3. uzdevums" at bounding box center [202, 178] width 198 height 27
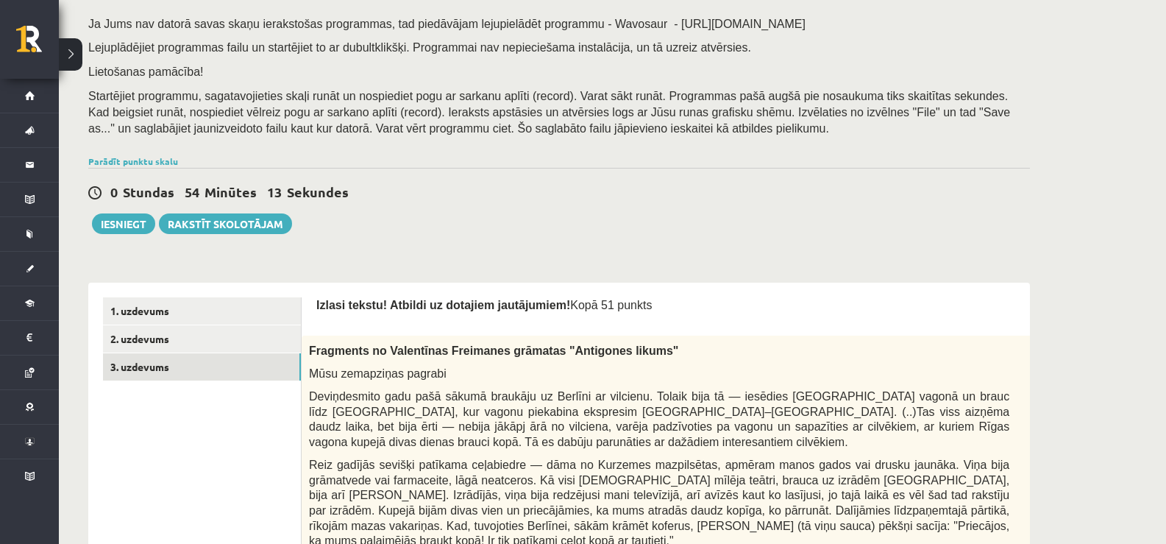
scroll to position [311, 0]
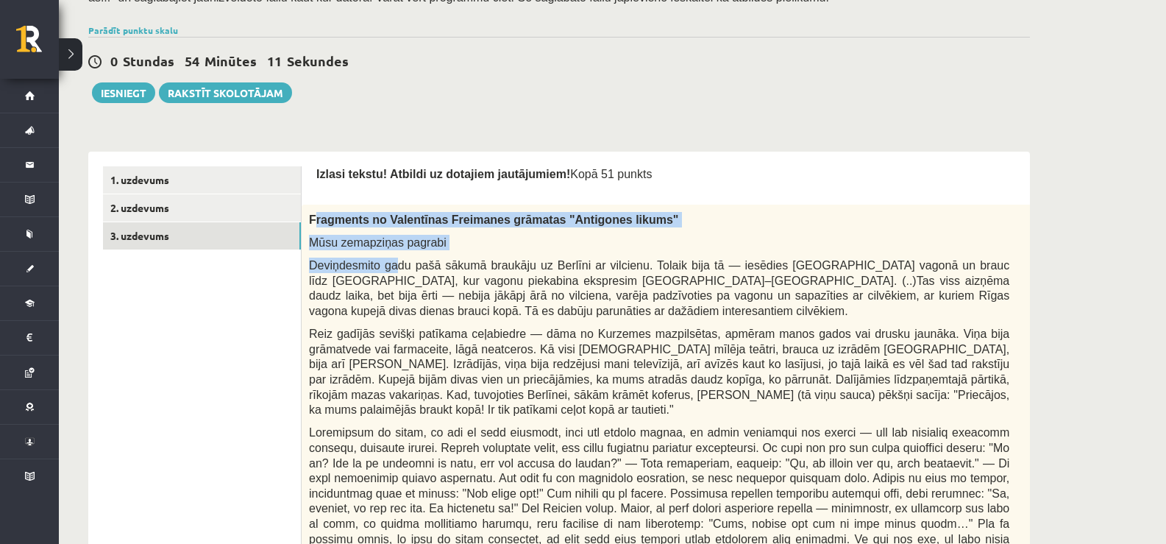
drag, startPoint x: 314, startPoint y: 216, endPoint x: 332, endPoint y: 221, distance: 19.1
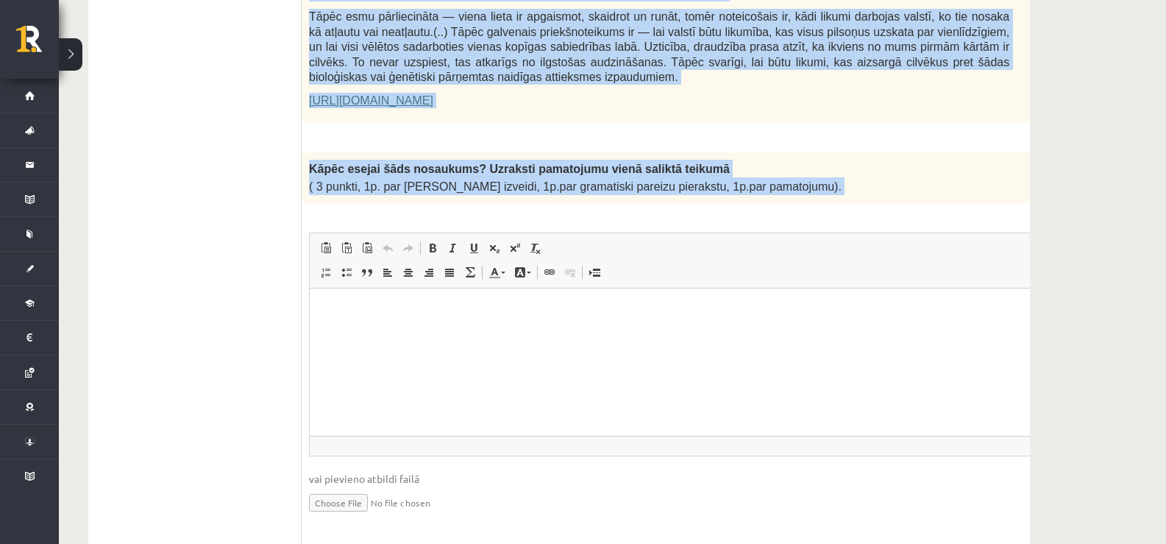
scroll to position [1120, 0]
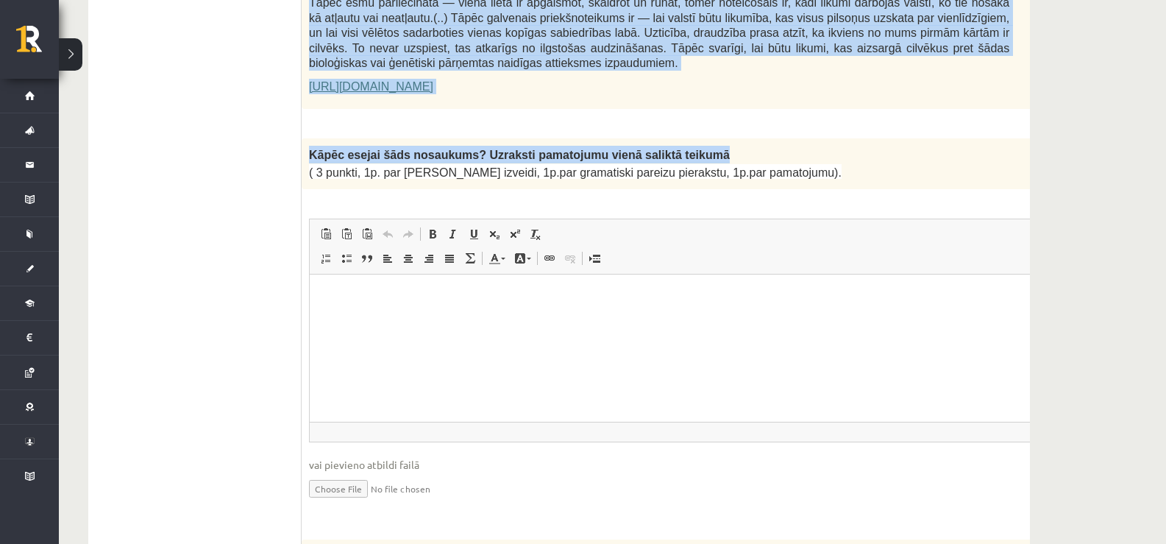
drag, startPoint x: 308, startPoint y: 213, endPoint x: 706, endPoint y: 112, distance: 410.6
copy form "Loremipsu do Sitametcon Adipiscin elitsedd "Eiusmodte incidi" Utla etdolorema a…"
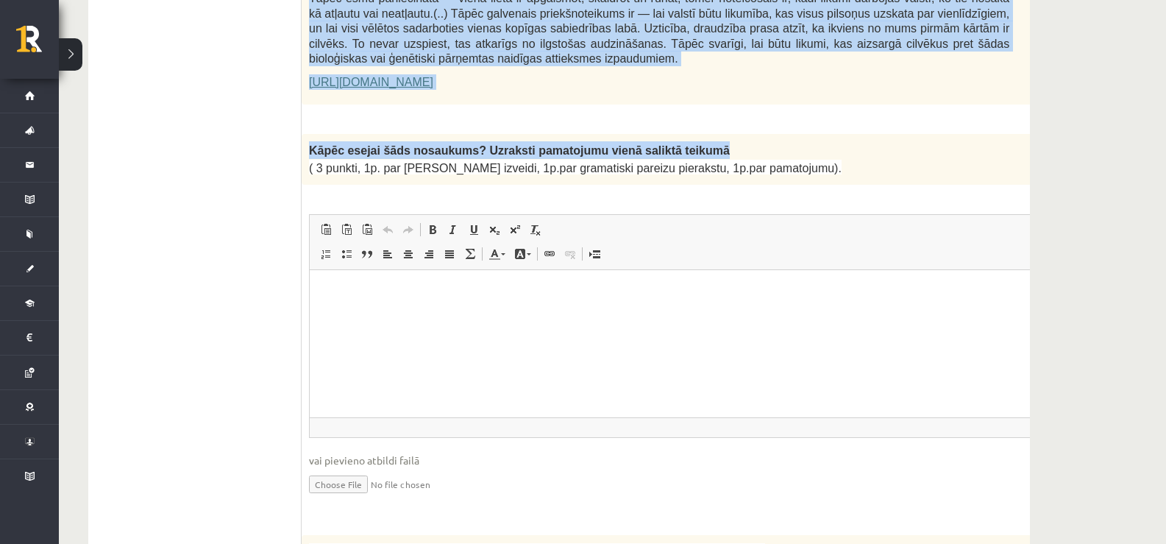
scroll to position [1414, 0]
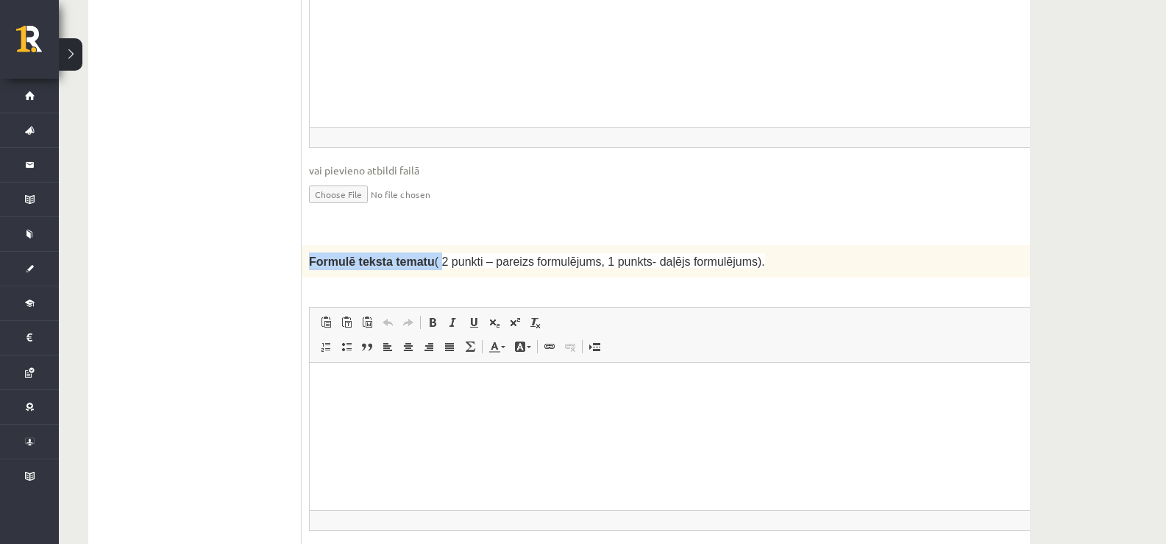
drag, startPoint x: 304, startPoint y: 205, endPoint x: 429, endPoint y: 213, distance: 125.3
click at [429, 245] on div "Formulē teksta tematu ( 2 punkti – pareizs formulējums, 1 punkts- daļējs formul…" at bounding box center [696, 261] width 788 height 32
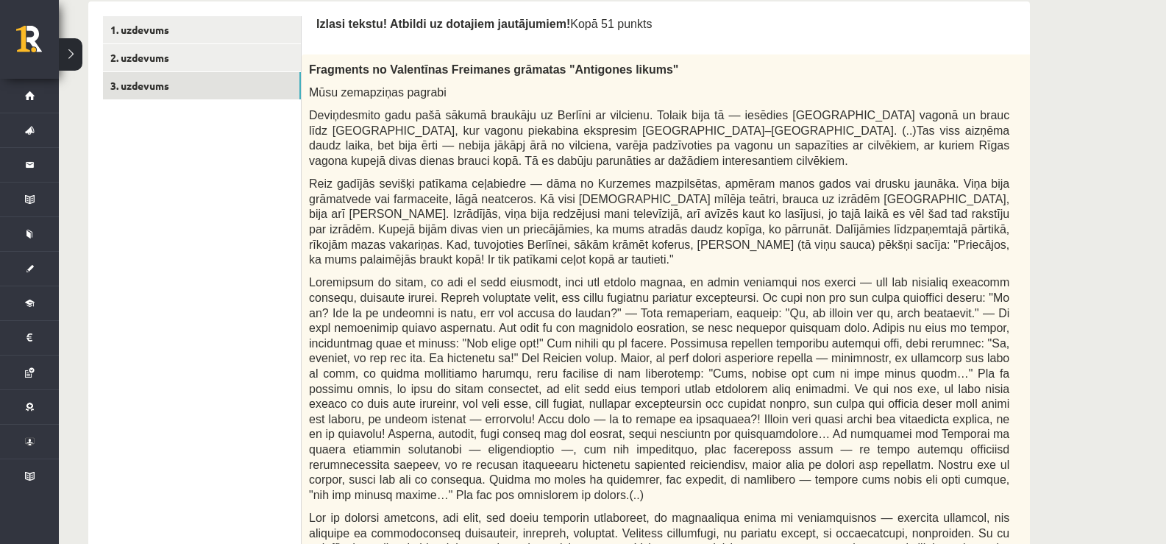
scroll to position [311, 0]
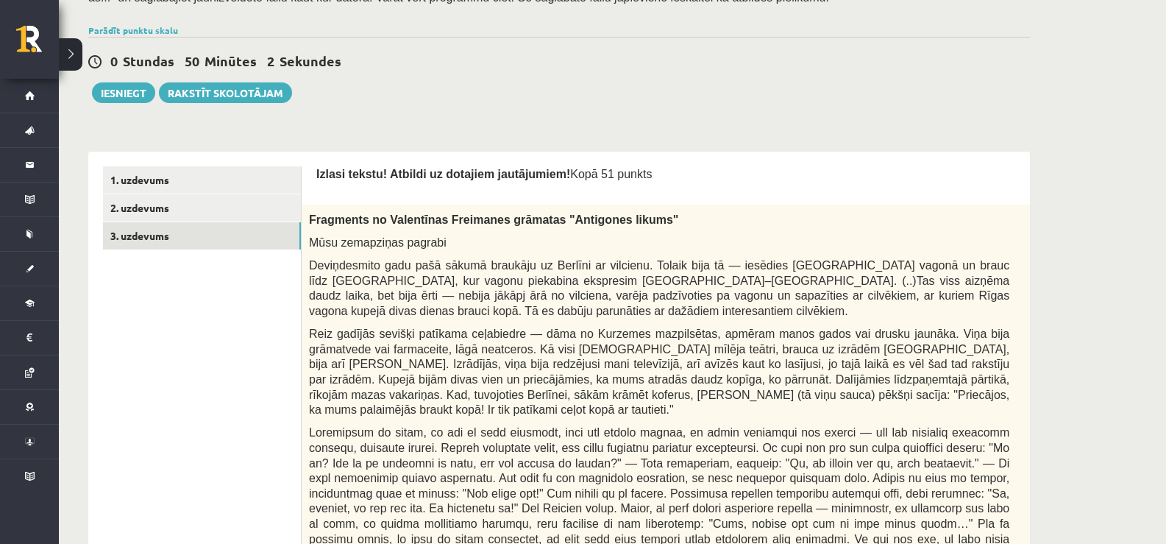
click at [494, 305] on p "Deviņdesmito gadu pašā sākumā braukāju uz Berlīni ar vilcienu. Tolaik bija tā —…" at bounding box center [659, 287] width 700 height 60
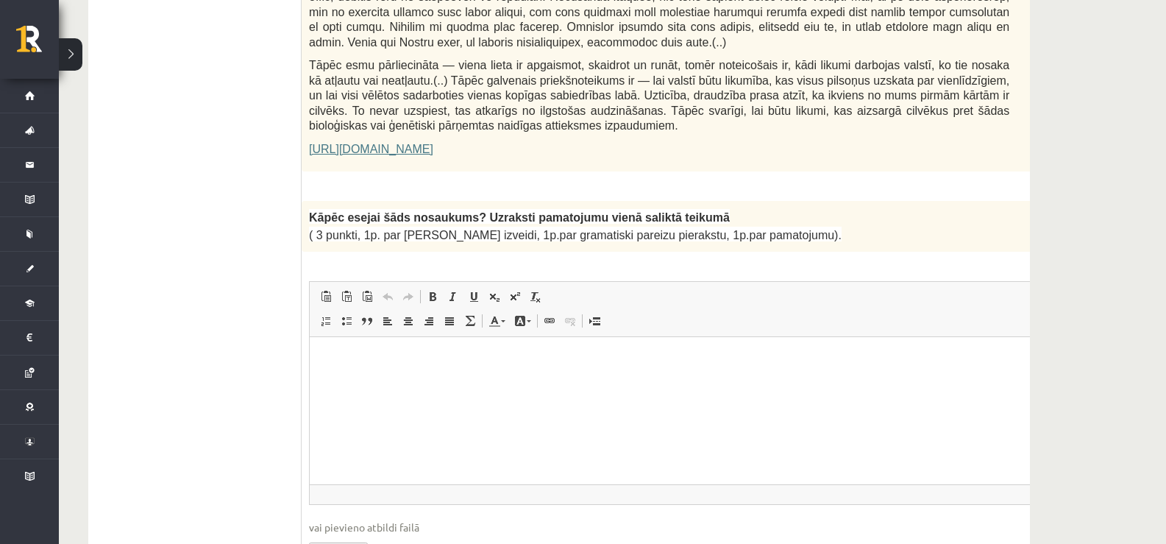
scroll to position [1047, 0]
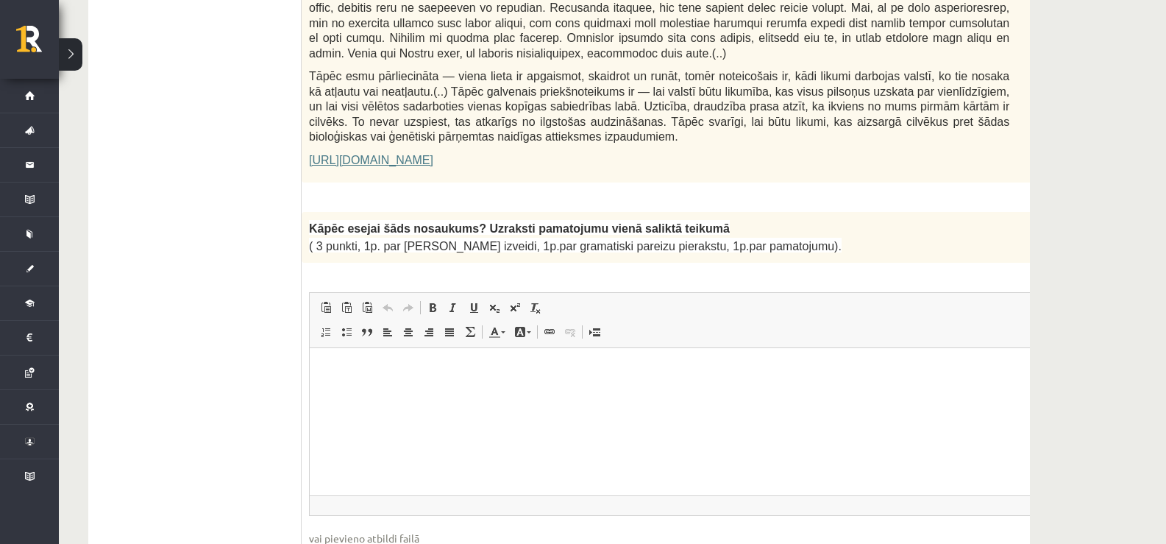
click at [348, 392] on html at bounding box center [696, 369] width 772 height 45
paste body "Визуальный текстовый редактор, wiswyg-editor-user-answer-47433800821120"
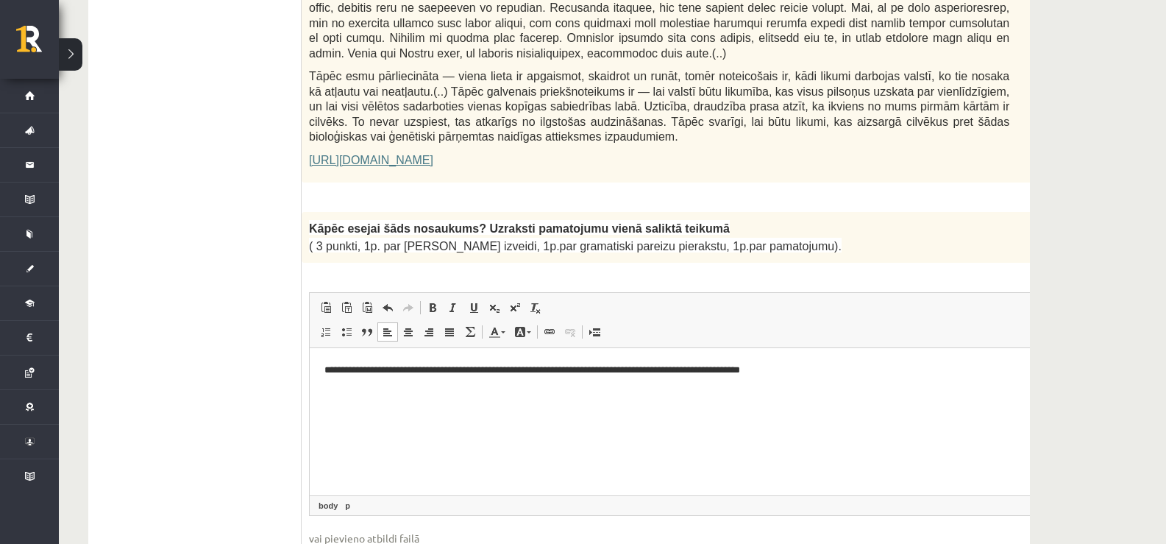
click at [327, 366] on p "**********" at bounding box center [676, 369] width 704 height 15
click at [332, 362] on p "**********" at bounding box center [676, 369] width 704 height 15
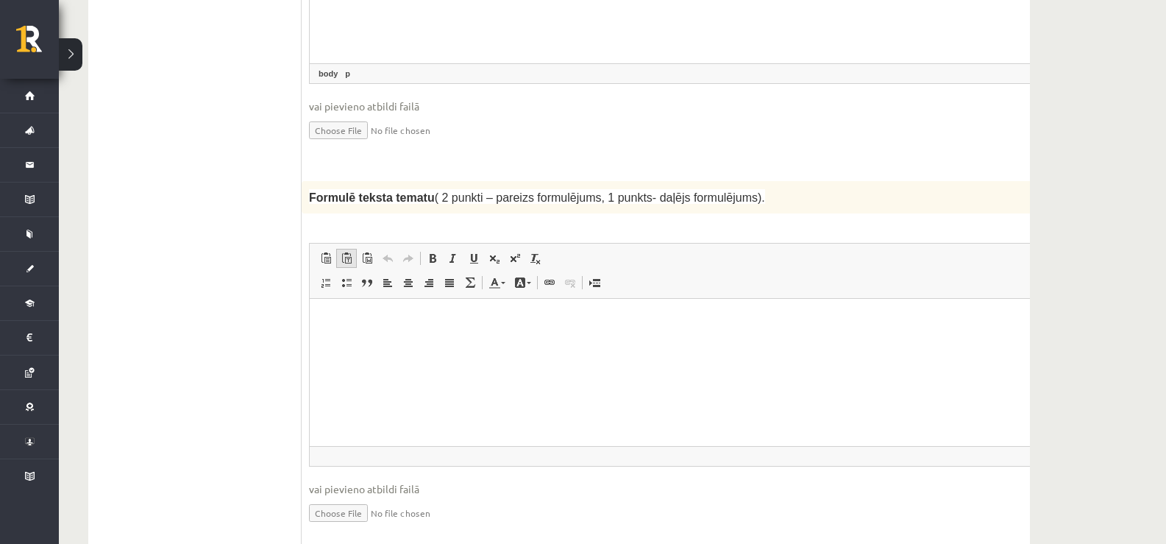
scroll to position [1488, 0]
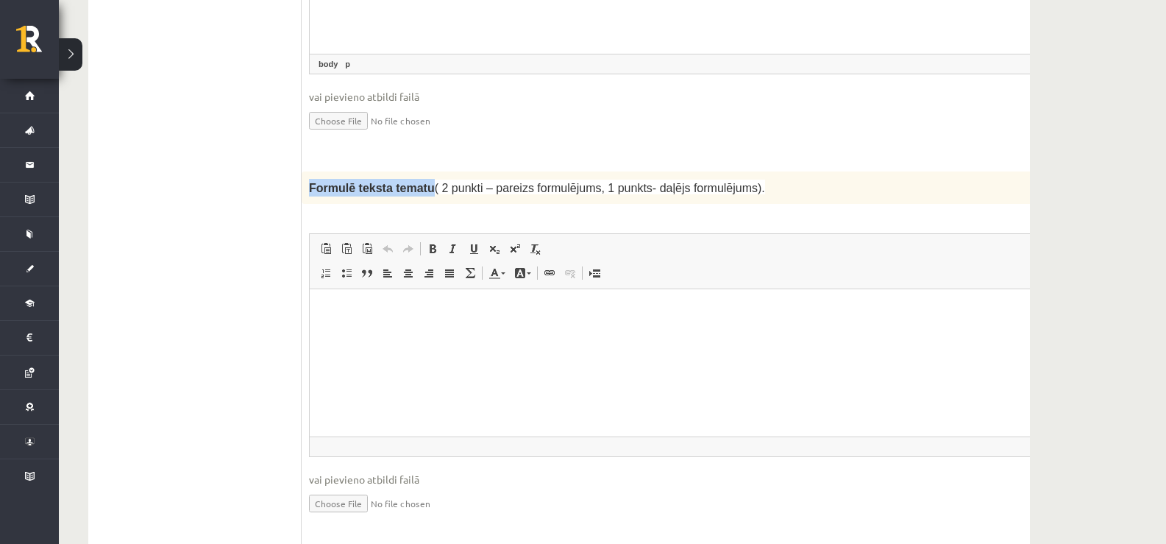
drag, startPoint x: 304, startPoint y: 138, endPoint x: 417, endPoint y: 141, distance: 113.3
click at [417, 171] on div "Formulē teksta tematu ( 2 punkti – pareizs formulējums, 1 punkts- daļējs formul…" at bounding box center [696, 187] width 788 height 32
click at [343, 324] on html at bounding box center [696, 311] width 772 height 45
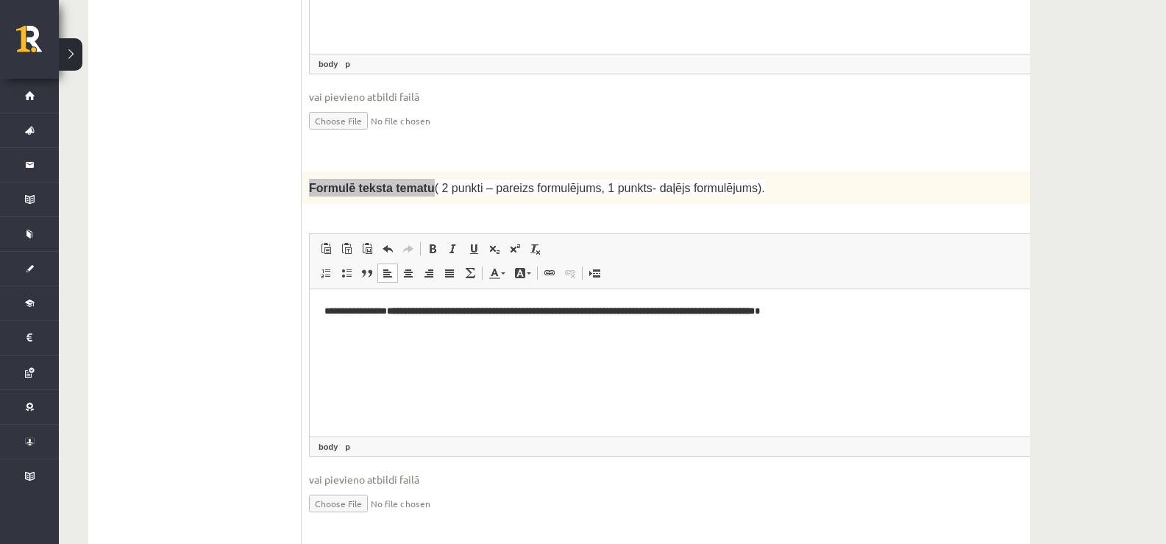
click at [329, 304] on p "**********" at bounding box center [676, 311] width 704 height 15
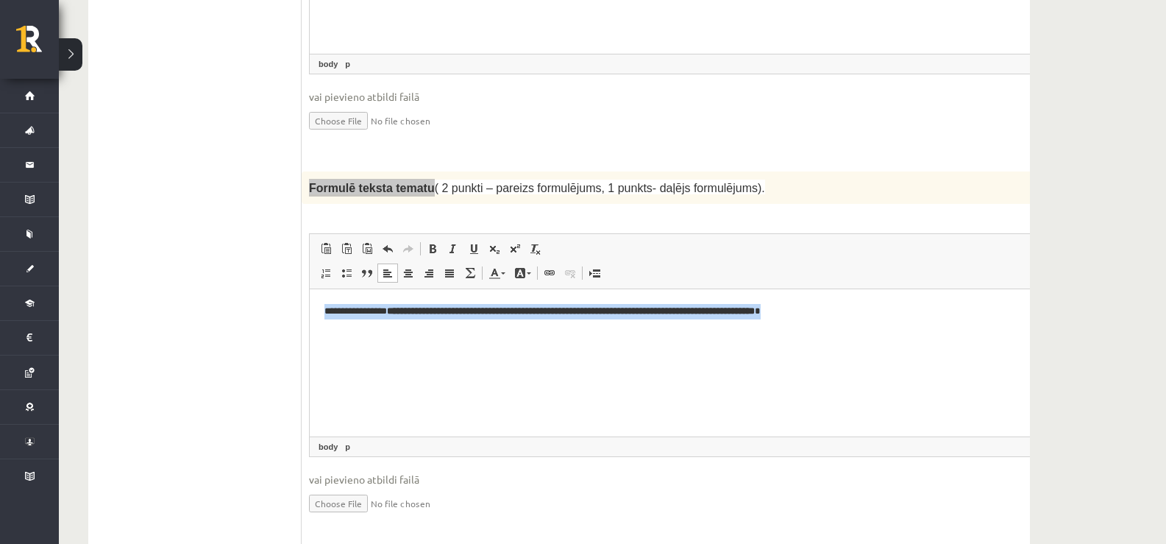
drag, startPoint x: 858, startPoint y: 310, endPoint x: 230, endPoint y: 329, distance: 627.7
click at [310, 329] on html "**********" at bounding box center [696, 311] width 772 height 45
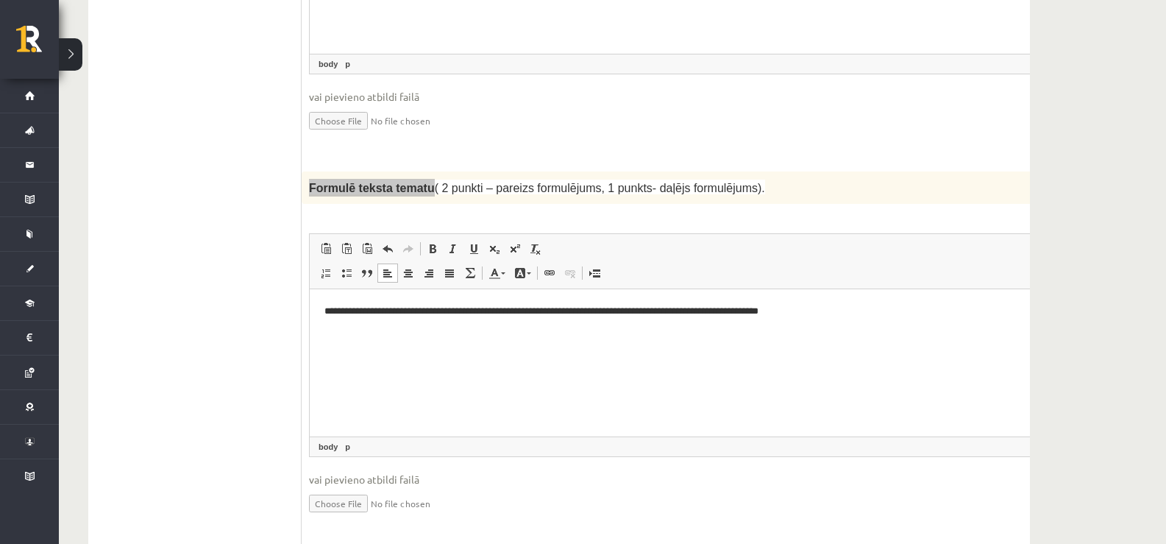
drag, startPoint x: 438, startPoint y: 337, endPoint x: 345, endPoint y: 327, distance: 93.2
click at [436, 334] on html "**********" at bounding box center [696, 311] width 772 height 45
click at [328, 308] on p "**********" at bounding box center [676, 311] width 704 height 15
click at [330, 307] on p "**********" at bounding box center [676, 311] width 704 height 15
drag, startPoint x: 813, startPoint y: 317, endPoint x: 824, endPoint y: 313, distance: 10.9
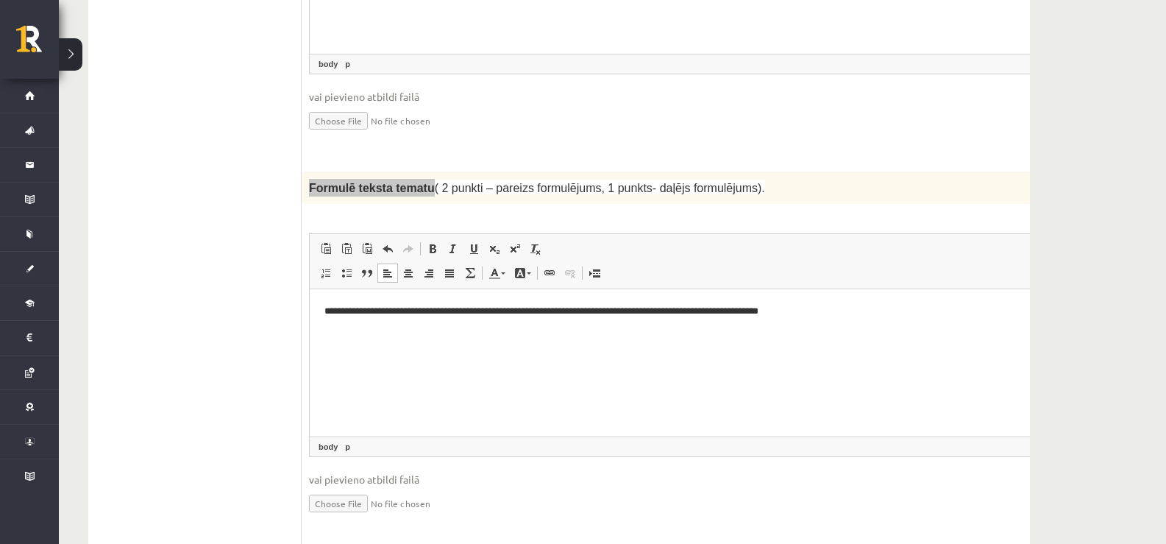
click at [813, 316] on p "**********" at bounding box center [676, 311] width 704 height 15
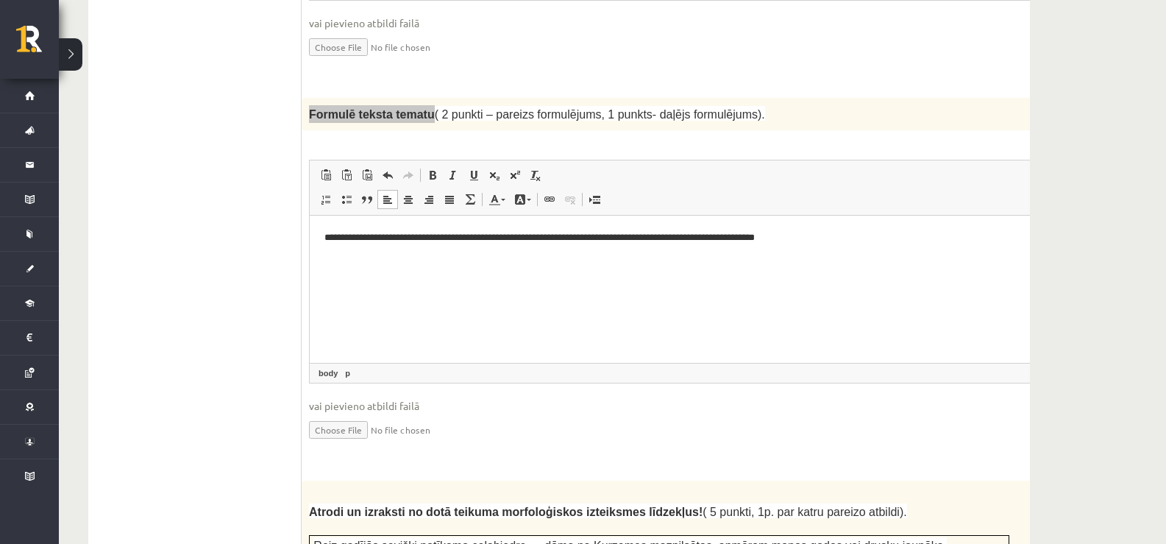
scroll to position [1856, 0]
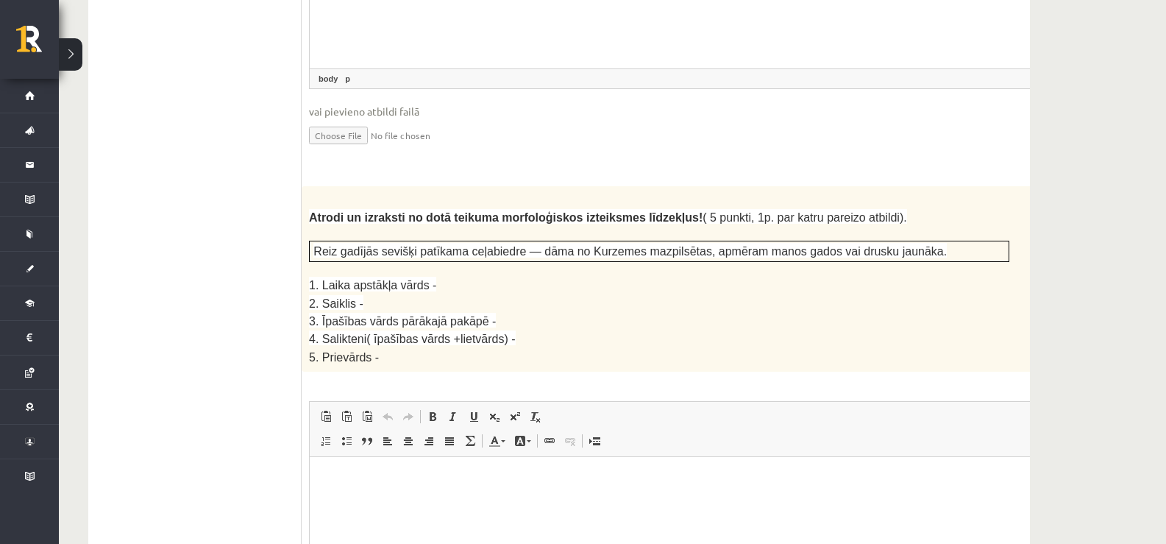
click at [485, 294] on p "2. Saiklis -" at bounding box center [659, 303] width 700 height 18
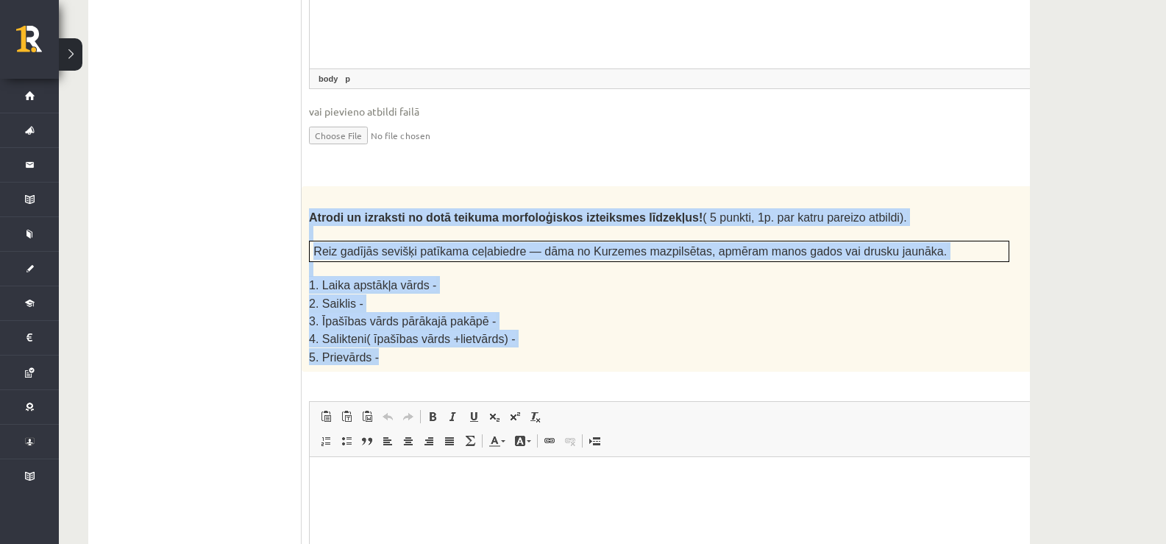
drag, startPoint x: 311, startPoint y: 168, endPoint x: 393, endPoint y: 299, distance: 153.7
click at [393, 303] on div "Atrodi un izraksti no dotā teikuma morfoloģiskos izteiksmes līdzekļus! ( 5 punk…" at bounding box center [696, 278] width 788 height 185
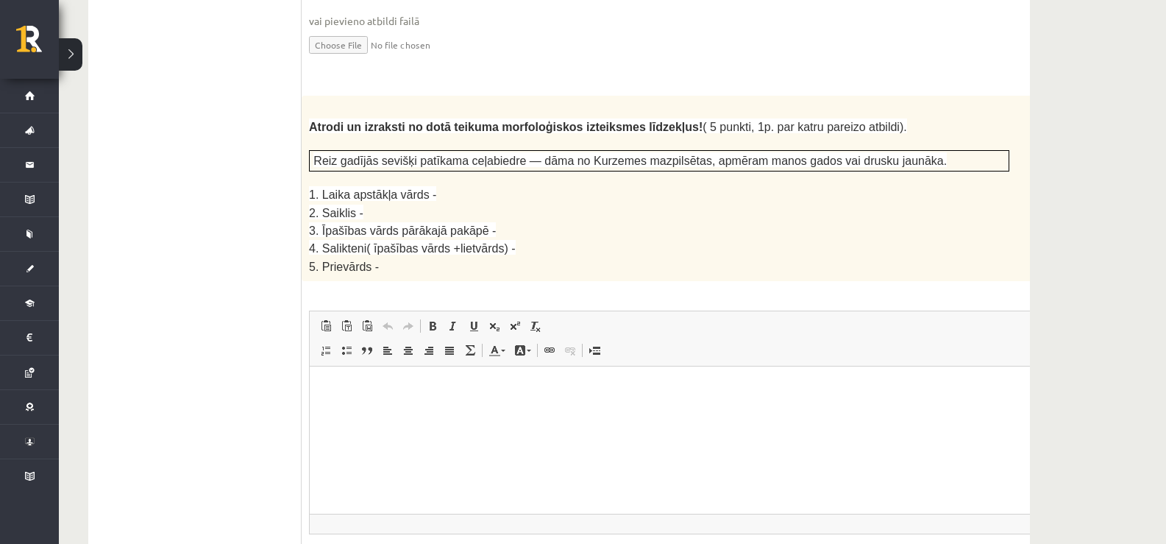
scroll to position [2028, 0]
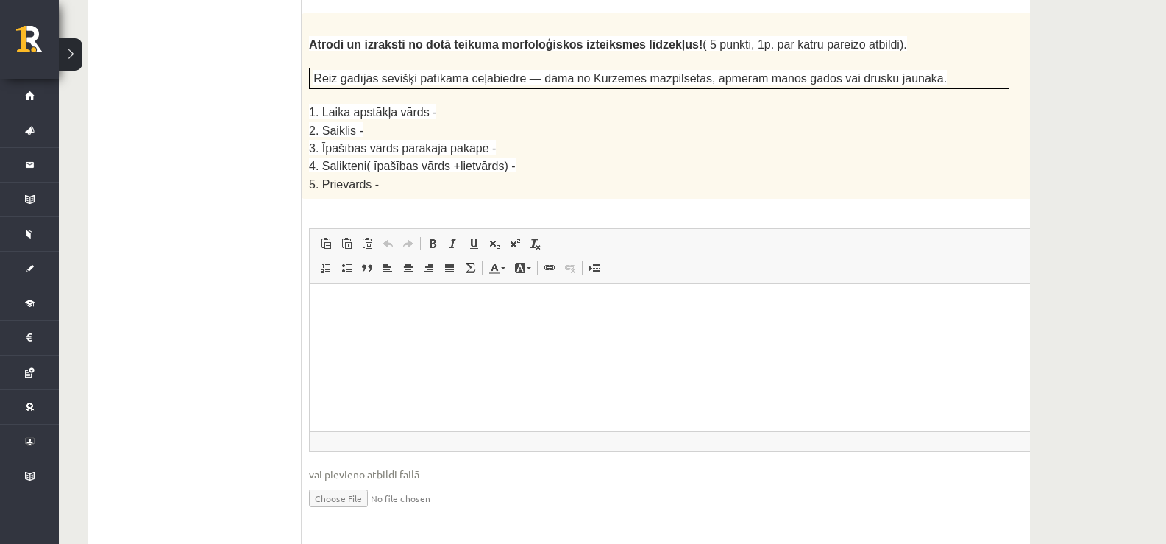
click at [319, 312] on html at bounding box center [696, 306] width 772 height 45
click at [317, 258] on link "Вставить / удалить нумерованный список" at bounding box center [326, 267] width 21 height 19
click at [416, 313] on li "Визуальный текстовый редактор, wiswyg-editor-user-answer-47433800695380" at bounding box center [696, 306] width 684 height 15
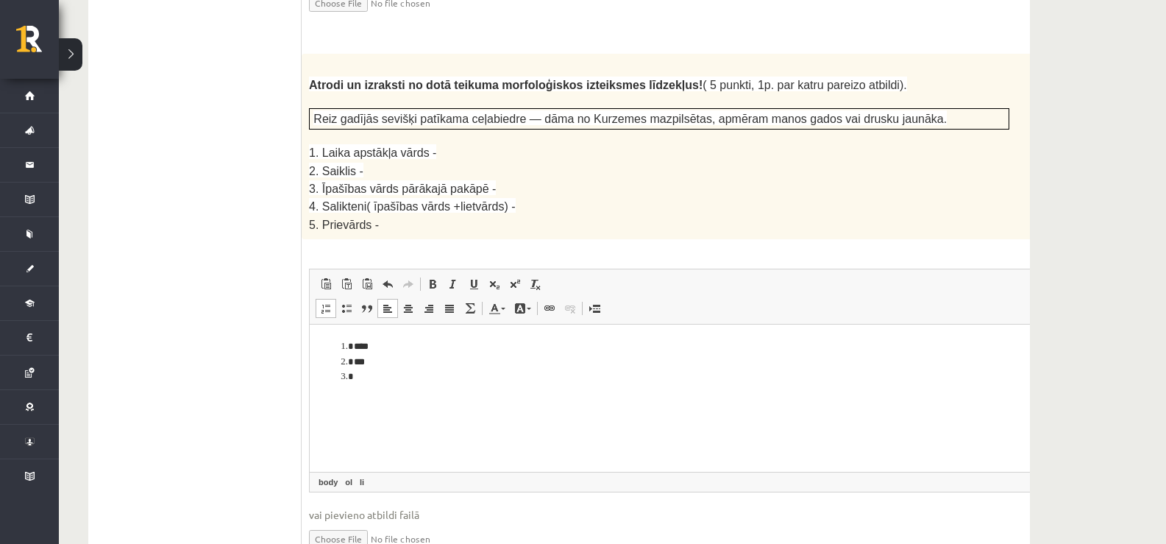
scroll to position [1955, 0]
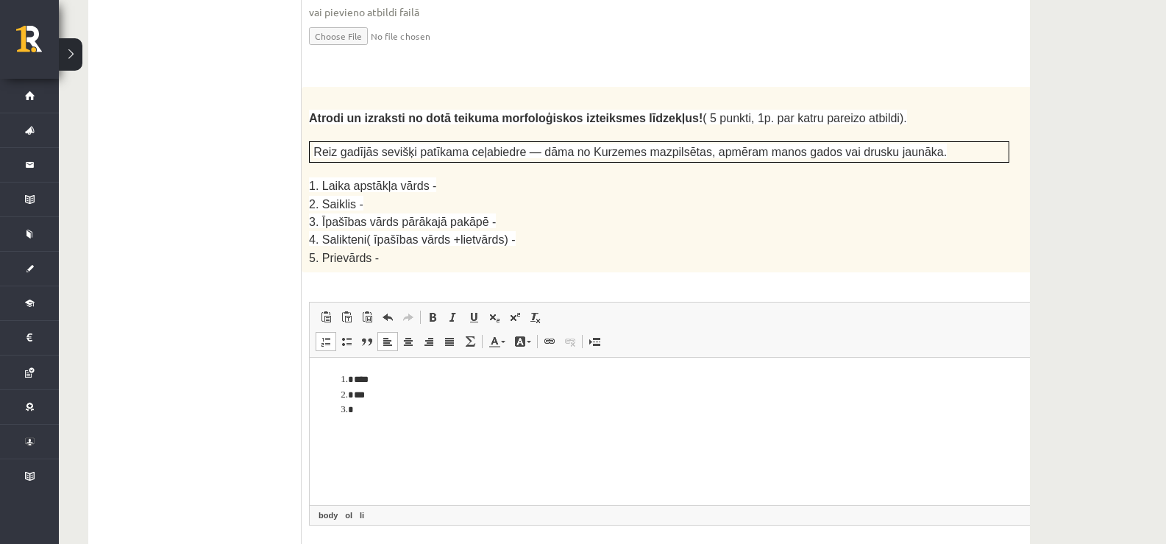
click at [398, 416] on li "Визуальный текстовый редактор, wiswyg-editor-user-answer-47433800695380" at bounding box center [696, 409] width 684 height 15
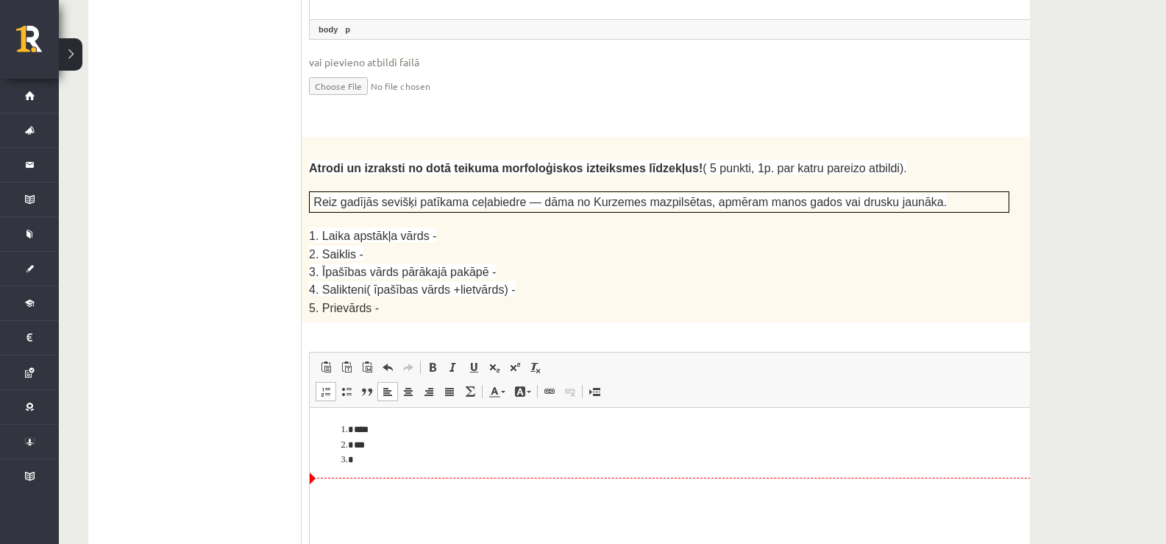
scroll to position [1881, 0]
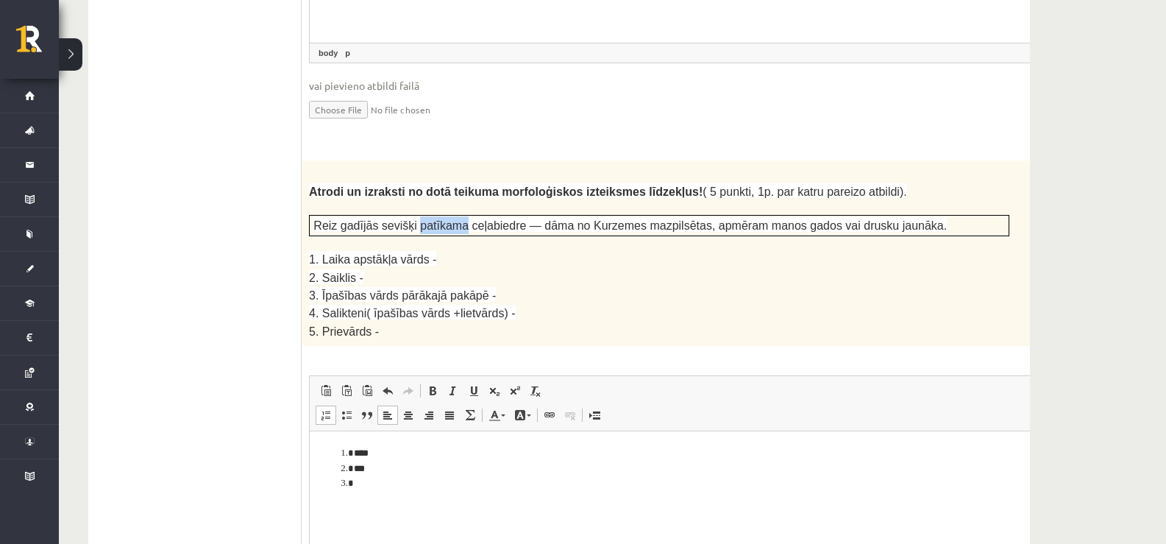
drag, startPoint x: 450, startPoint y: 175, endPoint x: 405, endPoint y: 175, distance: 44.9
click at [405, 219] on span "Reiz gadījās sevišķi patīkama ceļabiedre — dāma no Kurzemes mazpilsētas, apmēra…" at bounding box center [629, 225] width 633 height 13
click at [376, 505] on html "**** ***" at bounding box center [696, 468] width 772 height 75
click at [356, 479] on li "********" at bounding box center [676, 483] width 645 height 15
click at [358, 480] on li "********" at bounding box center [676, 483] width 645 height 15
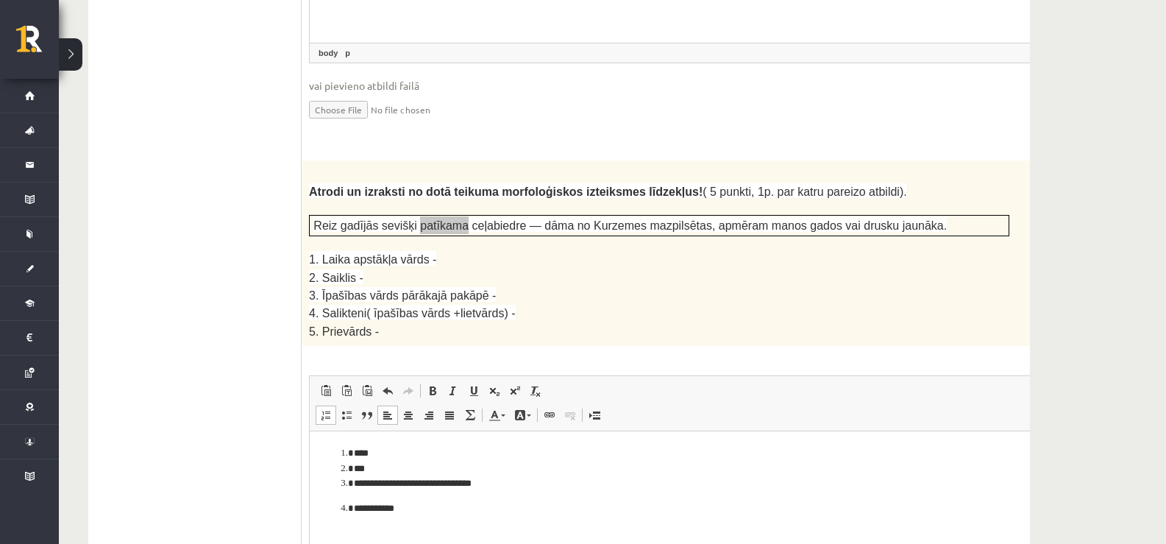
click at [354, 496] on ol "**********" at bounding box center [695, 481] width 743 height 71
drag, startPoint x: 338, startPoint y: 503, endPoint x: 349, endPoint y: 504, distance: 11.1
click at [341, 504] on ol "**********" at bounding box center [695, 481] width 743 height 71
click at [523, 236] on p at bounding box center [659, 243] width 700 height 15
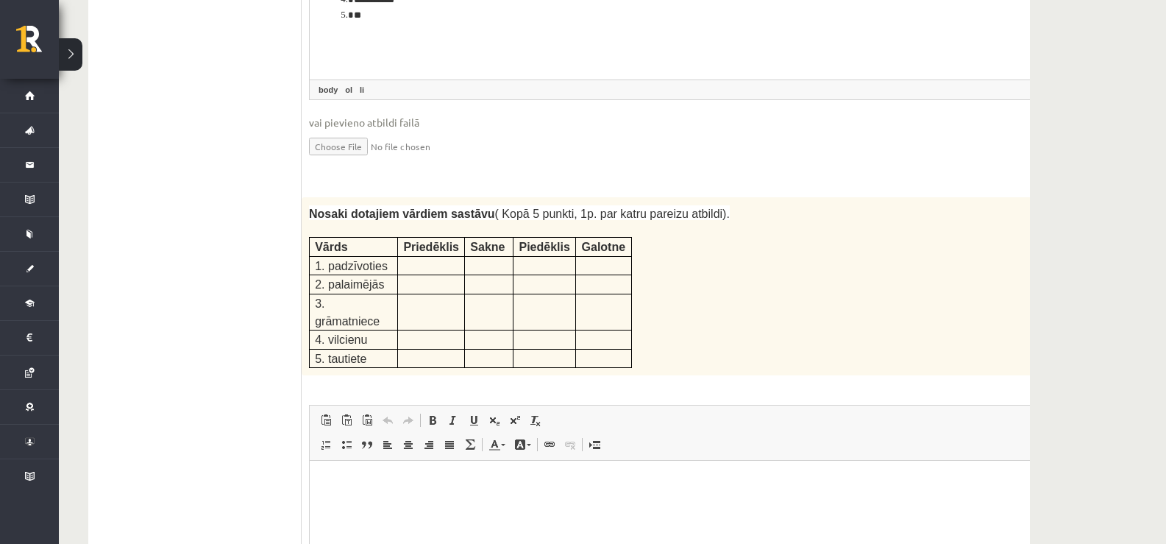
scroll to position [2396, 0]
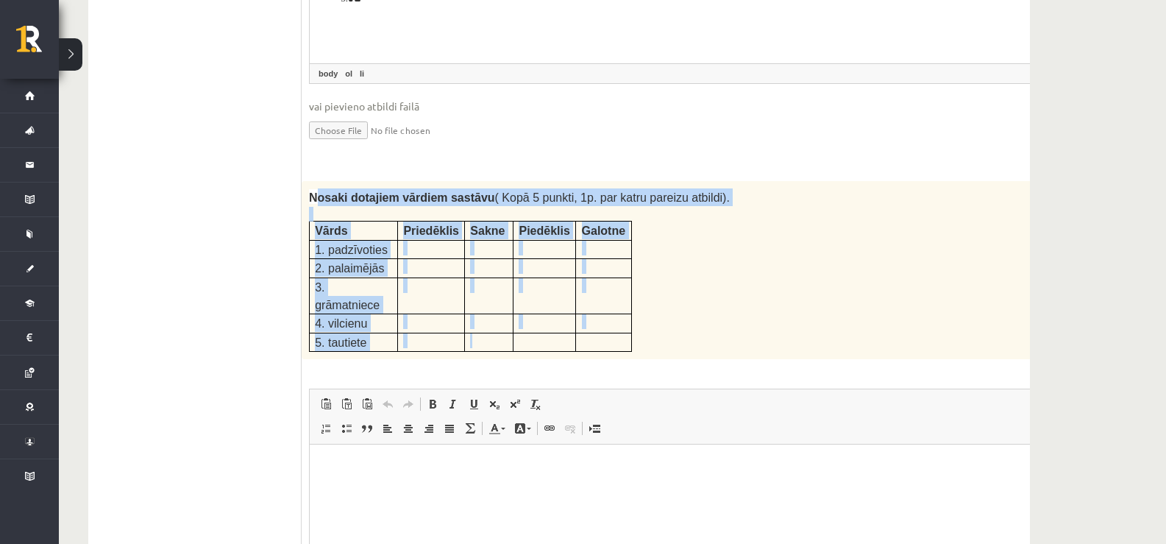
drag, startPoint x: 315, startPoint y: 143, endPoint x: 494, endPoint y: 260, distance: 214.6
click at [494, 260] on div "Nosaki dotajiem vārdiem sastāvu ( Kopā 5 punkti, 1p. par katru pareizu atbildi)…" at bounding box center [696, 270] width 788 height 178
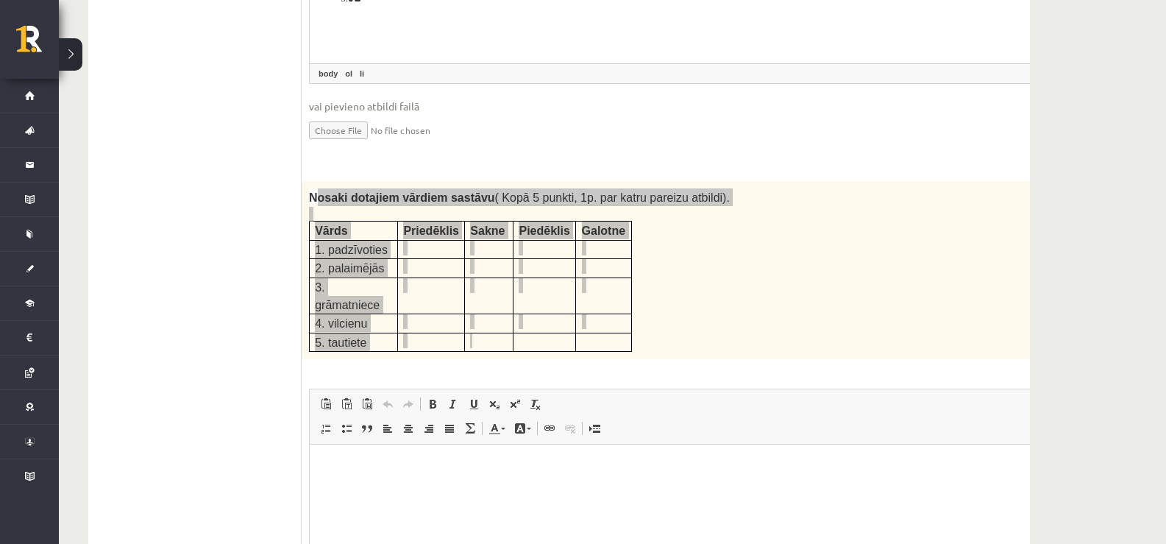
click at [347, 475] on html at bounding box center [696, 466] width 772 height 45
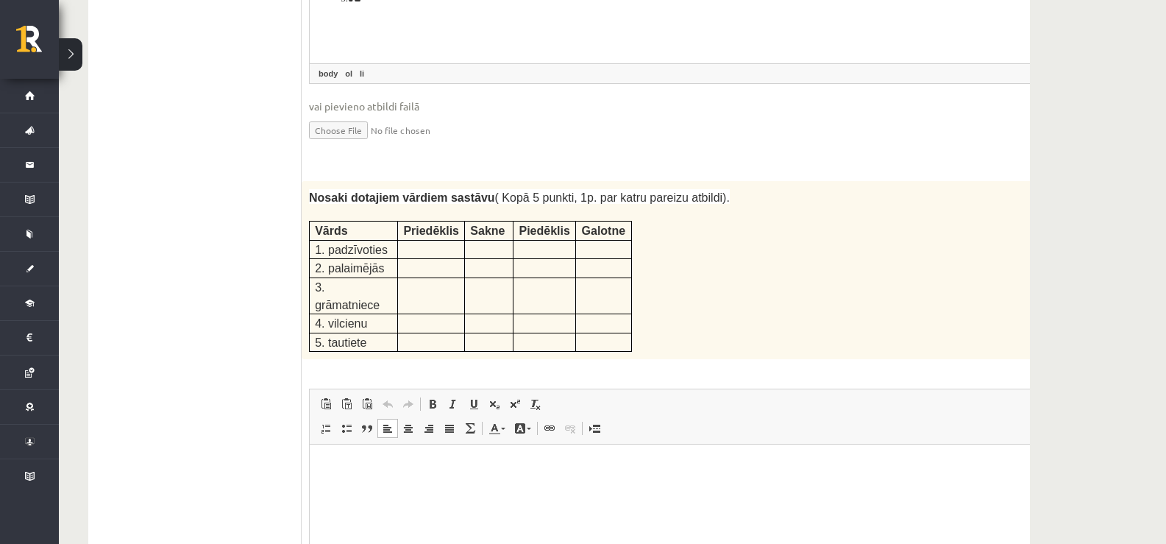
click at [741, 200] on div "Nosaki dotajiem vārdiem sastāvu ( Kopā 5 punkti, 1p. par katru pareizu atbildi)…" at bounding box center [696, 270] width 788 height 178
click at [385, 466] on p "Визуальный текстовый редактор, wiswyg-editor-user-answer-47433800620520" at bounding box center [695, 466] width 743 height 15
click at [325, 422] on span at bounding box center [326, 428] width 12 height 12
drag, startPoint x: 329, startPoint y: 195, endPoint x: 381, endPoint y: 196, distance: 51.5
click at [381, 241] on p "1. padzīvoties" at bounding box center [353, 250] width 77 height 18
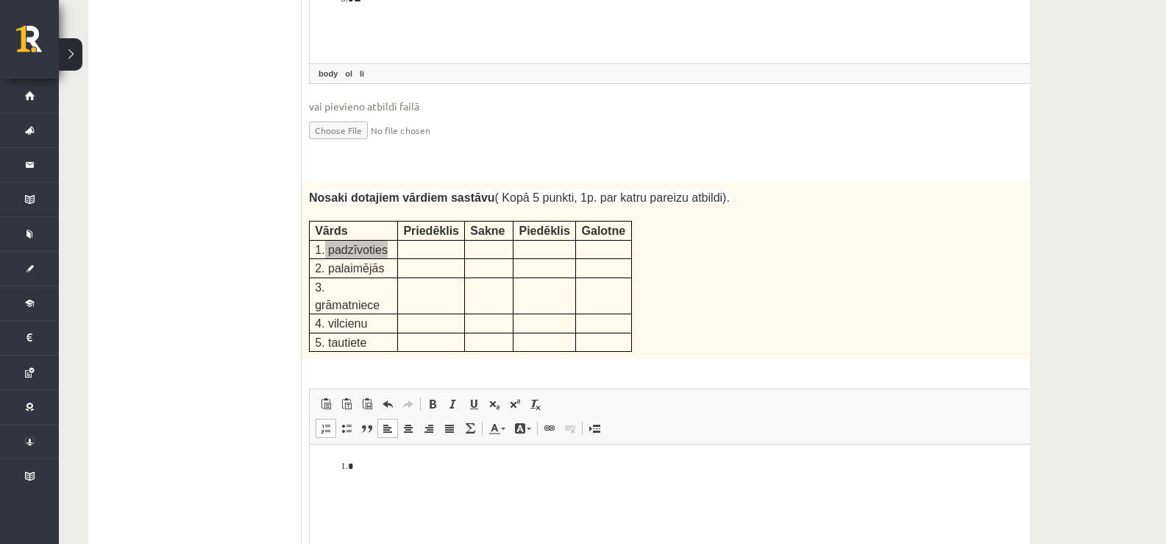
click at [387, 466] on li "Визуальный текстовый редактор, wiswyg-editor-user-answer-47433800620520" at bounding box center [696, 466] width 684 height 15
click at [329, 262] on span "2. palaimējās" at bounding box center [349, 268] width 69 height 13
click at [327, 262] on span "2. palaimējās" at bounding box center [349, 268] width 69 height 13
drag, startPoint x: 387, startPoint y: 210, endPoint x: 346, endPoint y: 214, distance: 40.6
click at [324, 259] on p "2. palaimējās" at bounding box center [353, 268] width 77 height 18
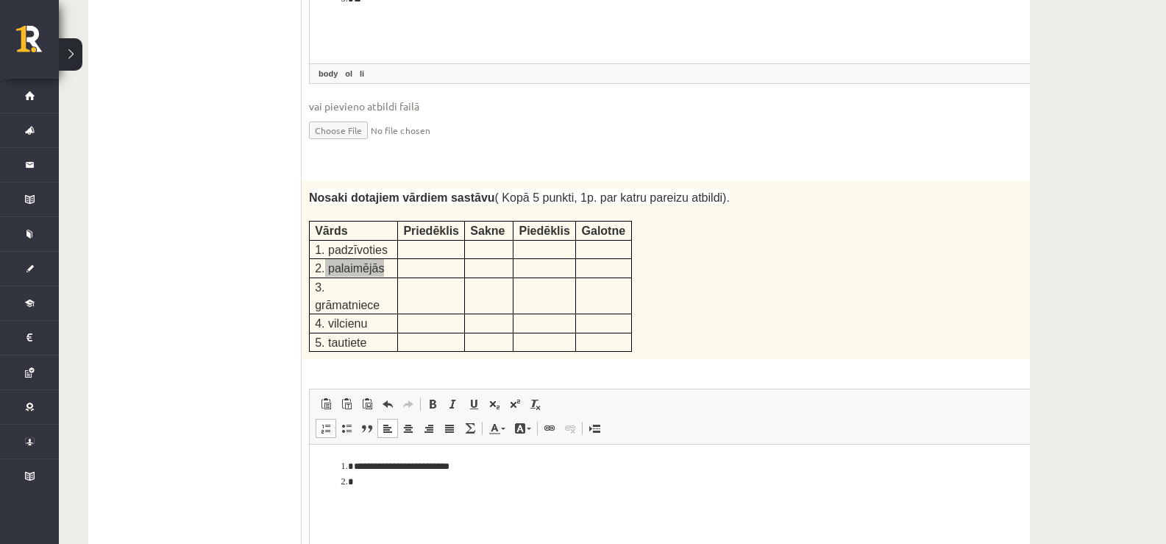
click at [373, 493] on html "**********" at bounding box center [696, 474] width 772 height 60
drag, startPoint x: 327, startPoint y: 235, endPoint x: 402, endPoint y: 227, distance: 76.2
click at [402, 277] on tr "3. grāmatniece" at bounding box center [471, 295] width 322 height 37
click at [393, 504] on li "Визуальный текстовый редактор, wiswyg-editor-user-answer-47433800620520" at bounding box center [696, 496] width 684 height 15
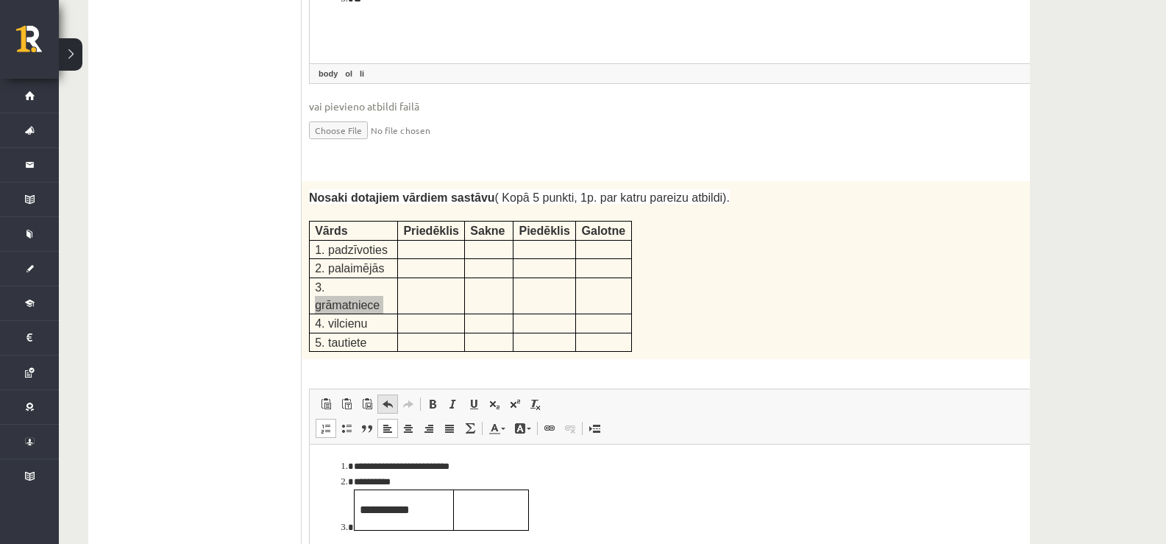
click at [383, 398] on span at bounding box center [388, 404] width 12 height 12
click at [346, 281] on span "3. grāmatniece" at bounding box center [347, 296] width 65 height 30
click at [363, 499] on li "Визуальный текстовый редактор, wiswyg-editor-user-answer-47433800620520" at bounding box center [696, 496] width 684 height 15
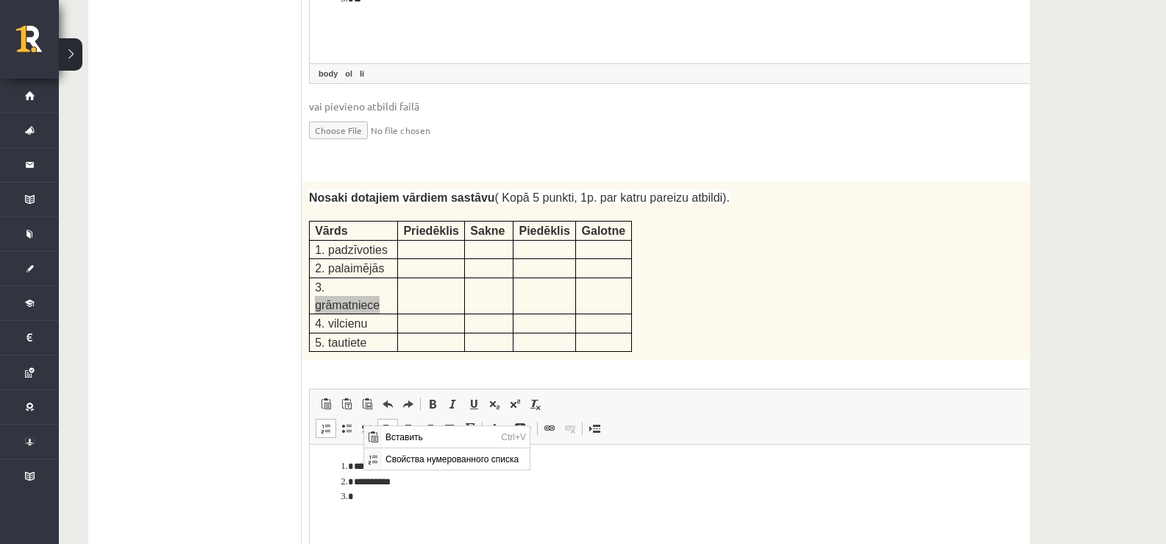
scroll to position [0, 0]
click at [385, 435] on span "Вставить" at bounding box center [439, 435] width 115 height 21
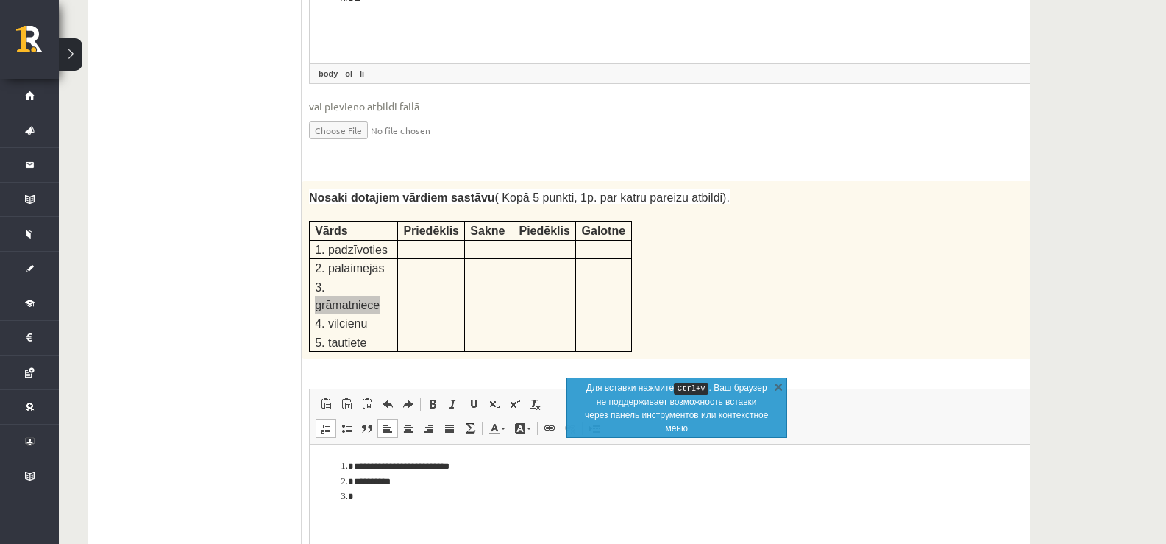
click at [368, 502] on li "Визуальный текстовый редактор, wiswyg-editor-user-answer-47433800620520" at bounding box center [696, 496] width 684 height 15
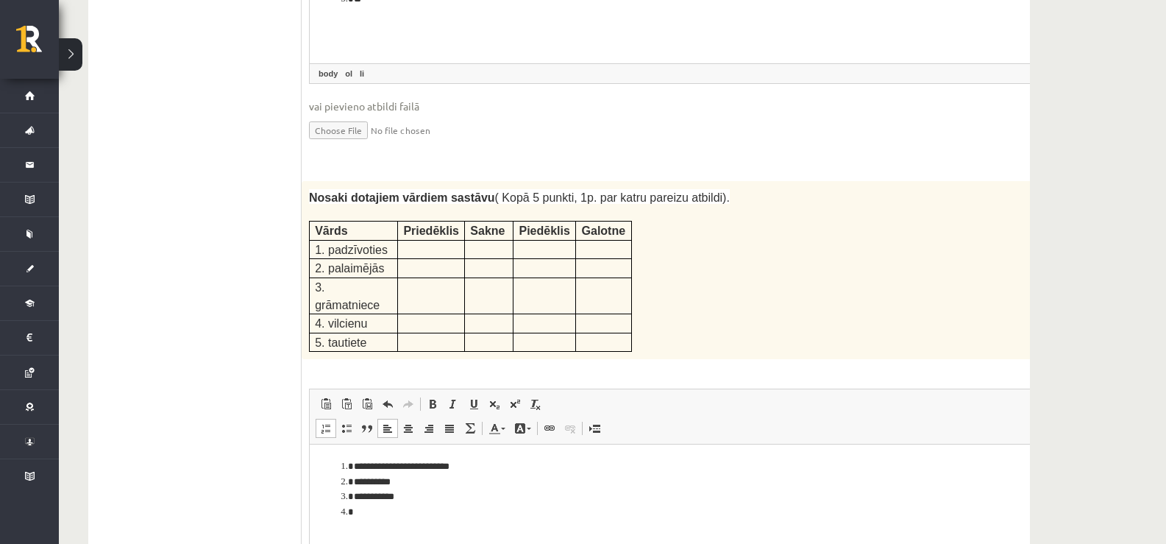
click at [332, 317] on span "4. vilcienu" at bounding box center [341, 323] width 52 height 13
click at [360, 515] on li "Визуальный текстовый редактор, wiswyg-editor-user-answer-47433800620520" at bounding box center [696, 512] width 684 height 15
click at [348, 336] on span "5. tautiete" at bounding box center [340, 342] width 51 height 13
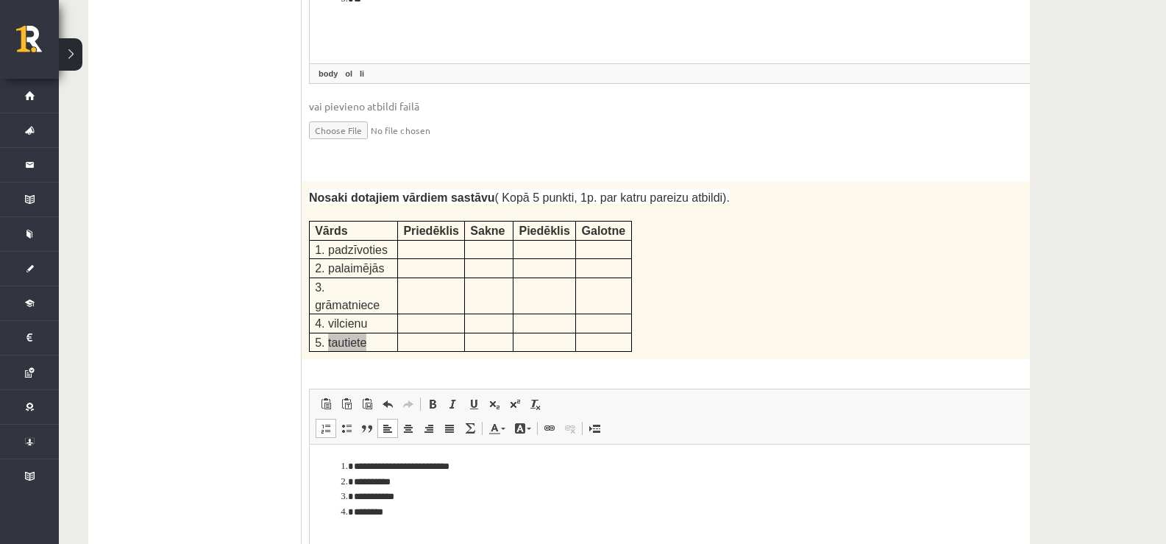
click at [438, 508] on li "********" at bounding box center [676, 512] width 645 height 15
drag, startPoint x: 435, startPoint y: 482, endPoint x: 427, endPoint y: 468, distance: 15.8
click at [433, 480] on li "**********" at bounding box center [676, 481] width 645 height 15
click at [409, 462] on li "**********" at bounding box center [676, 466] width 645 height 15
click at [414, 480] on li "**********" at bounding box center [676, 481] width 645 height 15
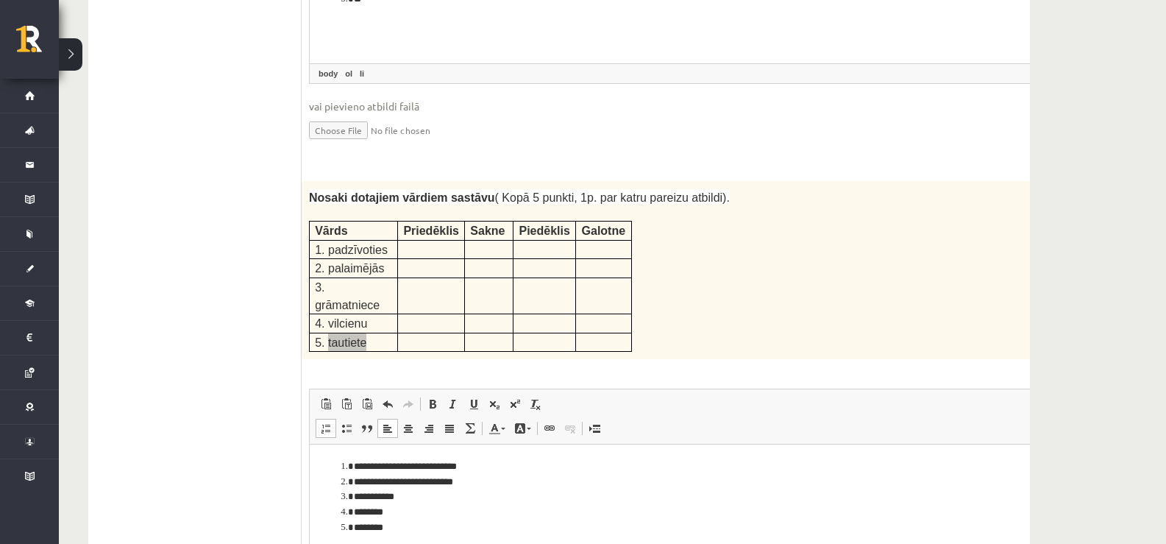
click at [427, 500] on li "**********" at bounding box center [676, 496] width 645 height 15
click at [421, 517] on li "********" at bounding box center [676, 512] width 645 height 15
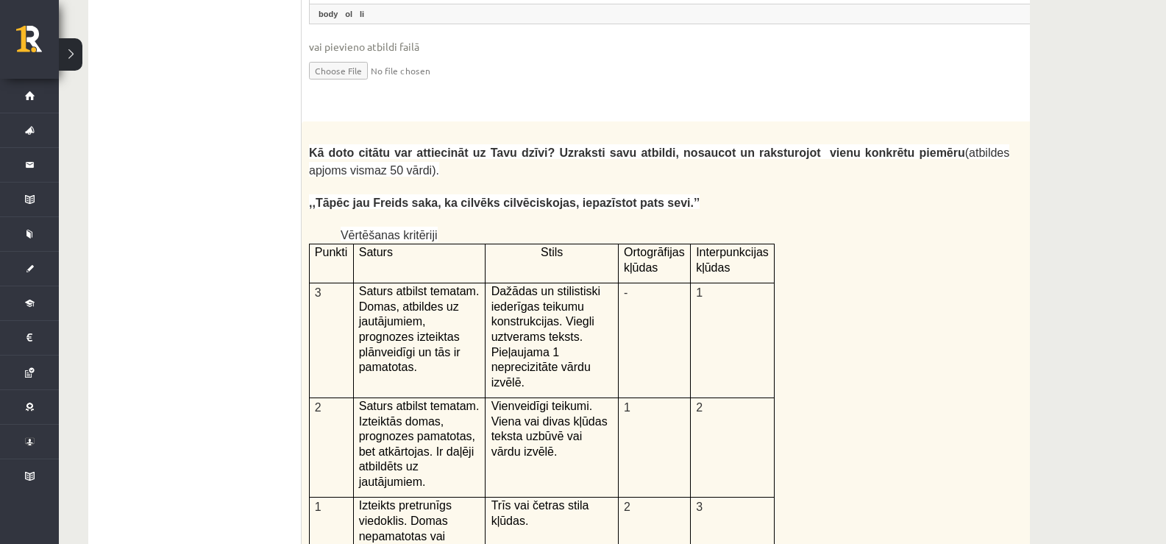
scroll to position [2985, 0]
drag, startPoint x: 451, startPoint y: 134, endPoint x: 489, endPoint y: 183, distance: 62.4
click at [488, 182] on div "Kā doto citātu var attiecināt uz Tavu dzīvi? Uzraksti savu atbildi, nosaucot un…" at bounding box center [696, 503] width 788 height 764
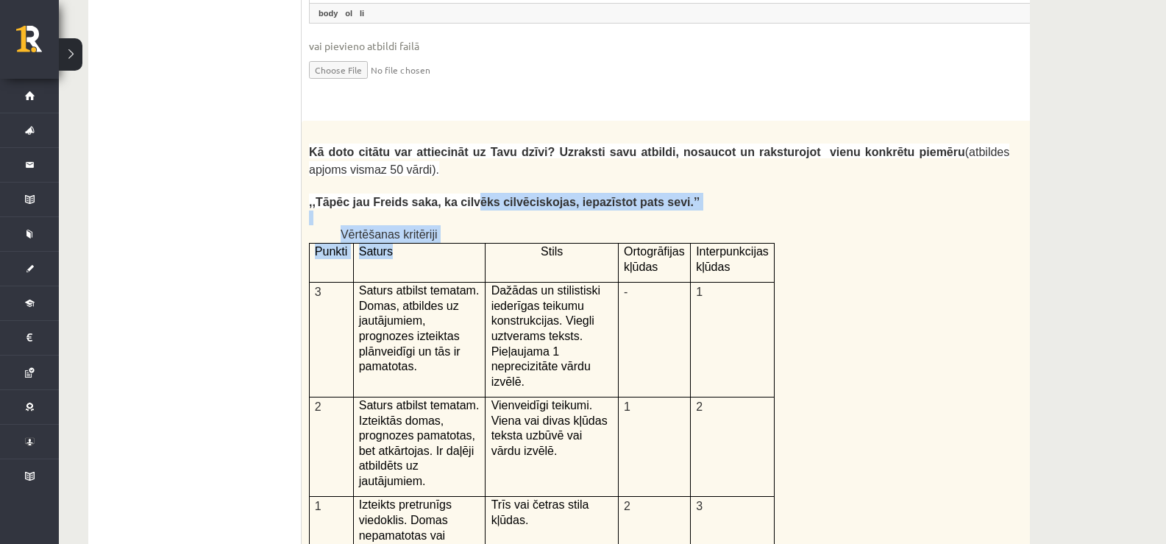
click at [452, 193] on p ",,Tāpēc jau Freids saka, ka cilvēks cilvēciskojas, iepazīstot pats sevi.’’" at bounding box center [659, 202] width 700 height 18
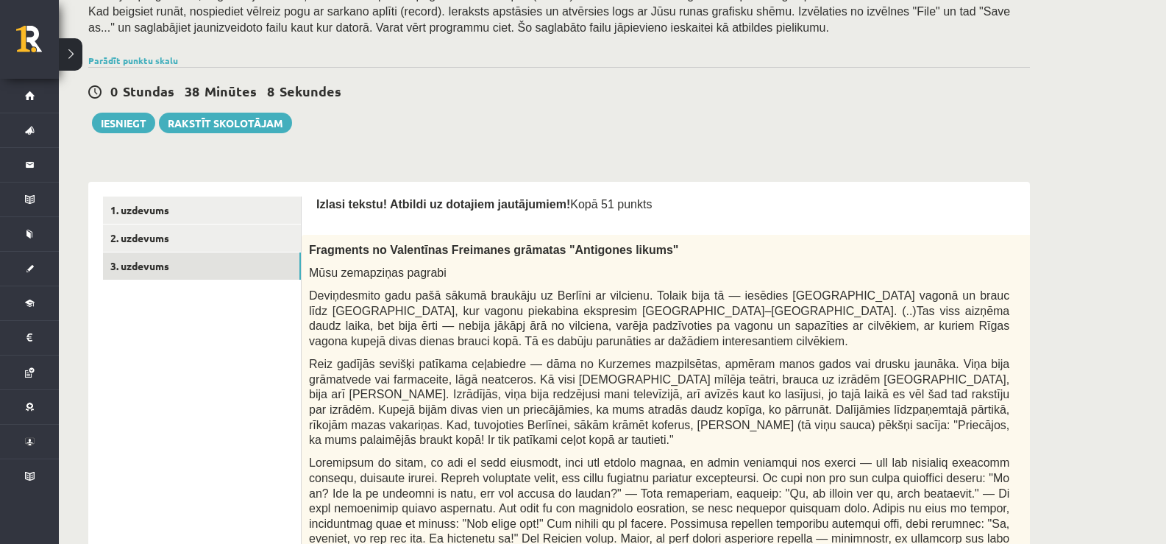
scroll to position [43, 0]
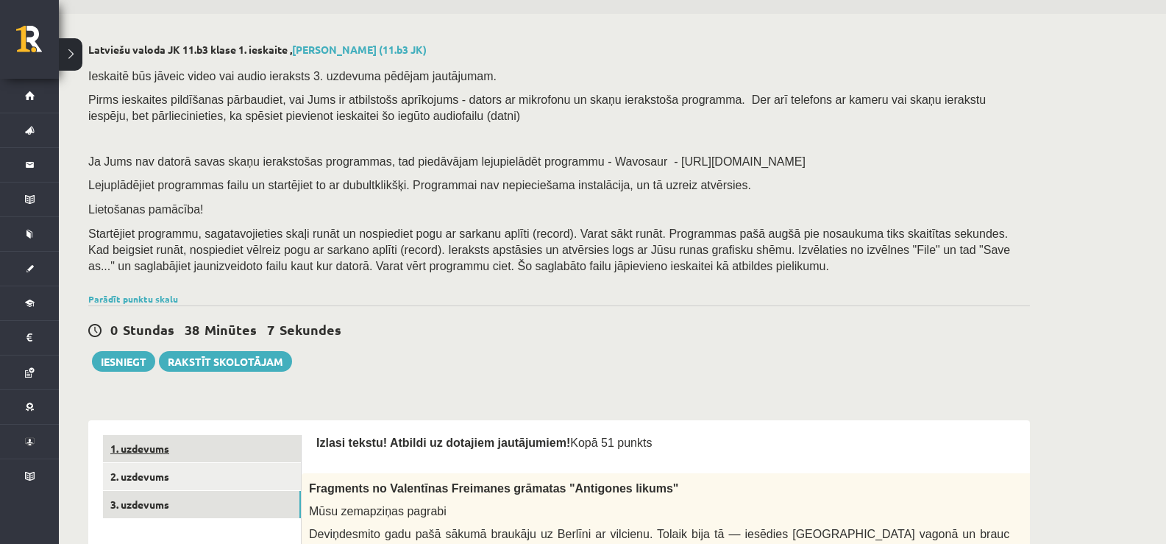
click at [173, 443] on link "1. uzdevums" at bounding box center [202, 448] width 198 height 27
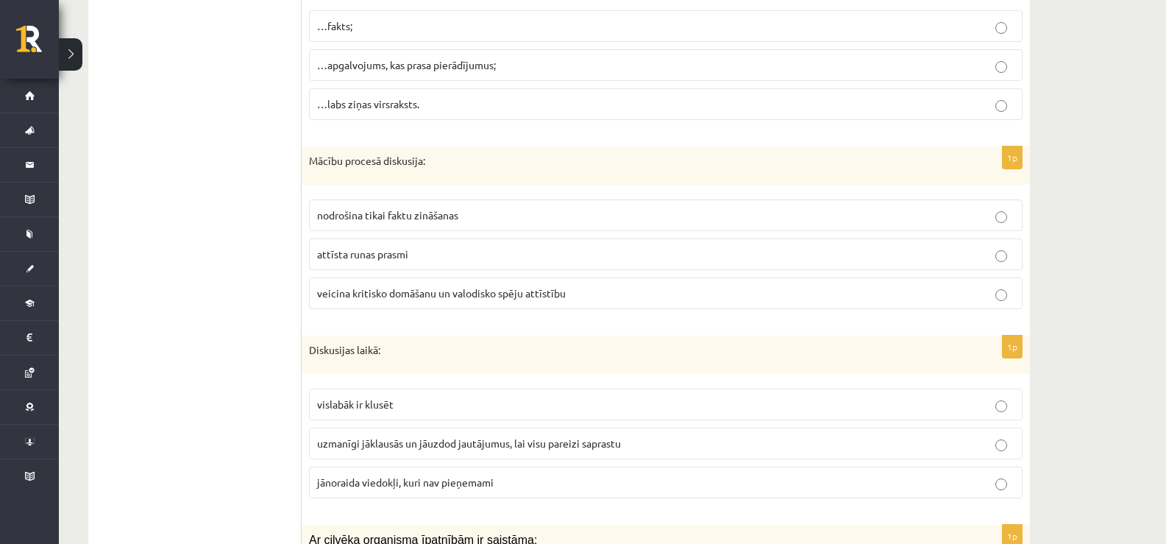
scroll to position [5191, 0]
